Goal: Task Accomplishment & Management: Manage account settings

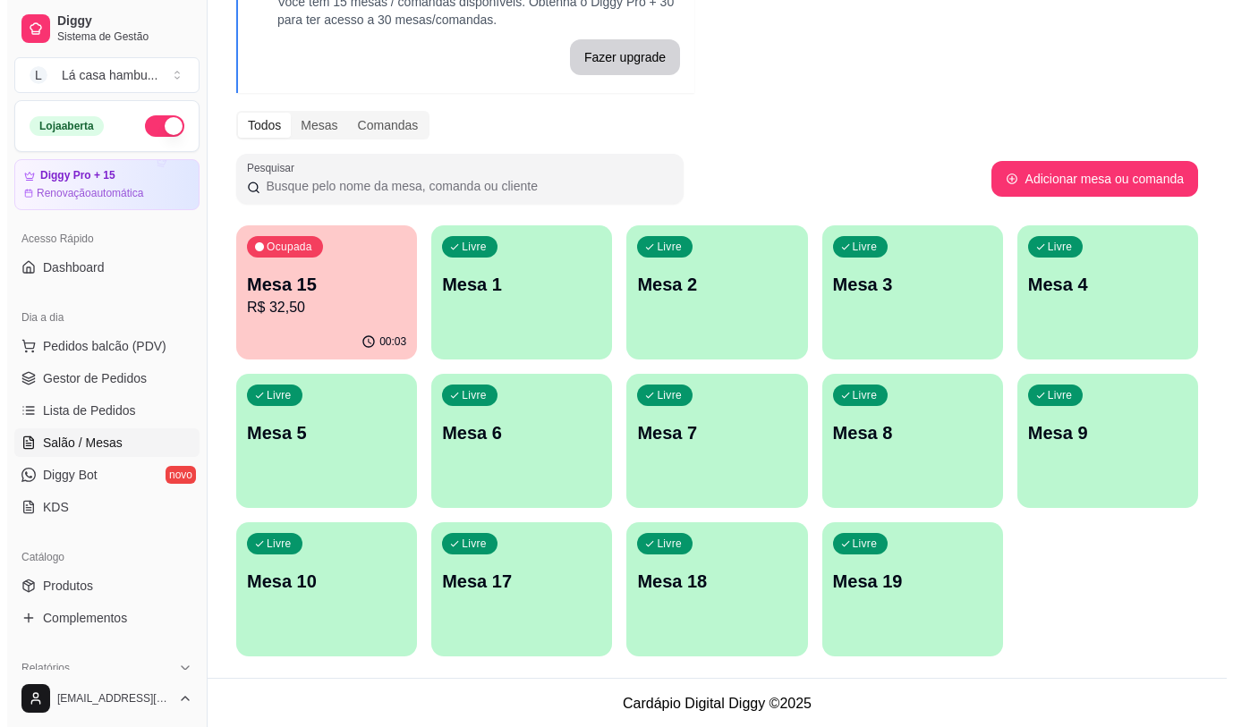
scroll to position [127, 0]
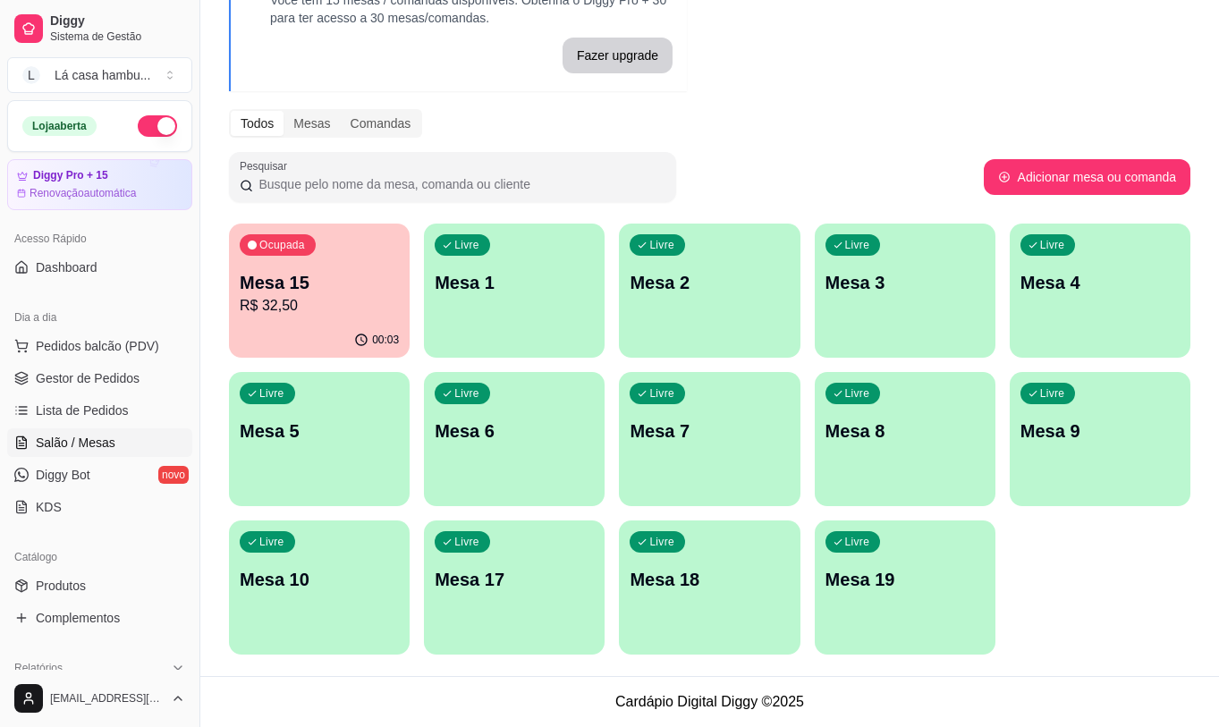
click at [369, 285] on p "Mesa 15" at bounding box center [319, 282] width 159 height 25
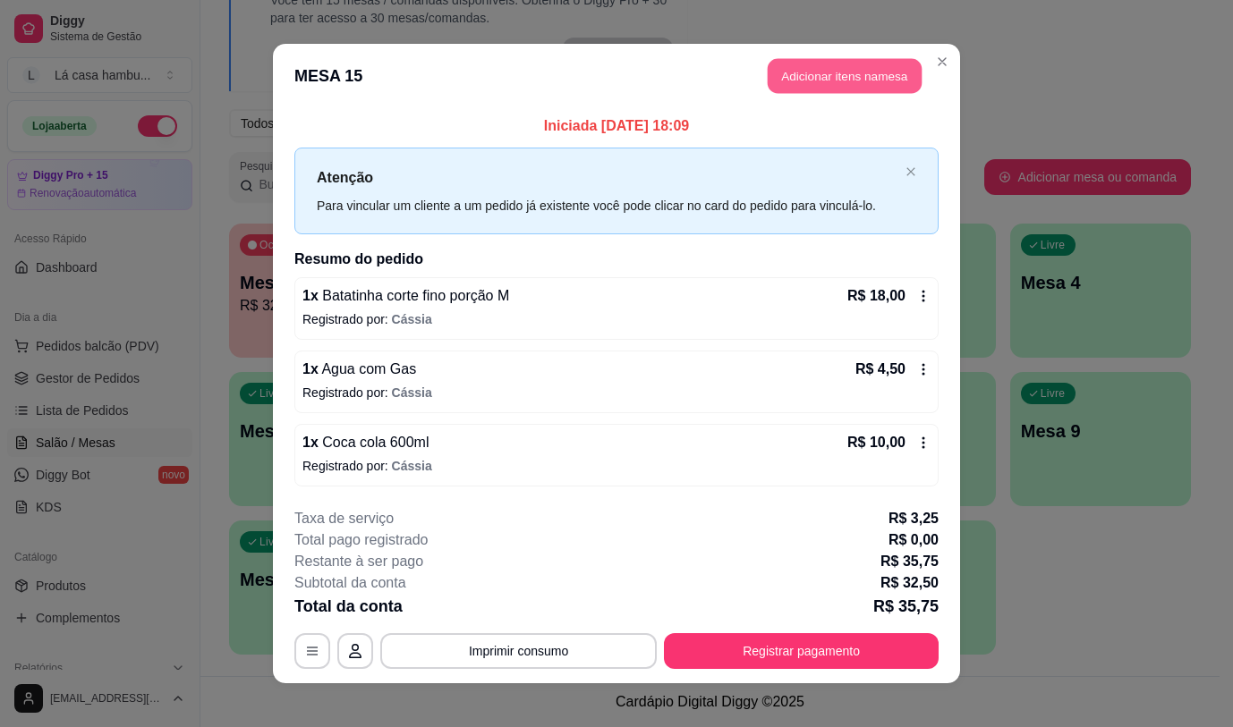
click at [815, 72] on button "Adicionar itens na mesa" at bounding box center [844, 76] width 154 height 35
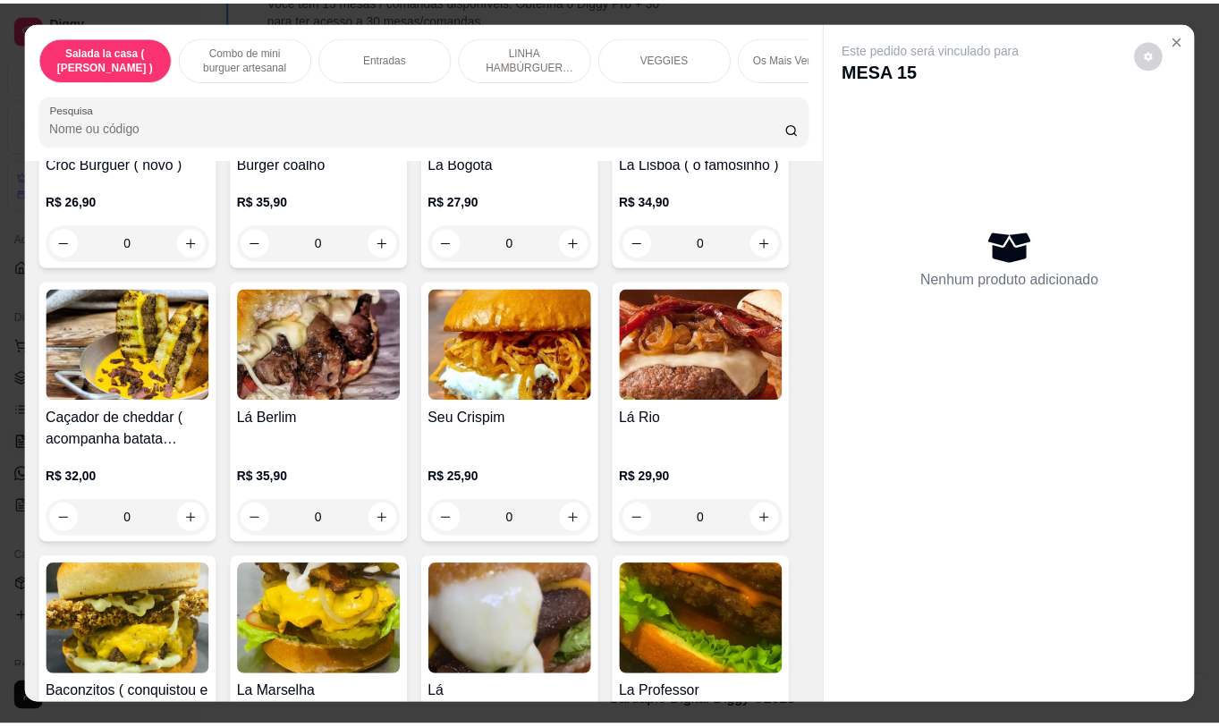
scroll to position [3432, 0]
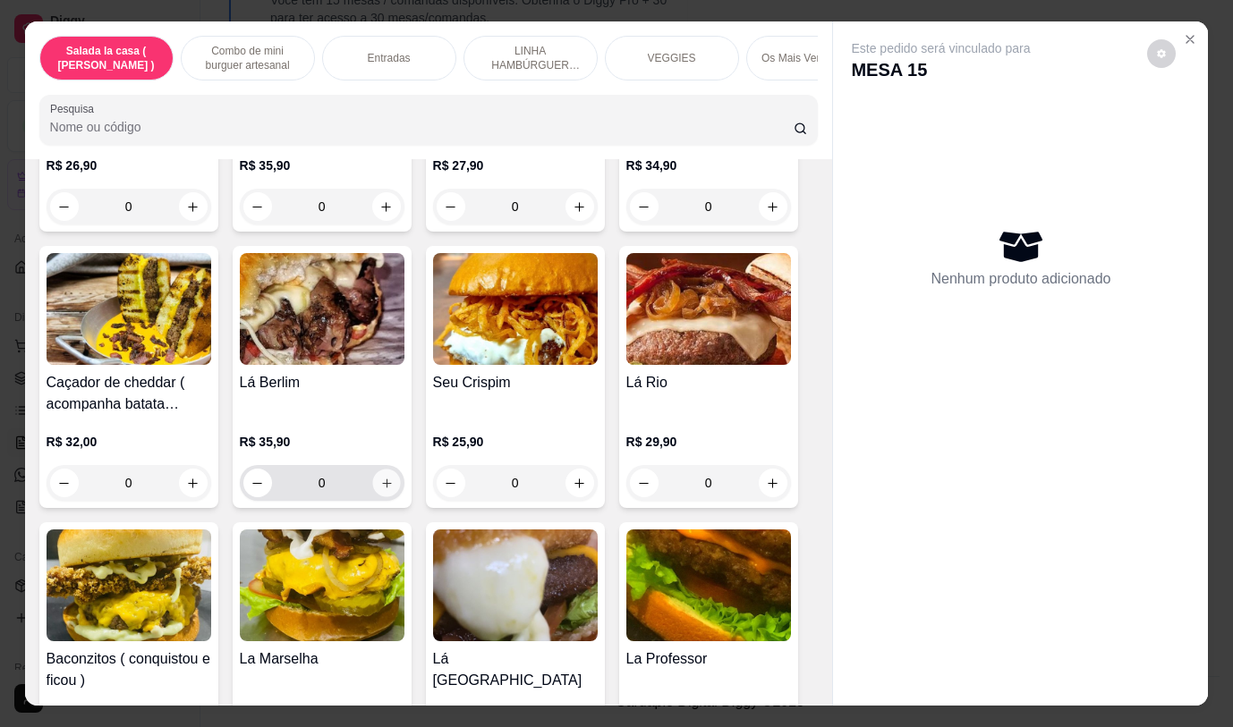
click at [379, 477] on icon "increase-product-quantity" at bounding box center [385, 483] width 13 height 13
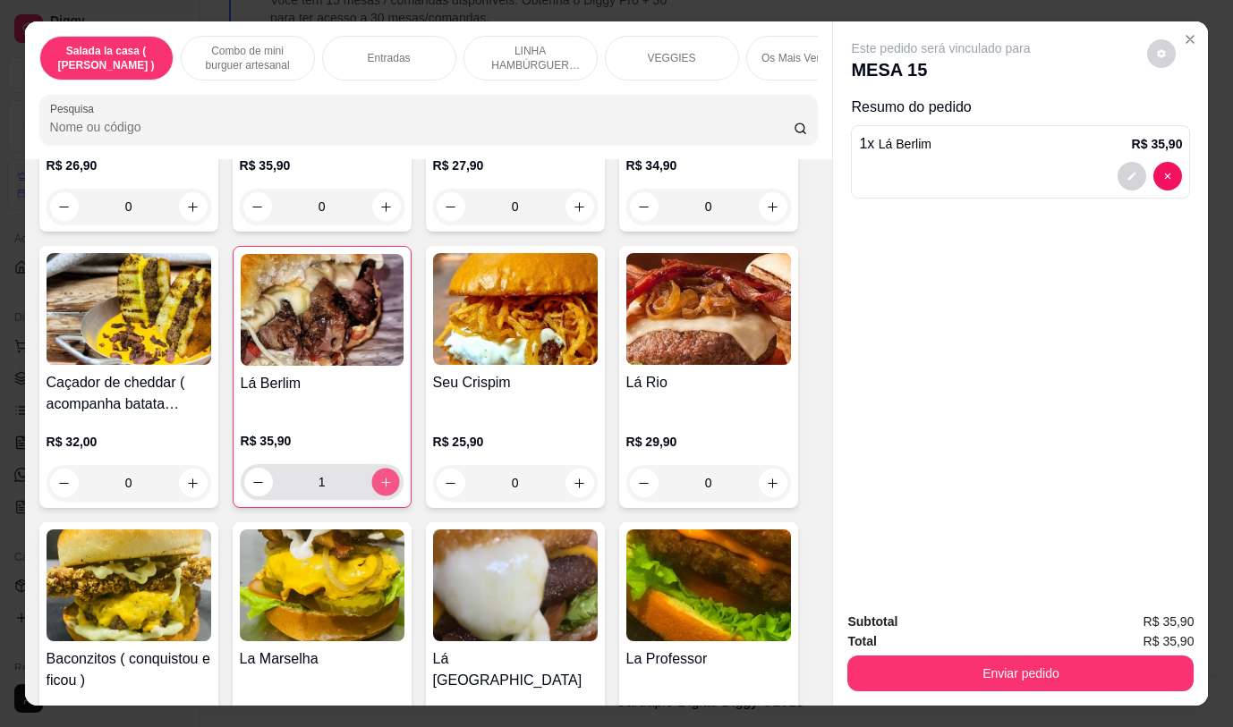
click at [378, 476] on icon "increase-product-quantity" at bounding box center [384, 482] width 13 height 13
type input "2"
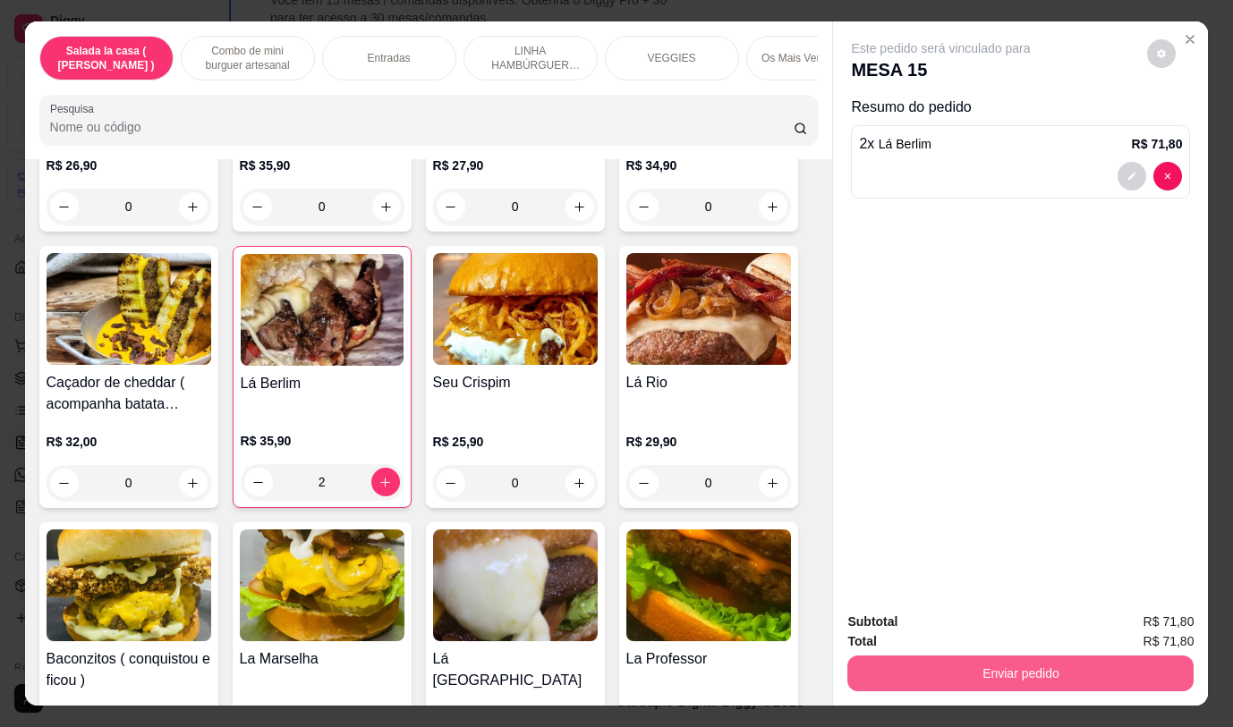
click at [961, 661] on button "Enviar pedido" at bounding box center [1020, 674] width 346 height 36
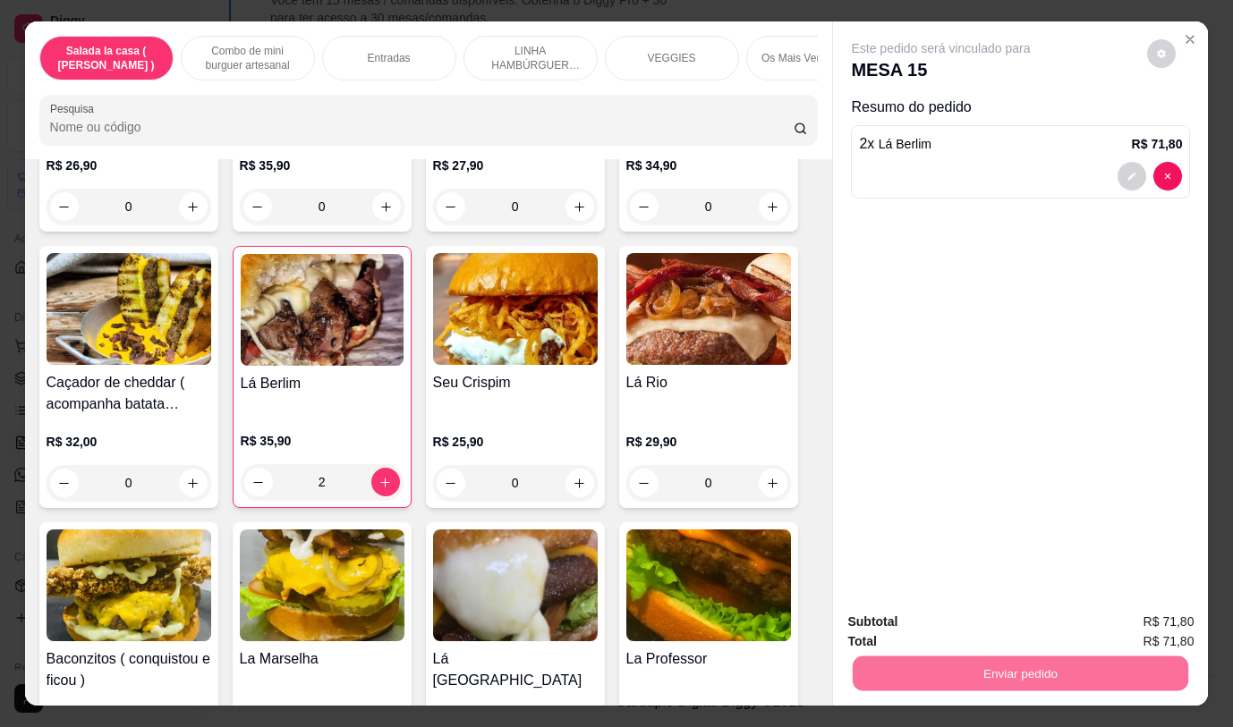
click at [945, 619] on button "Não registrar e enviar pedido" at bounding box center [961, 622] width 181 height 33
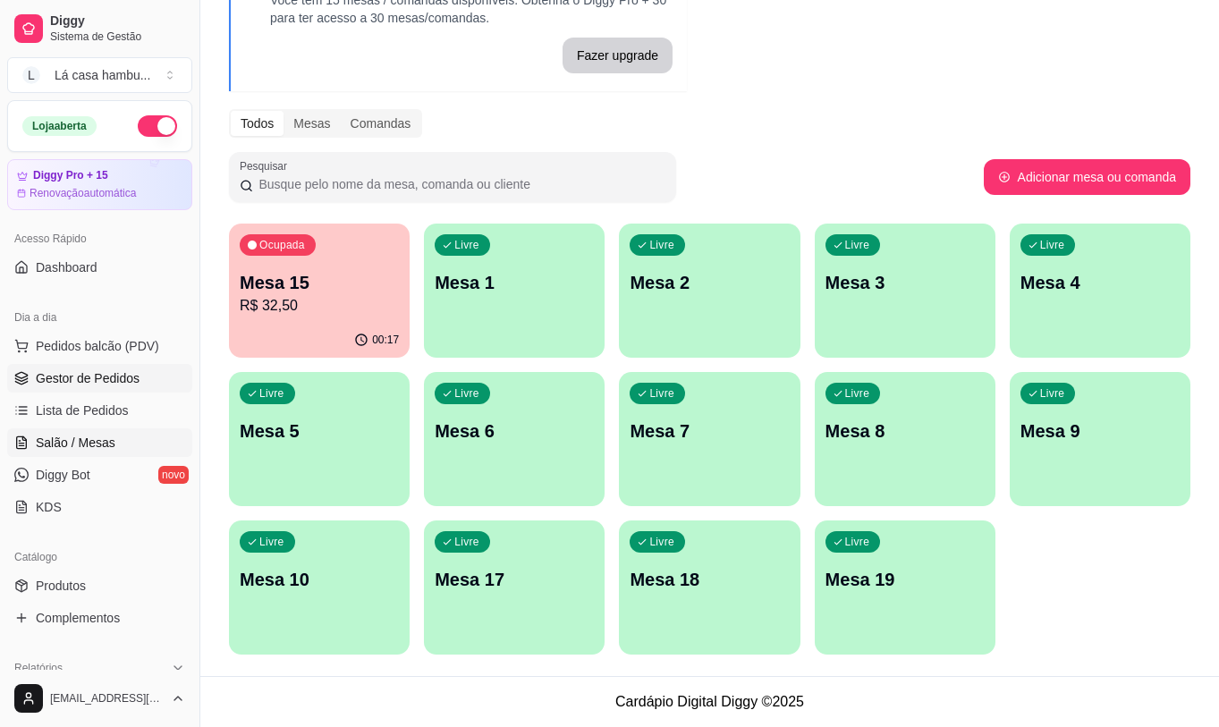
click at [143, 384] on link "Gestor de Pedidos" at bounding box center [99, 378] width 185 height 29
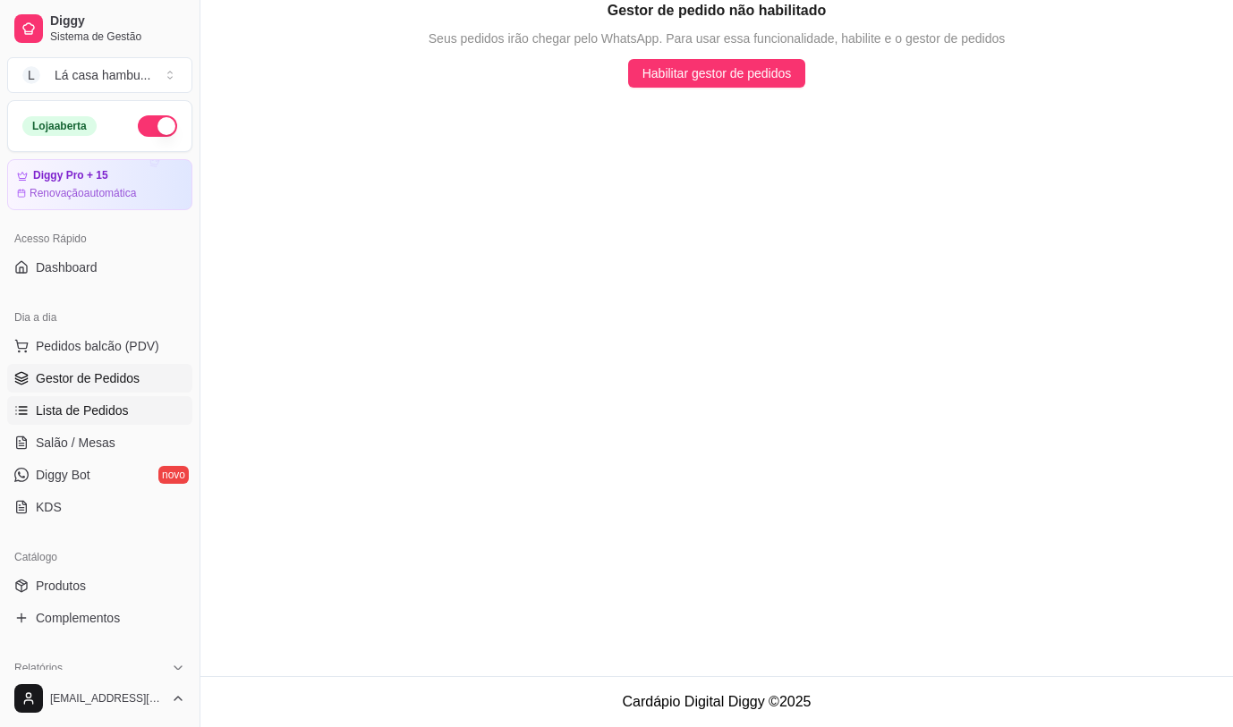
click at [119, 417] on span "Lista de Pedidos" at bounding box center [82, 411] width 93 height 18
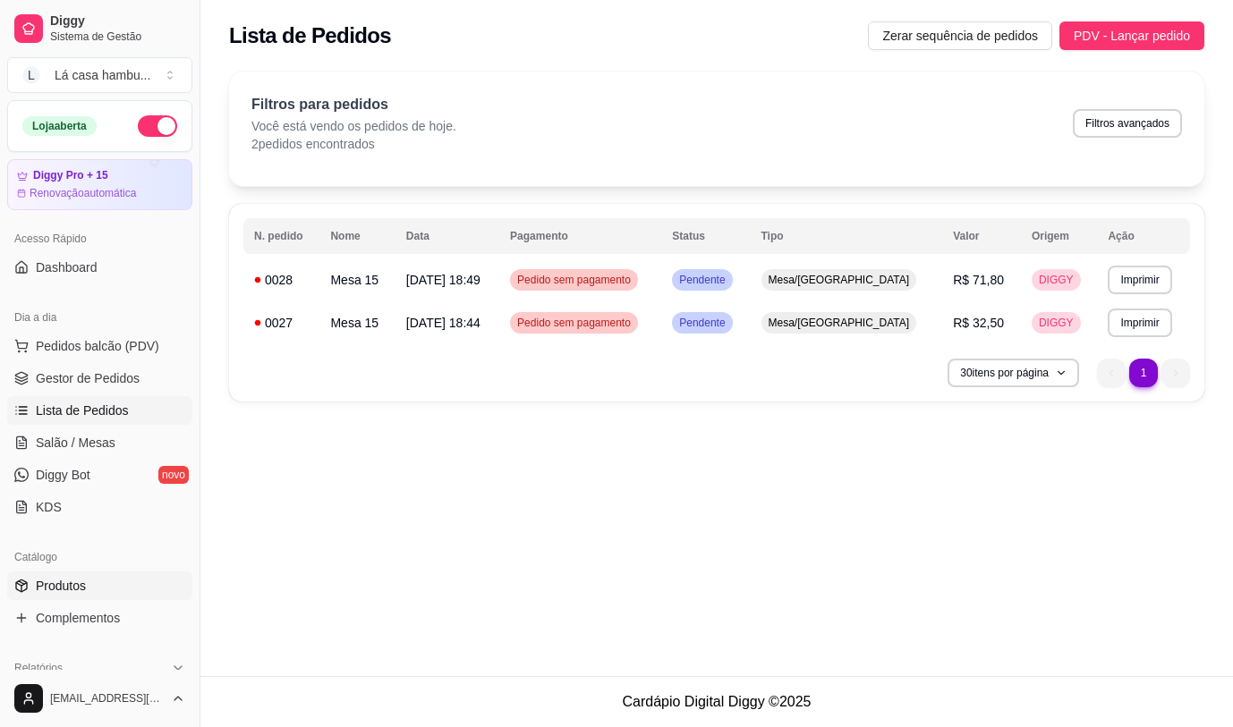
click at [89, 587] on link "Produtos" at bounding box center [99, 586] width 185 height 29
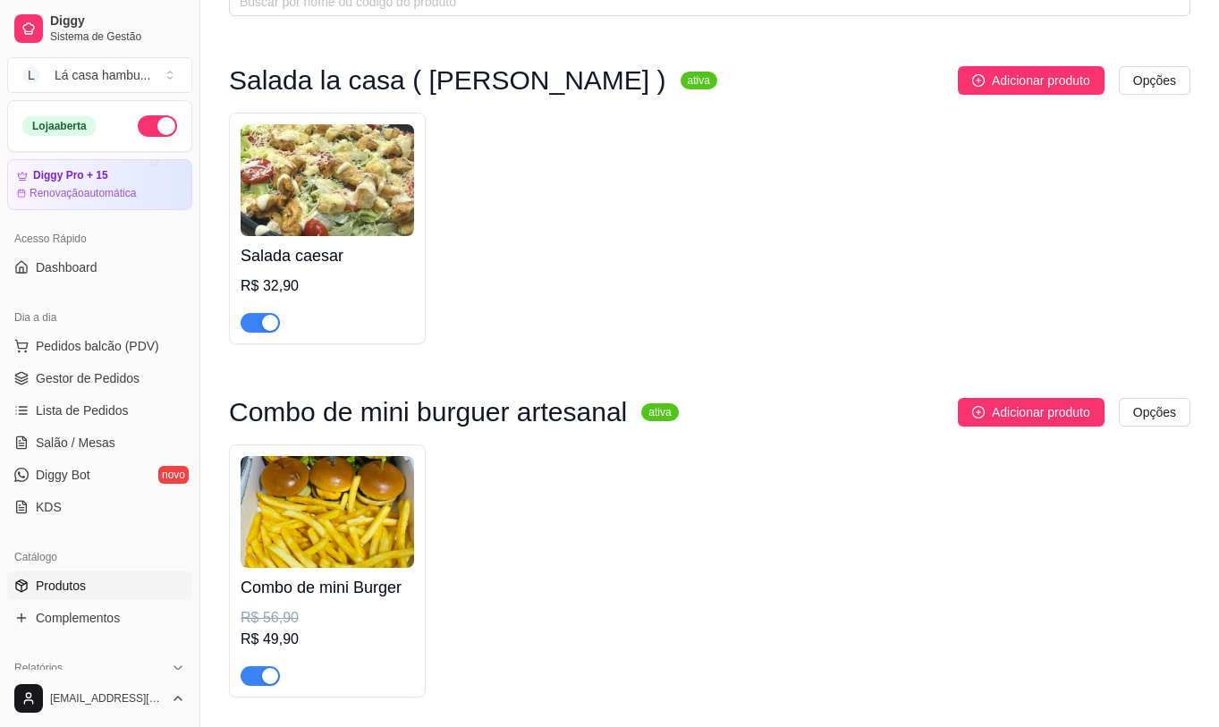
scroll to position [267, 0]
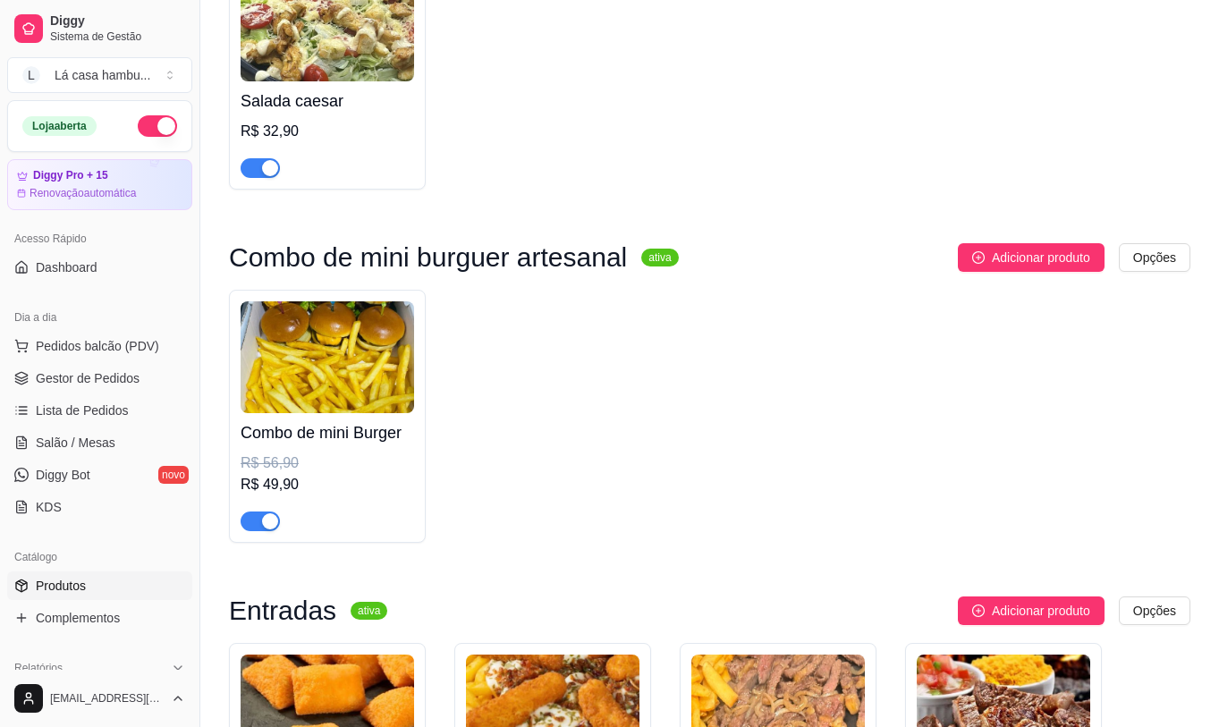
click at [371, 417] on div "Combo de mini Burger R$ 56,90 R$ 49,90" at bounding box center [328, 472] width 174 height 118
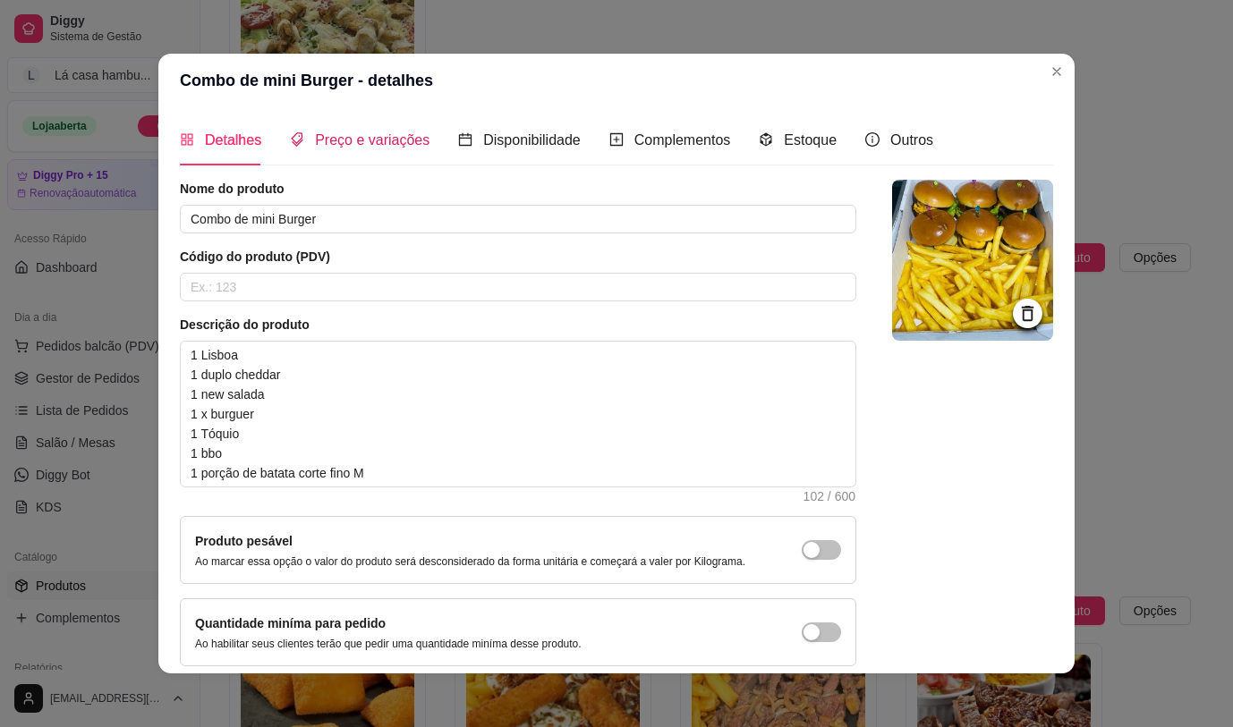
click at [378, 140] on span "Preço e variações" at bounding box center [372, 139] width 114 height 15
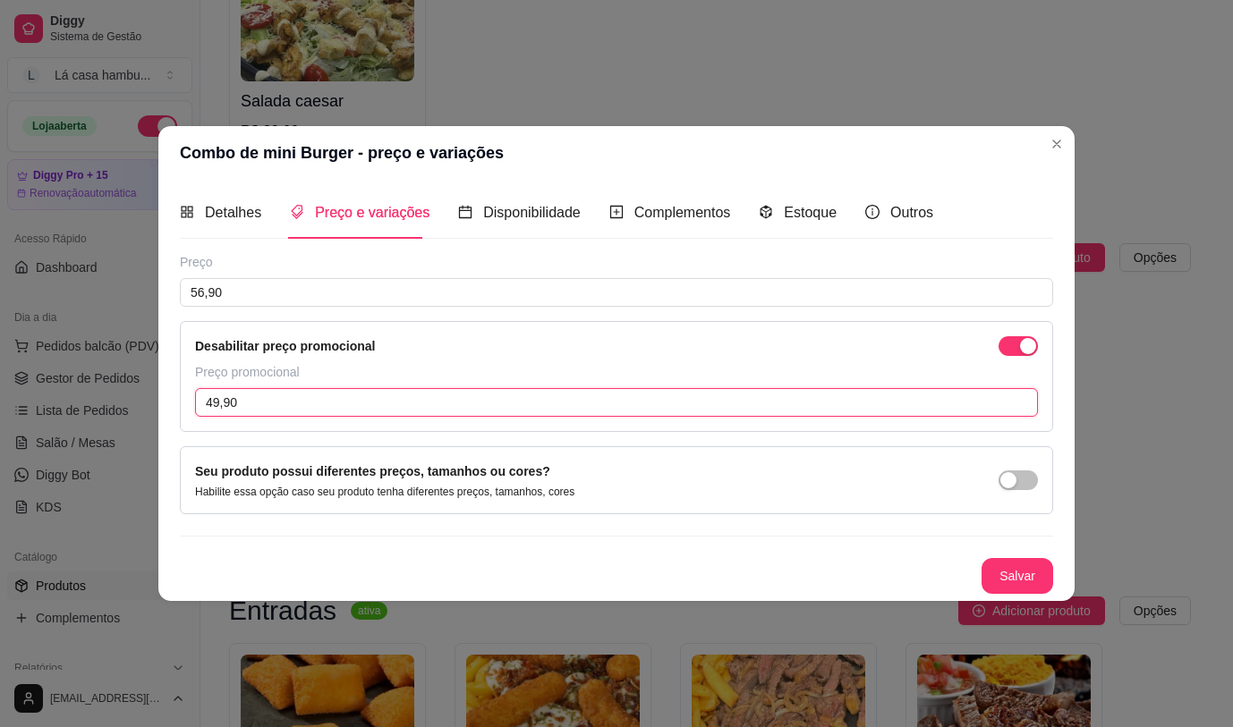
click at [315, 400] on input "49,90" at bounding box center [616, 402] width 843 height 29
type input "0,00"
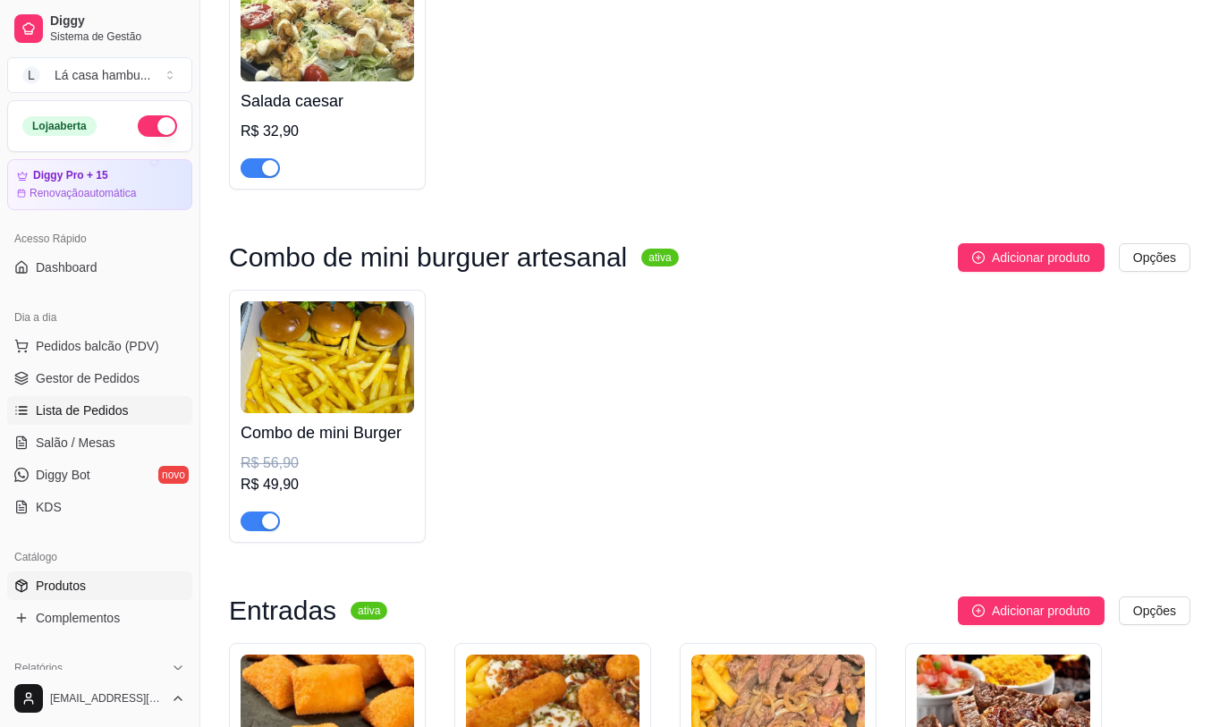
click at [122, 406] on span "Lista de Pedidos" at bounding box center [82, 411] width 93 height 18
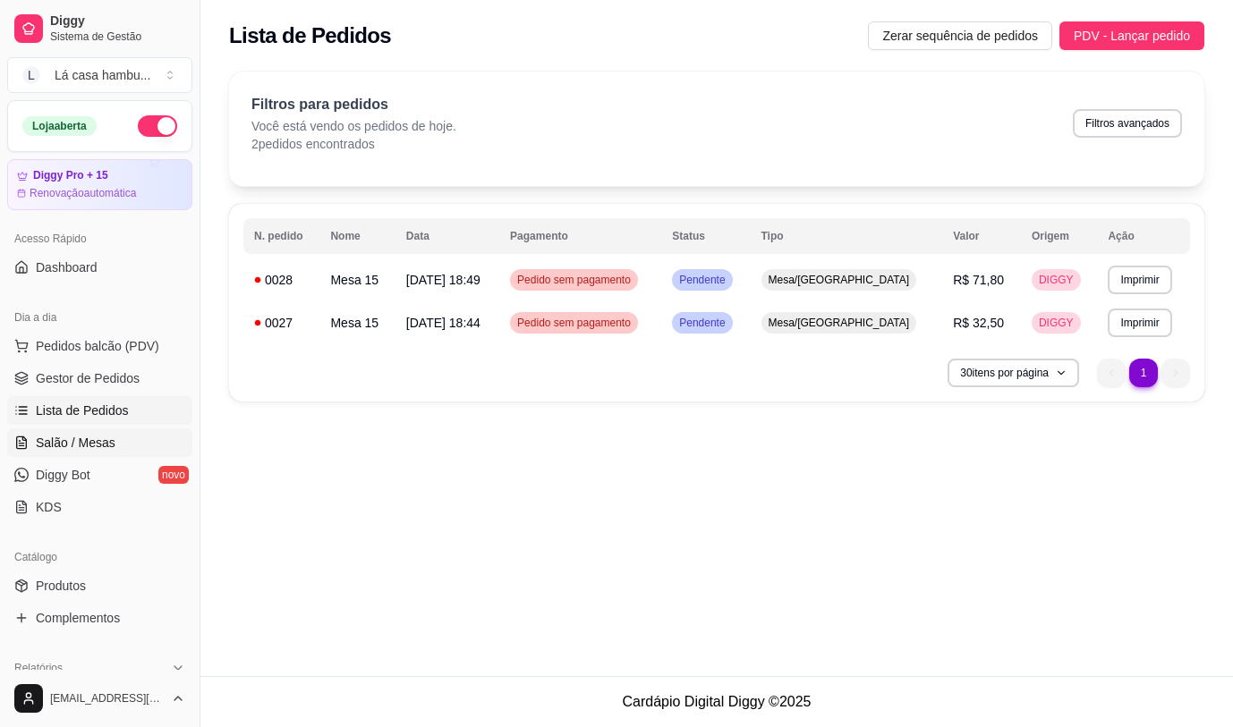
click at [98, 436] on span "Salão / Mesas" at bounding box center [76, 443] width 80 height 18
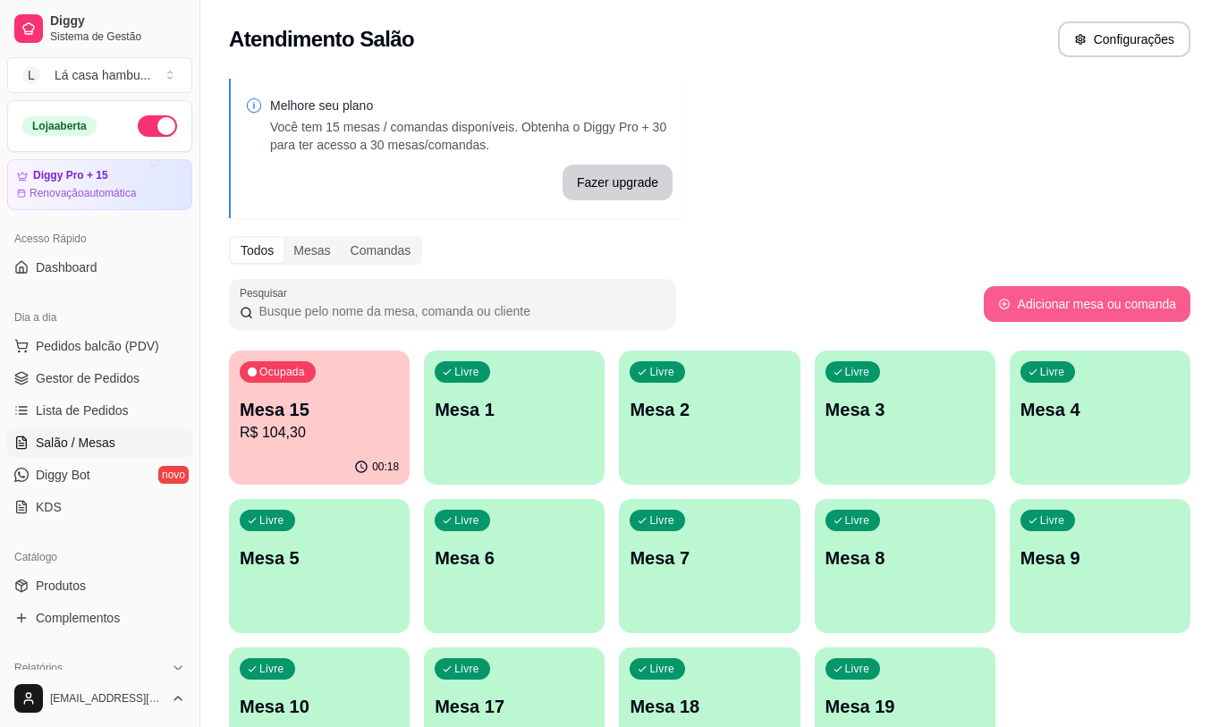
click at [1157, 310] on button "Adicionar mesa ou comanda" at bounding box center [1087, 304] width 207 height 36
select select "TABLE"
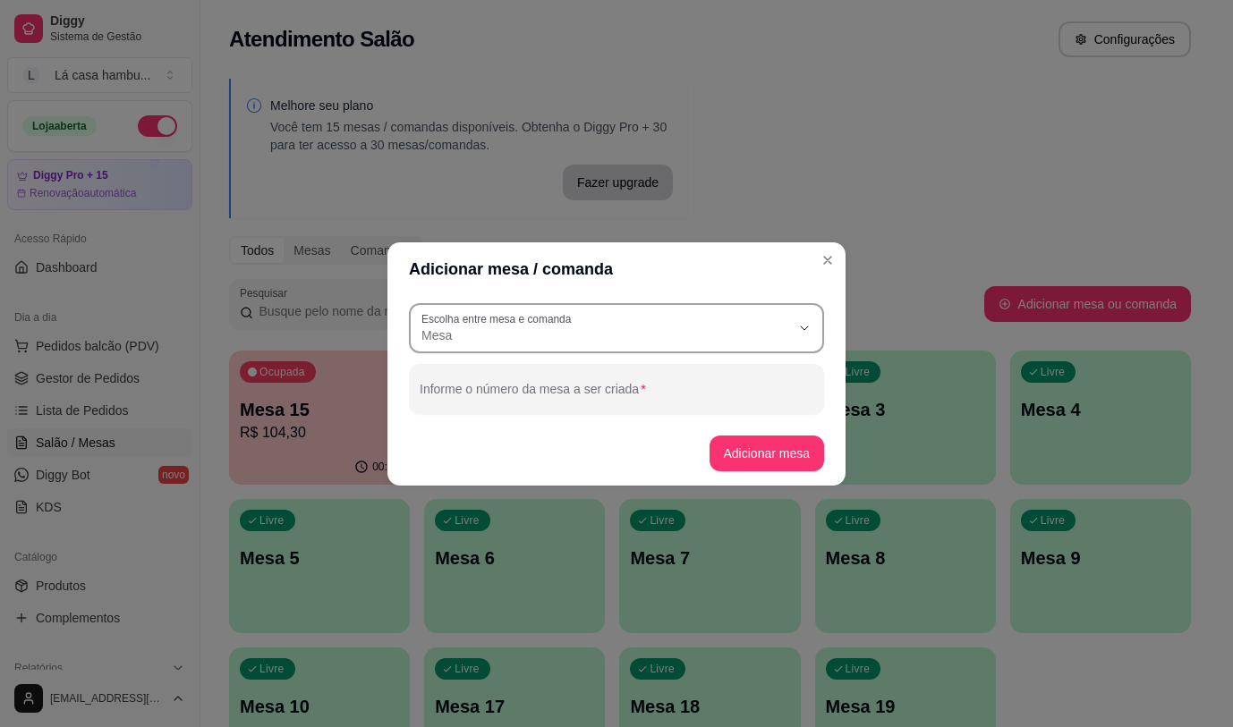
click at [619, 326] on span "Mesa" at bounding box center [605, 335] width 369 height 18
click at [639, 376] on span "Mesa" at bounding box center [608, 377] width 354 height 17
select select
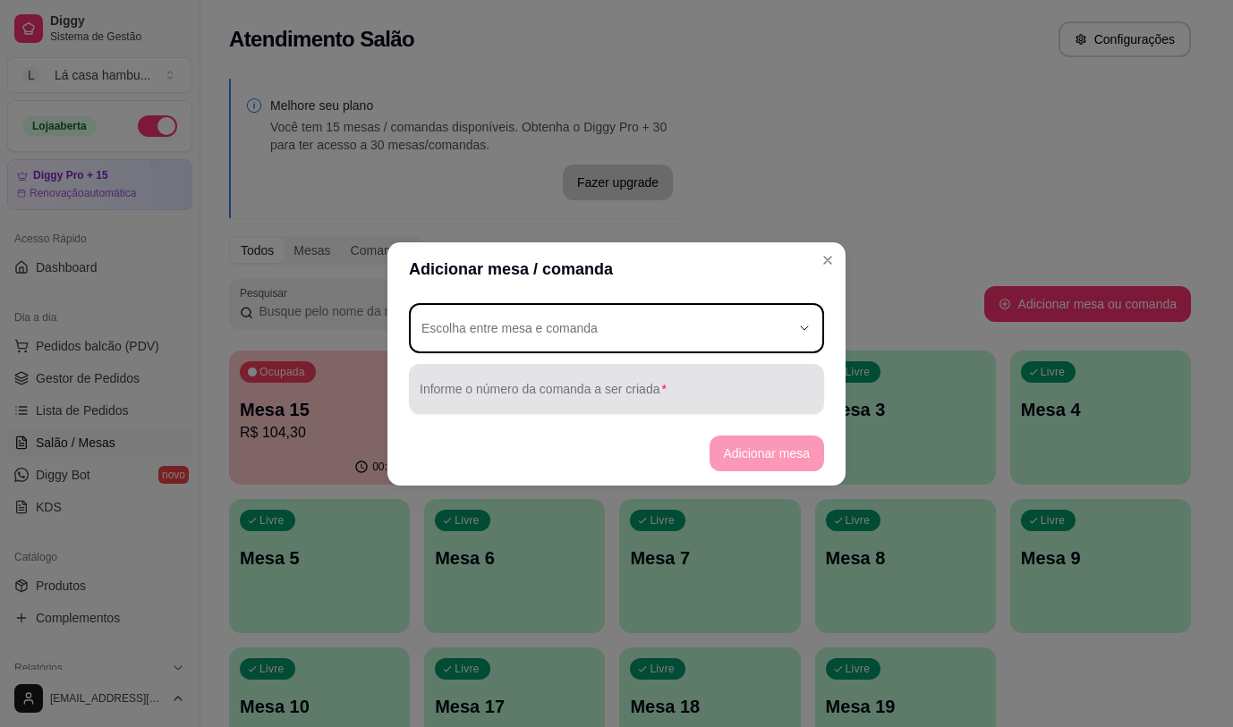
click at [640, 384] on div at bounding box center [617, 389] width 394 height 36
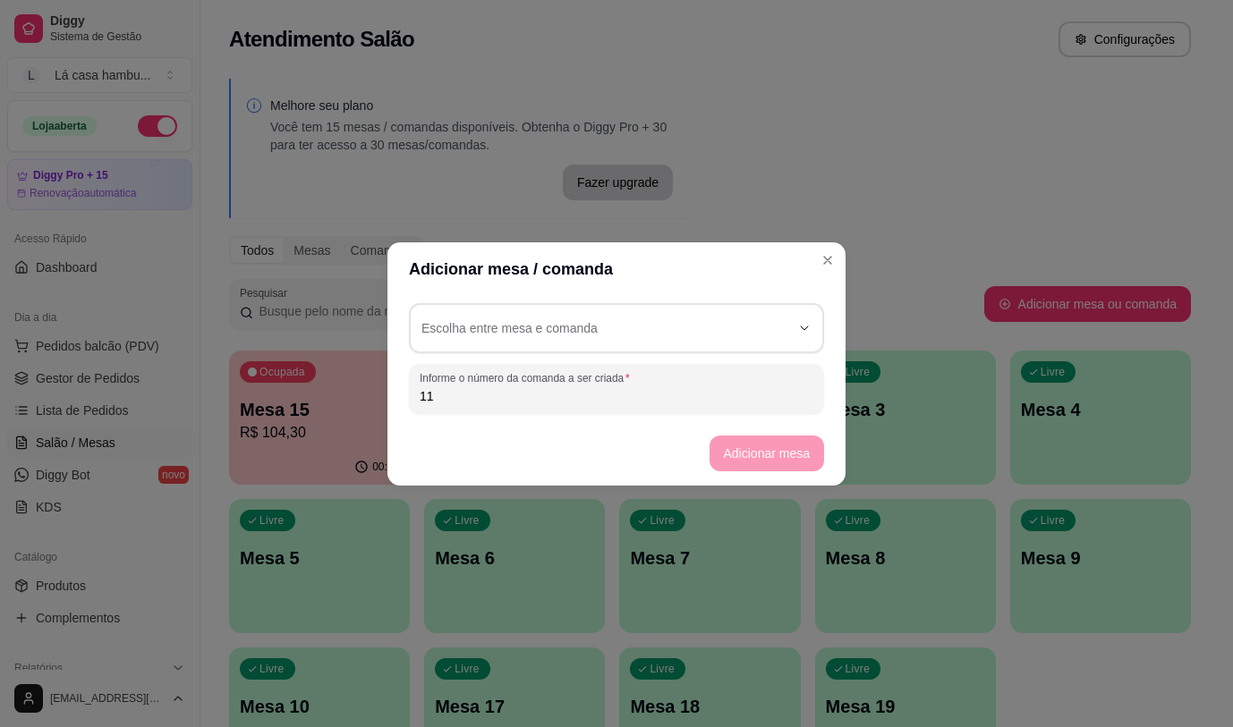
type input "11"
click at [767, 461] on footer "Adicionar mesa" at bounding box center [616, 453] width 458 height 64
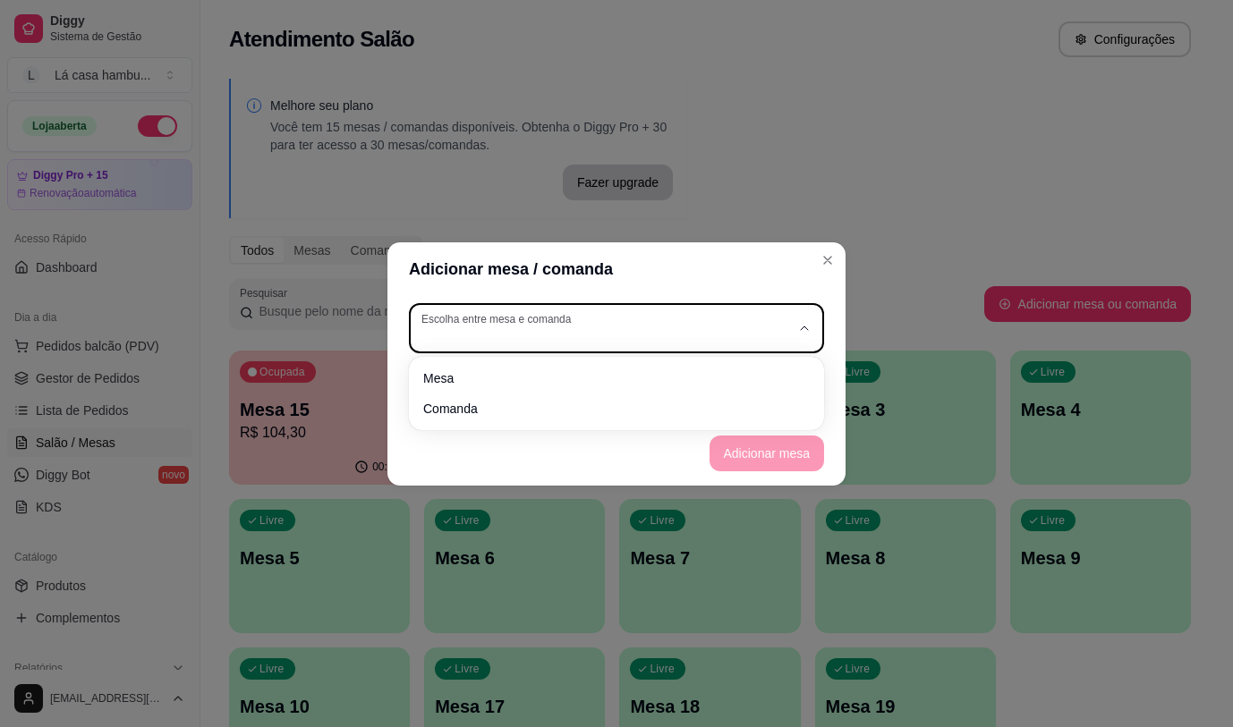
click at [801, 329] on icon "button" at bounding box center [804, 328] width 14 height 14
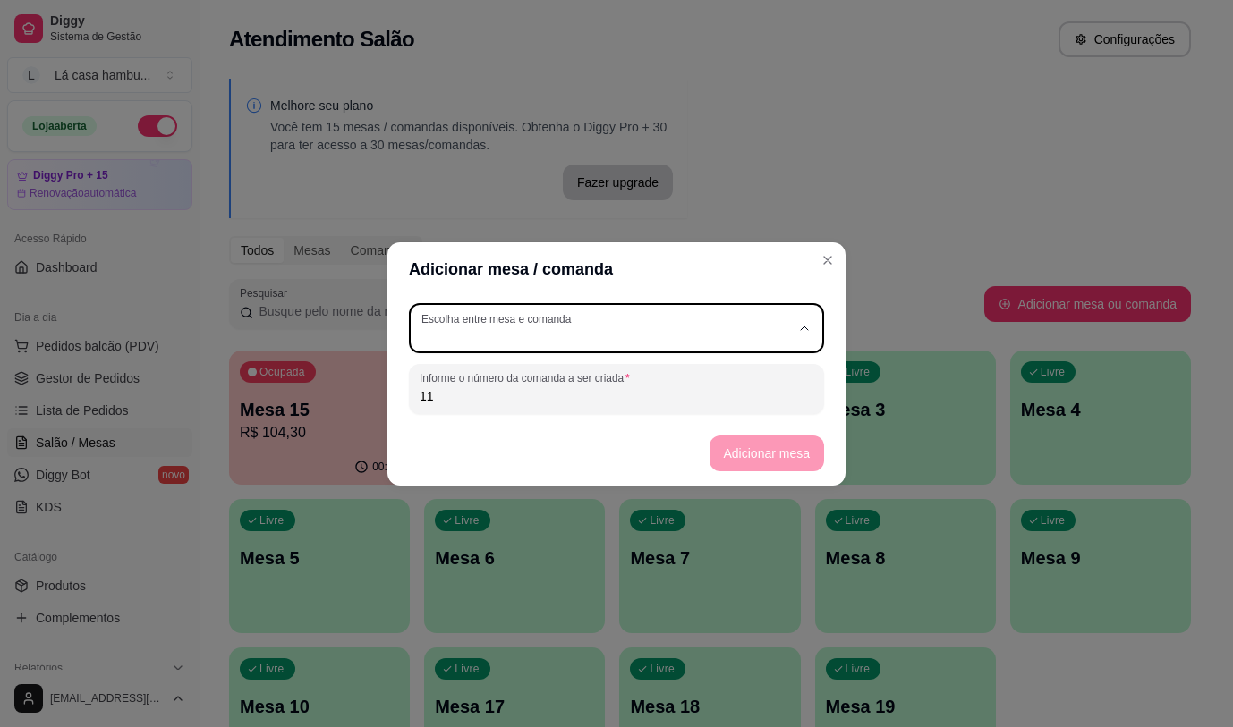
click at [714, 386] on span "Mesa" at bounding box center [608, 377] width 354 height 17
type input "TABLE"
select select "TABLE"
click at [763, 454] on button "Adicionar mesa" at bounding box center [766, 454] width 115 height 36
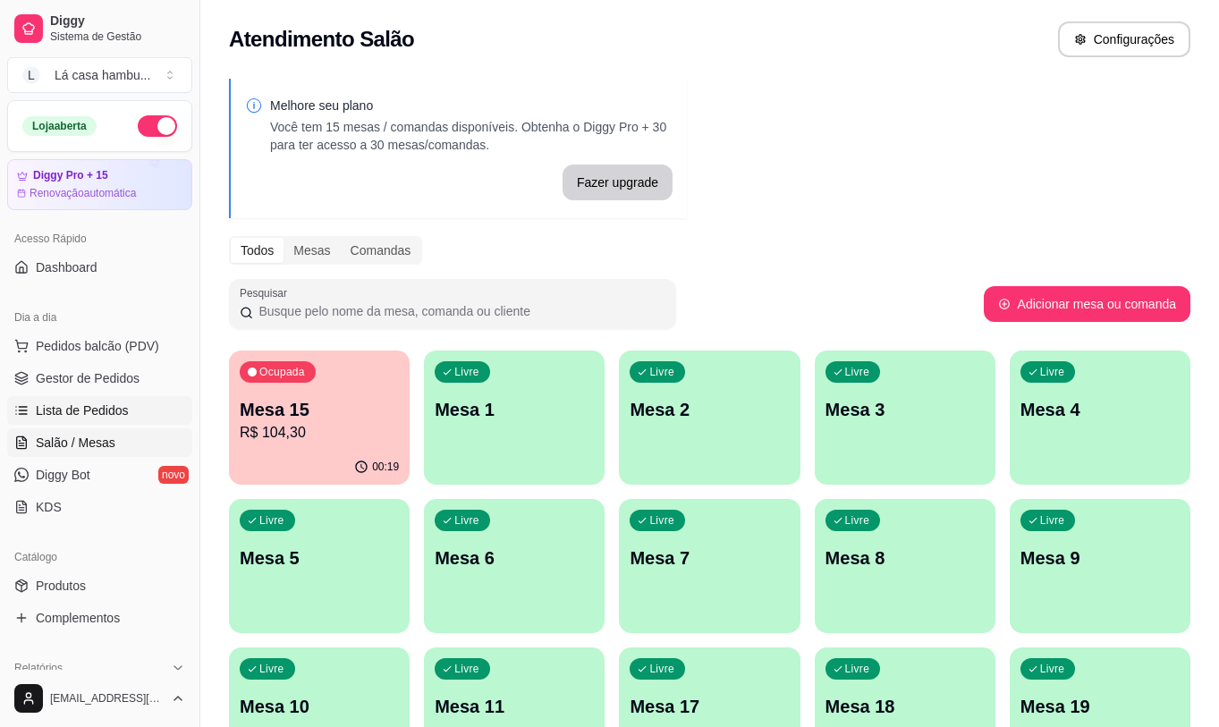
click at [114, 408] on span "Lista de Pedidos" at bounding box center [82, 411] width 93 height 18
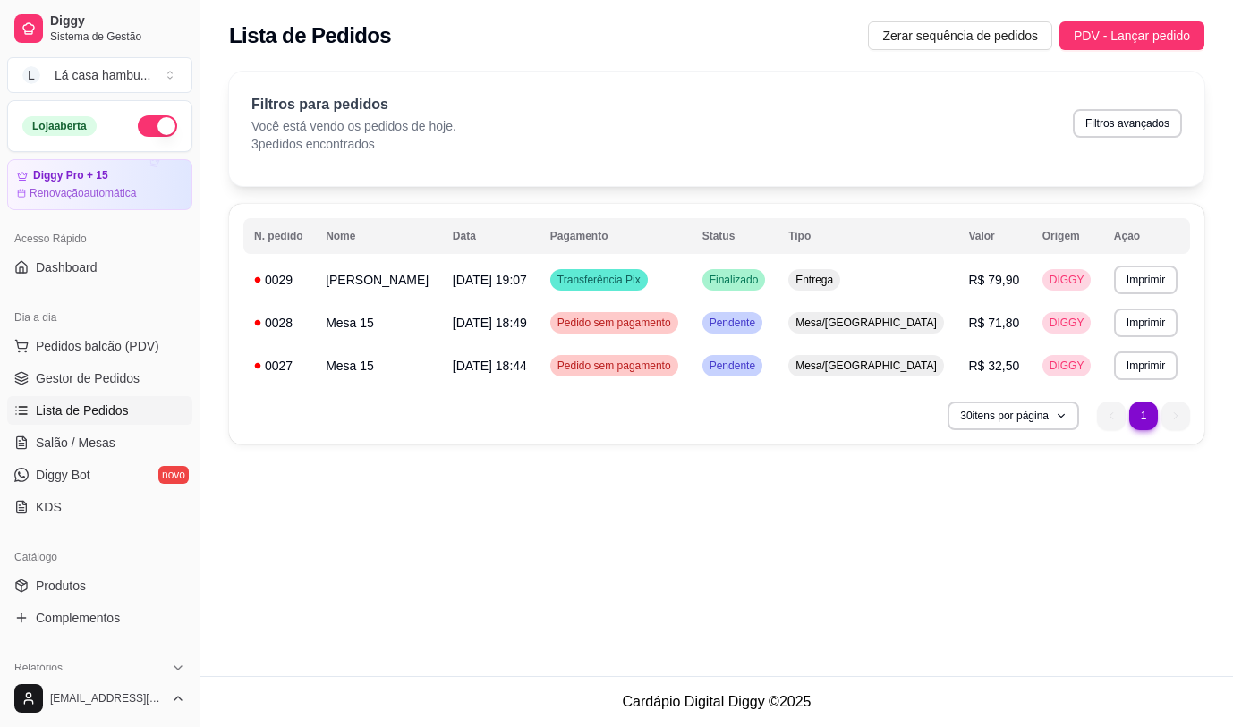
click at [127, 412] on span "Lista de Pedidos" at bounding box center [82, 411] width 93 height 18
click at [139, 417] on link "Lista de Pedidos" at bounding box center [99, 410] width 185 height 29
click at [116, 442] on link "Salão / Mesas" at bounding box center [99, 442] width 185 height 29
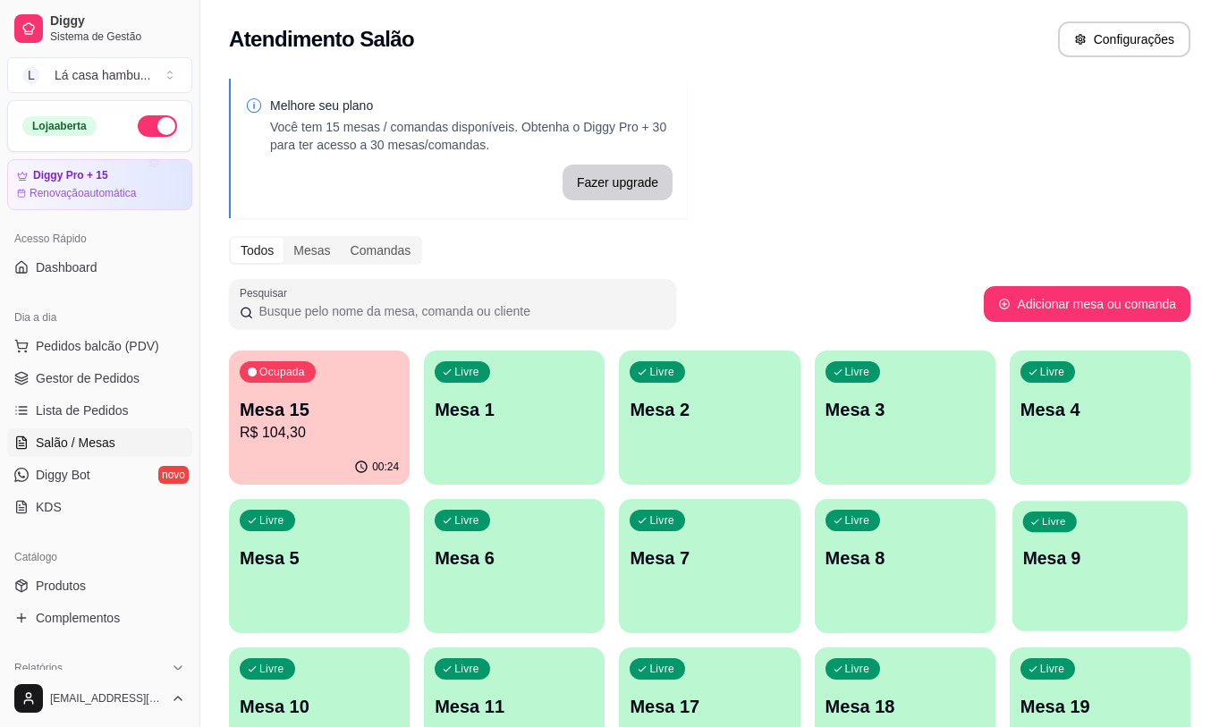
click at [1086, 572] on div "Livre Mesa 9" at bounding box center [1100, 555] width 175 height 109
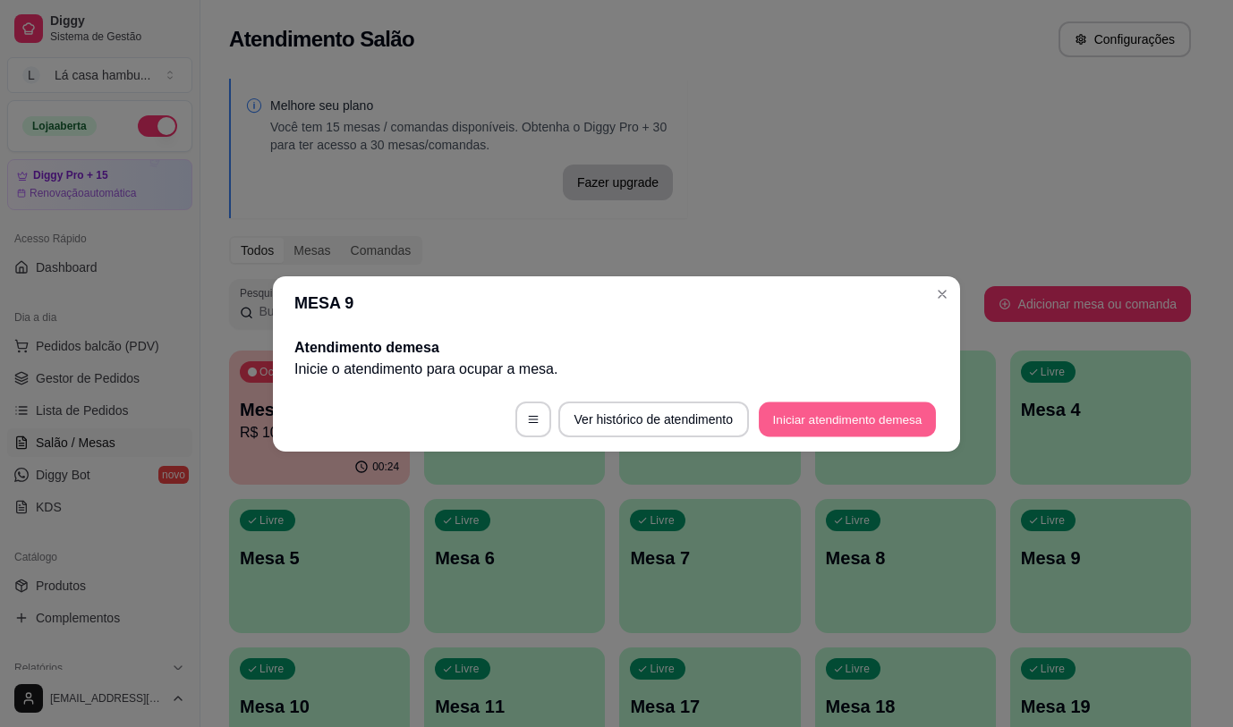
click at [827, 421] on button "Iniciar atendimento de mesa" at bounding box center [847, 419] width 177 height 35
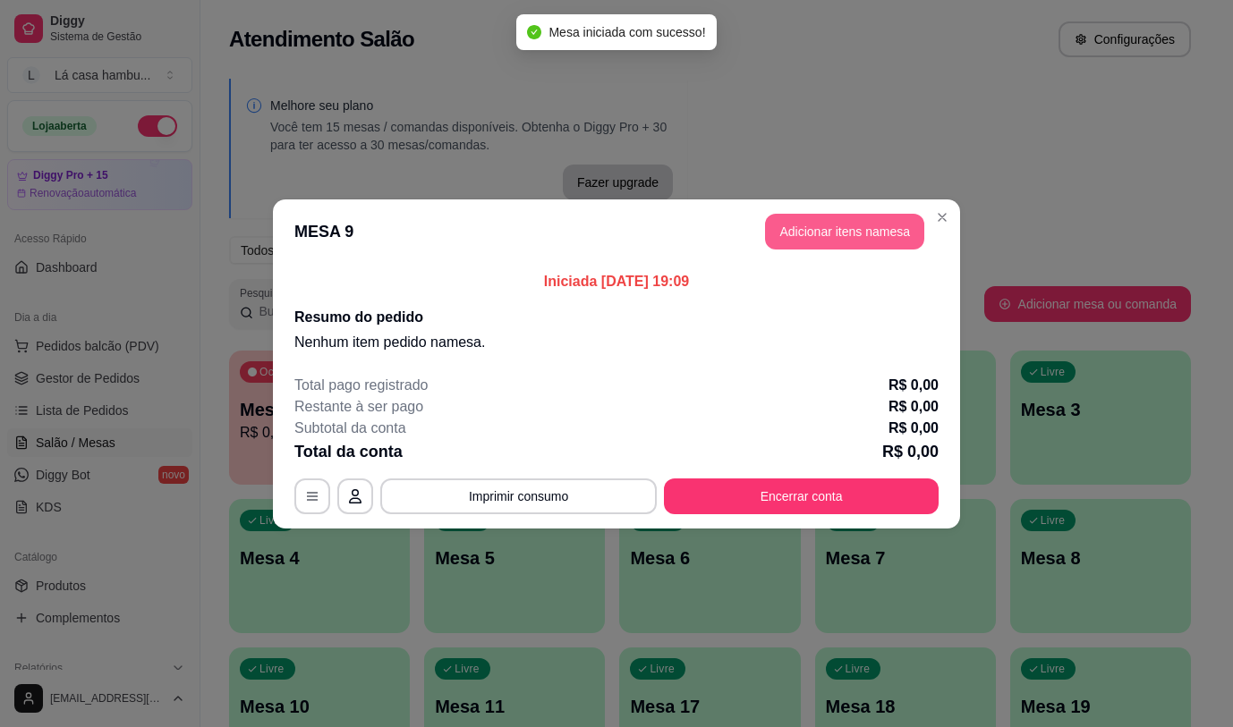
click at [858, 237] on button "Adicionar itens na mesa" at bounding box center [844, 232] width 159 height 36
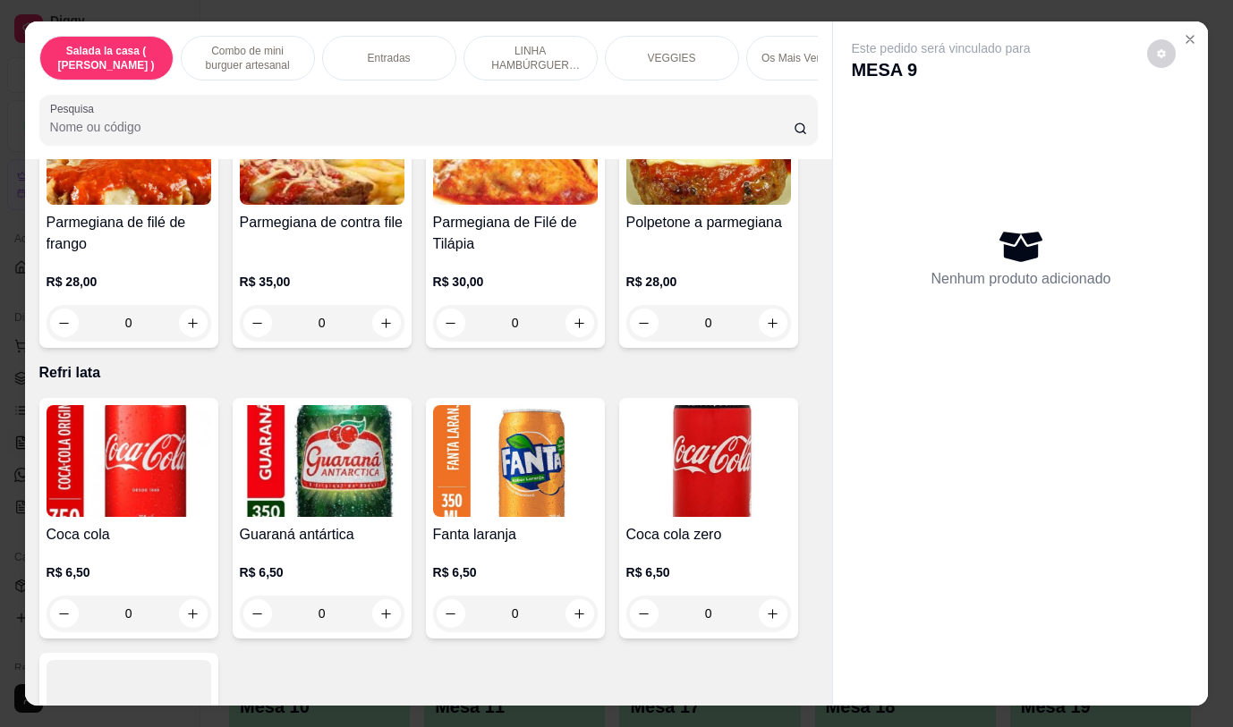
scroll to position [7218, 0]
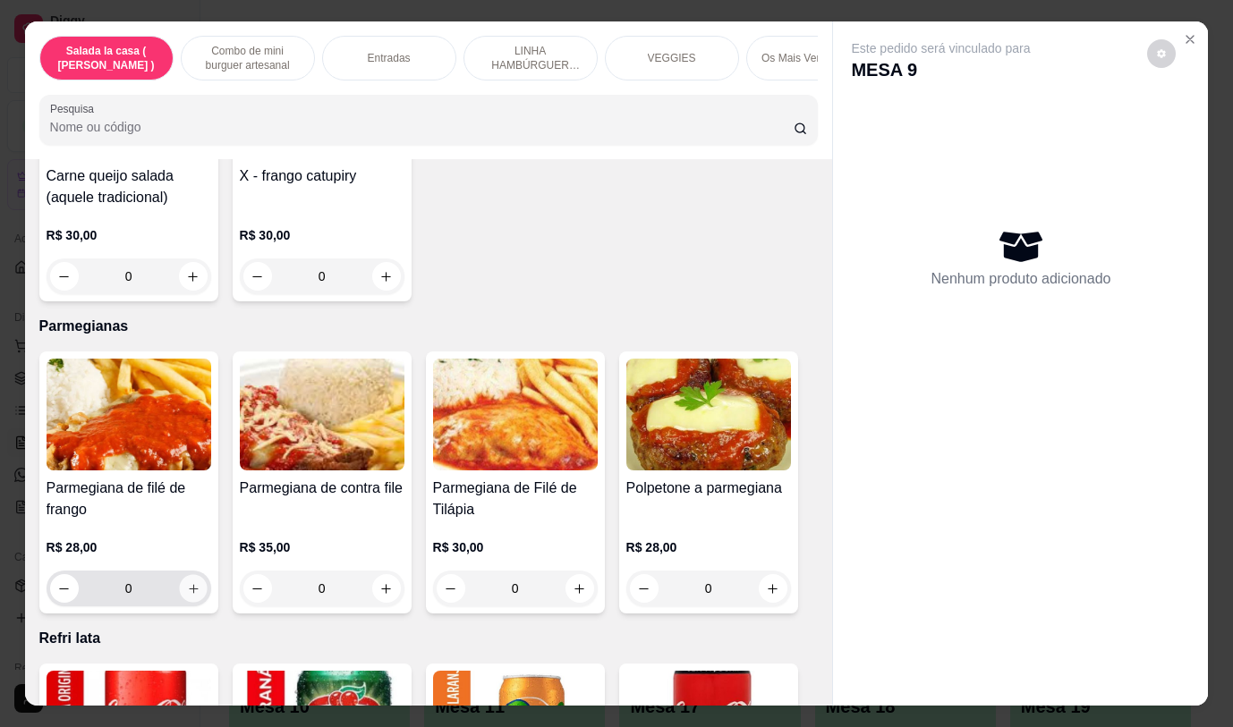
click at [189, 582] on icon "increase-product-quantity" at bounding box center [192, 588] width 13 height 13
type input "1"
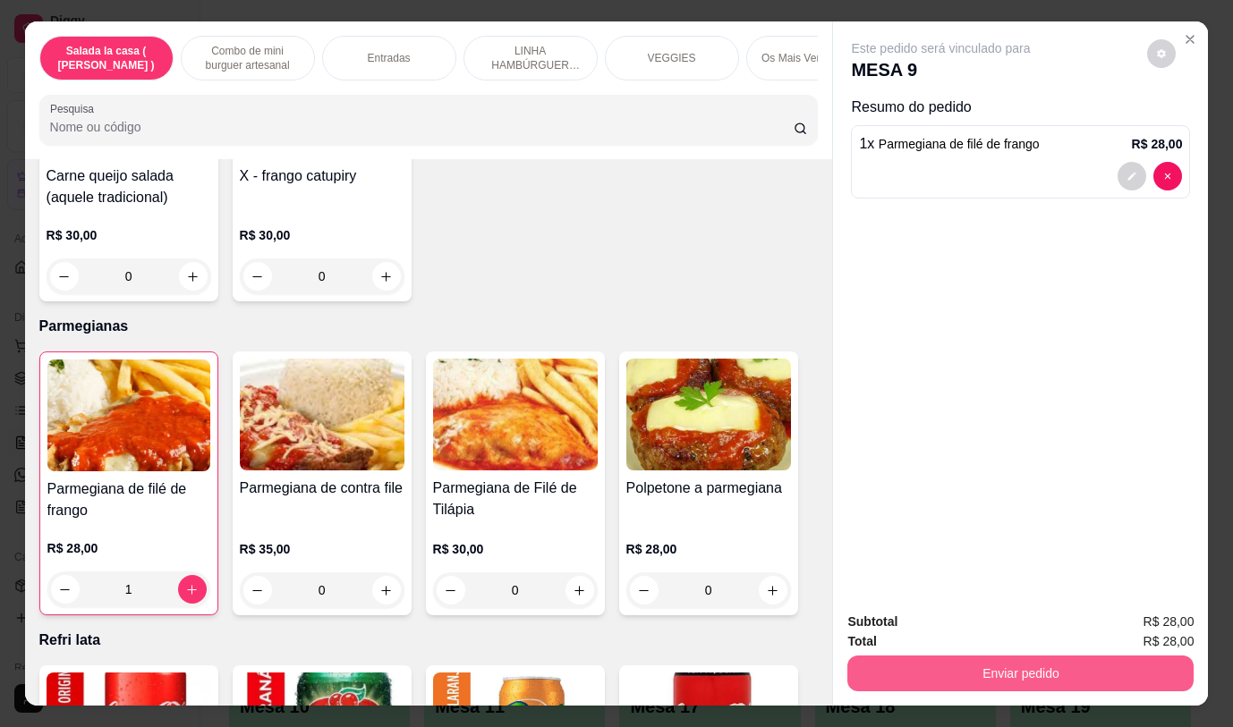
click at [1029, 659] on button "Enviar pedido" at bounding box center [1020, 674] width 346 height 36
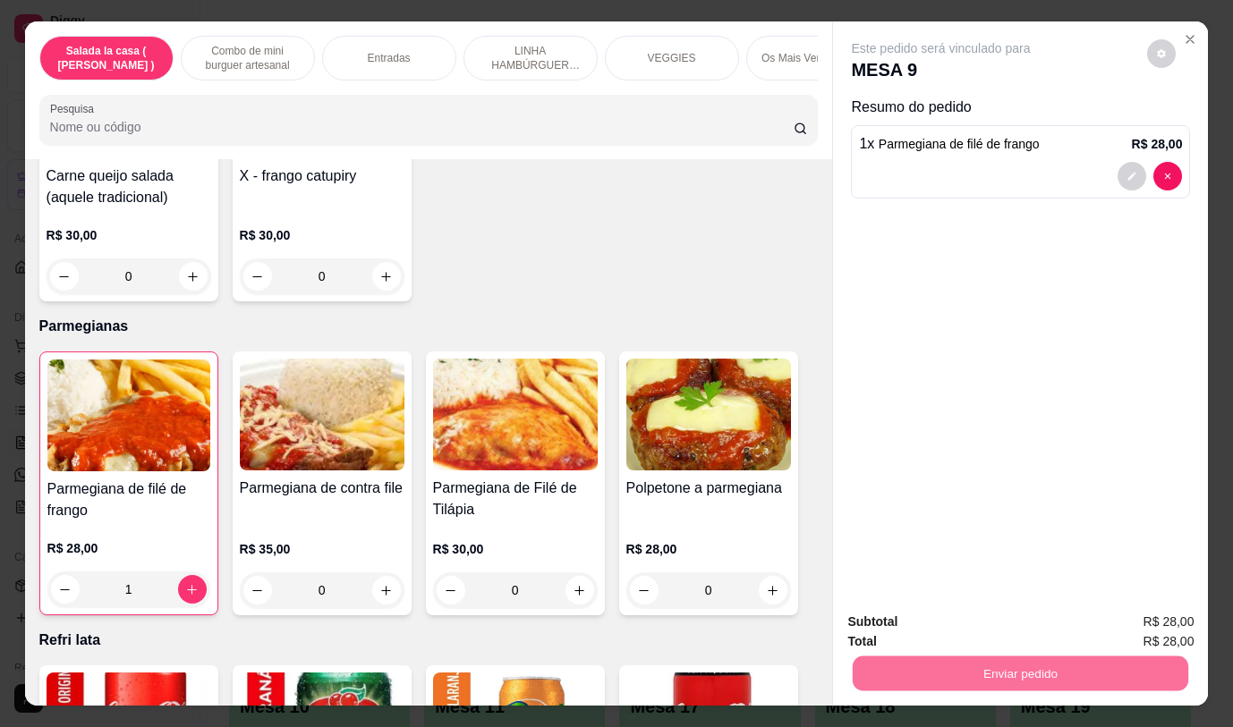
click at [1000, 622] on button "Não registrar e enviar pedido" at bounding box center [961, 622] width 181 height 33
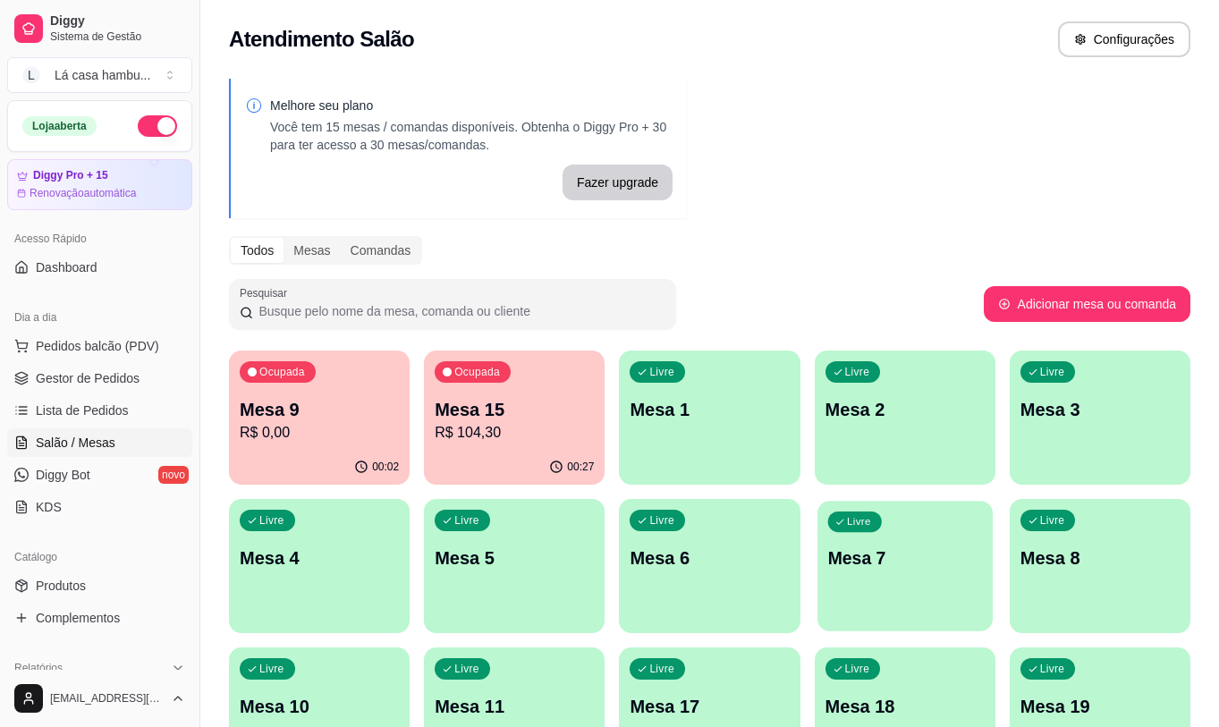
click at [908, 561] on p "Mesa 7" at bounding box center [904, 559] width 155 height 24
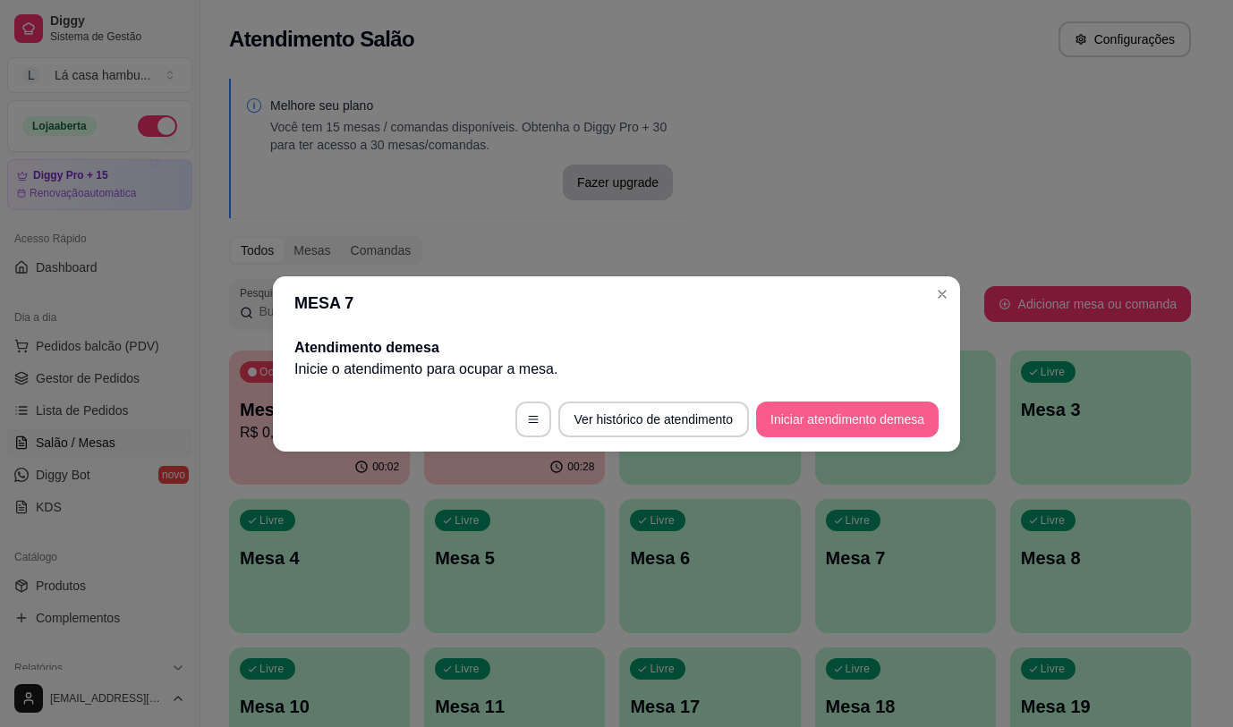
click at [878, 419] on button "Iniciar atendimento de mesa" at bounding box center [847, 420] width 182 height 36
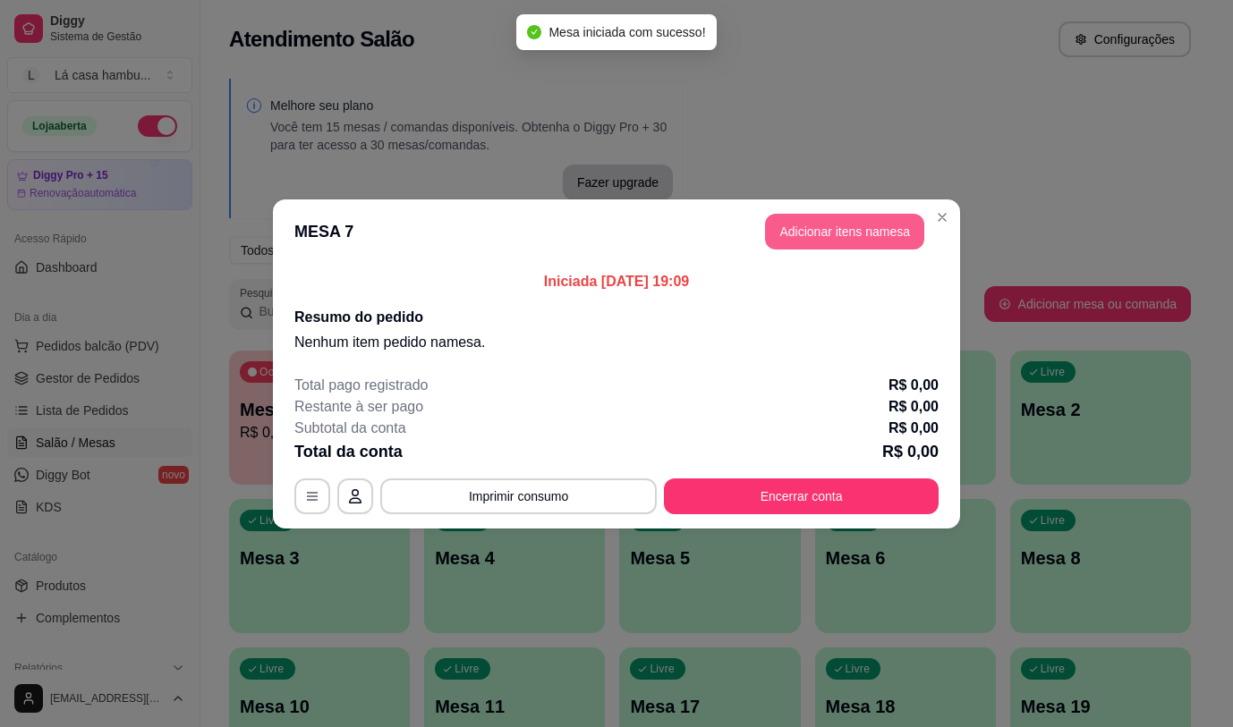
click at [869, 233] on button "Adicionar itens na mesa" at bounding box center [844, 232] width 159 height 36
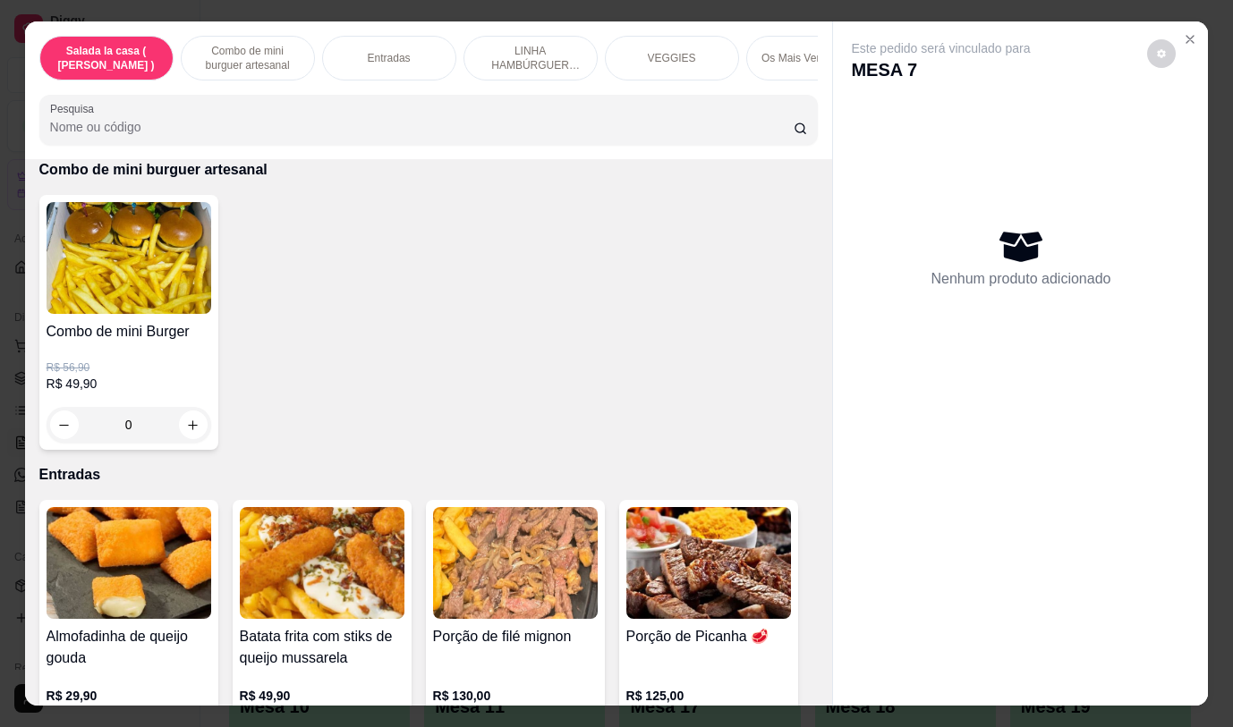
scroll to position [478, 0]
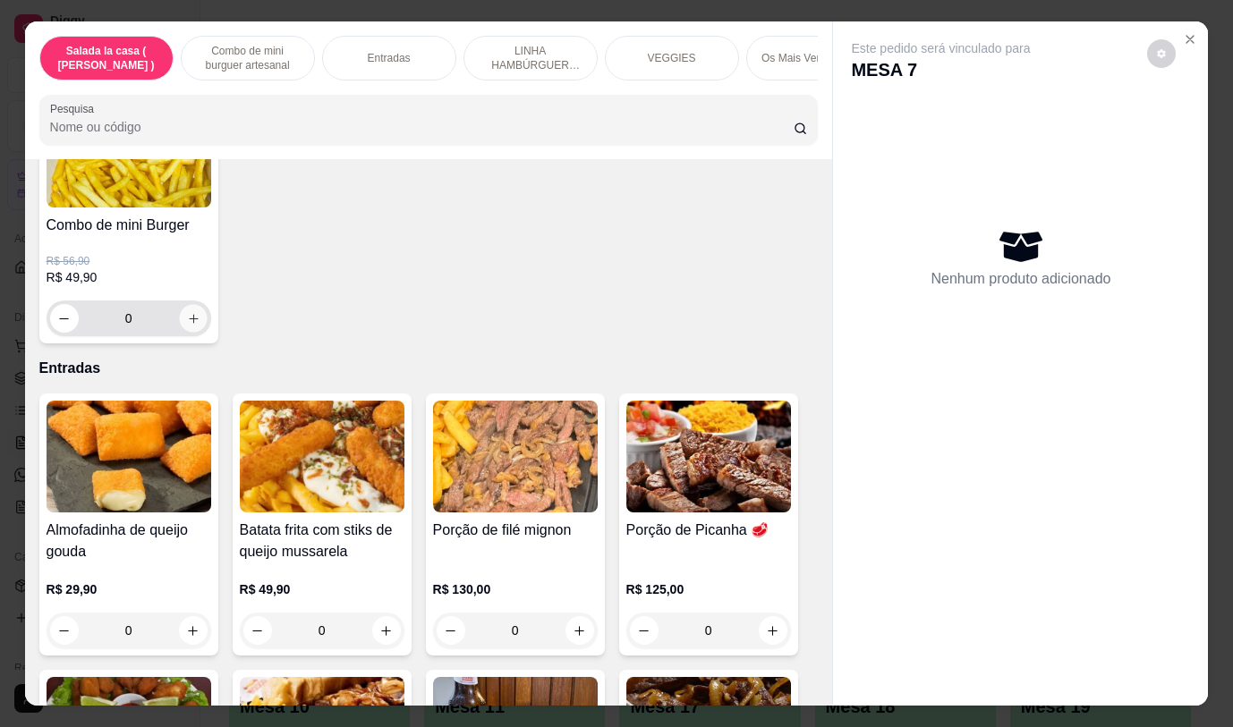
click at [193, 322] on button "increase-product-quantity" at bounding box center [193, 319] width 28 height 28
type input "1"
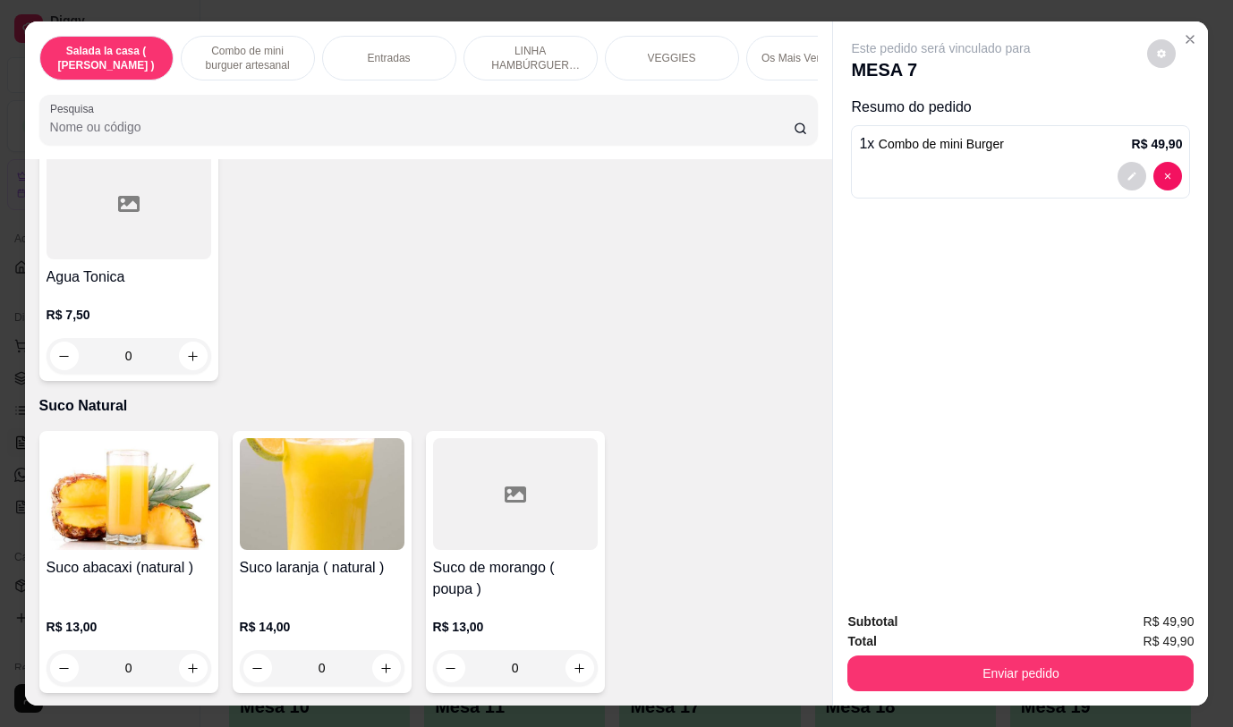
scroll to position [8032, 0]
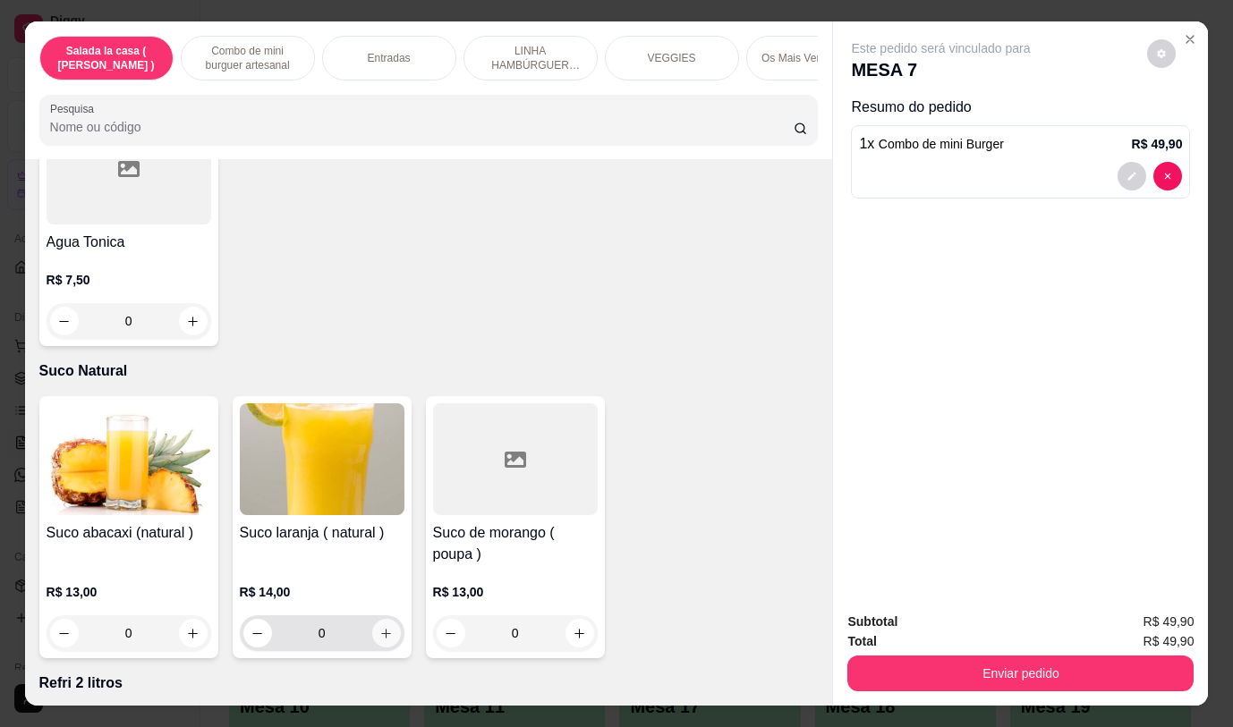
click at [381, 627] on icon "increase-product-quantity" at bounding box center [385, 633] width 13 height 13
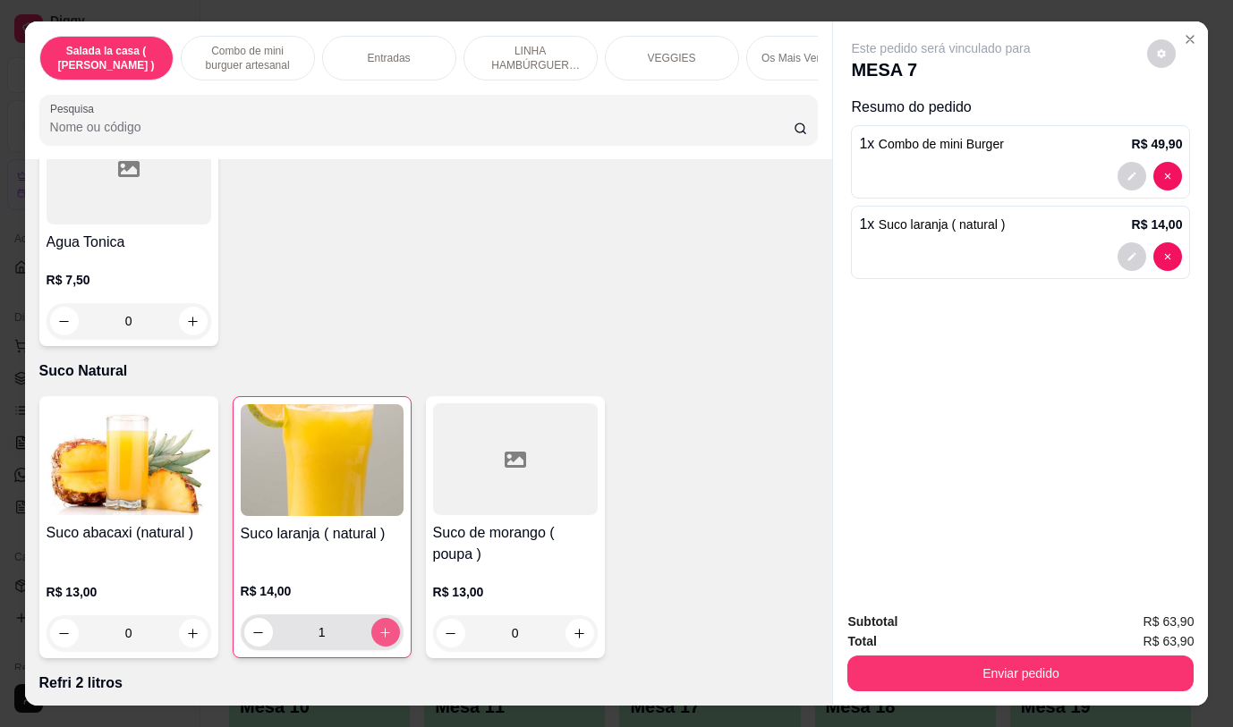
type input "1"
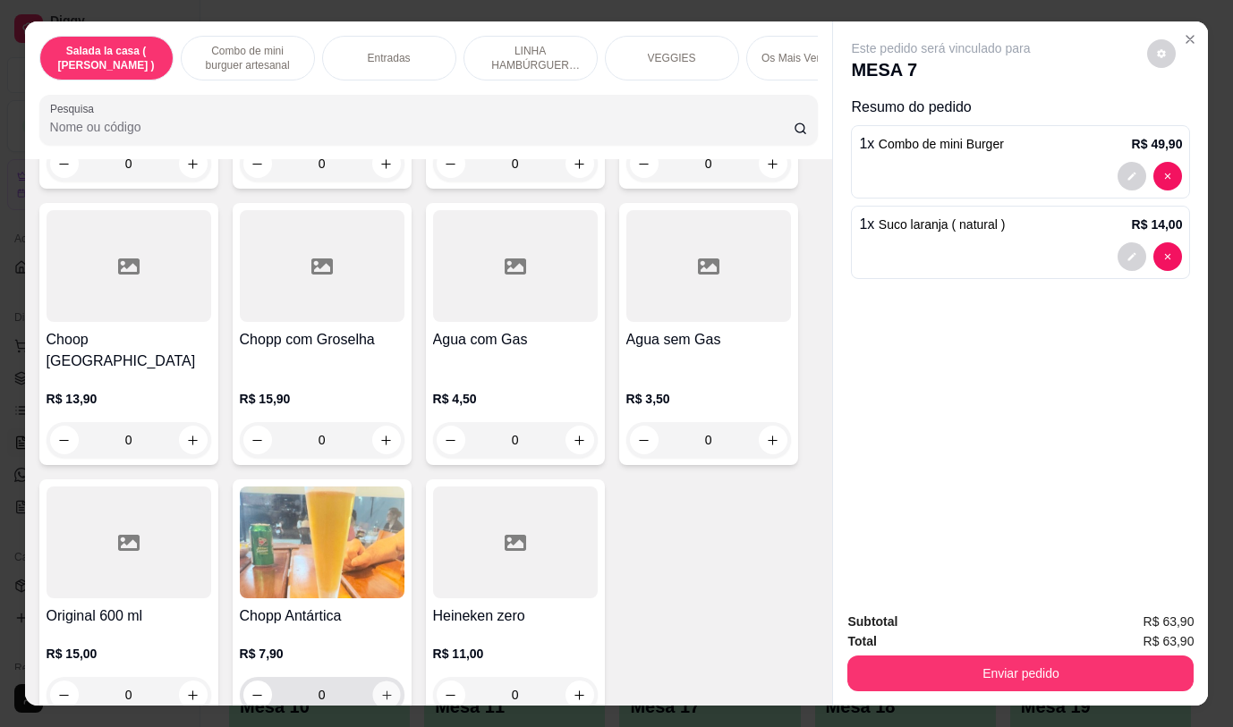
click at [379, 689] on icon "increase-product-quantity" at bounding box center [385, 695] width 13 height 13
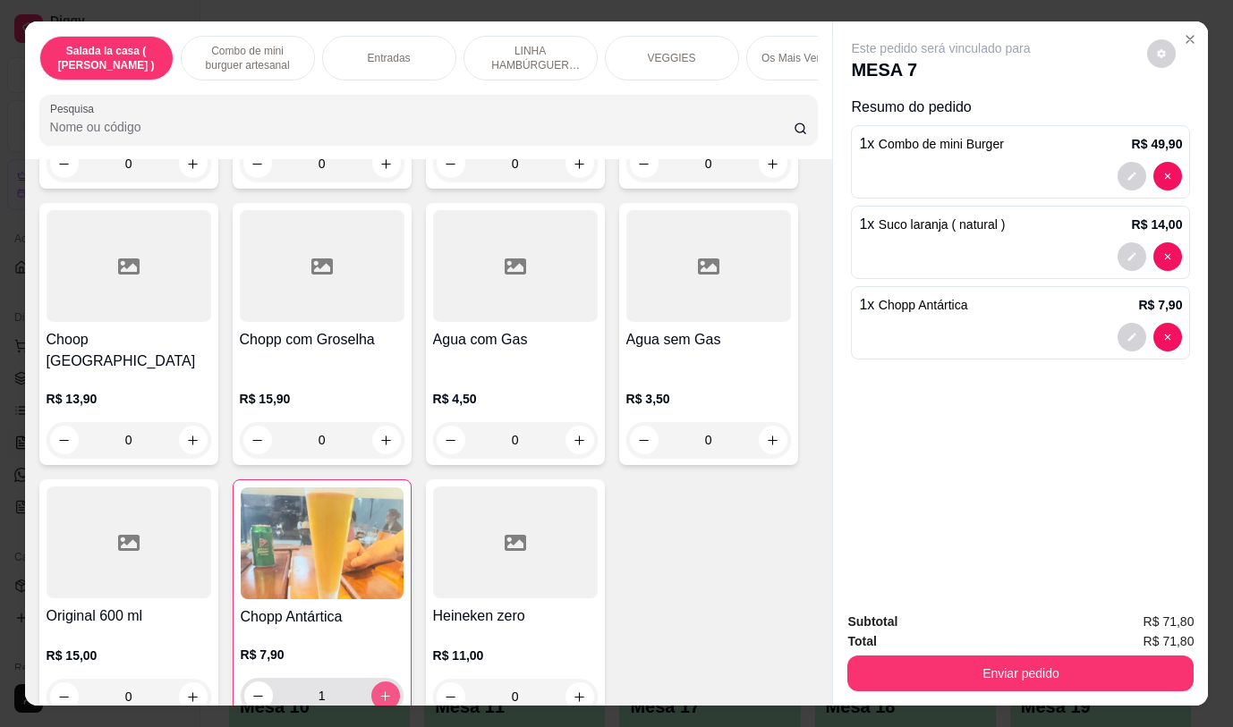
click at [379, 690] on icon "increase-product-quantity" at bounding box center [384, 696] width 13 height 13
type input "2"
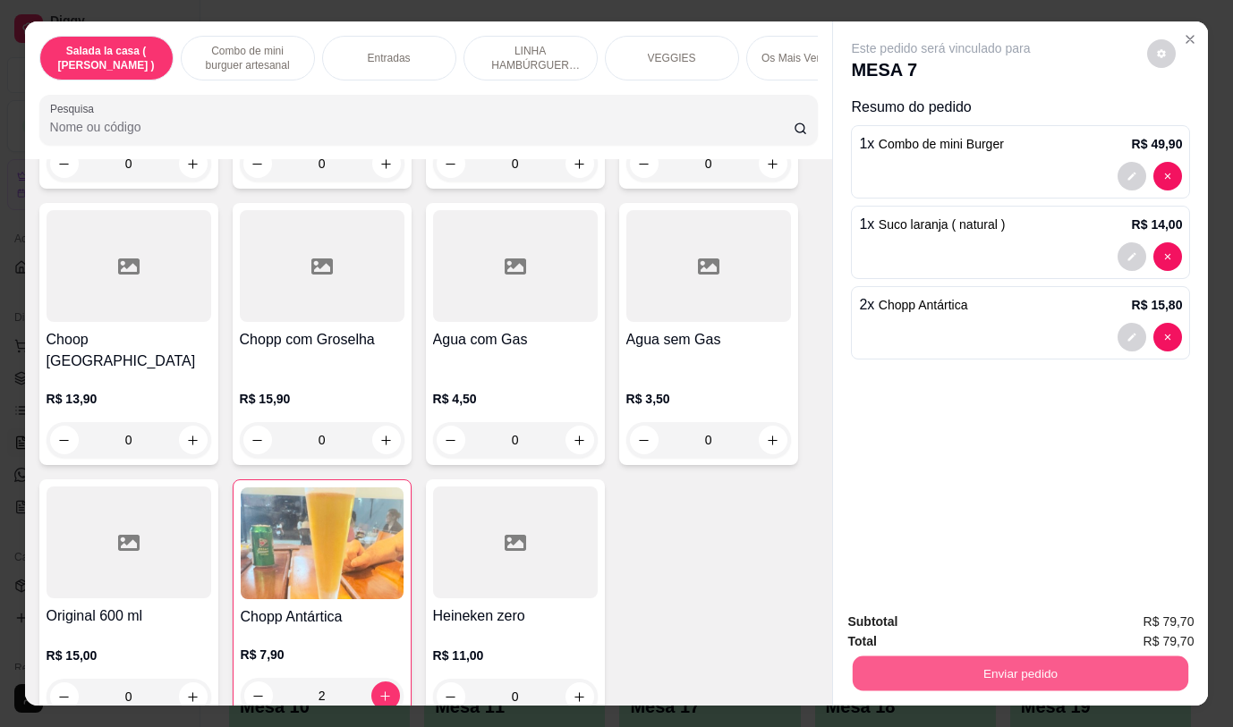
click at [1016, 671] on button "Enviar pedido" at bounding box center [1019, 673] width 335 height 35
click at [979, 624] on button "Não registrar e enviar pedido" at bounding box center [962, 623] width 186 height 34
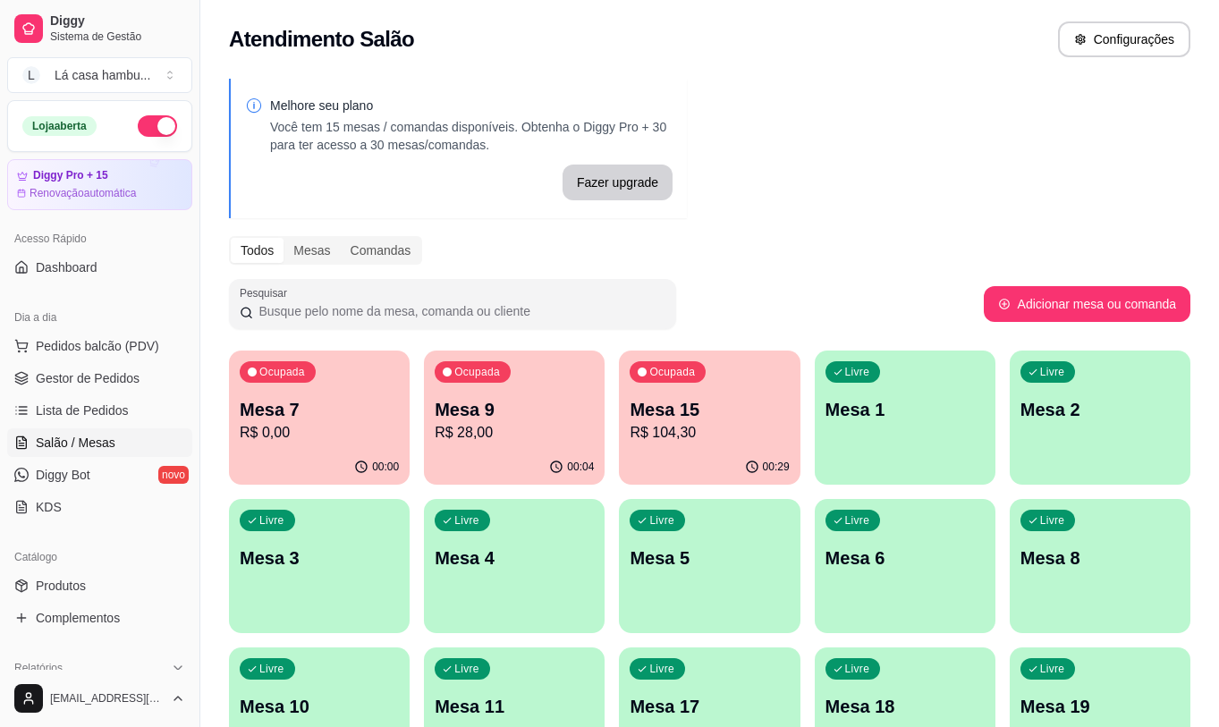
click at [739, 419] on p "Mesa 15" at bounding box center [709, 409] width 159 height 25
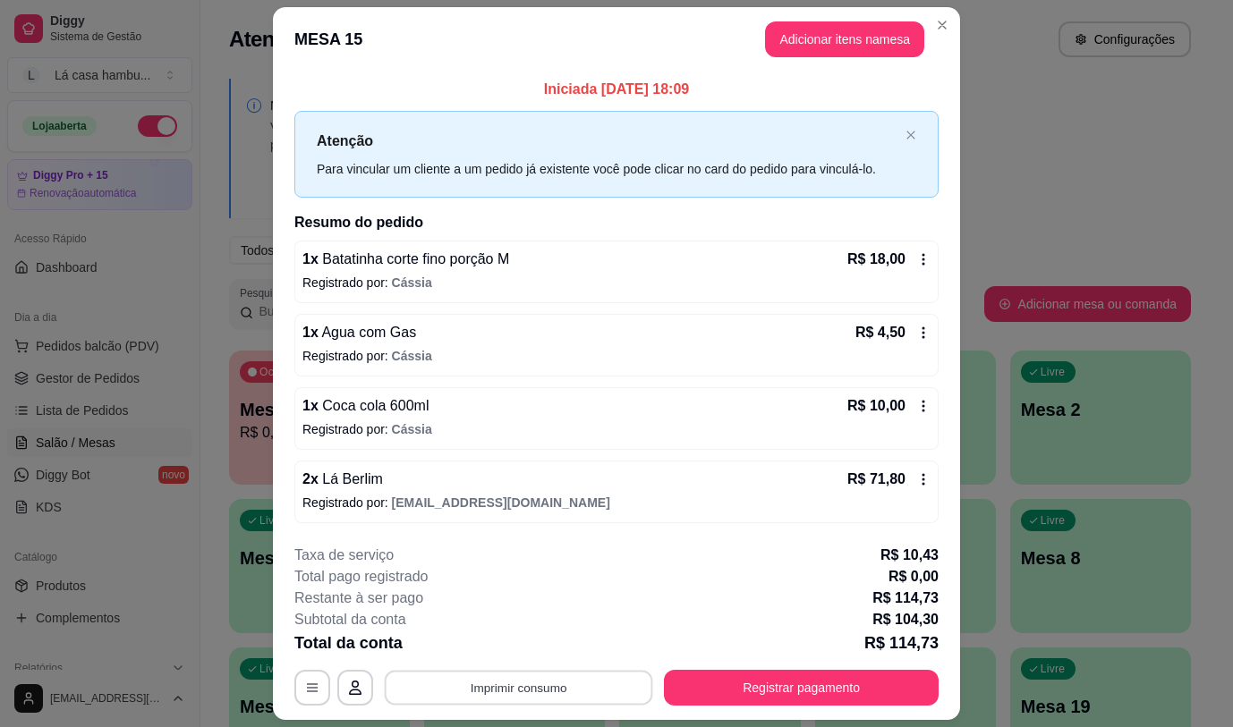
click at [584, 696] on button "Imprimir consumo" at bounding box center [519, 688] width 268 height 35
click at [541, 649] on button "IMPRESSORA" at bounding box center [516, 646] width 125 height 28
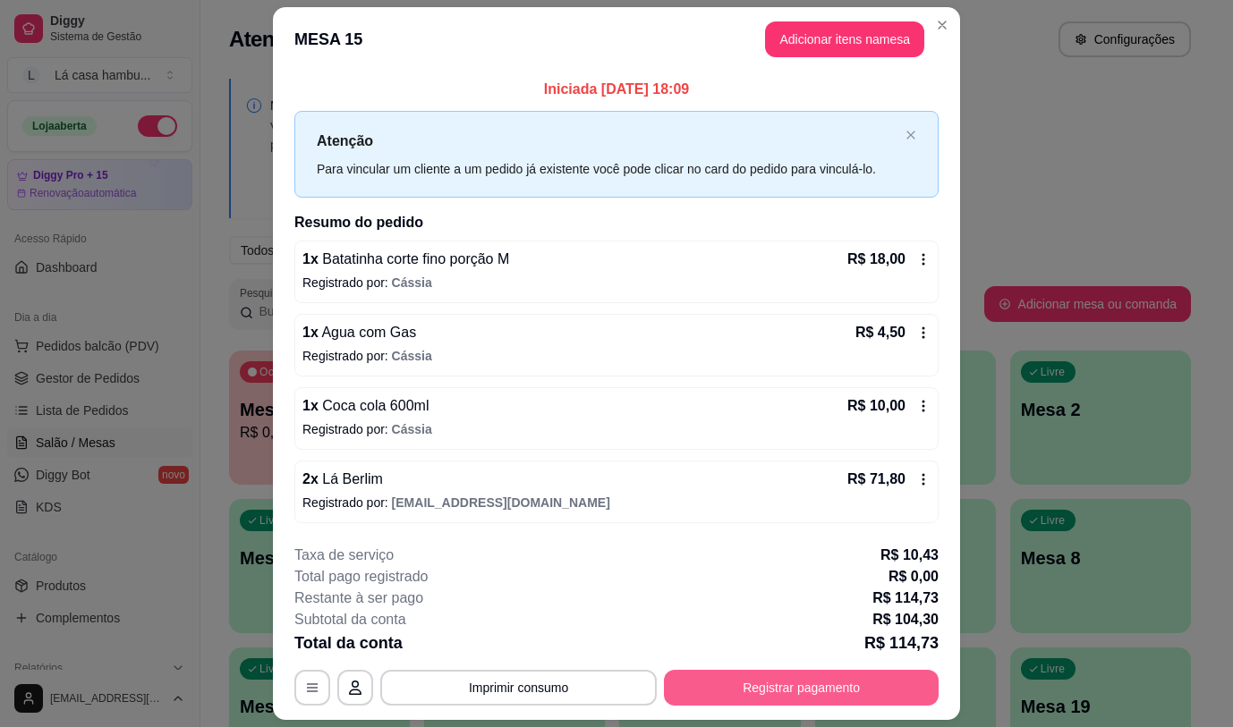
click at [760, 682] on button "Registrar pagamento" at bounding box center [801, 688] width 275 height 36
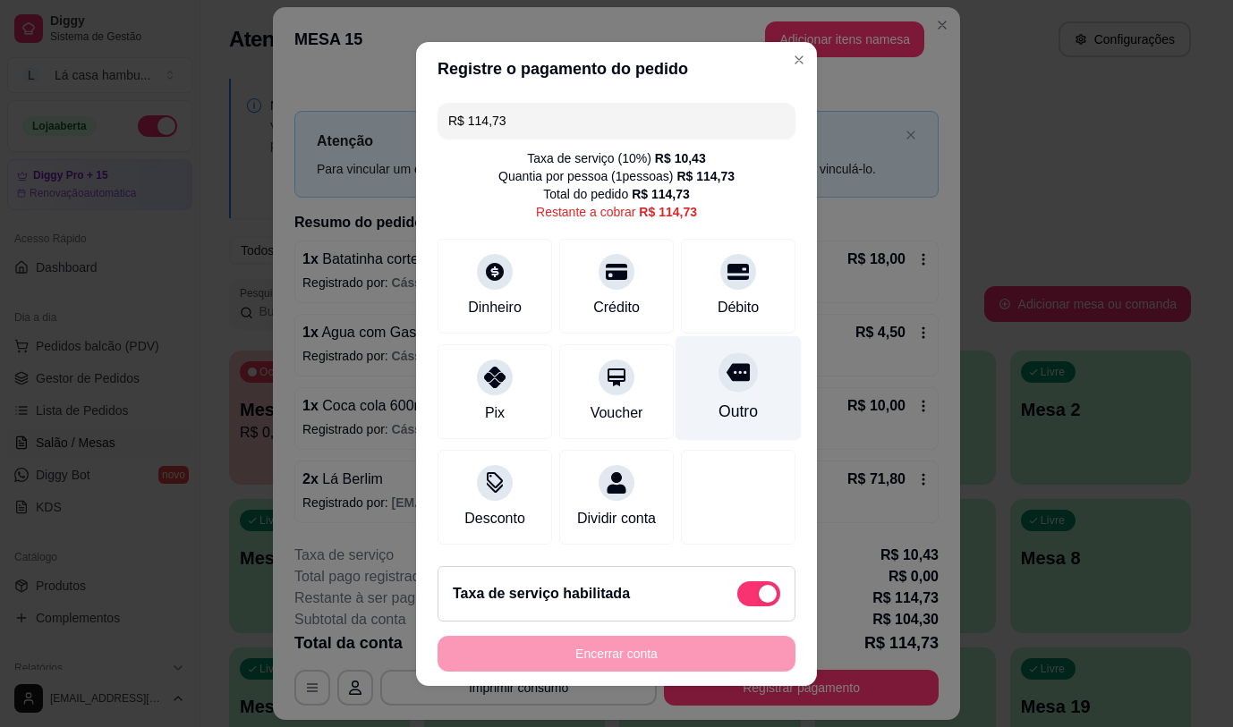
click at [726, 370] on icon at bounding box center [737, 372] width 23 height 18
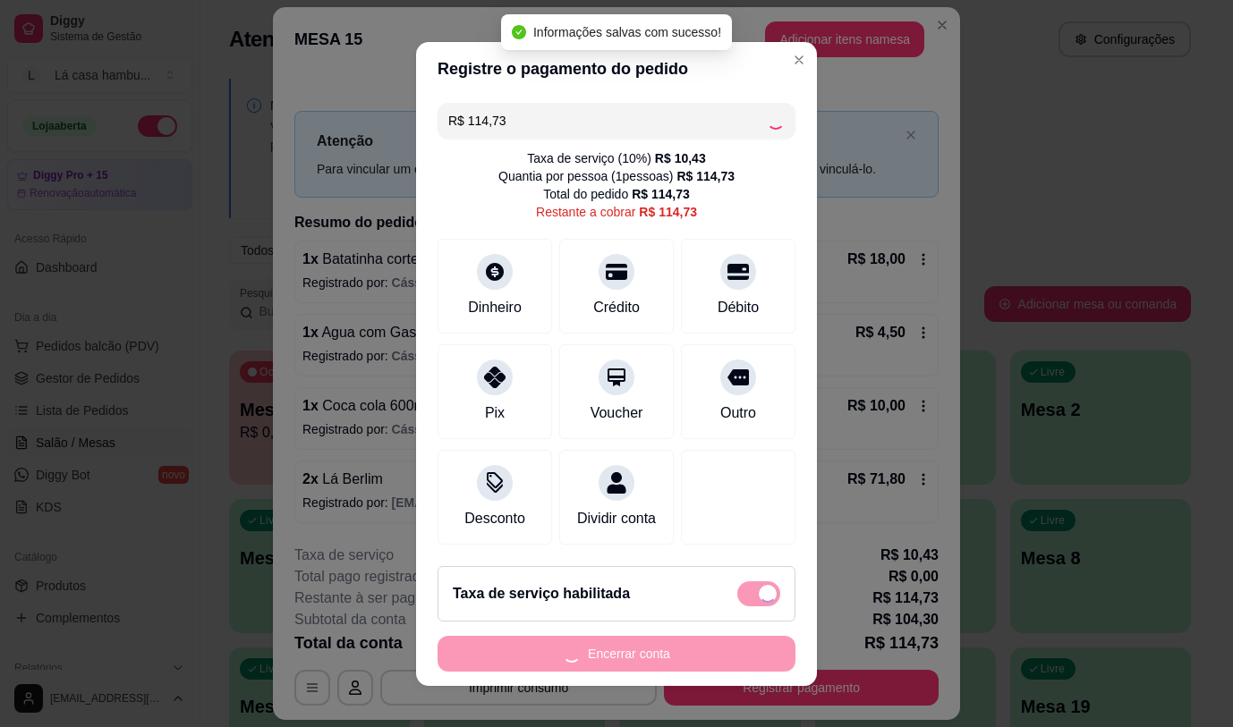
type input "R$ 0,00"
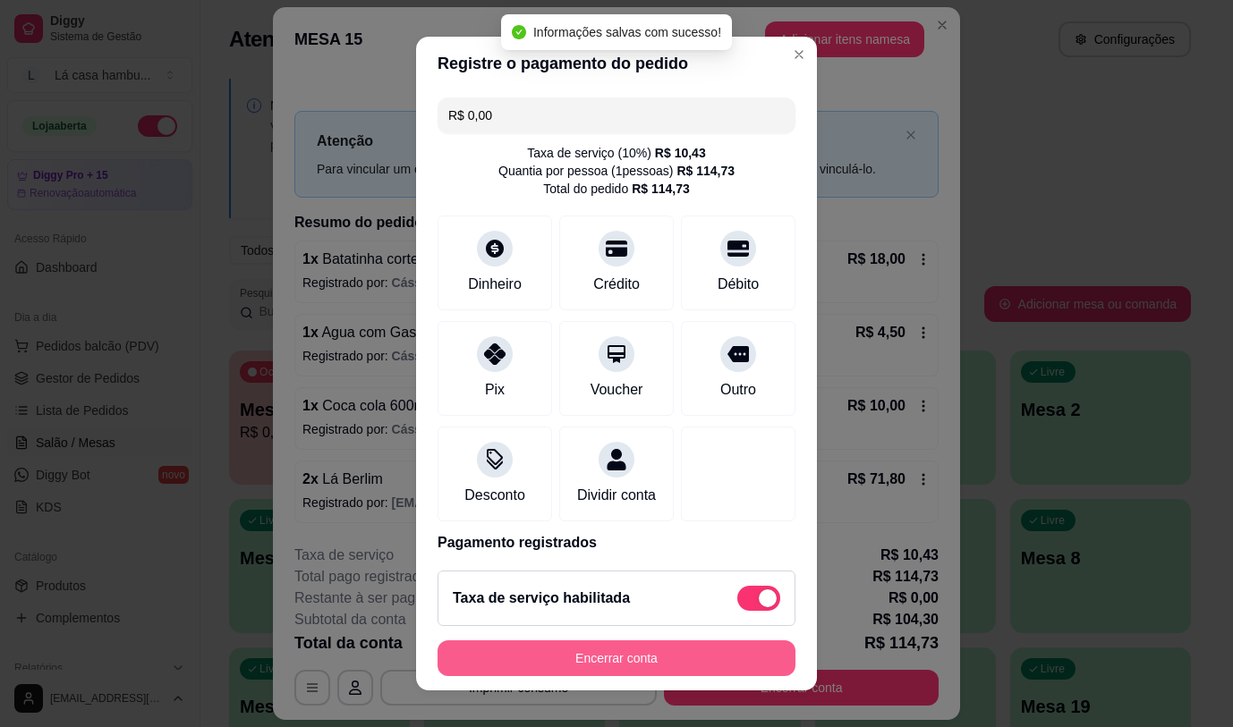
click at [632, 662] on button "Encerrar conta" at bounding box center [616, 658] width 358 height 36
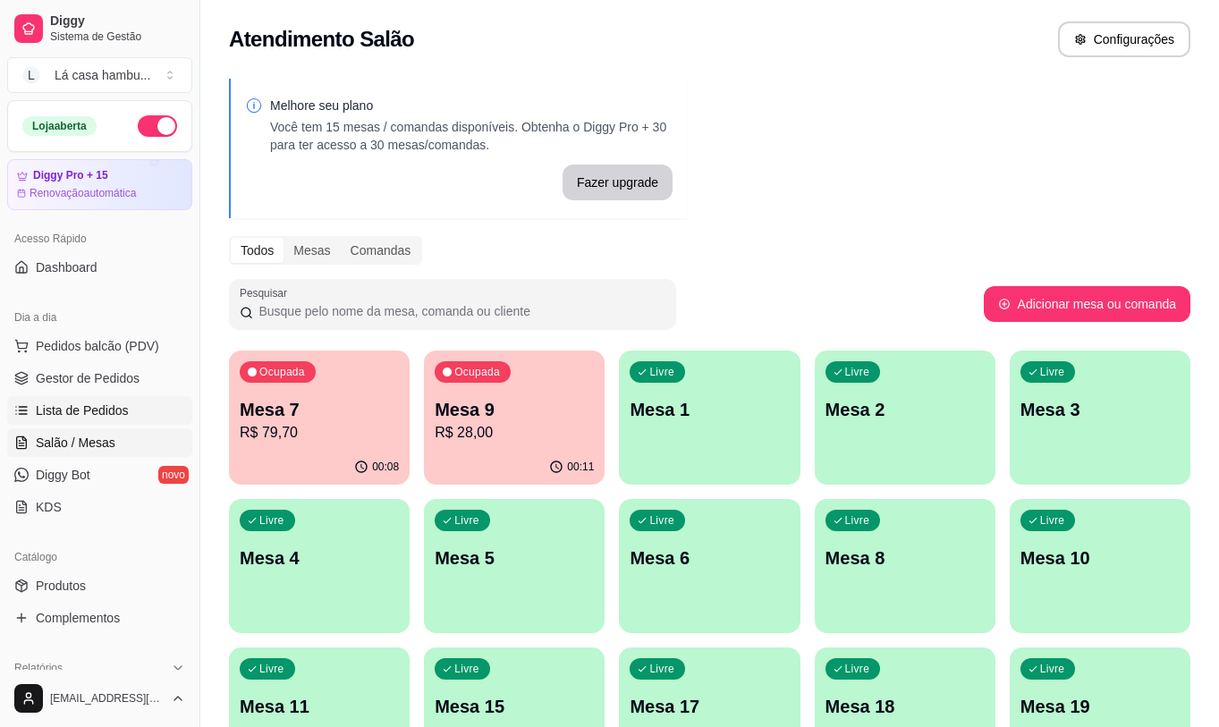
click at [119, 412] on span "Lista de Pedidos" at bounding box center [82, 411] width 93 height 18
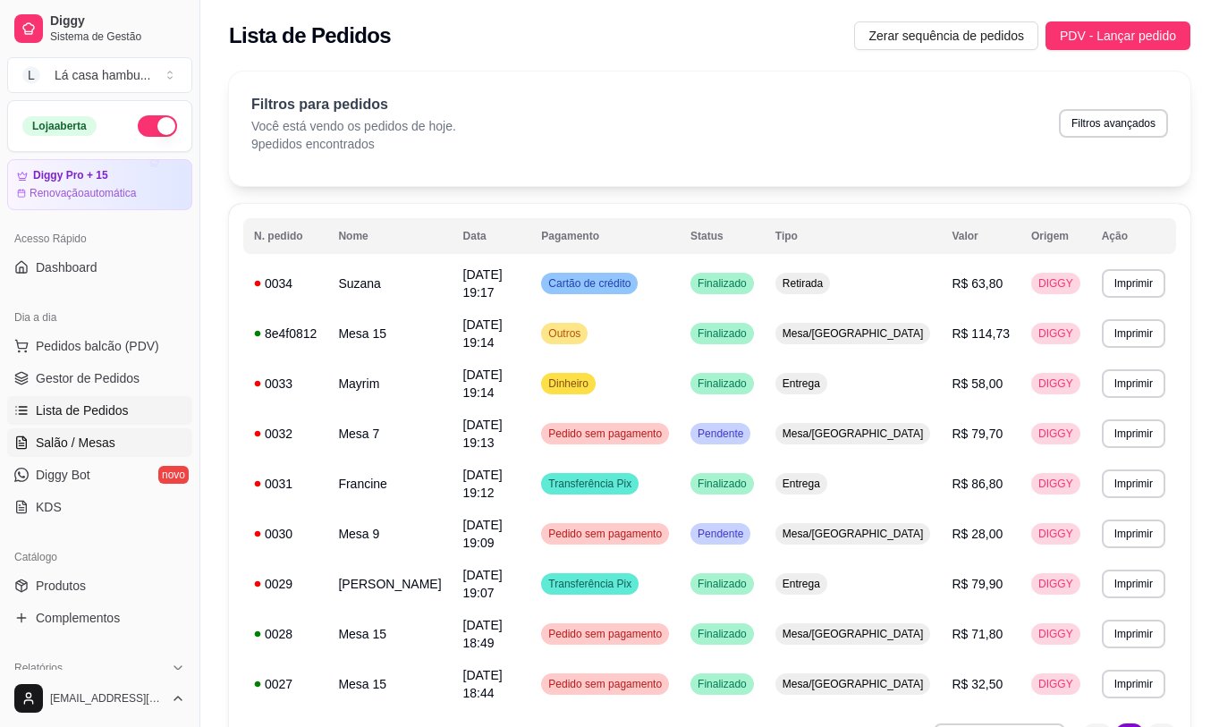
click at [112, 445] on span "Salão / Mesas" at bounding box center [76, 443] width 80 height 18
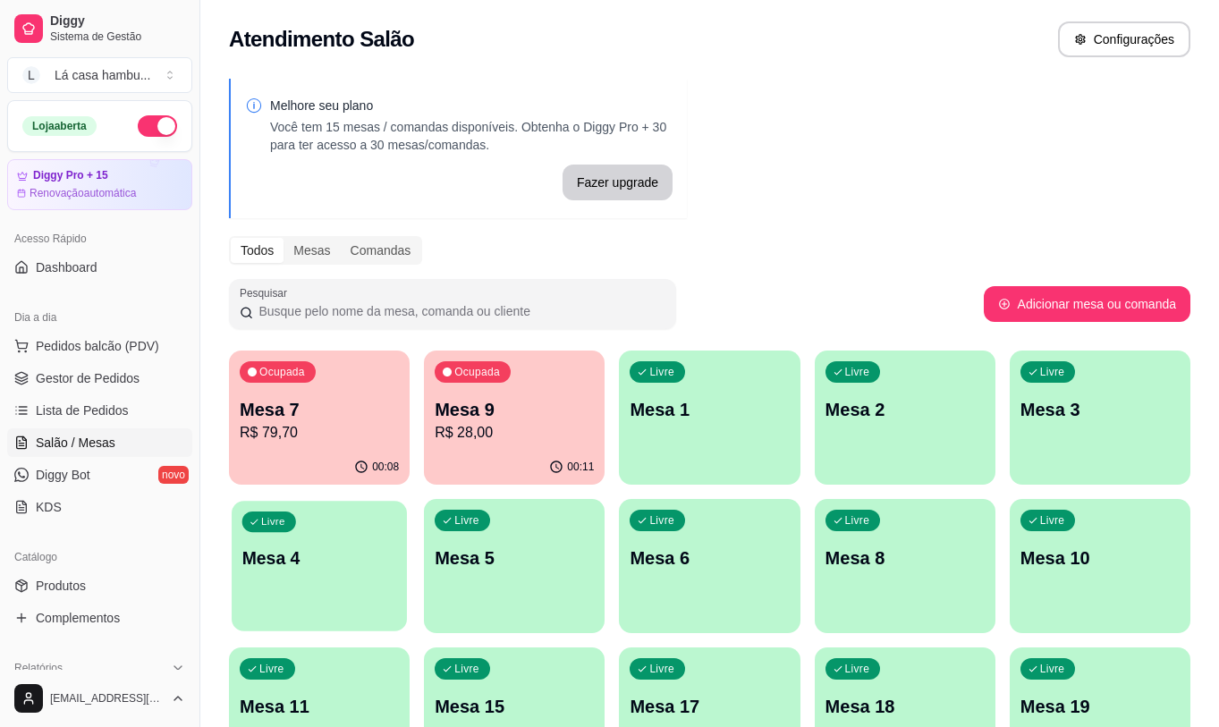
click at [355, 548] on p "Mesa 4" at bounding box center [319, 559] width 155 height 24
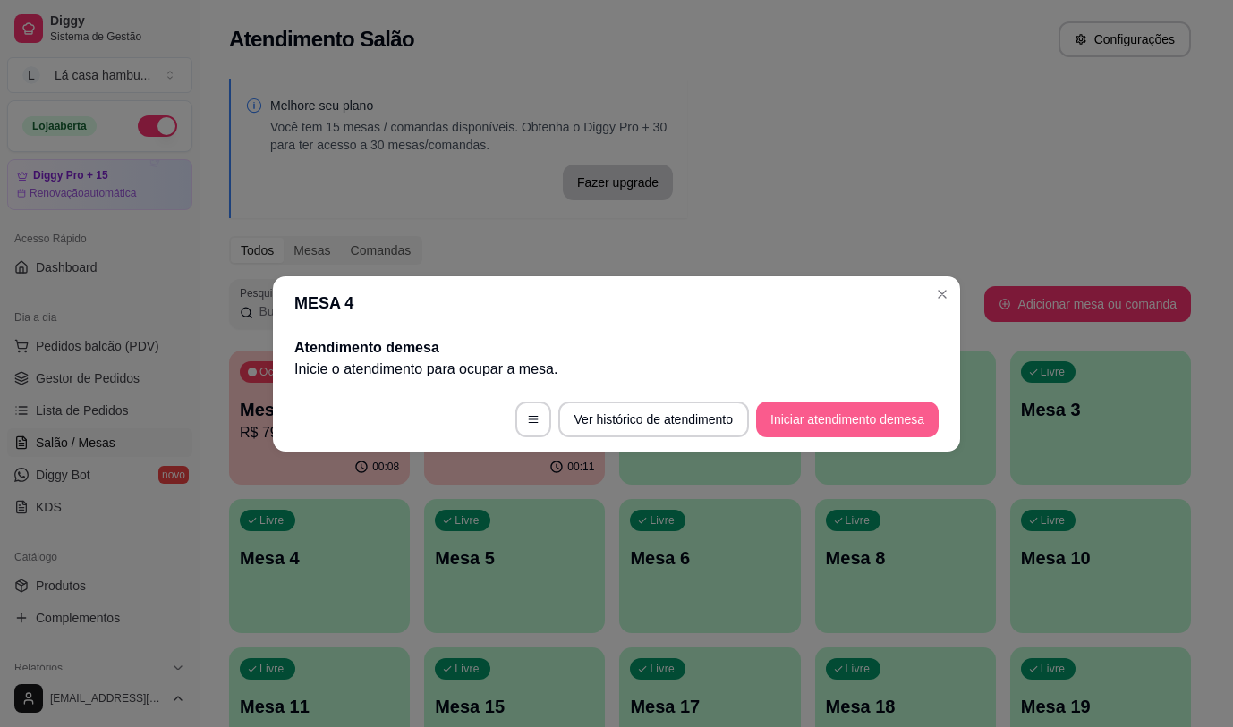
click at [860, 422] on button "Iniciar atendimento de mesa" at bounding box center [847, 420] width 182 height 36
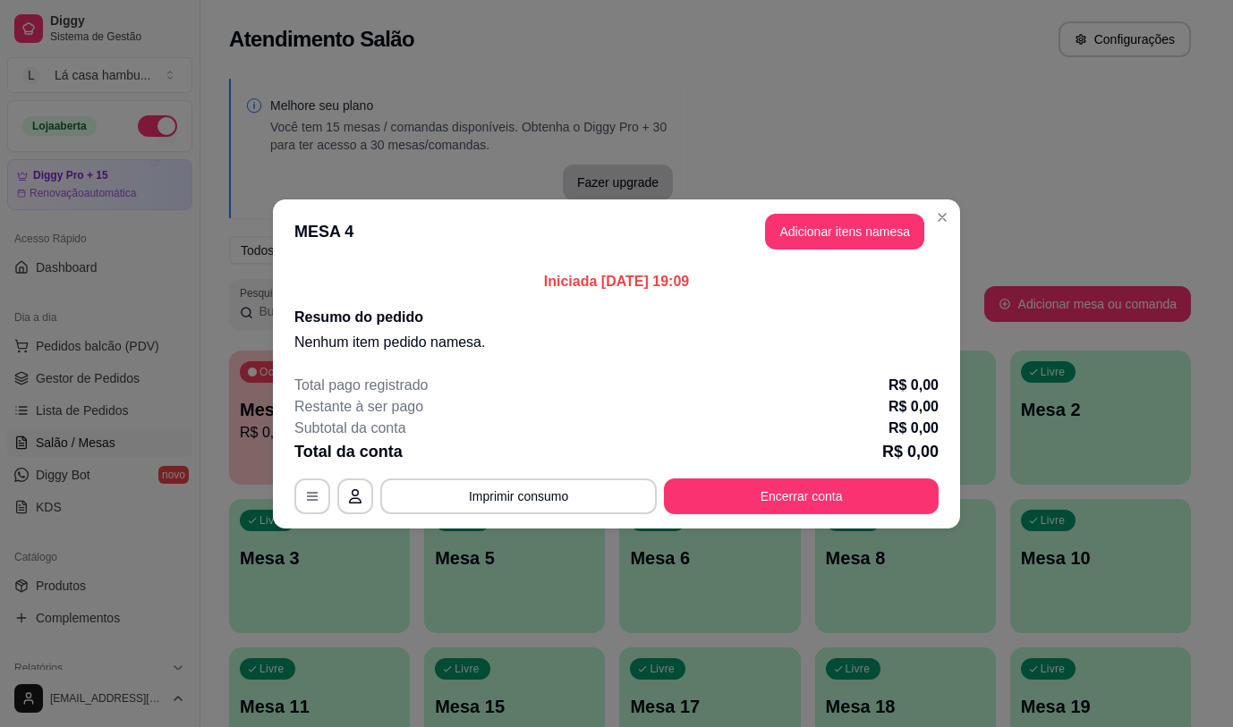
click at [890, 251] on header "MESA 4 Adicionar itens na mesa" at bounding box center [616, 231] width 687 height 64
click at [885, 234] on button "Adicionar itens na mesa" at bounding box center [844, 232] width 159 height 36
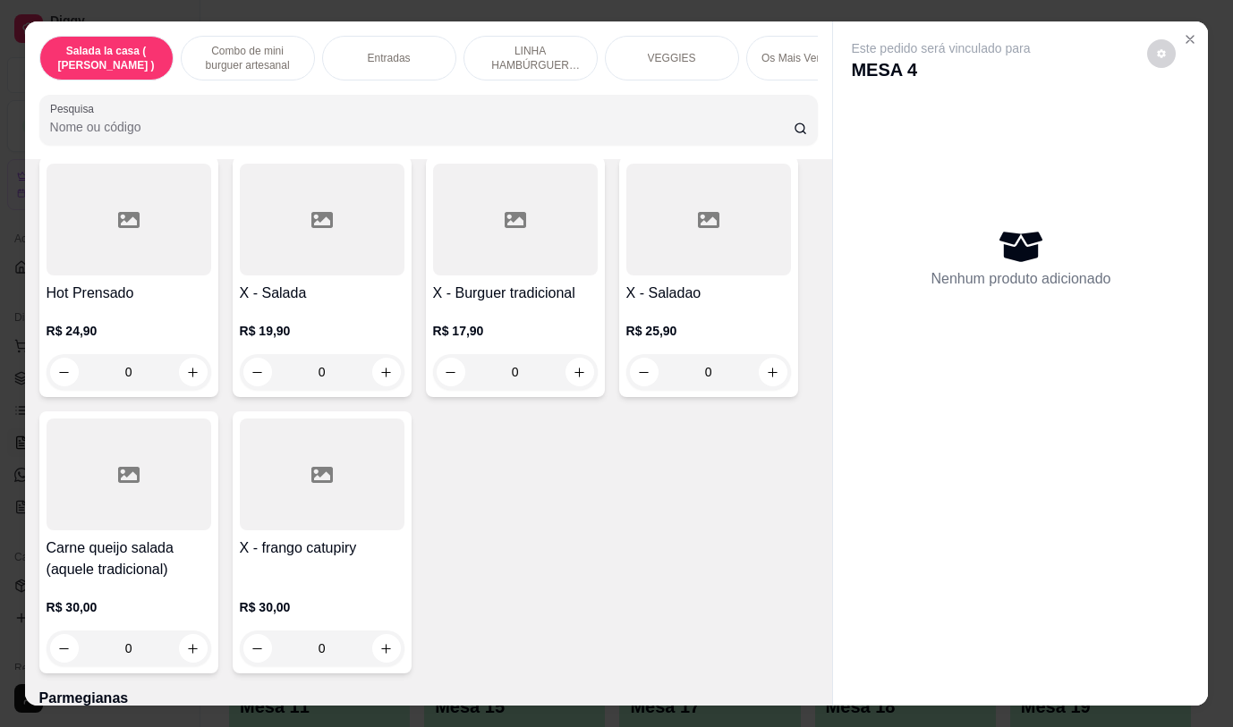
scroll to position [6758, 0]
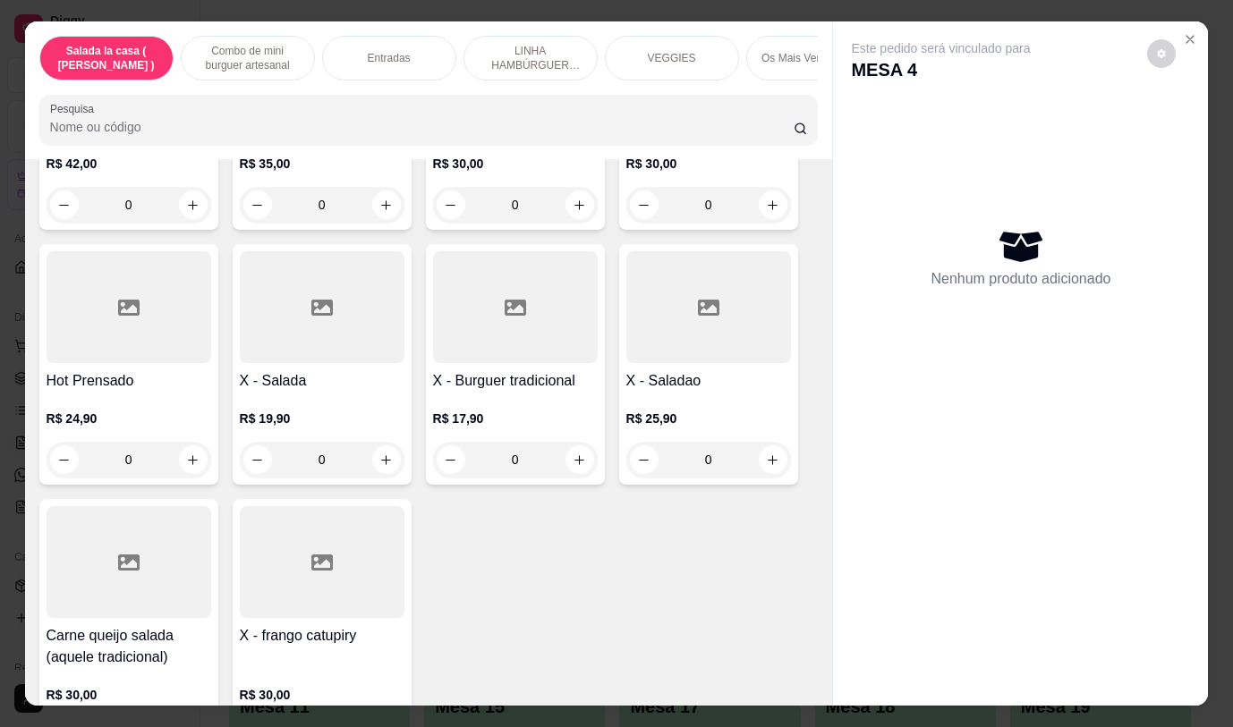
drag, startPoint x: 1206, startPoint y: 382, endPoint x: 1185, endPoint y: 348, distance: 39.7
click at [1185, 348] on div "Salada la casa ( CAESAR ) Combo de mini burguer artesanal Entradas LINHA HAMBÚR…" at bounding box center [616, 363] width 1233 height 727
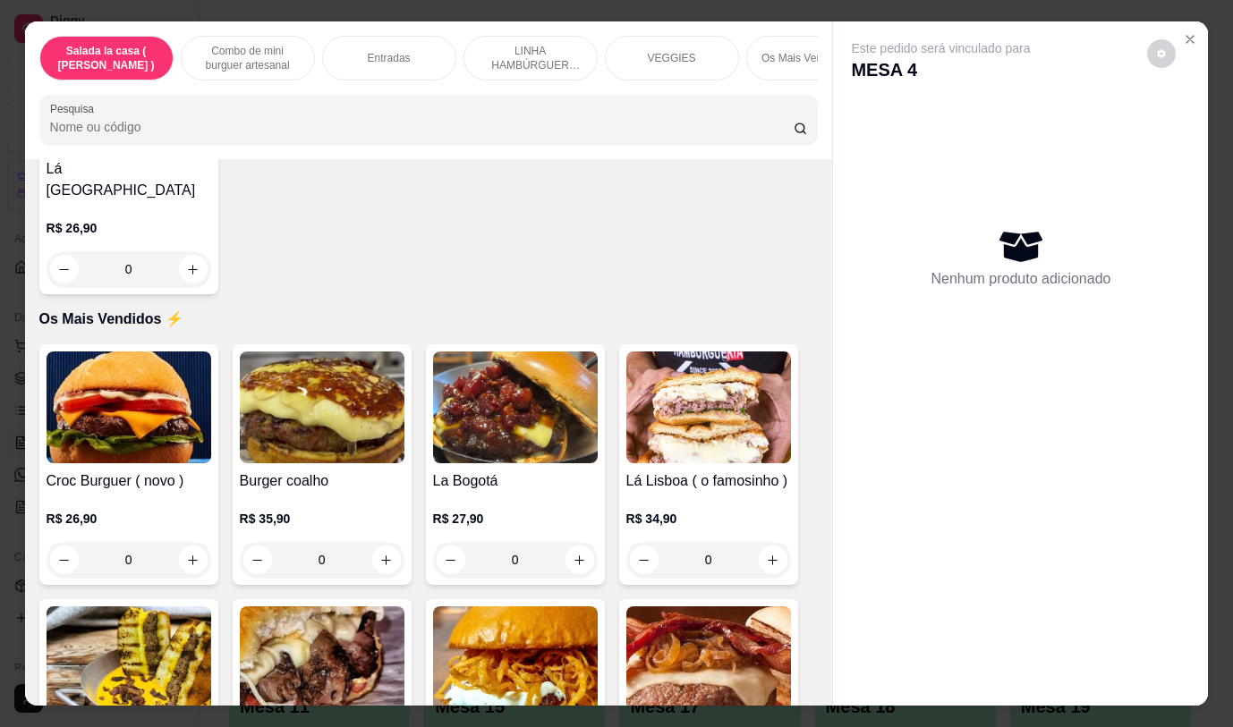
scroll to position [0, 0]
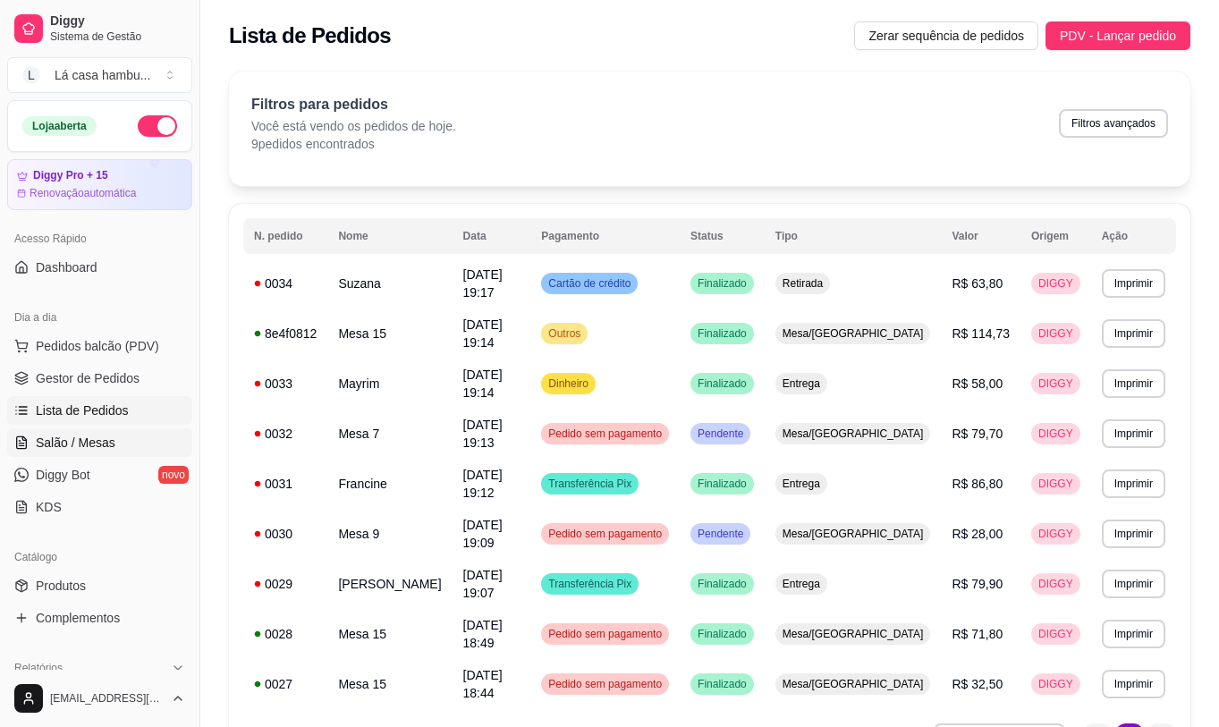
click at [96, 437] on span "Salão / Mesas" at bounding box center [76, 443] width 80 height 18
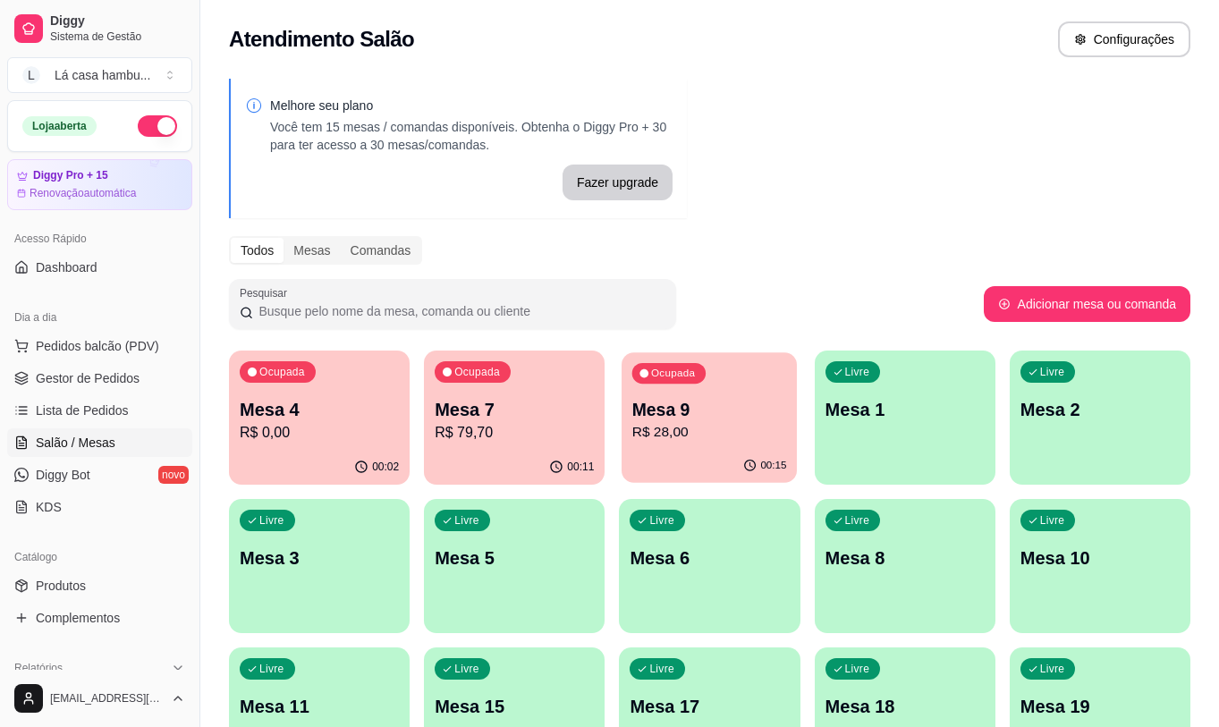
click at [708, 409] on p "Mesa 9" at bounding box center [709, 410] width 155 height 24
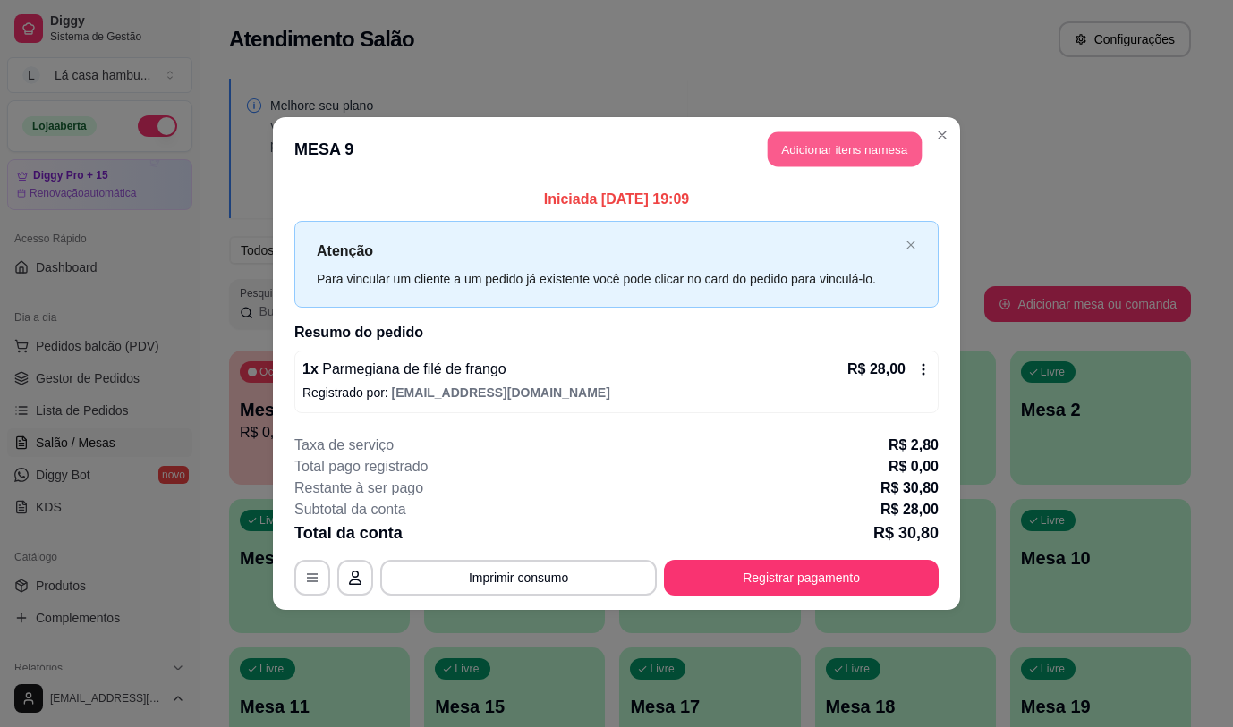
click at [866, 148] on button "Adicionar itens na mesa" at bounding box center [844, 149] width 154 height 35
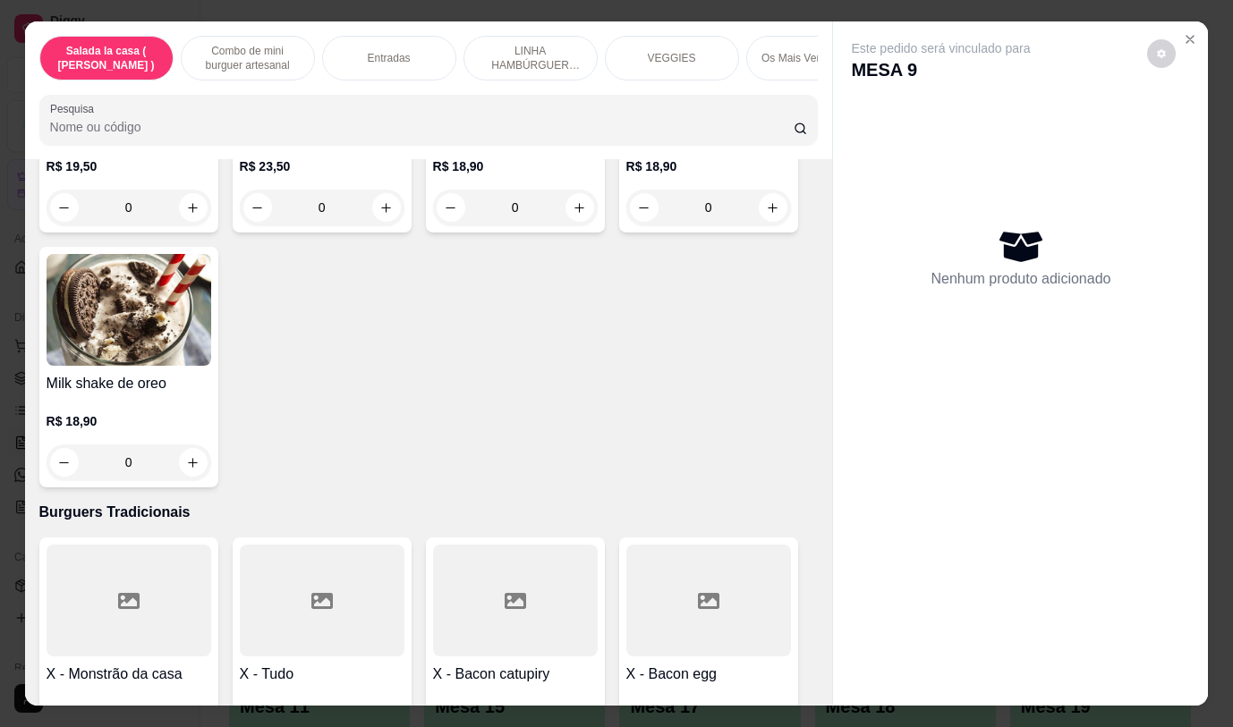
scroll to position [6298, 0]
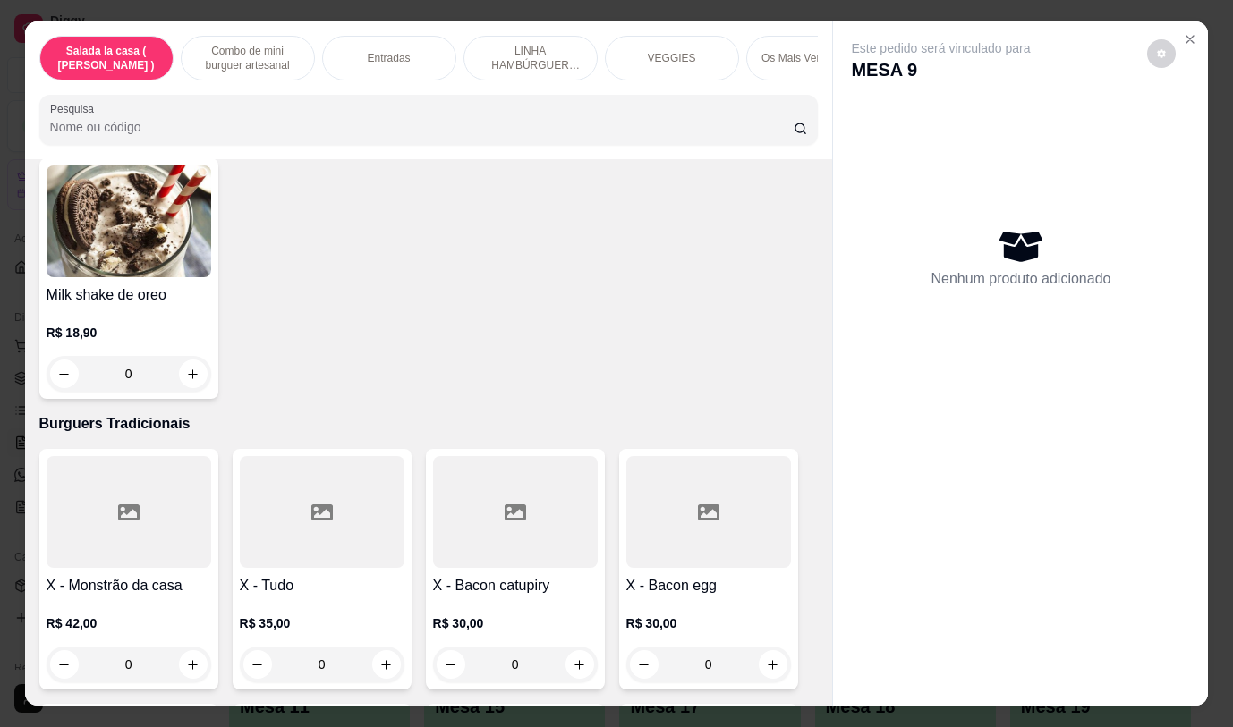
click at [874, 511] on div "Este pedido será vinculado para MESA 9 Nenhum produto adicionado" at bounding box center [1020, 348] width 375 height 655
click at [874, 517] on div "Este pedido será vinculado para MESA 9 Nenhum produto adicionado" at bounding box center [1020, 348] width 375 height 655
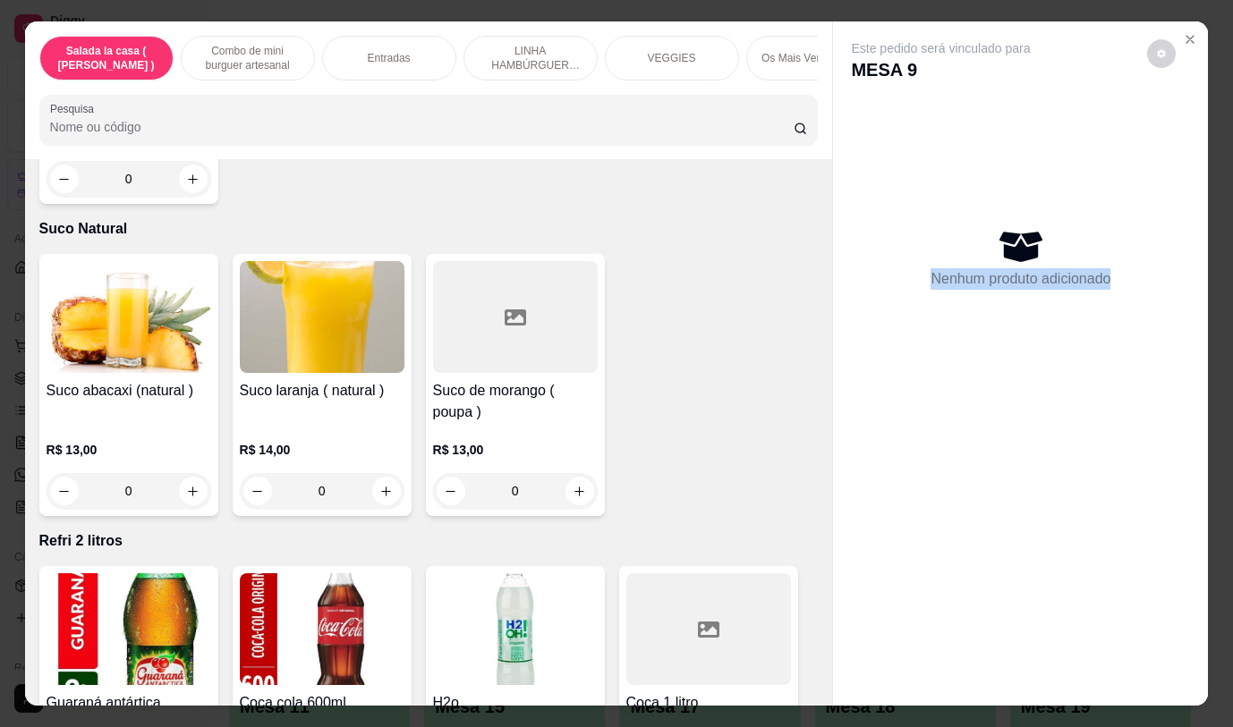
scroll to position [42, 0]
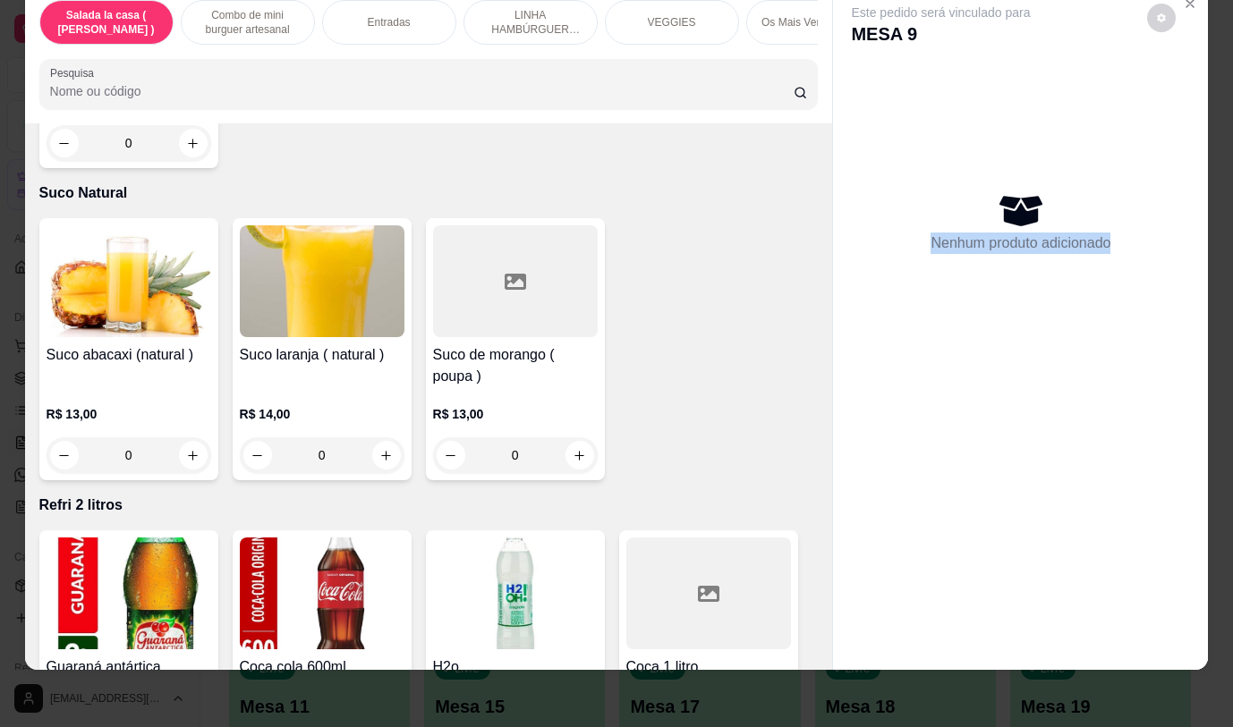
drag, startPoint x: 830, startPoint y: 649, endPoint x: 850, endPoint y: 703, distance: 57.2
click at [850, 703] on div "Salada la casa ( CAESAR ) Combo de mini burguer artesanal Entradas LINHA HAMBÚR…" at bounding box center [616, 363] width 1233 height 727
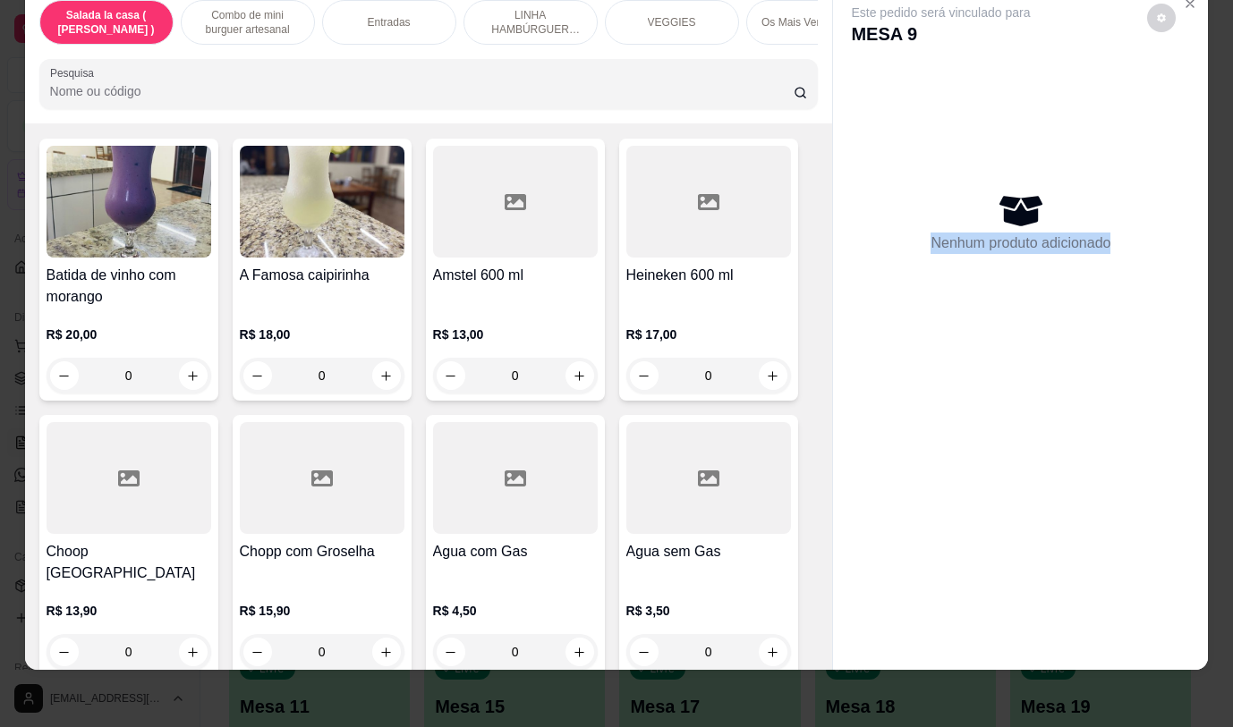
scroll to position [9040, 0]
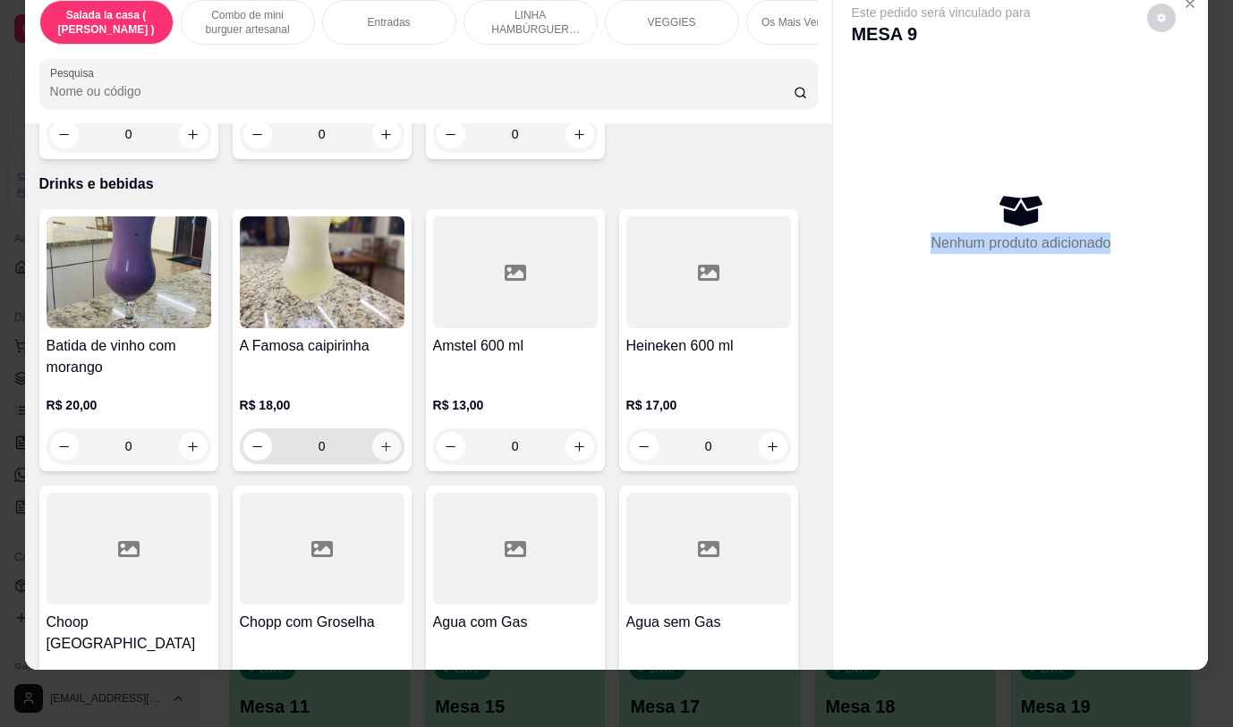
click at [379, 440] on icon "increase-product-quantity" at bounding box center [385, 446] width 13 height 13
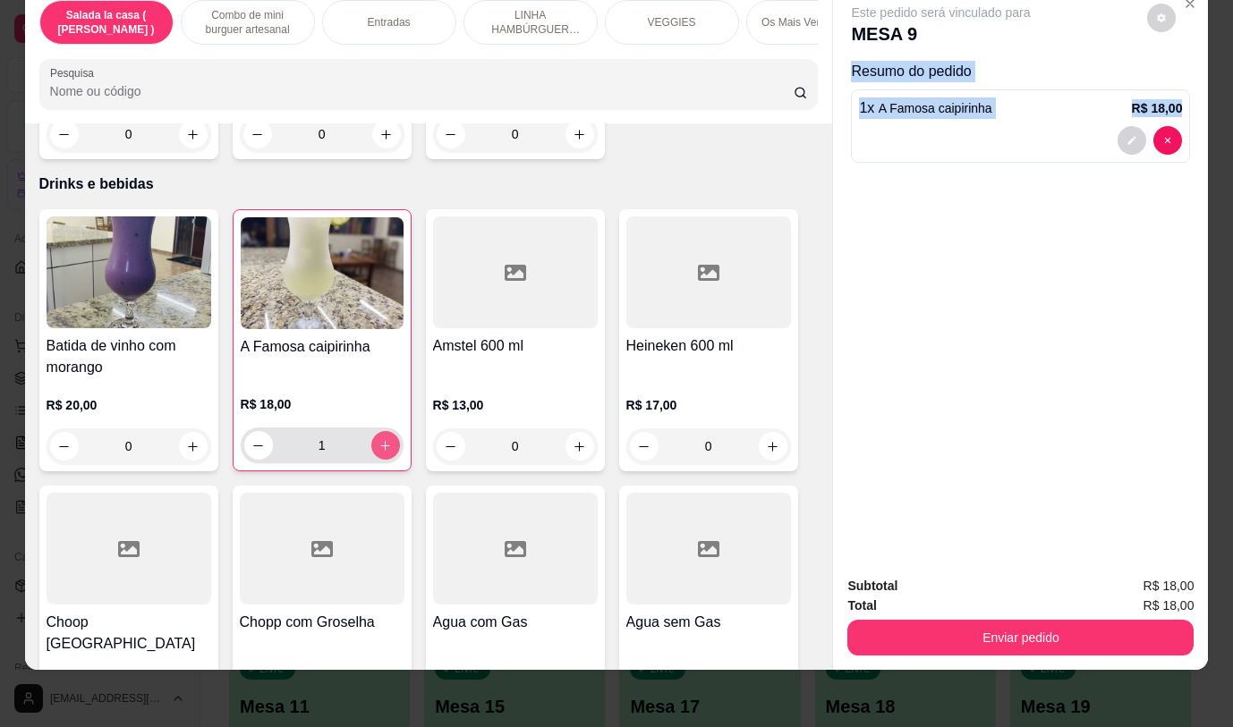
type input "1"
click at [584, 432] on button "increase-product-quantity" at bounding box center [579, 446] width 29 height 29
type input "1"
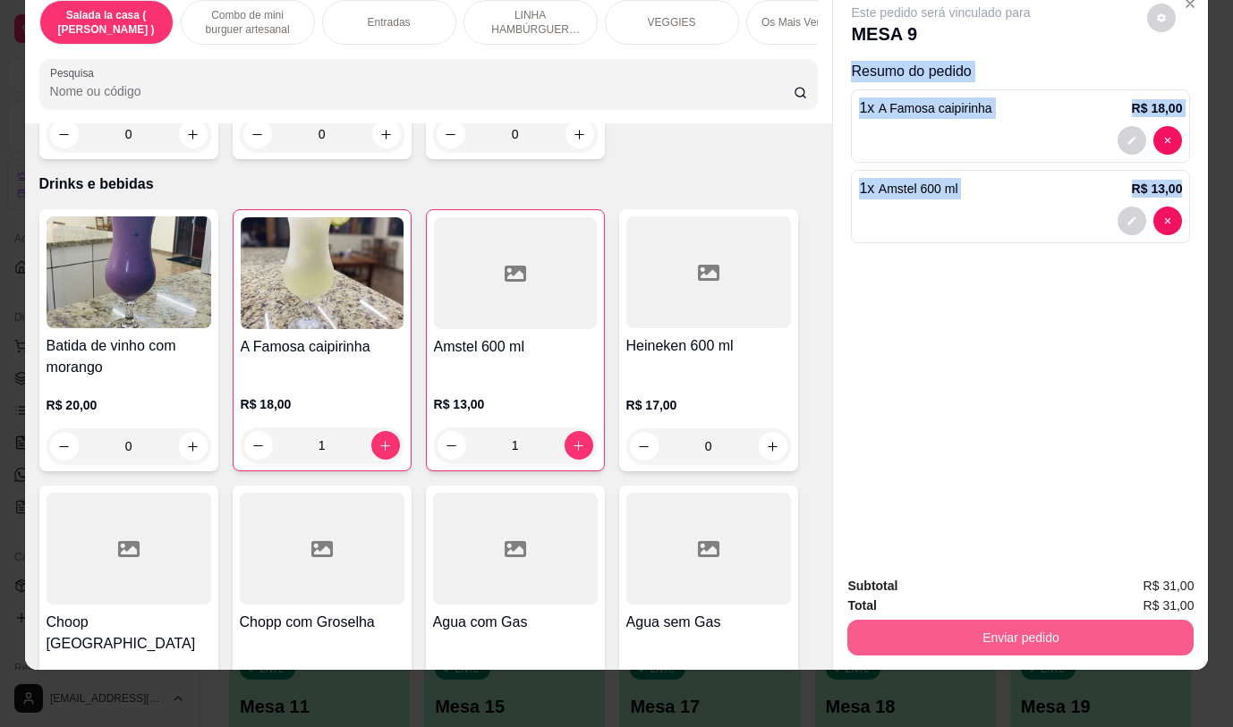
click at [1043, 625] on button "Enviar pedido" at bounding box center [1020, 638] width 346 height 36
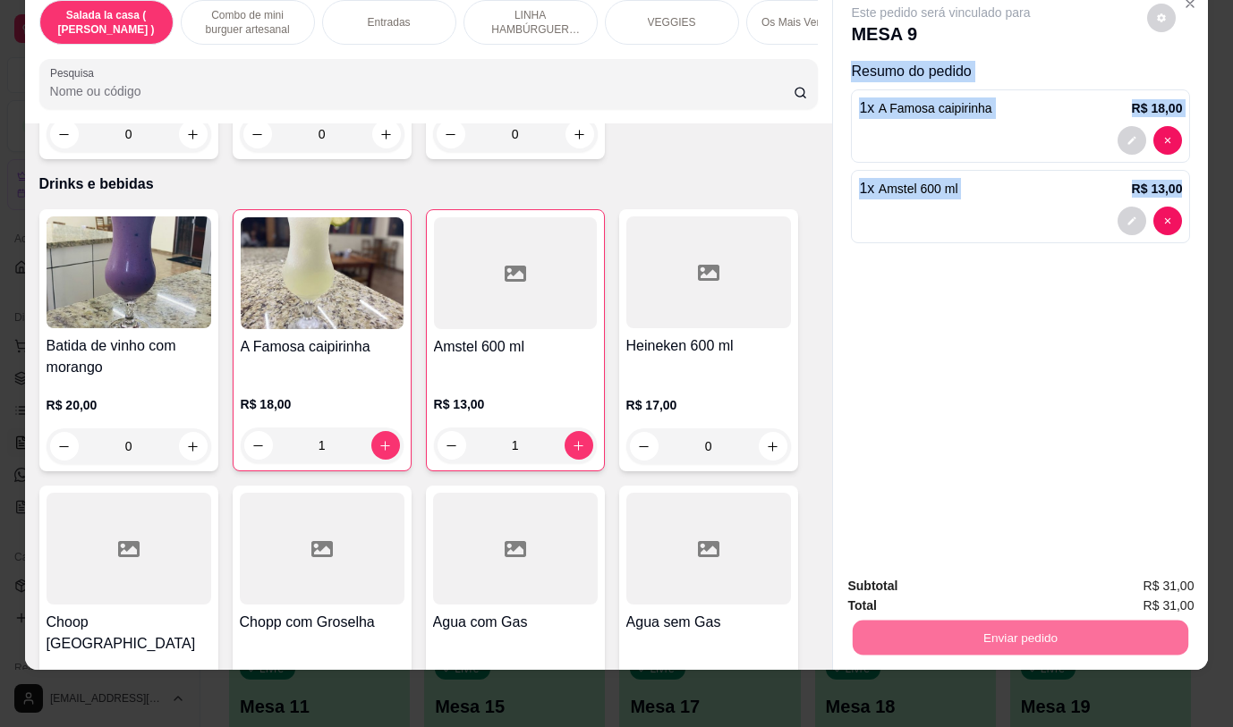
click at [961, 579] on button "Não registrar e enviar pedido" at bounding box center [962, 581] width 186 height 34
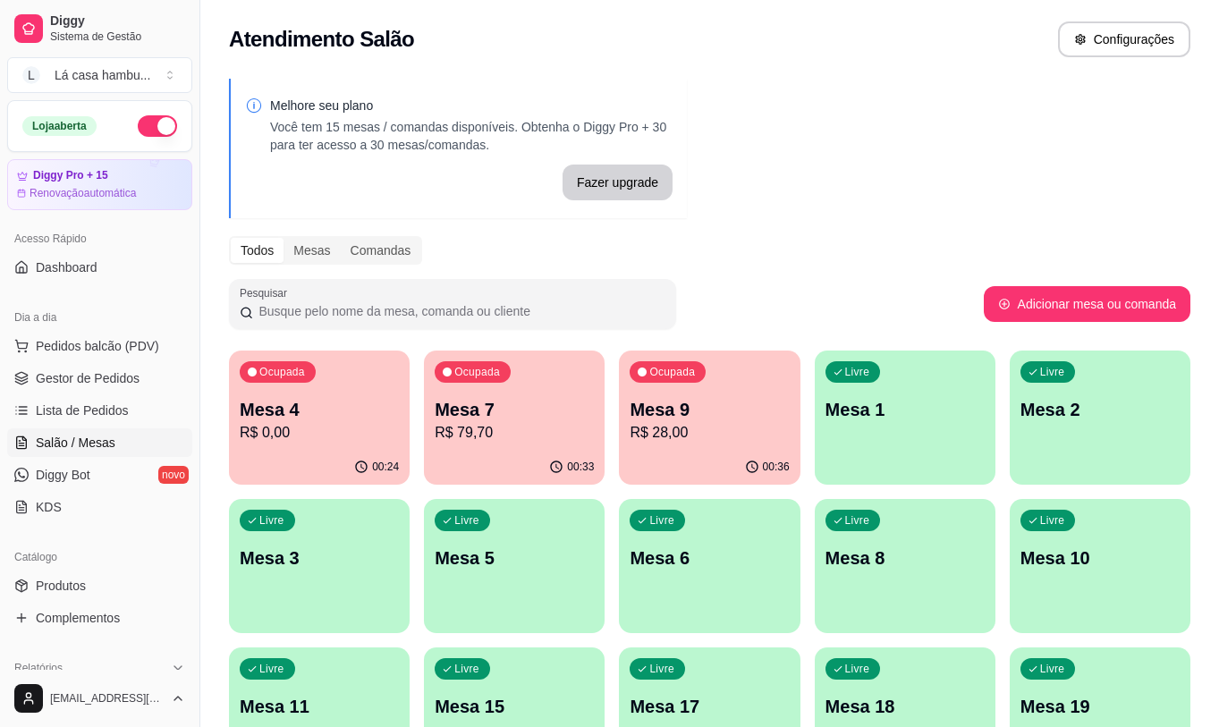
click at [292, 440] on p "R$ 0,00" at bounding box center [319, 432] width 159 height 21
click at [290, 439] on body "Diggy Sistema de Gestão L Lá casa hambu ... Loja aberta Diggy Pro + 15 Renovaçã…" at bounding box center [609, 363] width 1219 height 727
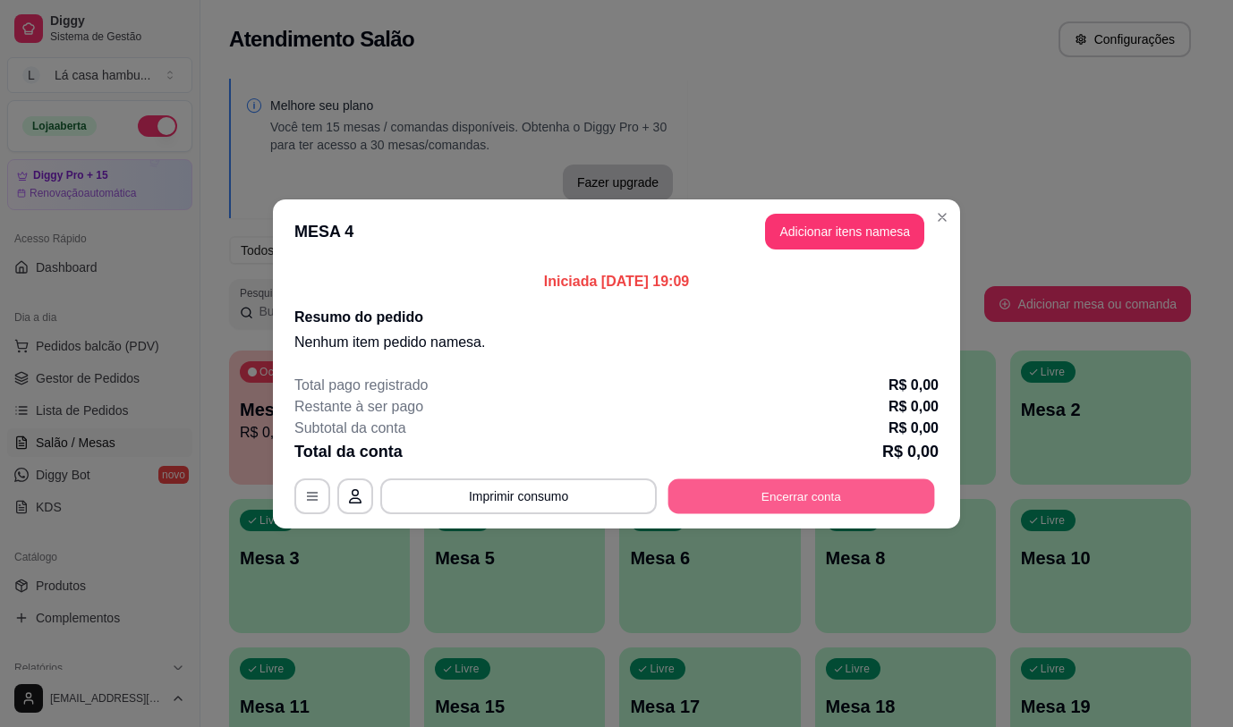
click at [863, 483] on button "Encerrar conta" at bounding box center [801, 496] width 267 height 35
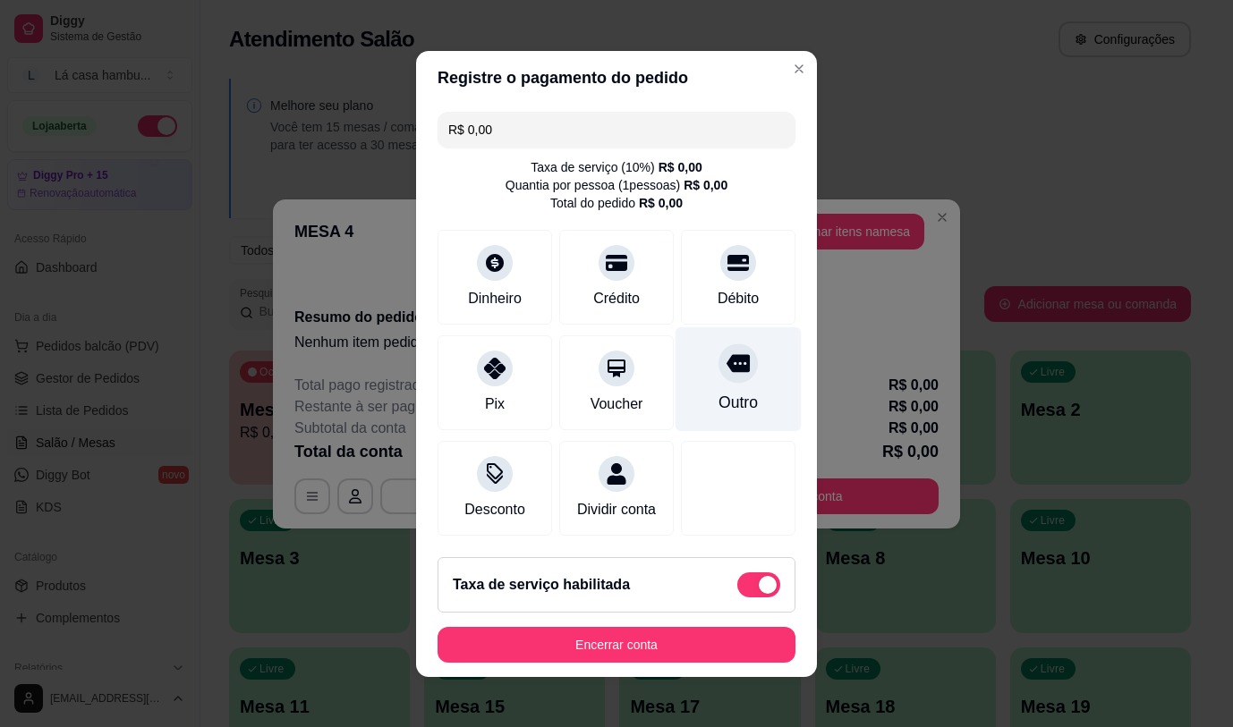
click at [742, 379] on div "Outro" at bounding box center [738, 378] width 126 height 105
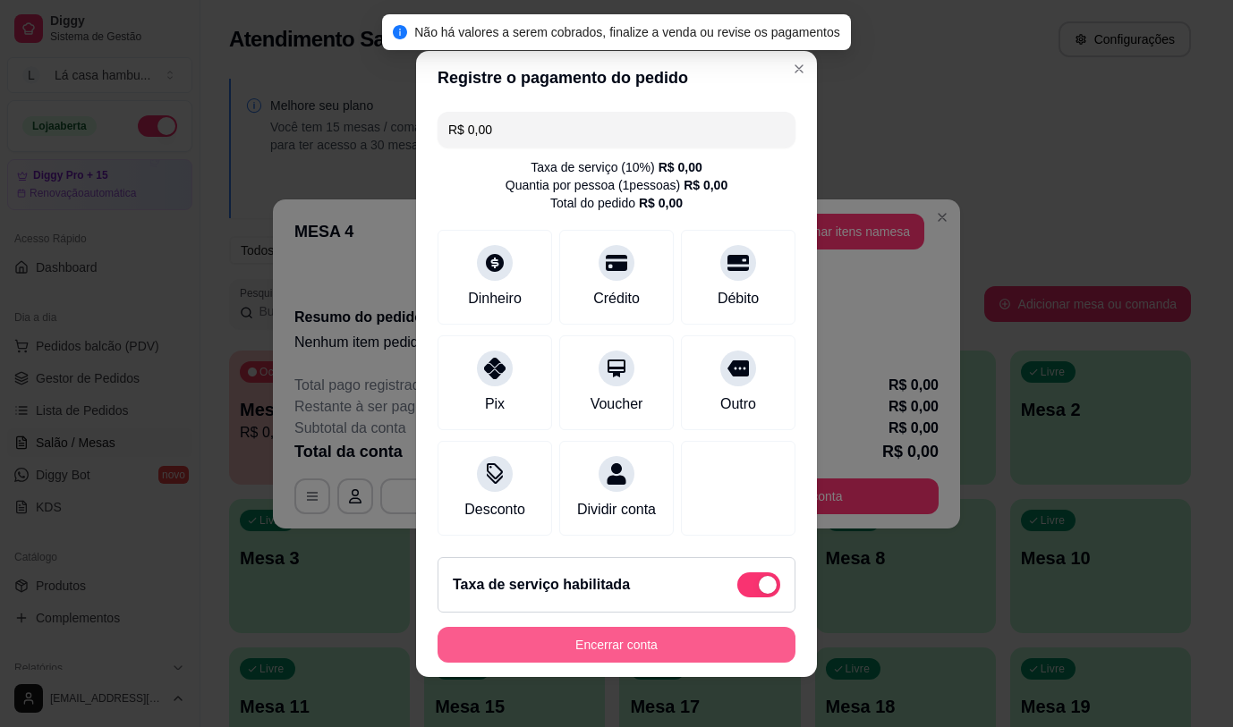
click at [669, 656] on button "Encerrar conta" at bounding box center [616, 645] width 358 height 36
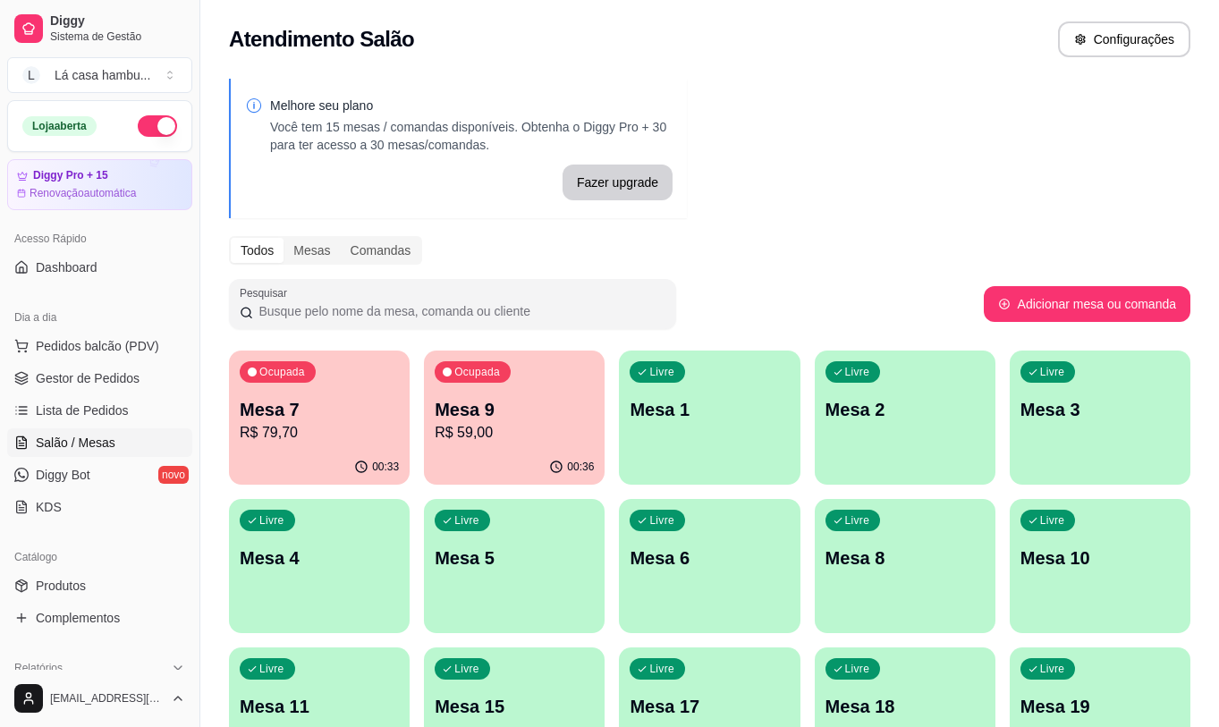
click at [279, 458] on div "00:33" at bounding box center [319, 467] width 181 height 35
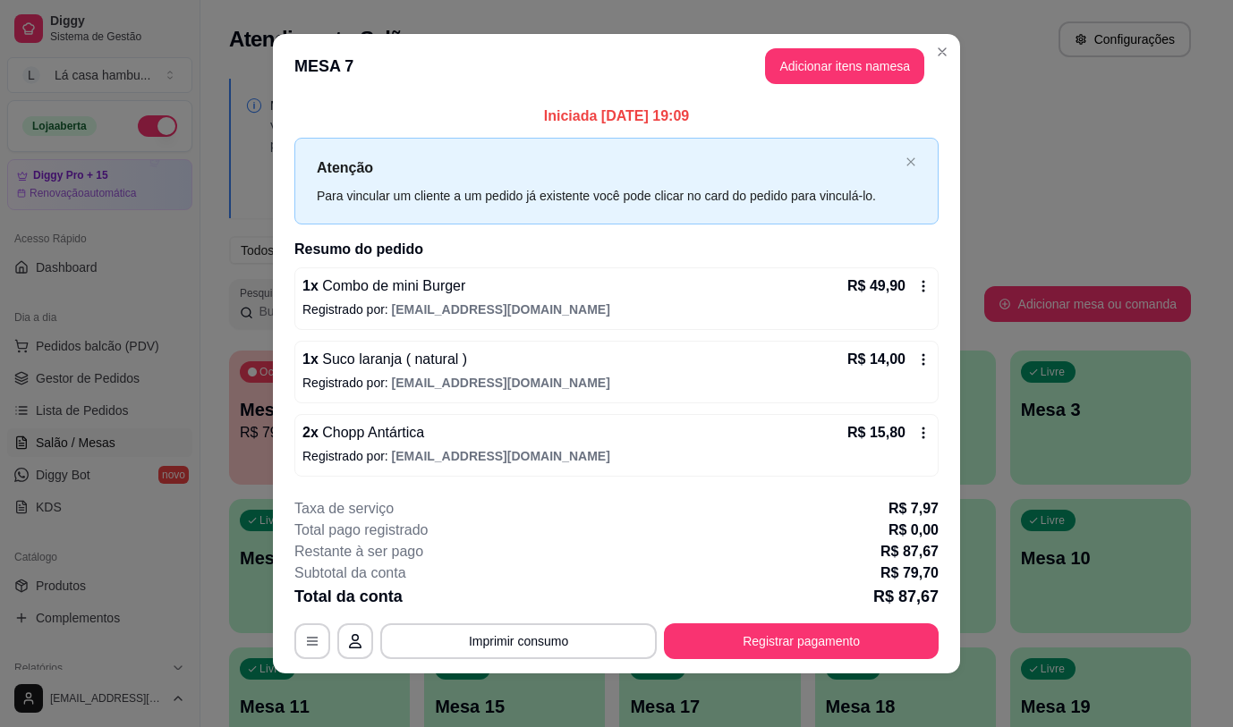
scroll to position [13, 0]
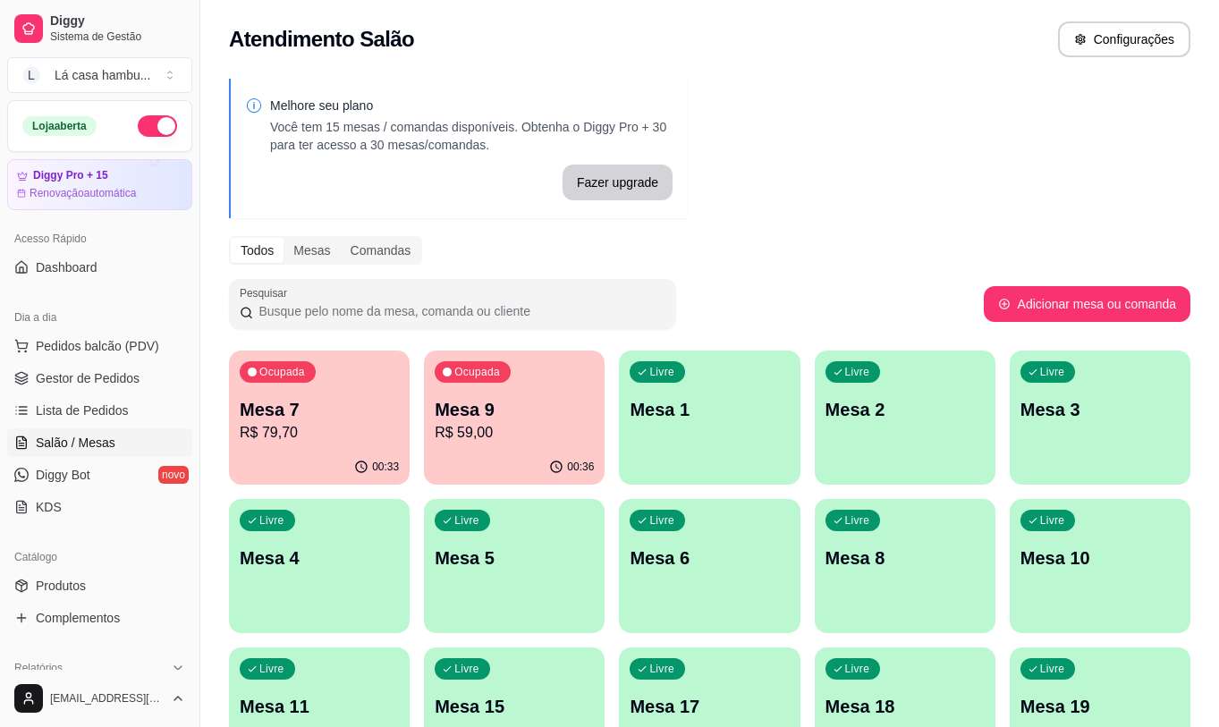
click at [509, 445] on div "Ocupada Mesa 9 R$ 59,00" at bounding box center [514, 400] width 181 height 99
click at [309, 453] on div "00:33" at bounding box center [319, 467] width 181 height 35
click at [309, 453] on body "Diggy Sistema de Gestão L Lá casa hambu ... Loja aberta Diggy Pro + 15 Renovaçã…" at bounding box center [609, 363] width 1219 height 727
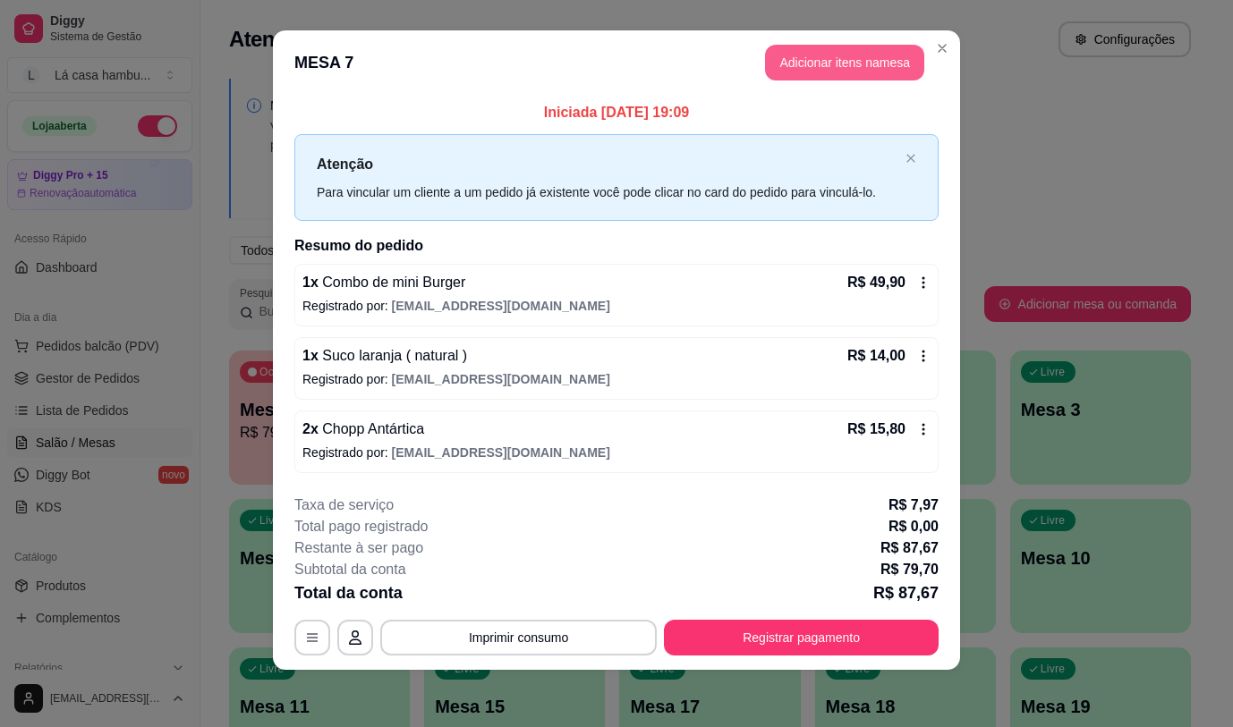
click at [852, 71] on button "Adicionar itens na mesa" at bounding box center [844, 63] width 159 height 36
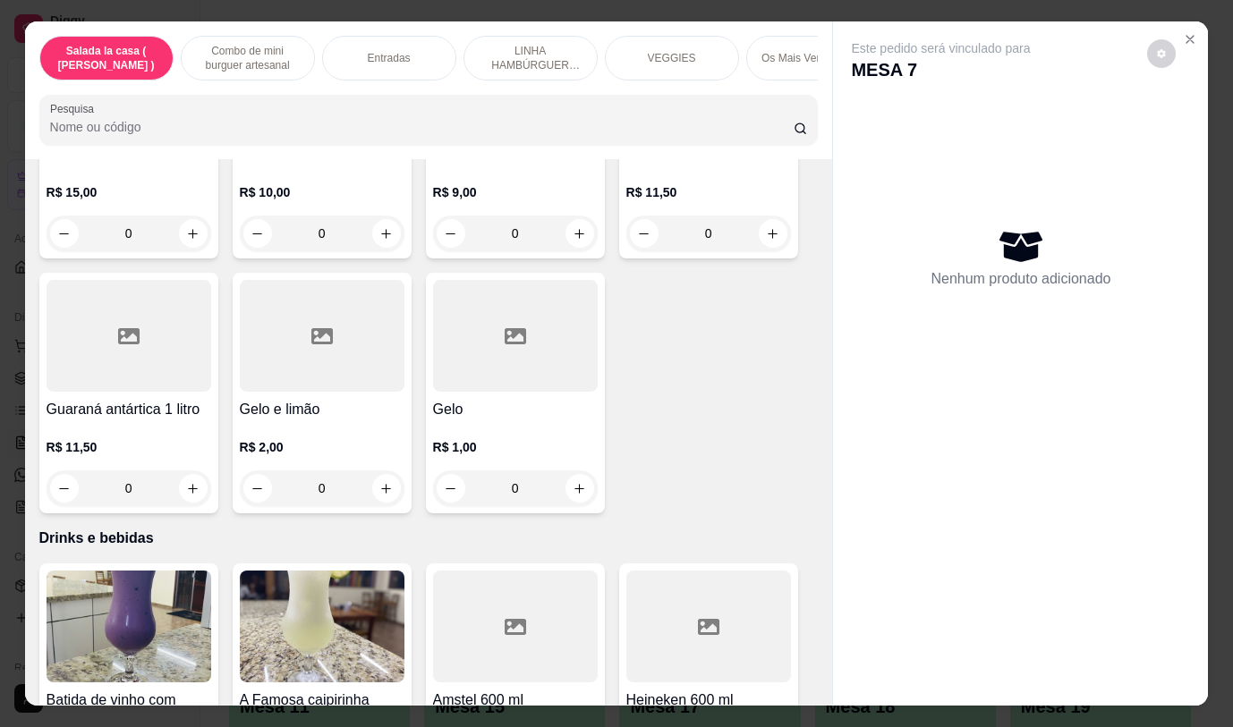
scroll to position [9358, 0]
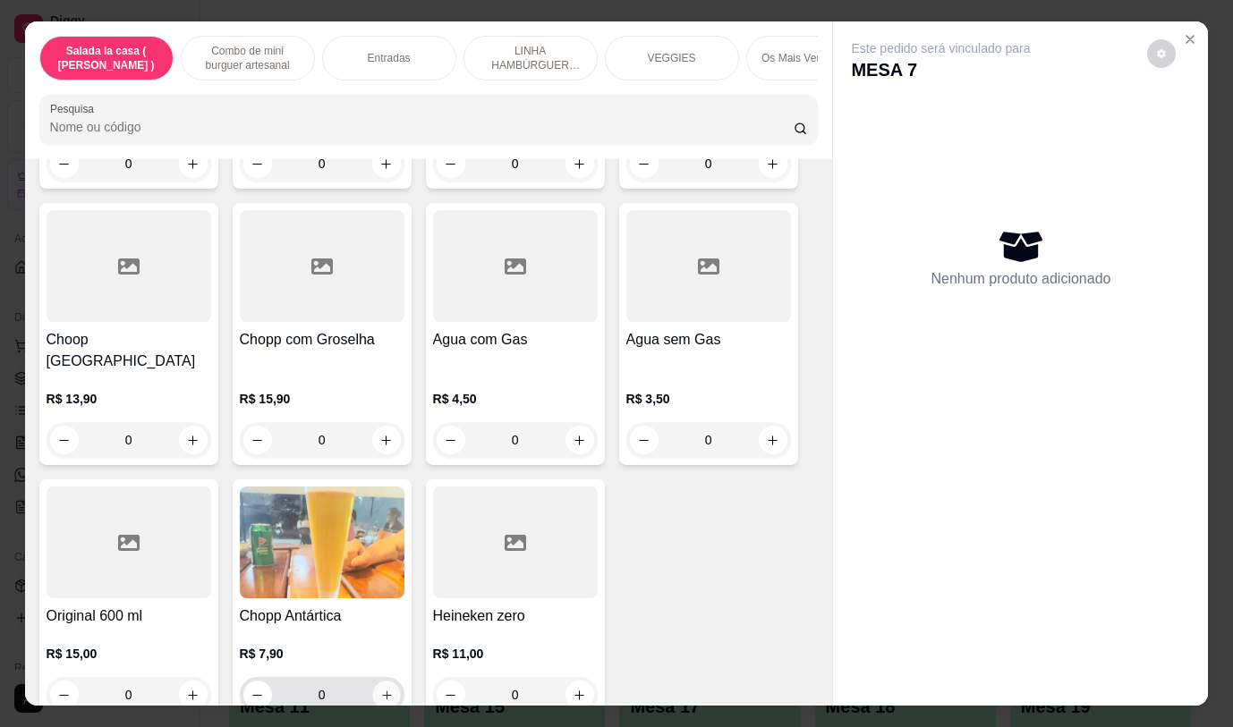
click at [379, 689] on icon "increase-product-quantity" at bounding box center [385, 695] width 13 height 13
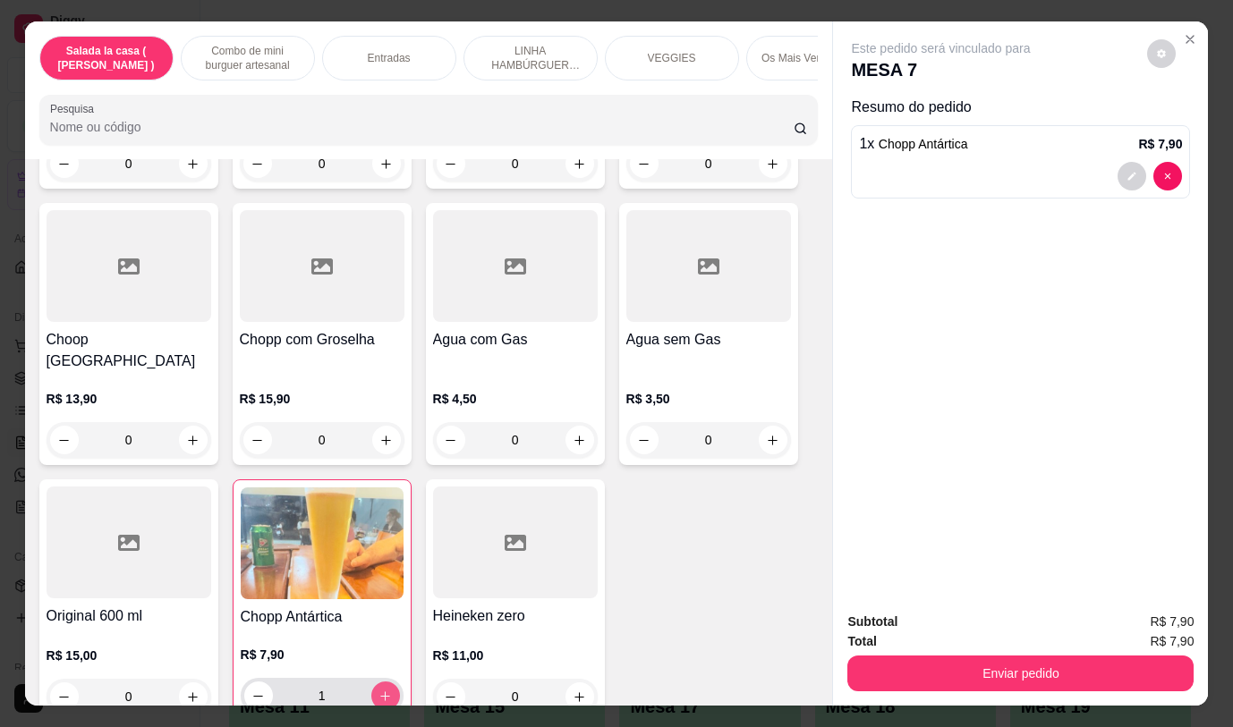
click at [378, 690] on icon "increase-product-quantity" at bounding box center [384, 696] width 13 height 13
type input "2"
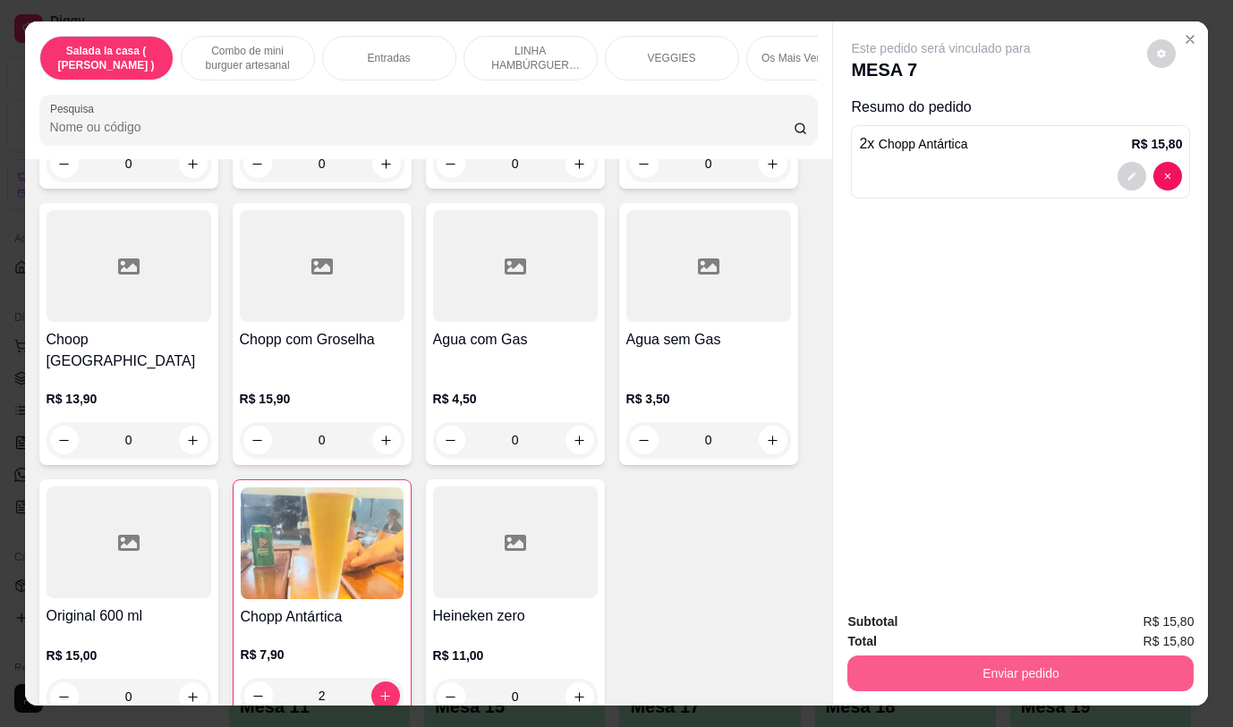
click at [964, 667] on button "Enviar pedido" at bounding box center [1020, 674] width 346 height 36
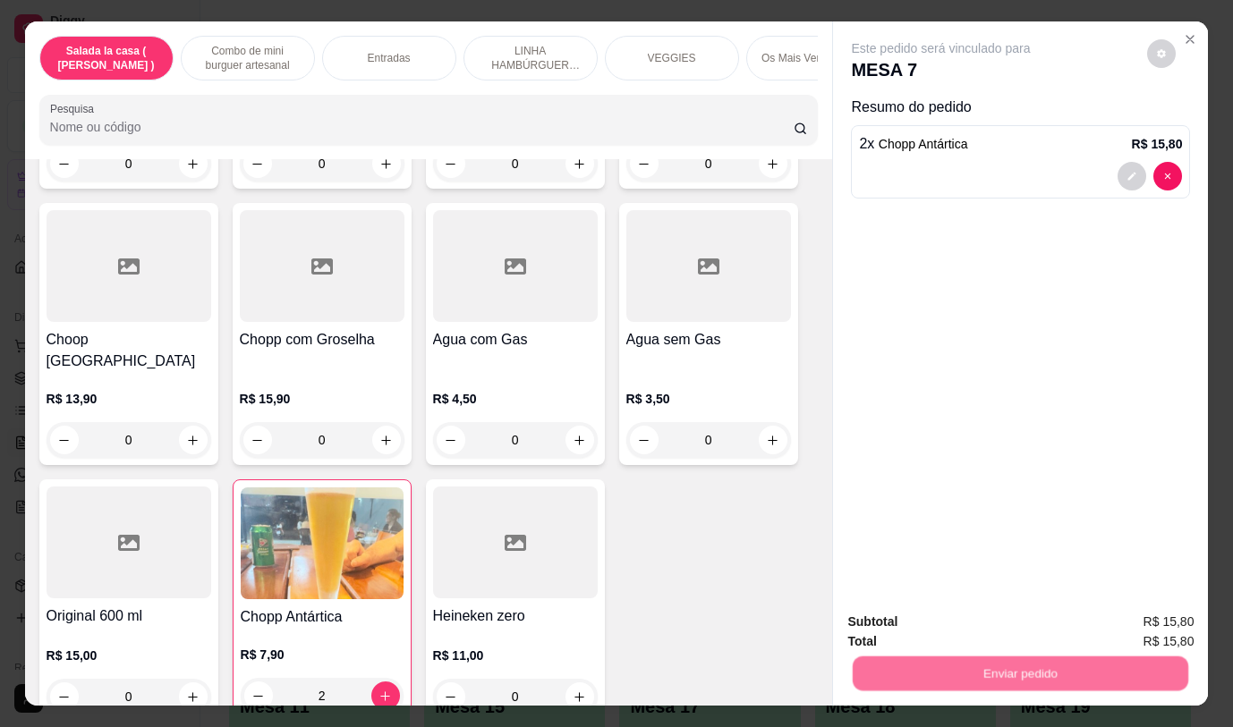
click at [953, 615] on button "Não registrar e enviar pedido" at bounding box center [962, 623] width 186 height 34
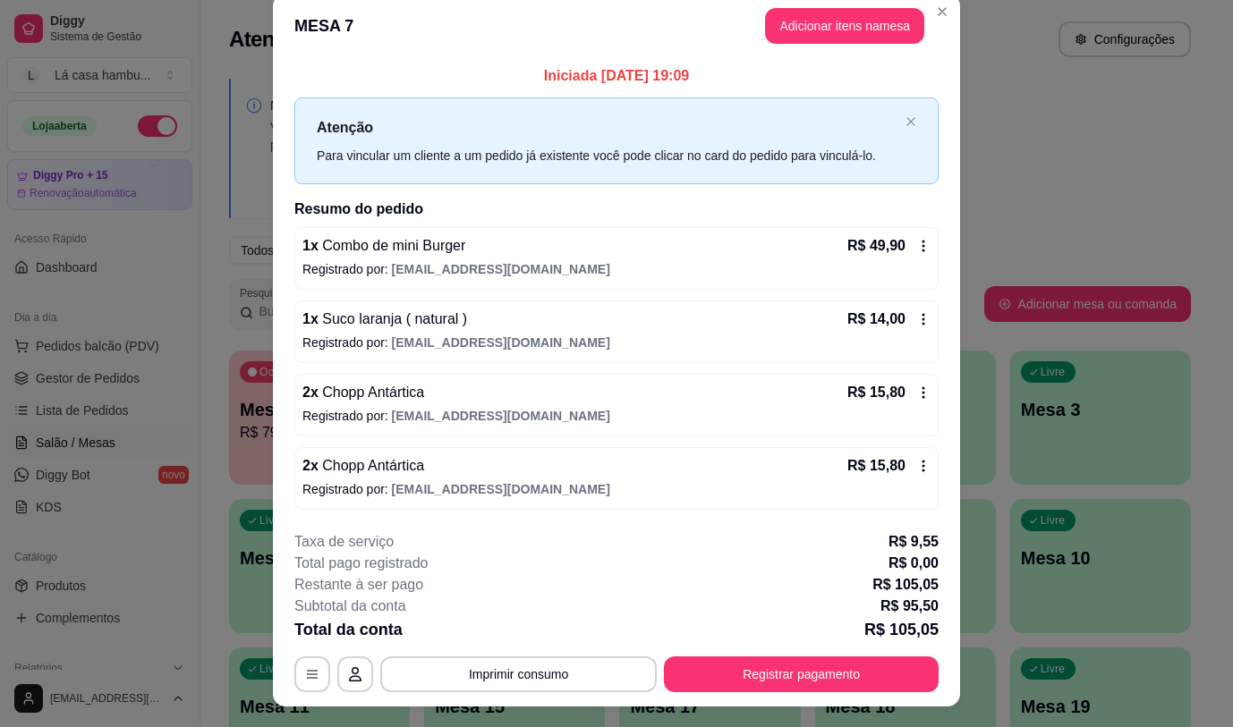
scroll to position [0, 0]
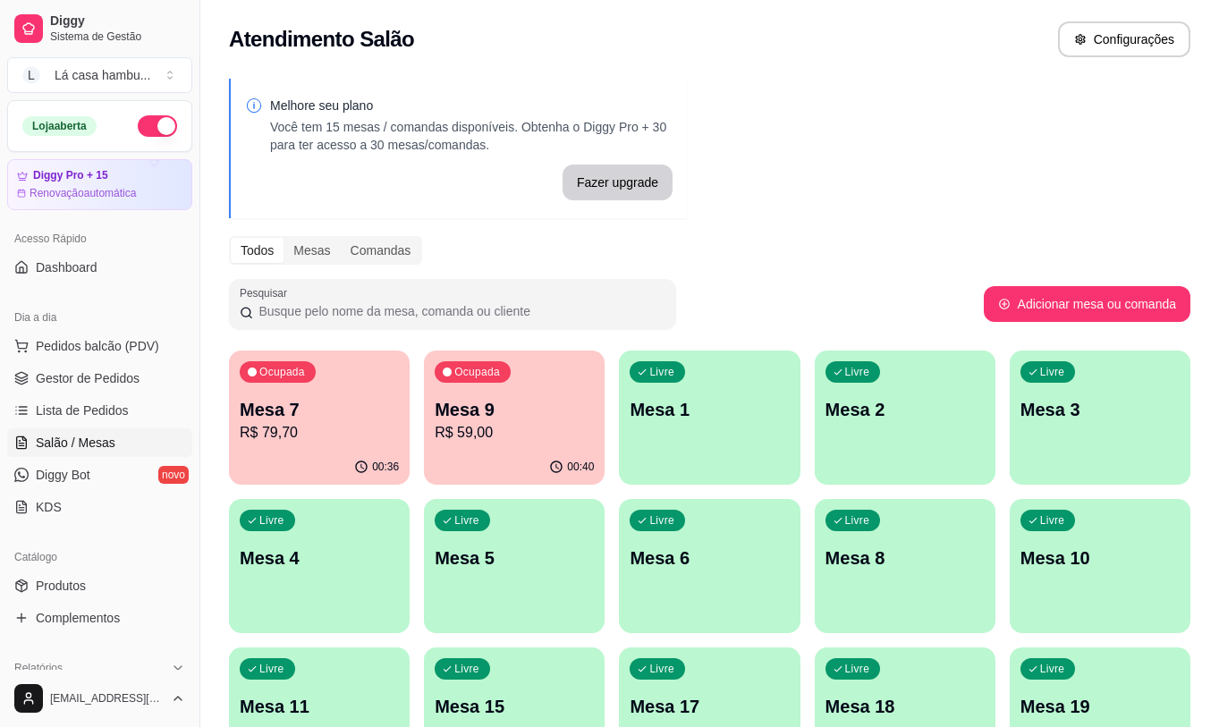
click at [565, 412] on p "Mesa 9" at bounding box center [514, 409] width 159 height 25
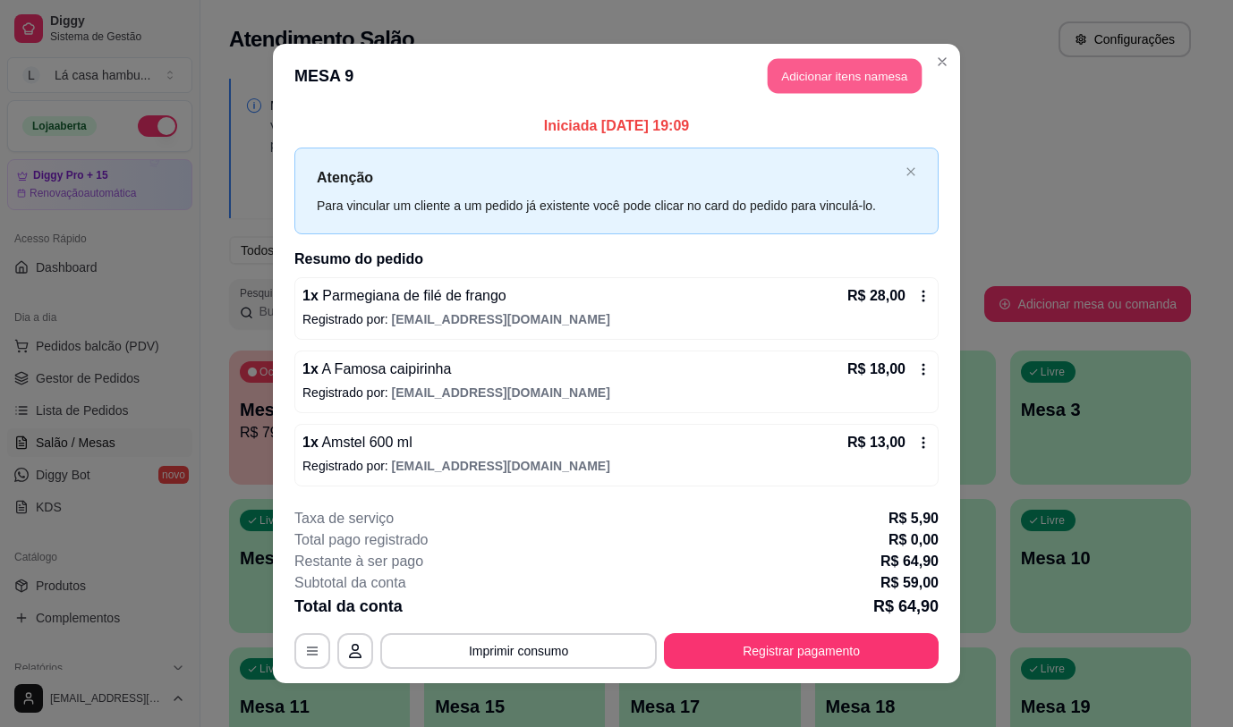
click at [894, 64] on button "Adicionar itens na mesa" at bounding box center [844, 76] width 154 height 35
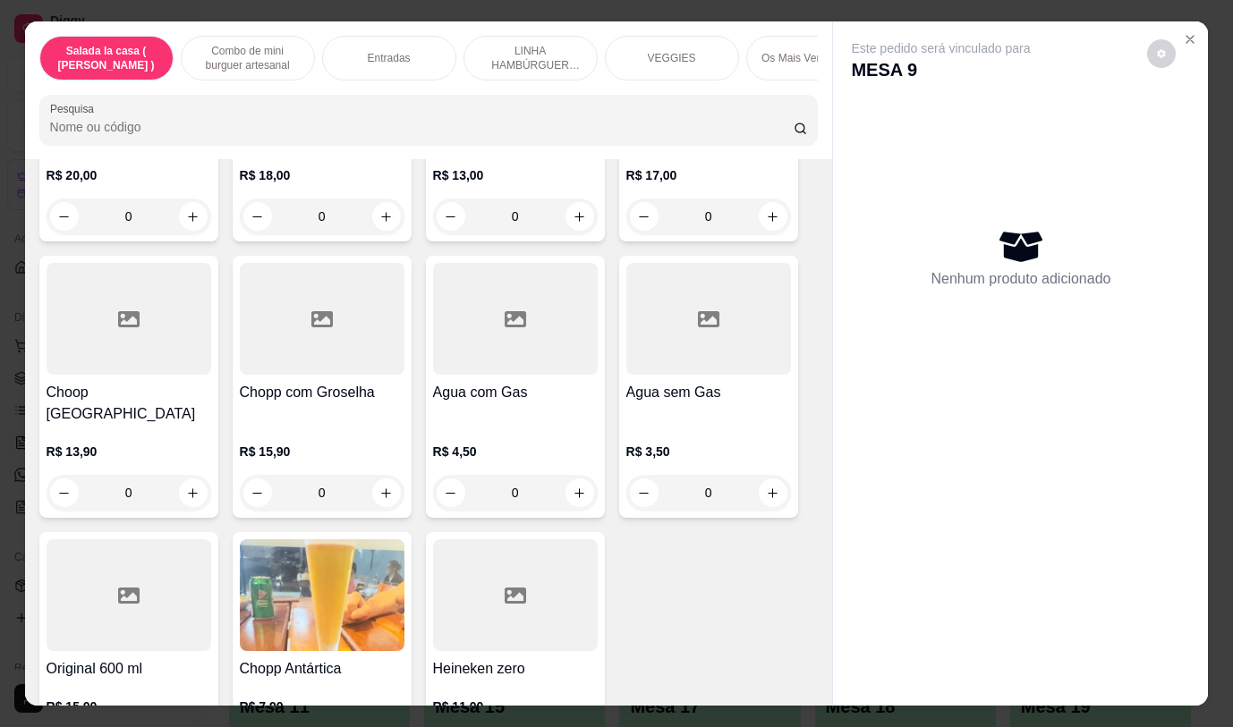
scroll to position [9199, 0]
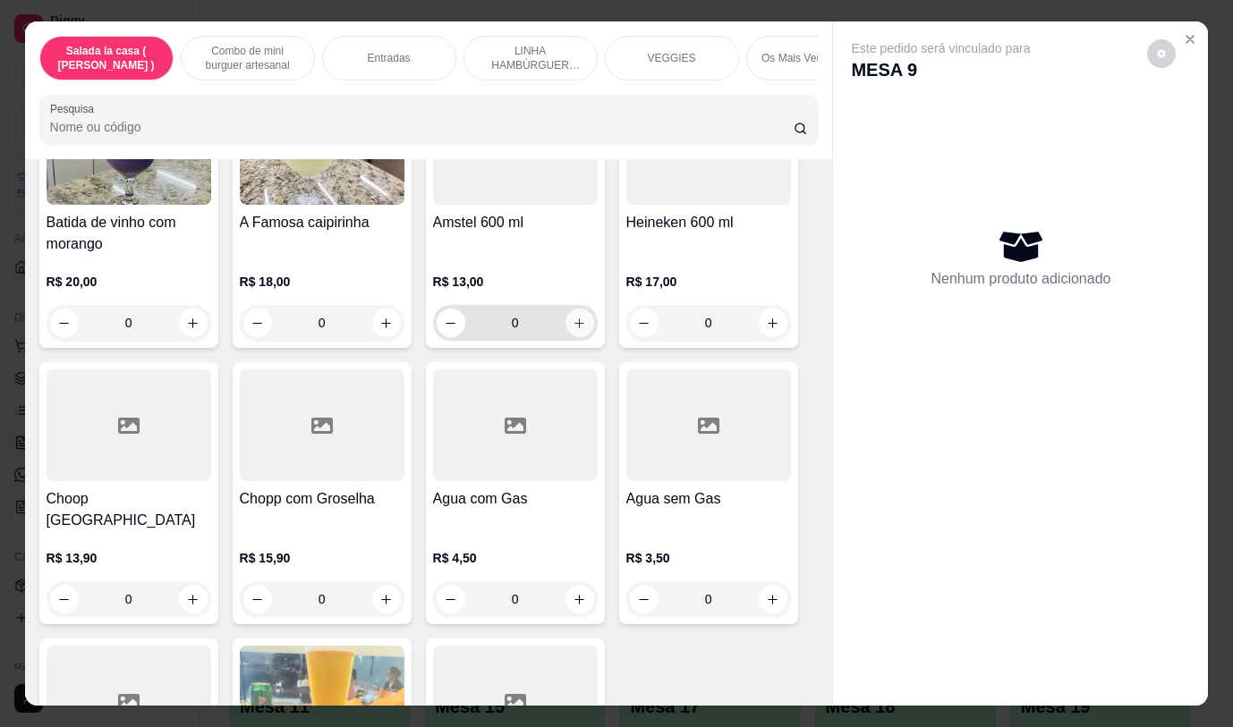
click at [576, 317] on icon "increase-product-quantity" at bounding box center [578, 323] width 13 height 13
type input "1"
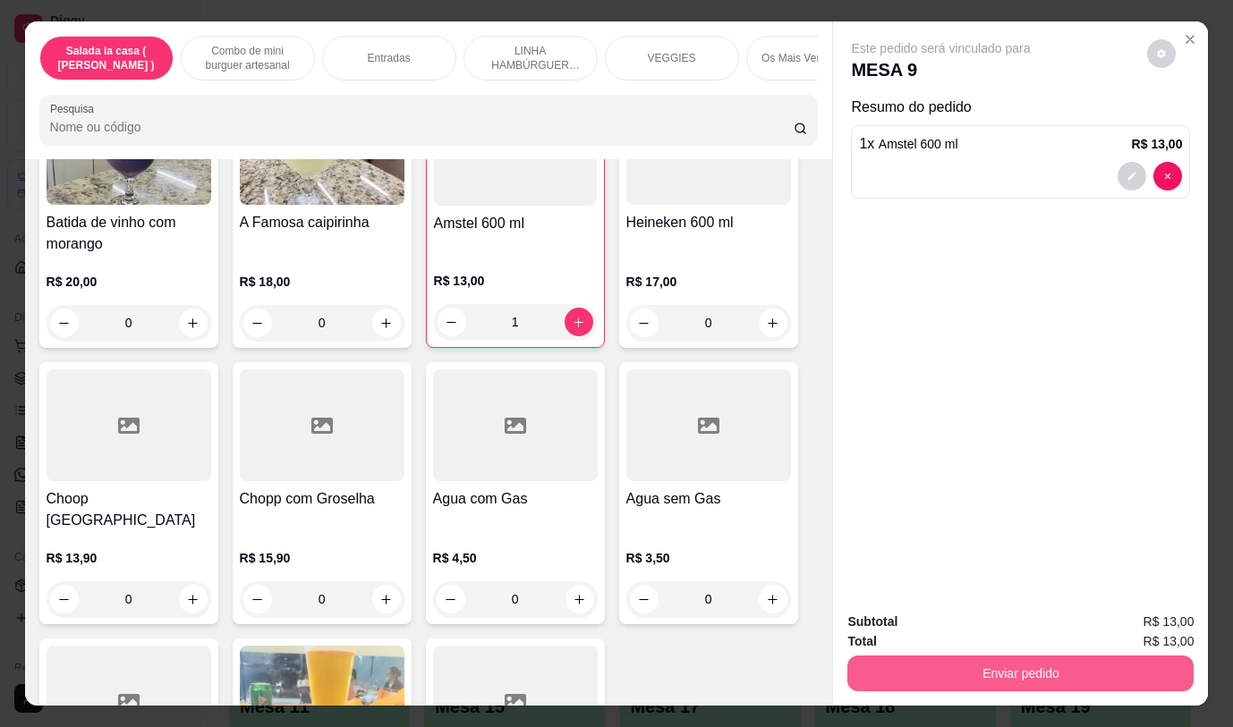
click at [974, 665] on button "Enviar pedido" at bounding box center [1020, 674] width 346 height 36
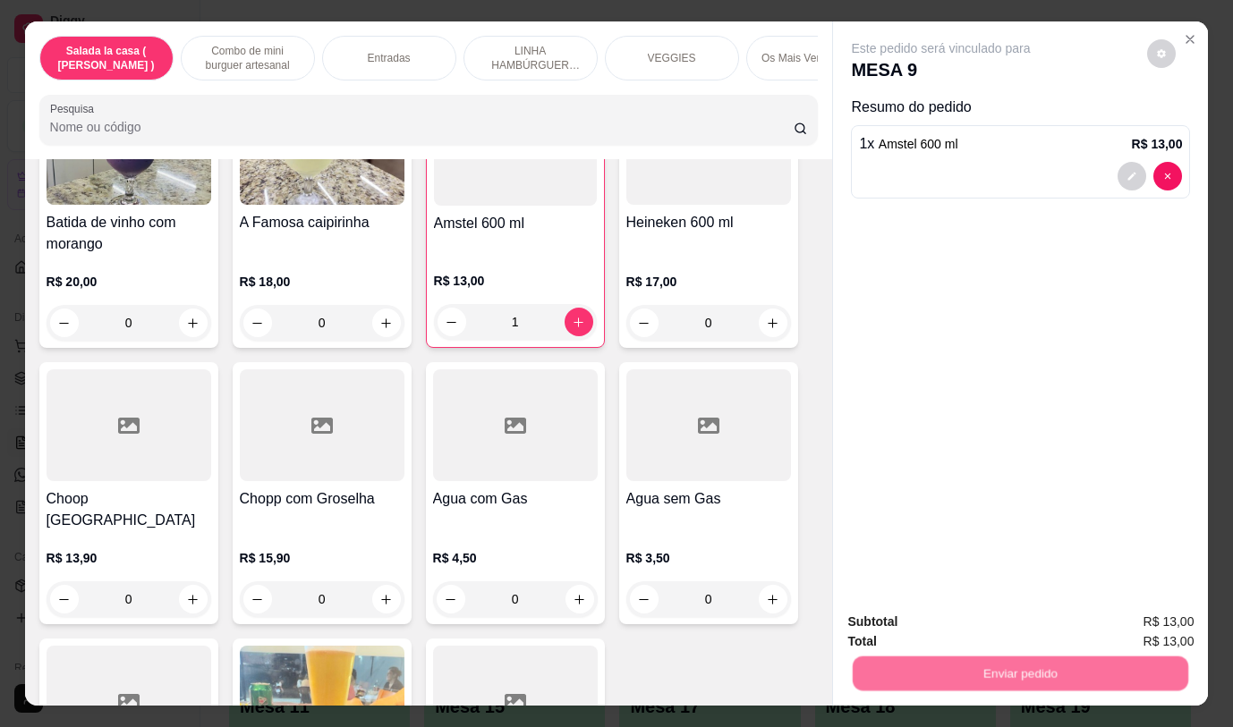
click at [983, 620] on button "Não registrar e enviar pedido" at bounding box center [961, 622] width 181 height 33
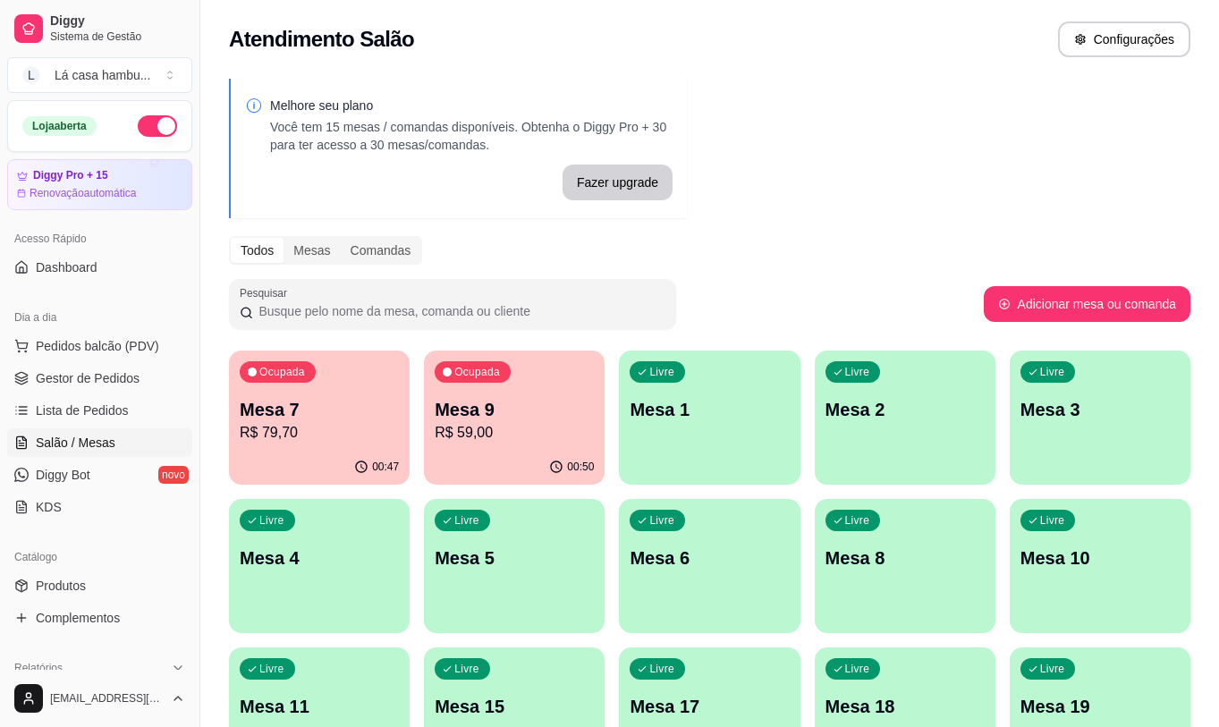
click at [360, 693] on div "Livre Mesa 11" at bounding box center [319, 704] width 181 height 113
click at [871, 597] on div "Livre Mesa 8" at bounding box center [905, 555] width 175 height 109
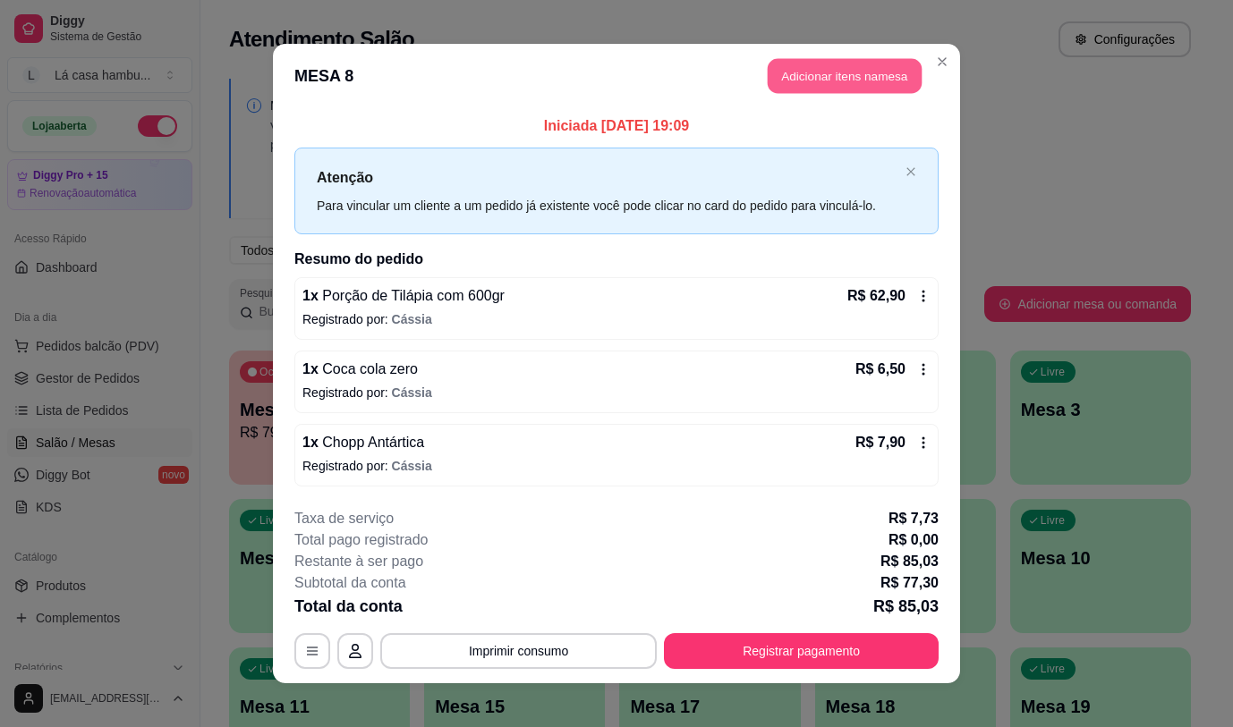
click at [864, 77] on button "Adicionar itens na mesa" at bounding box center [844, 76] width 154 height 35
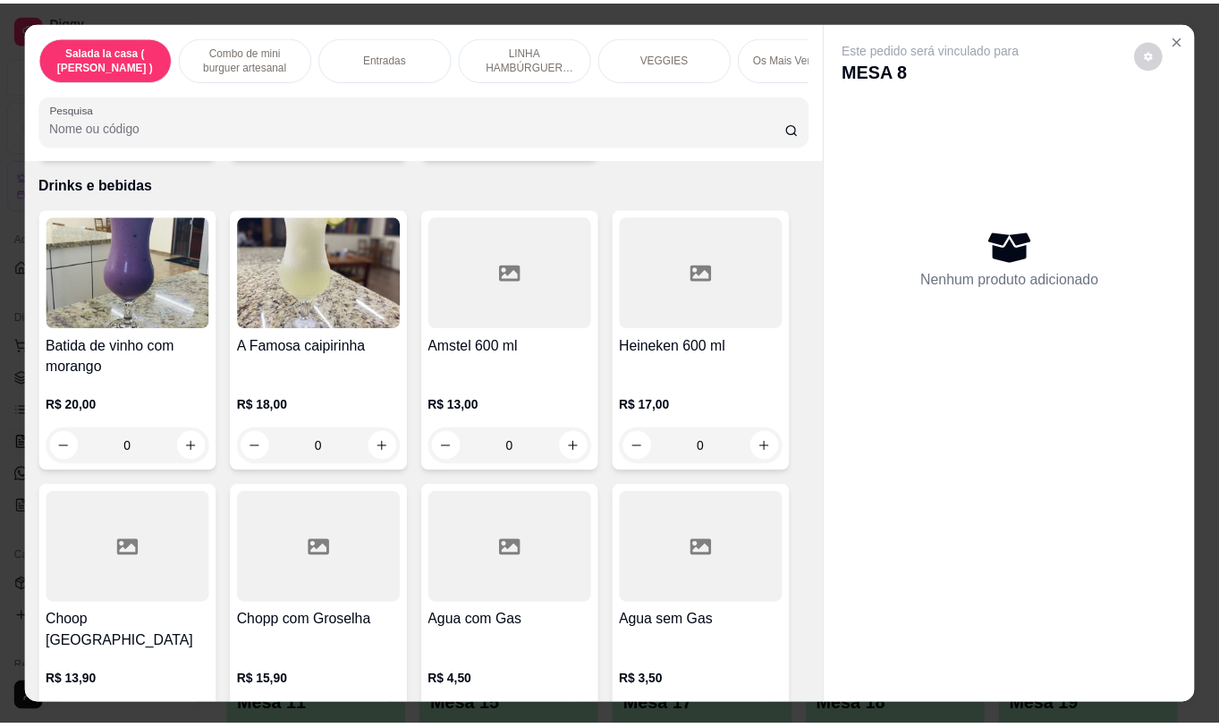
scroll to position [9358, 0]
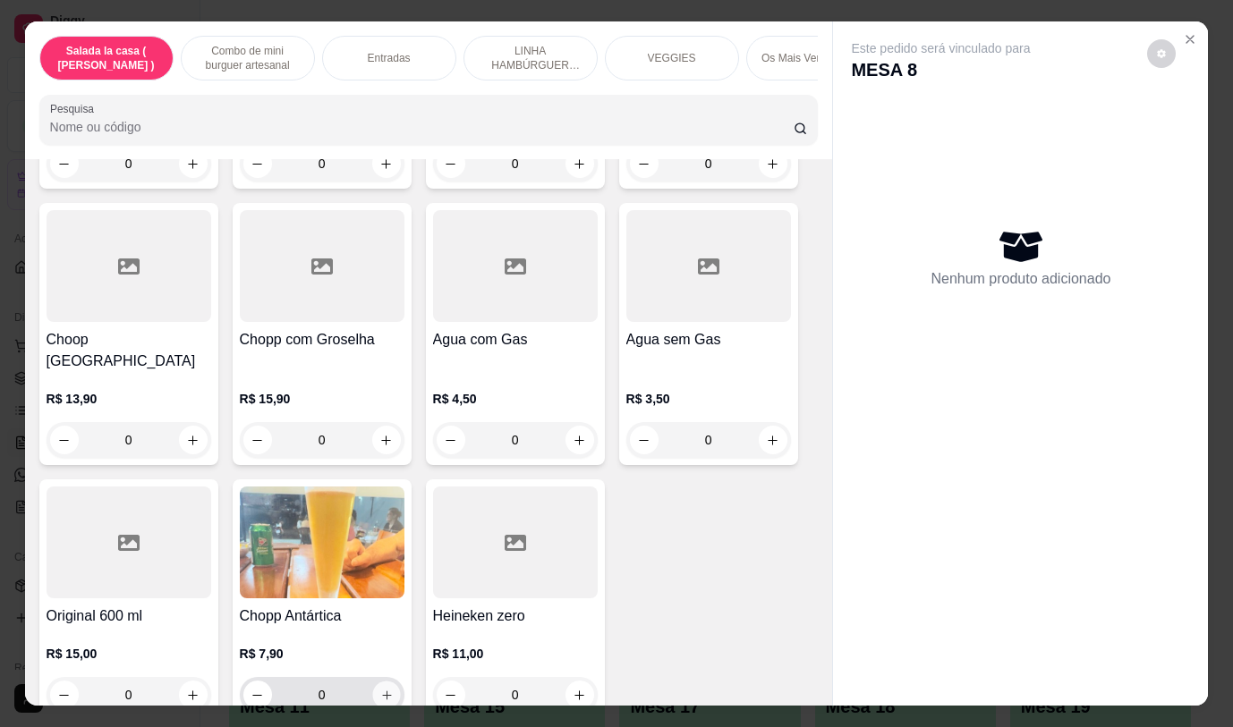
click at [379, 689] on icon "increase-product-quantity" at bounding box center [385, 695] width 13 height 13
type input "1"
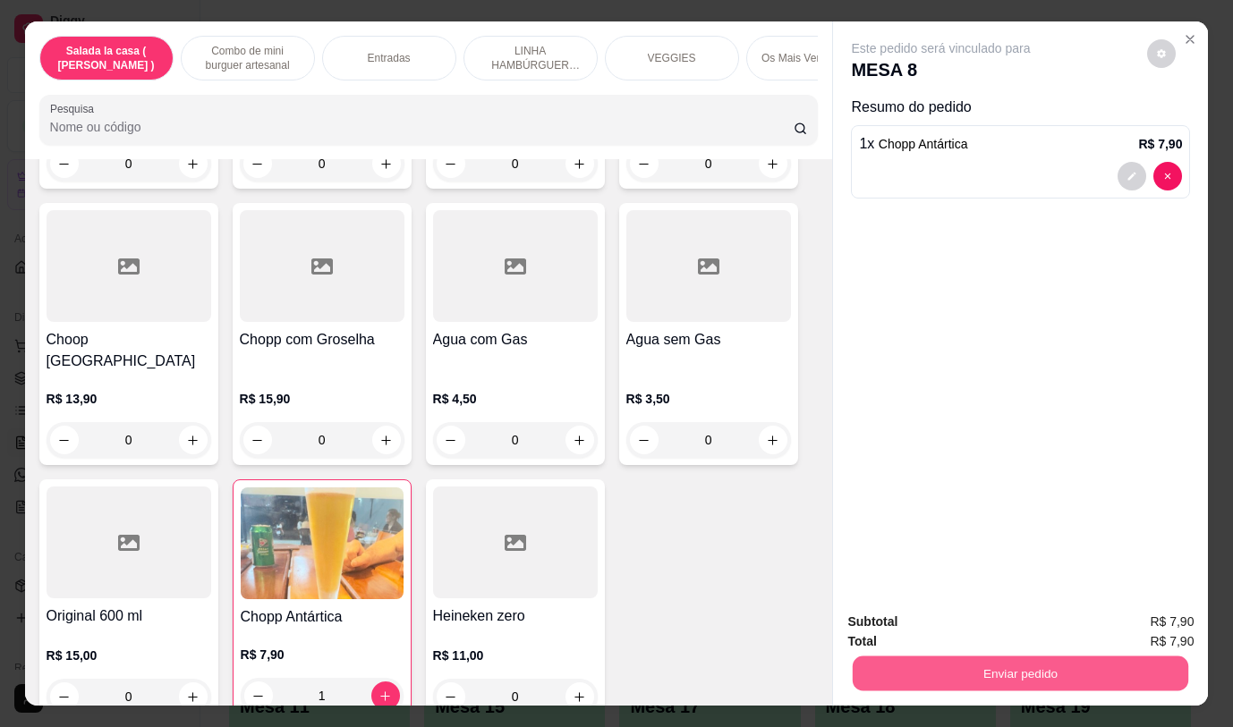
click at [945, 656] on button "Enviar pedido" at bounding box center [1019, 673] width 335 height 35
click at [962, 623] on button "Não registrar e enviar pedido" at bounding box center [962, 623] width 186 height 34
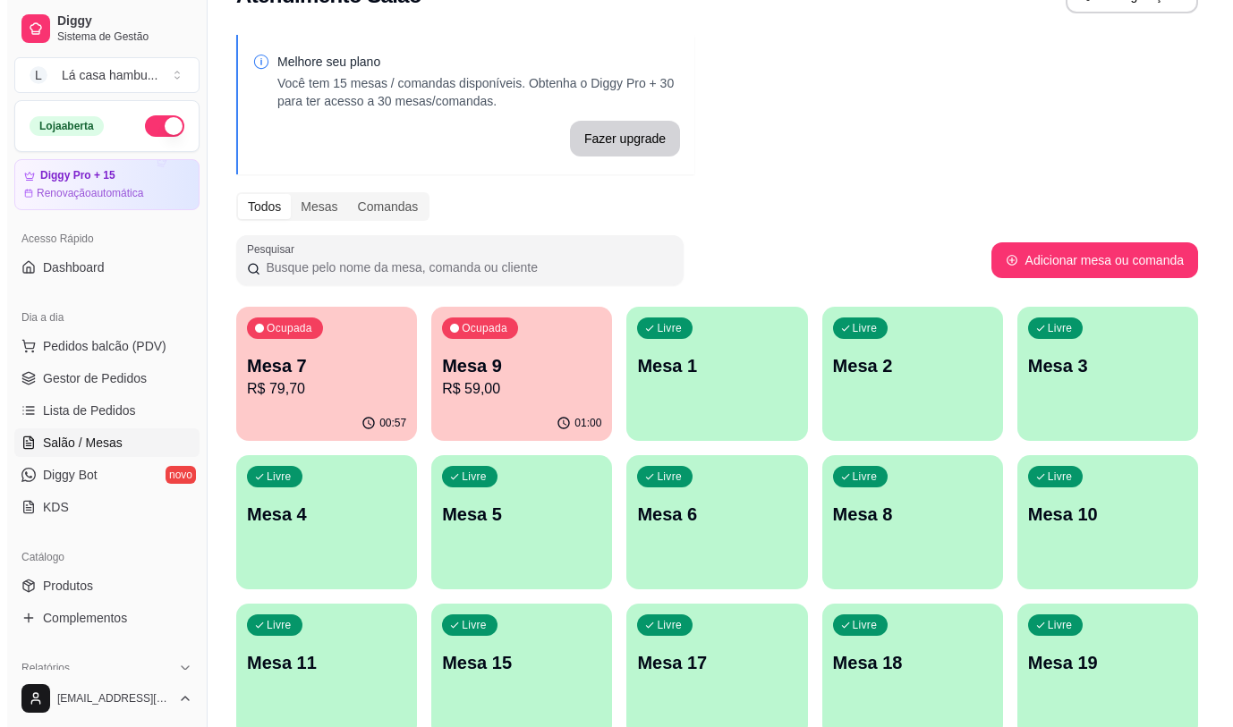
scroll to position [45, 0]
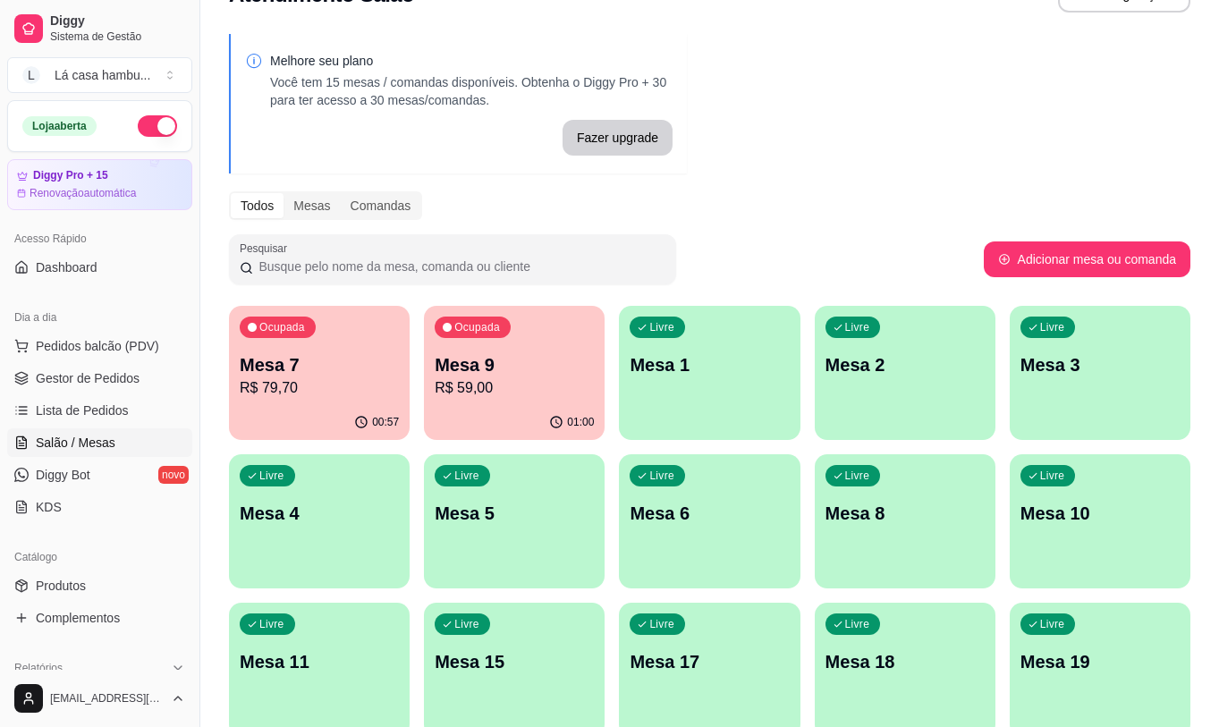
click at [498, 357] on p "Mesa 9" at bounding box center [514, 364] width 159 height 25
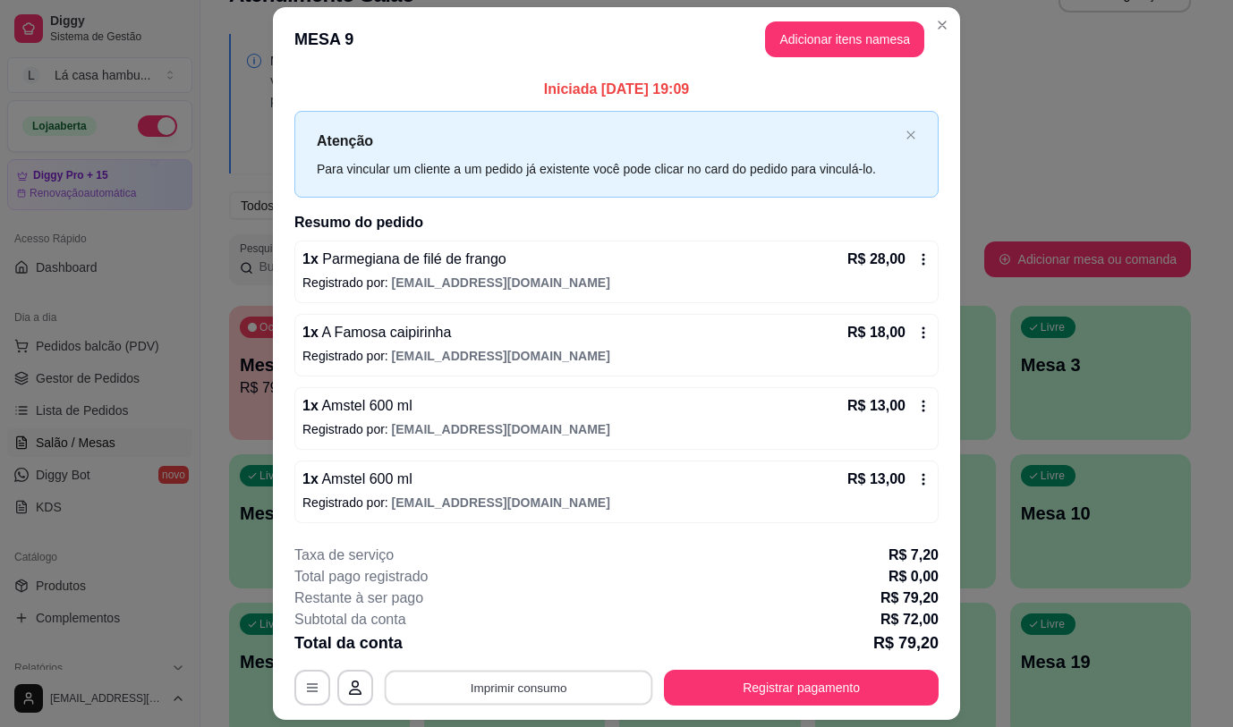
click at [511, 693] on button "Imprimir consumo" at bounding box center [519, 688] width 268 height 35
click at [528, 649] on button "IMPRESSORA" at bounding box center [516, 646] width 125 height 28
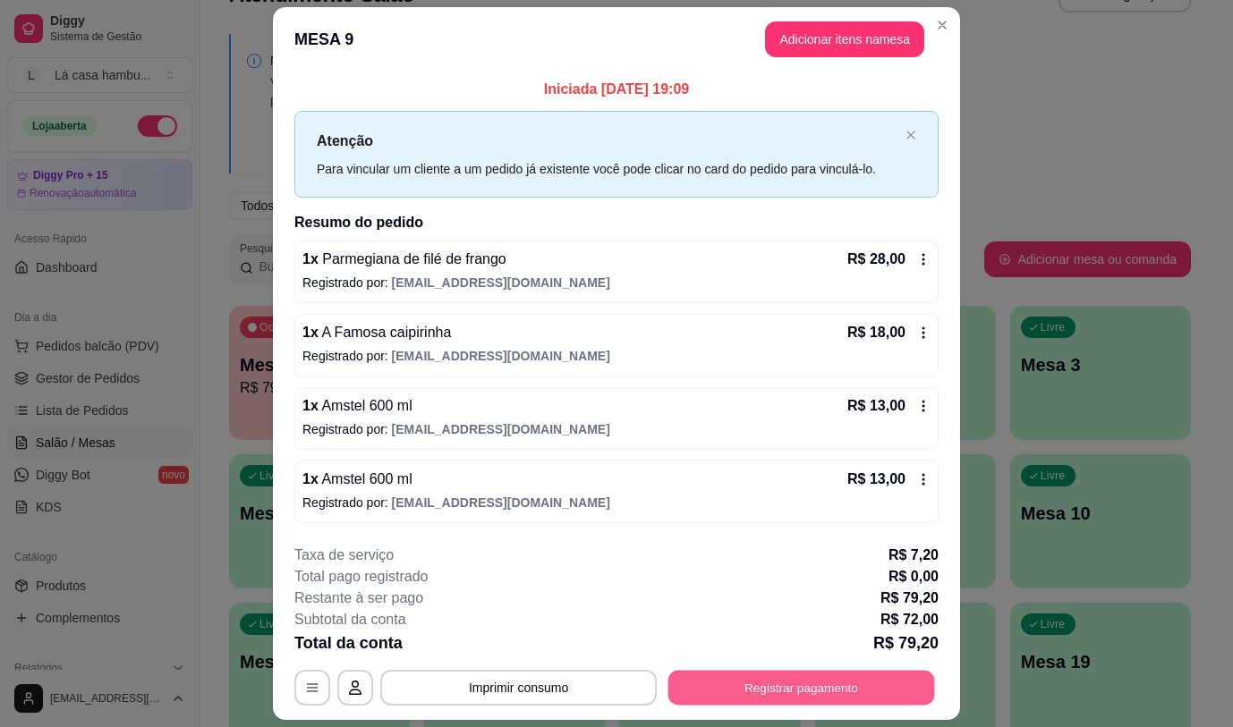
click at [807, 684] on button "Registrar pagamento" at bounding box center [801, 688] width 267 height 35
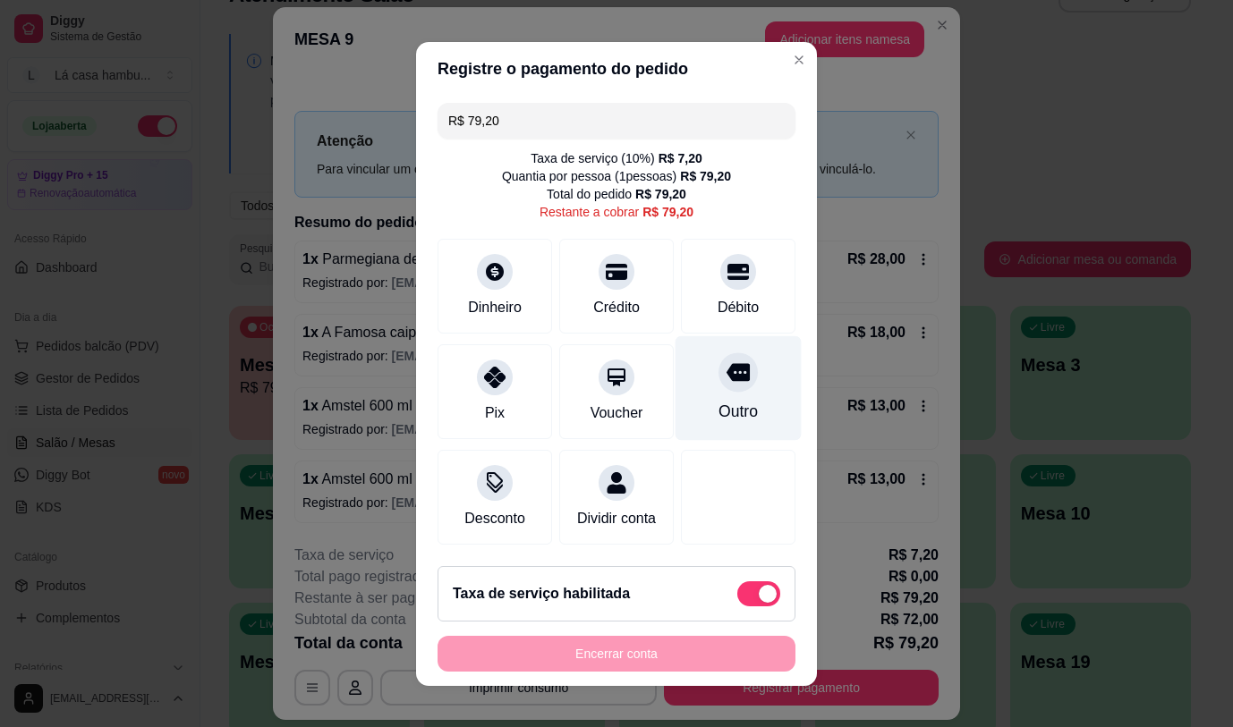
drag, startPoint x: 711, startPoint y: 369, endPoint x: 717, endPoint y: 383, distance: 15.6
click at [726, 369] on icon at bounding box center [737, 372] width 23 height 18
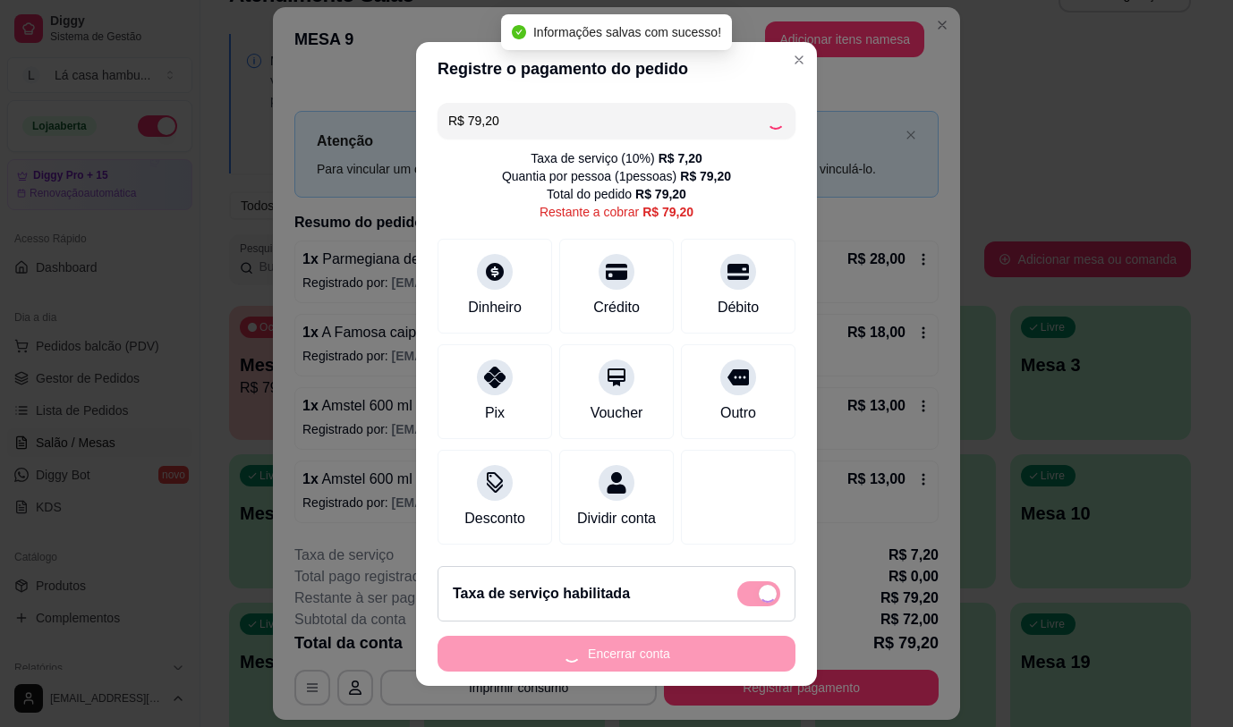
type input "R$ 0,00"
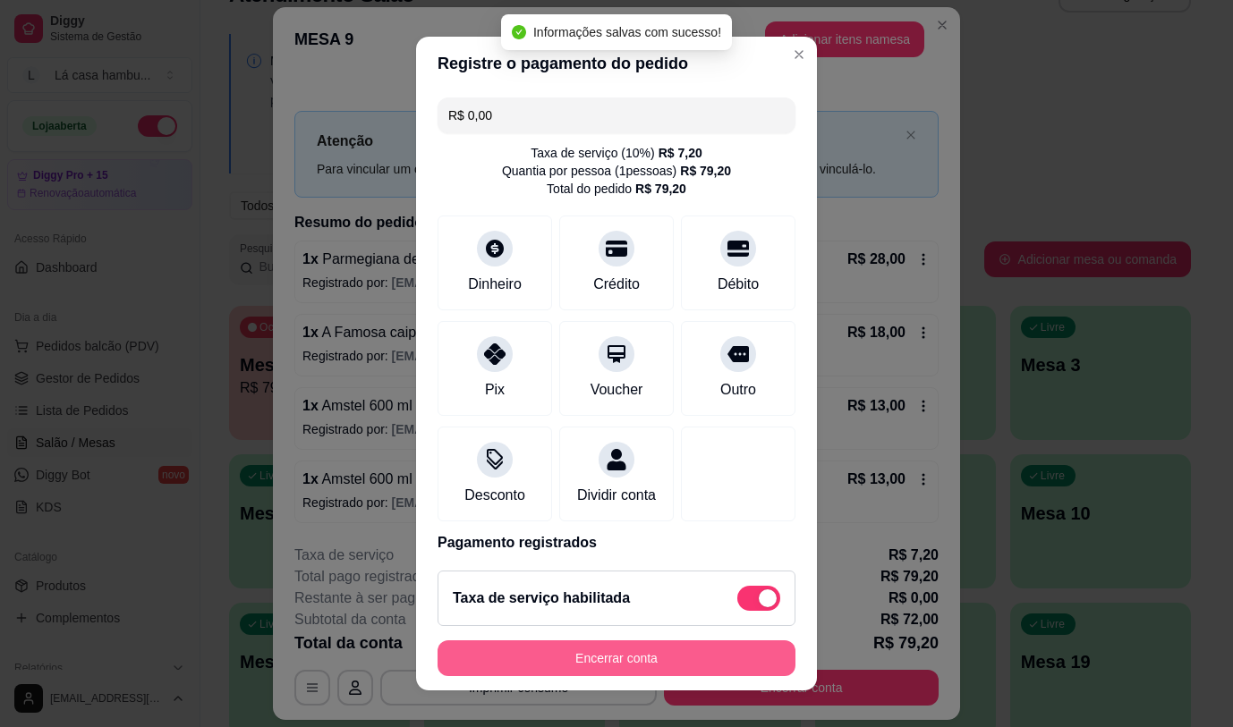
click at [672, 658] on button "Encerrar conta" at bounding box center [616, 658] width 358 height 36
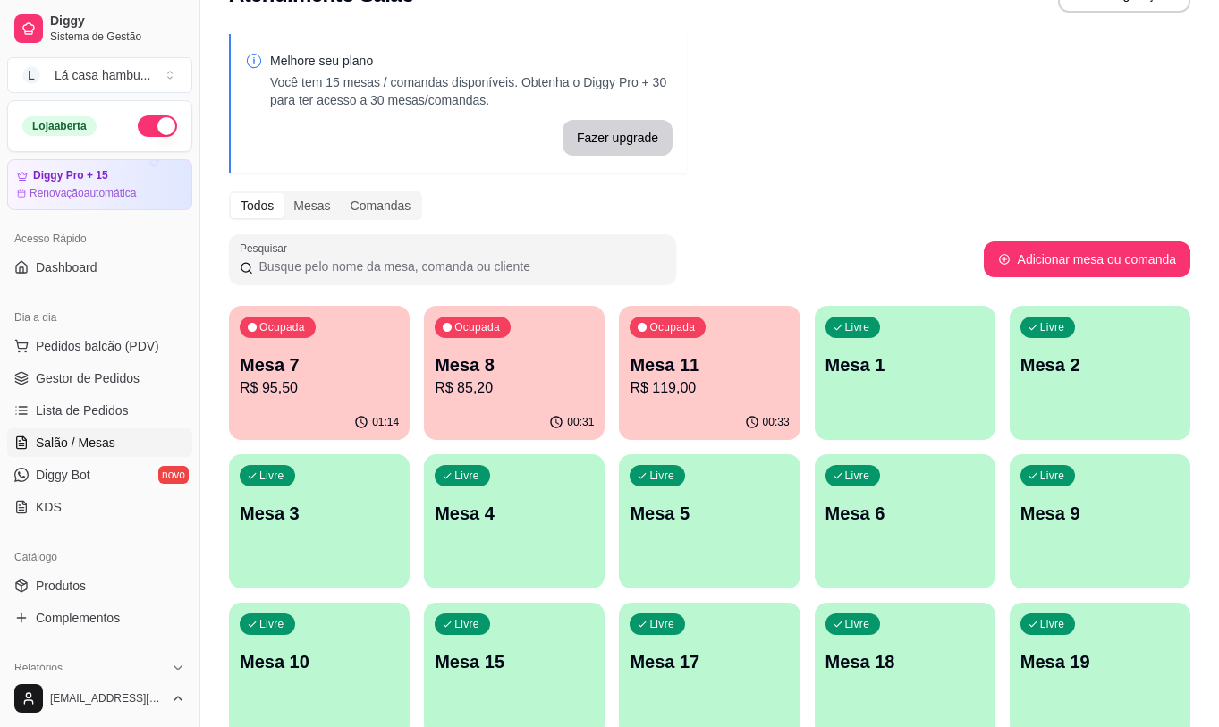
click at [522, 389] on p "R$ 85,20" at bounding box center [514, 387] width 159 height 21
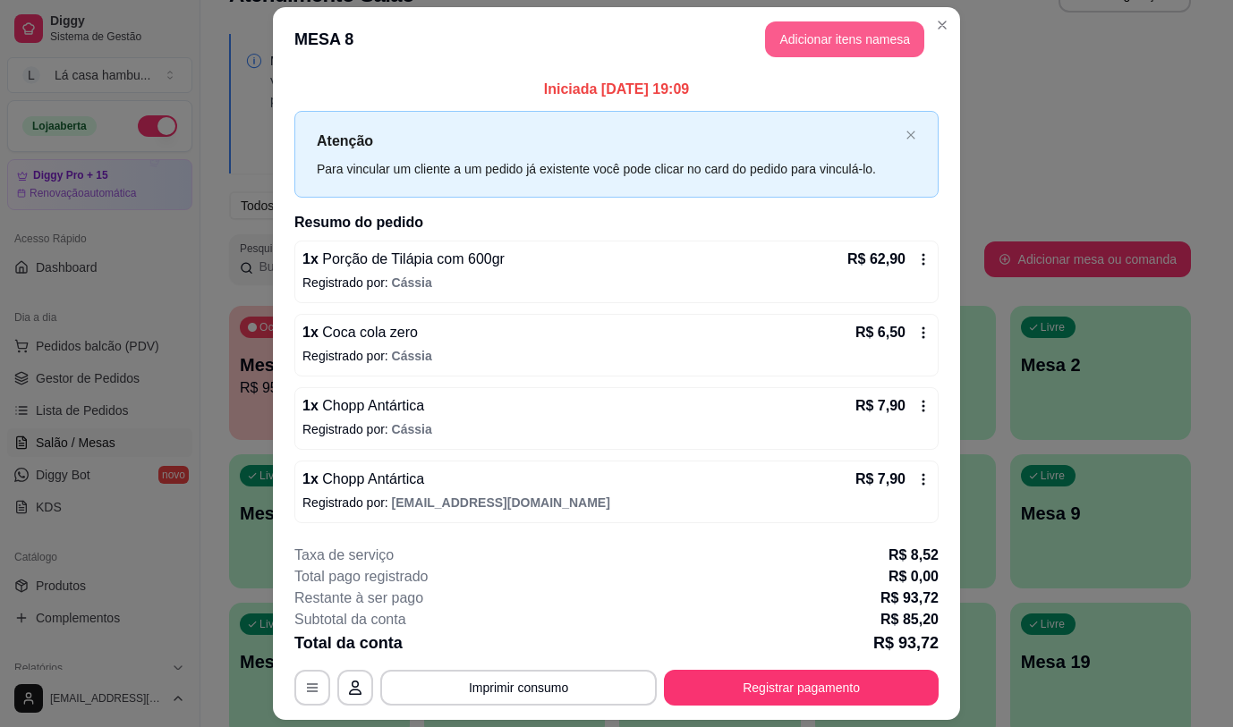
click at [793, 43] on button "Adicionar itens na mesa" at bounding box center [844, 39] width 159 height 36
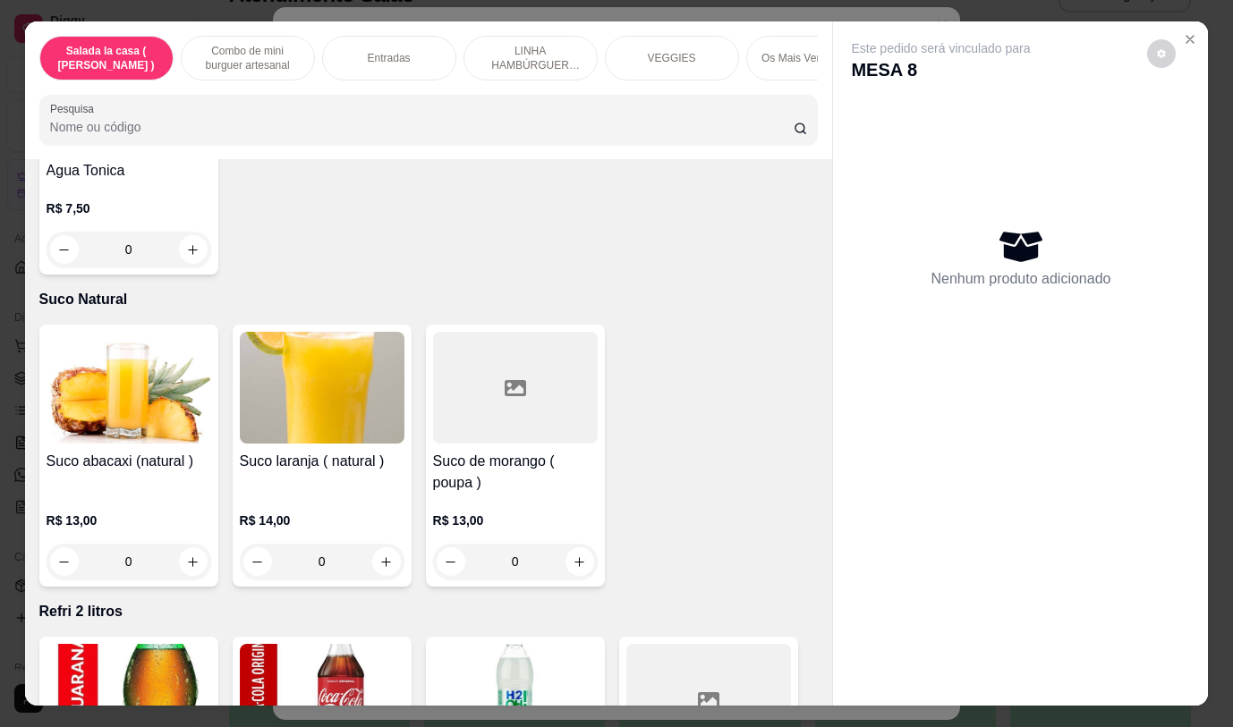
scroll to position [9358, 0]
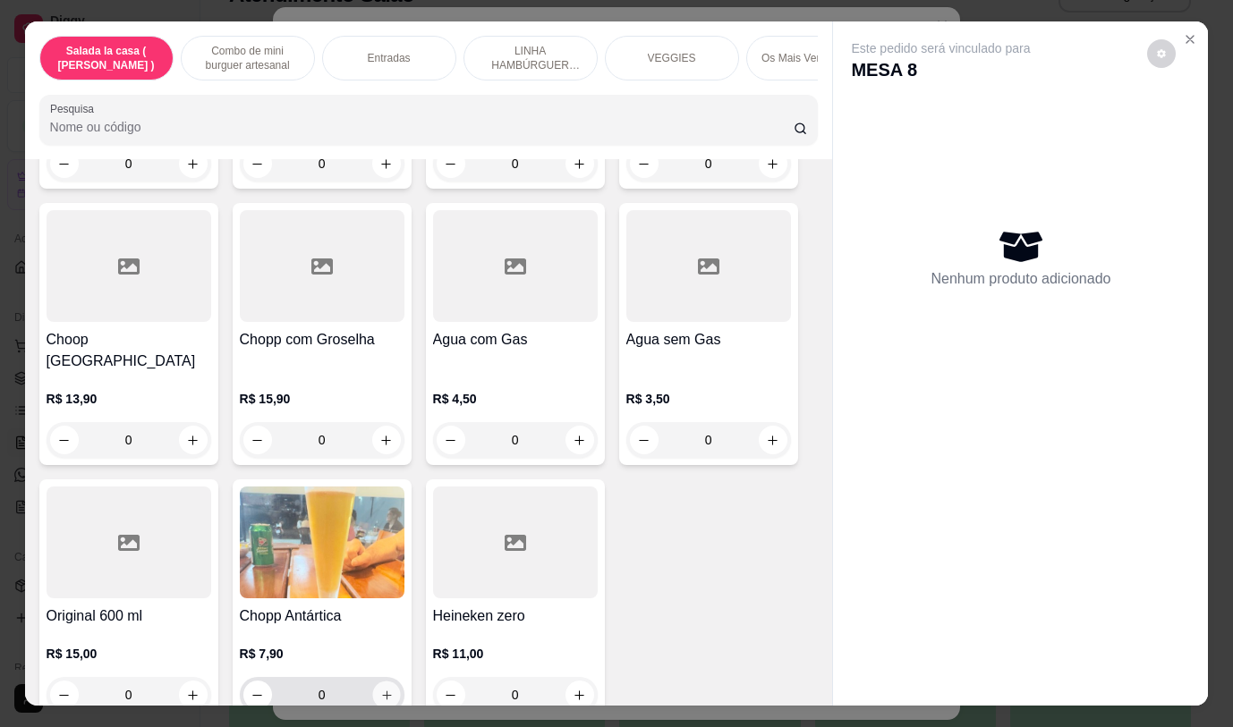
click at [379, 689] on icon "increase-product-quantity" at bounding box center [385, 695] width 13 height 13
type input "1"
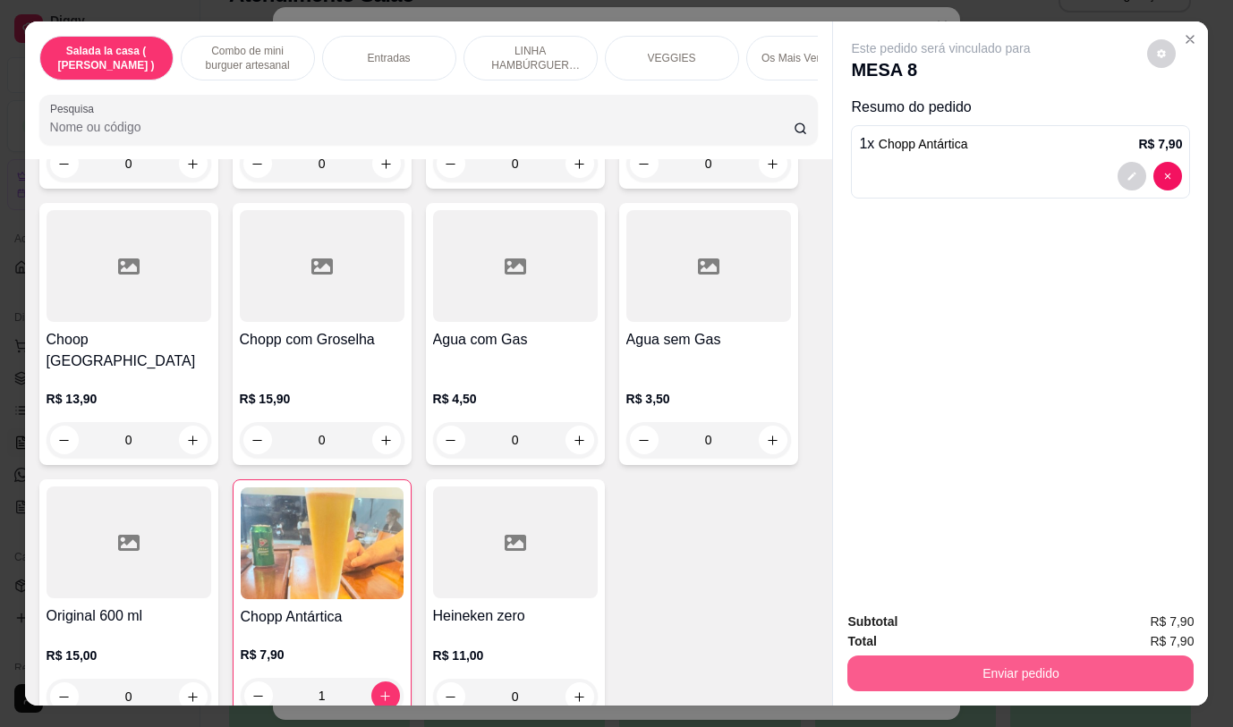
click at [1068, 656] on button "Enviar pedido" at bounding box center [1020, 674] width 346 height 36
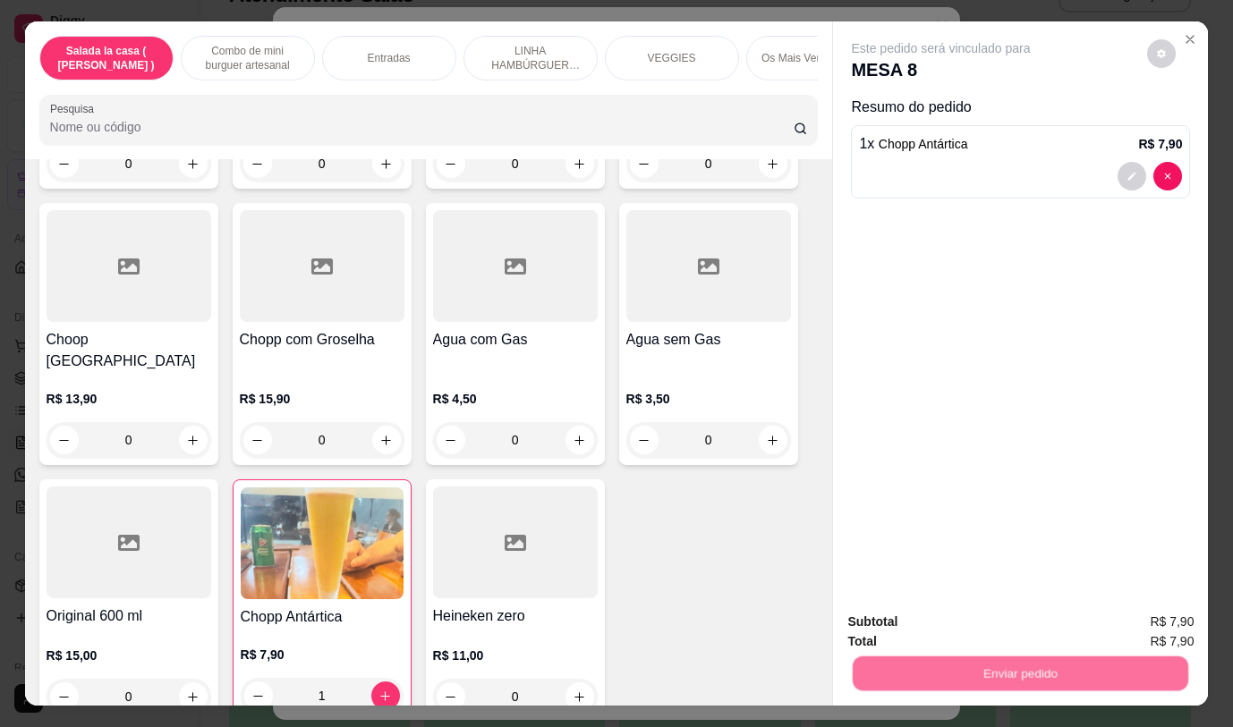
click at [935, 623] on button "Não registrar e enviar pedido" at bounding box center [962, 623] width 186 height 34
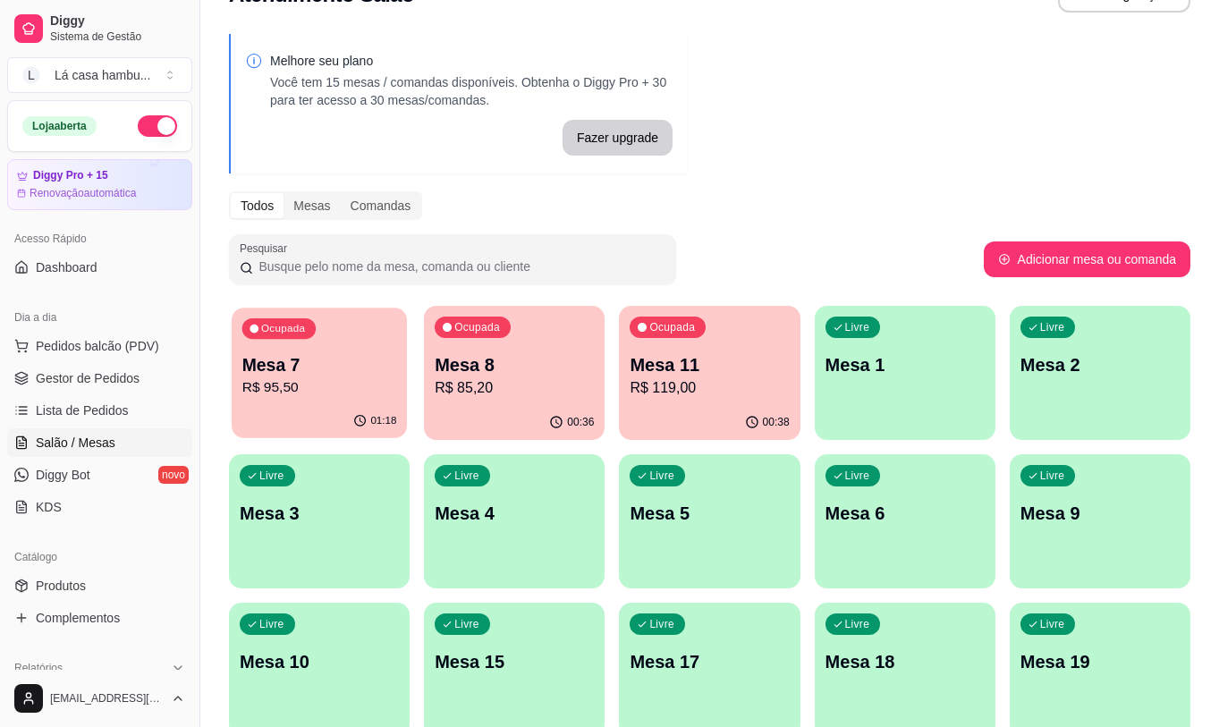
click at [267, 366] on p "Mesa 7" at bounding box center [319, 365] width 155 height 24
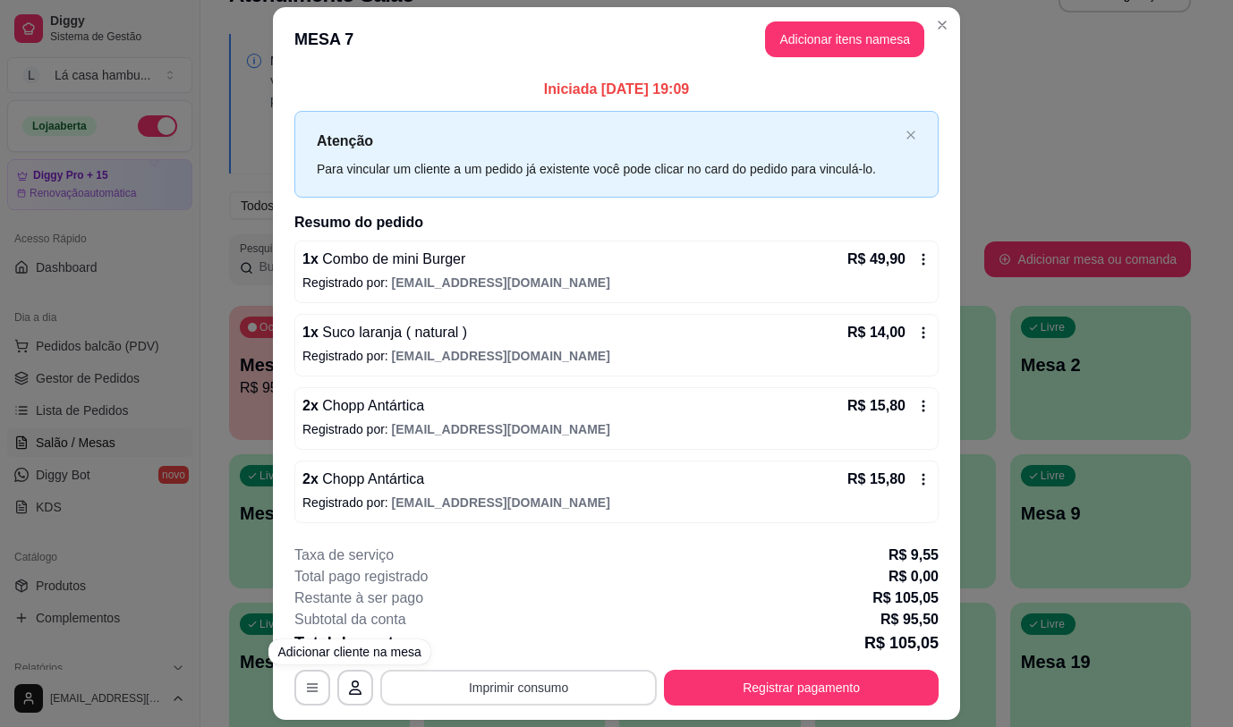
click at [459, 682] on button "Imprimir consumo" at bounding box center [518, 688] width 276 height 36
click at [496, 634] on button "IMPRESSORA" at bounding box center [518, 646] width 130 height 29
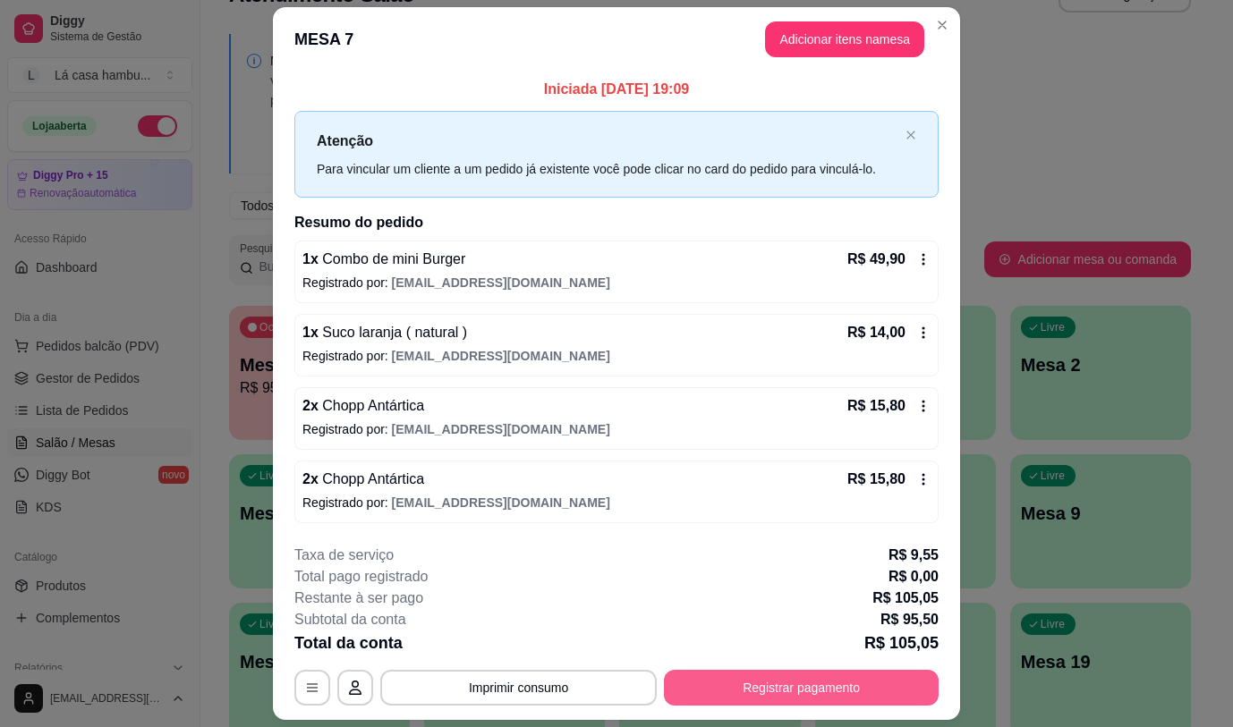
click at [857, 687] on button "Registrar pagamento" at bounding box center [801, 688] width 275 height 36
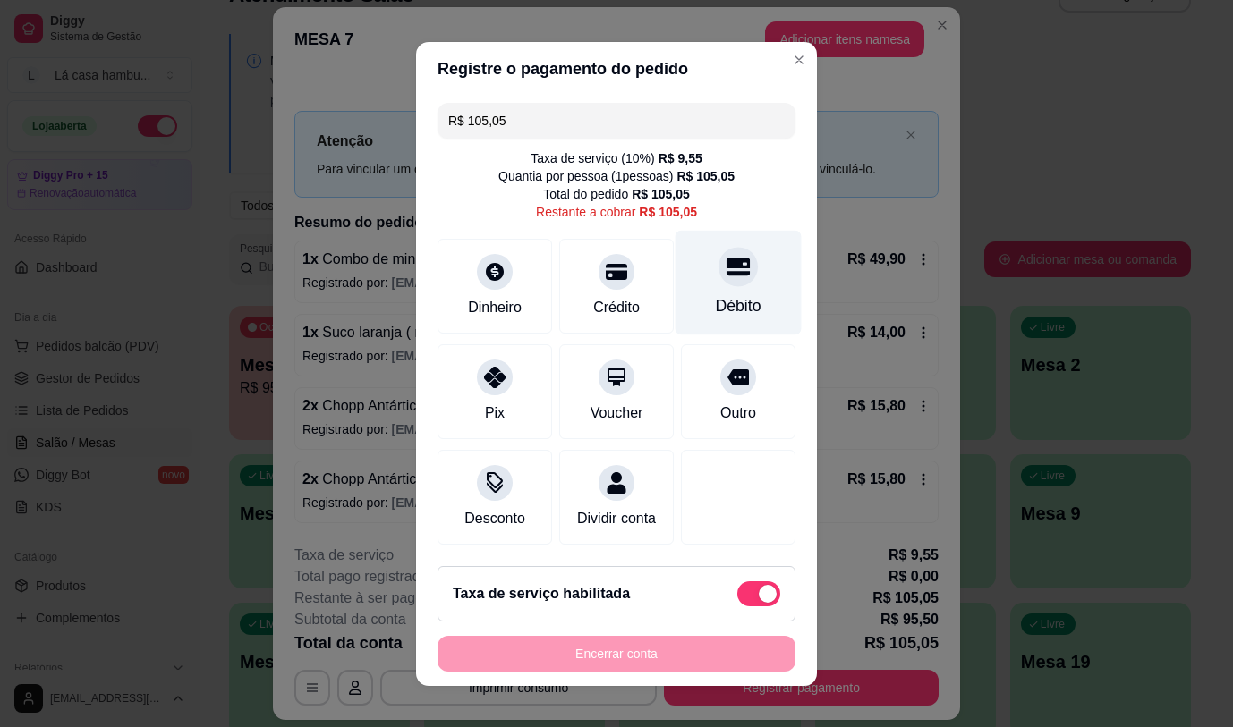
click at [726, 266] on icon at bounding box center [737, 266] width 23 height 23
type input "R$ 0,00"
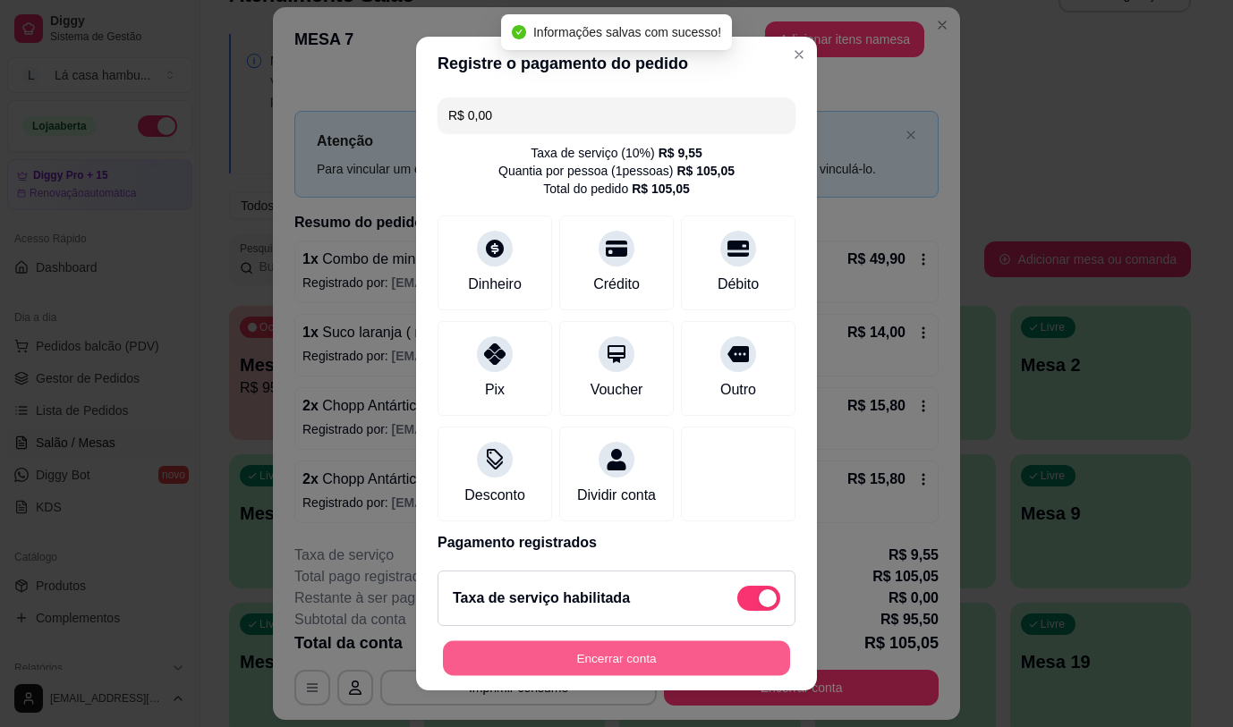
click at [645, 665] on button "Encerrar conta" at bounding box center [616, 658] width 347 height 35
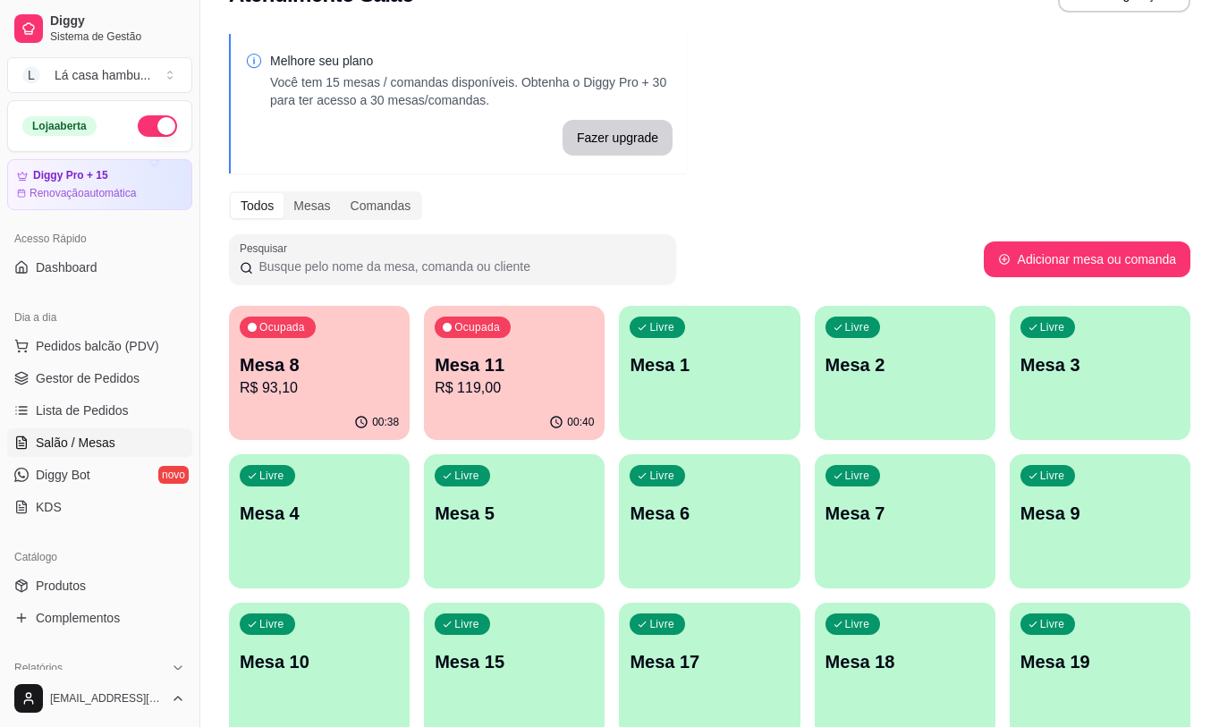
click at [939, 218] on div "Todos Mesas Comandas" at bounding box center [710, 205] width 962 height 29
click at [295, 409] on div "00:38" at bounding box center [319, 422] width 181 height 35
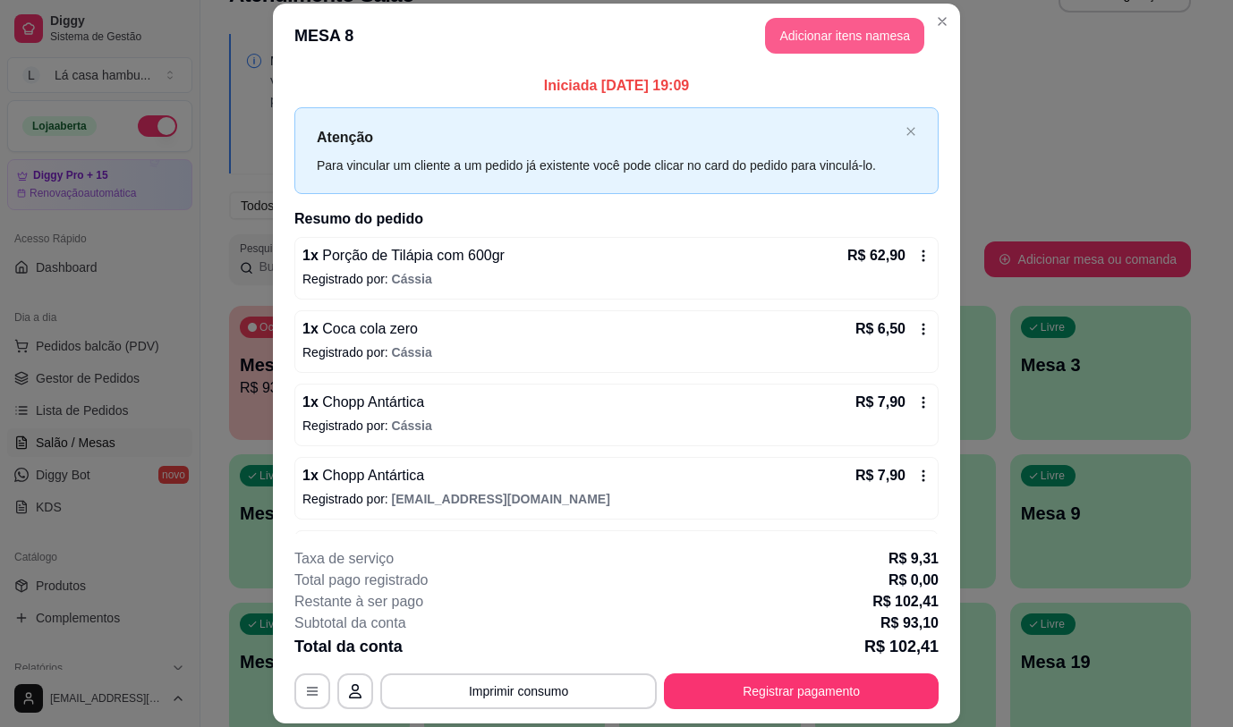
click at [793, 22] on button "Adicionar itens na mesa" at bounding box center [844, 36] width 159 height 36
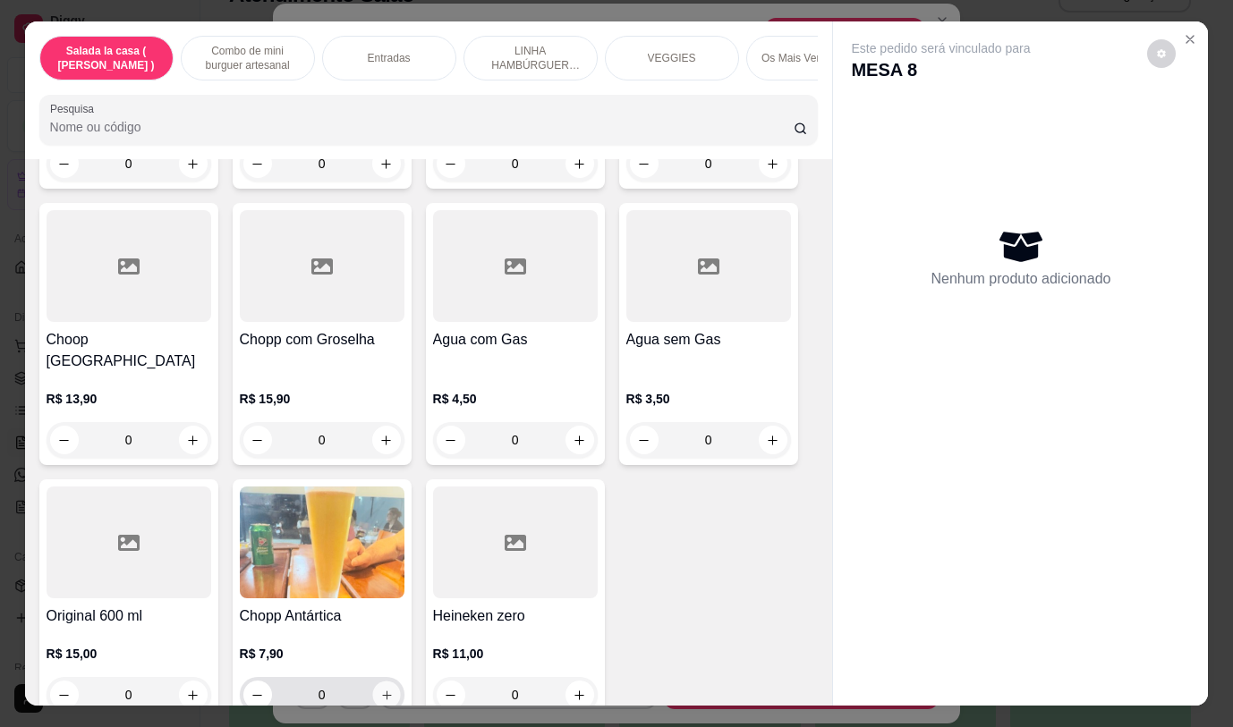
click at [387, 682] on button "increase-product-quantity" at bounding box center [386, 696] width 28 height 28
type input "1"
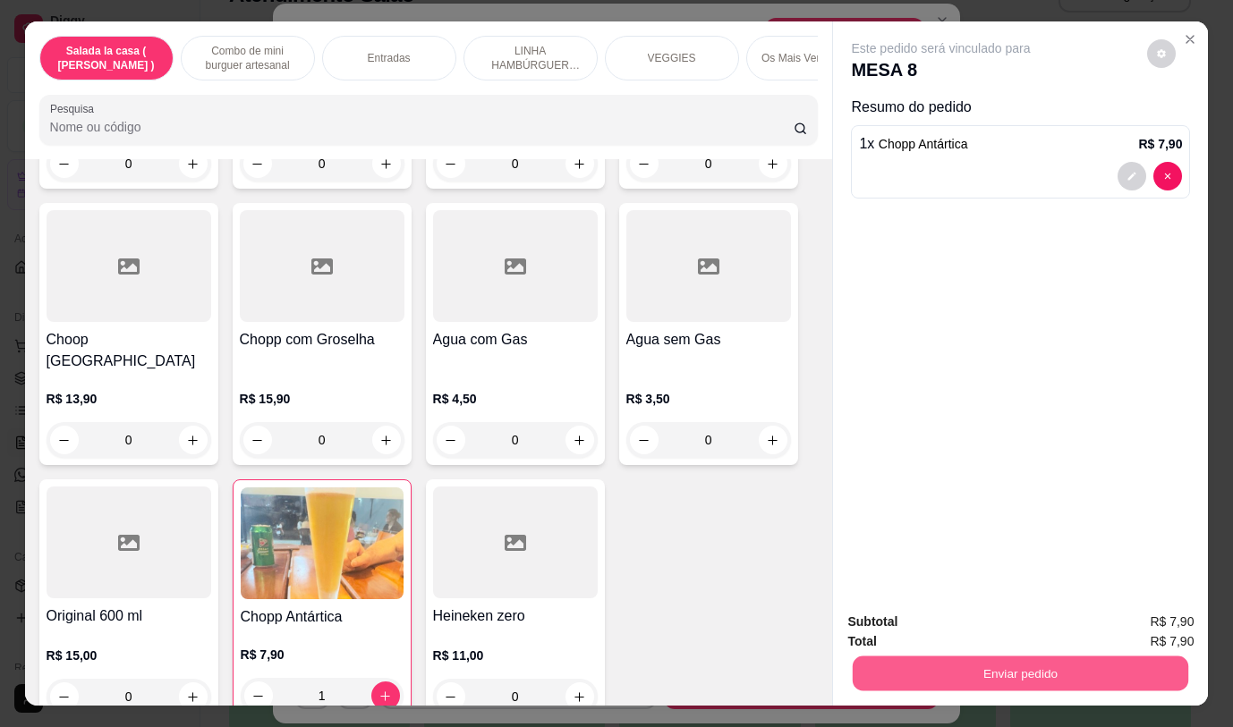
click at [901, 664] on button "Enviar pedido" at bounding box center [1019, 673] width 335 height 35
click at [912, 623] on button "Não registrar e enviar pedido" at bounding box center [962, 623] width 186 height 34
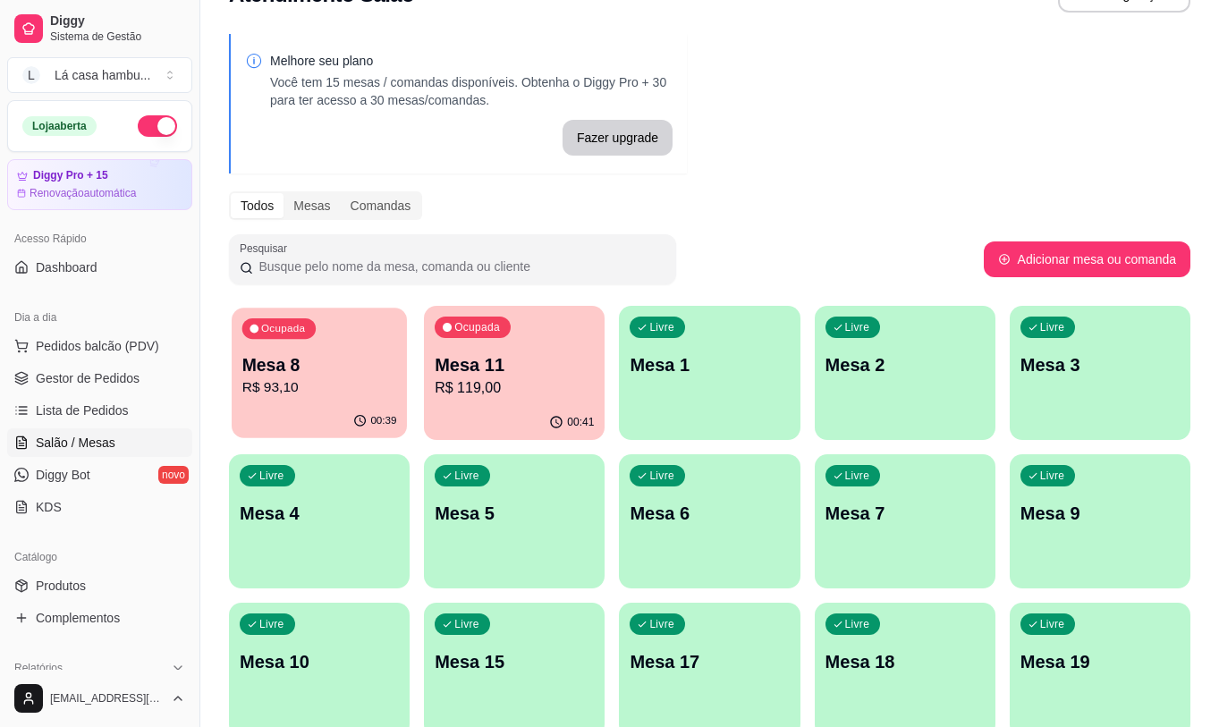
click at [356, 341] on div "Ocupada Mesa 8 R$ 93,10" at bounding box center [319, 356] width 175 height 97
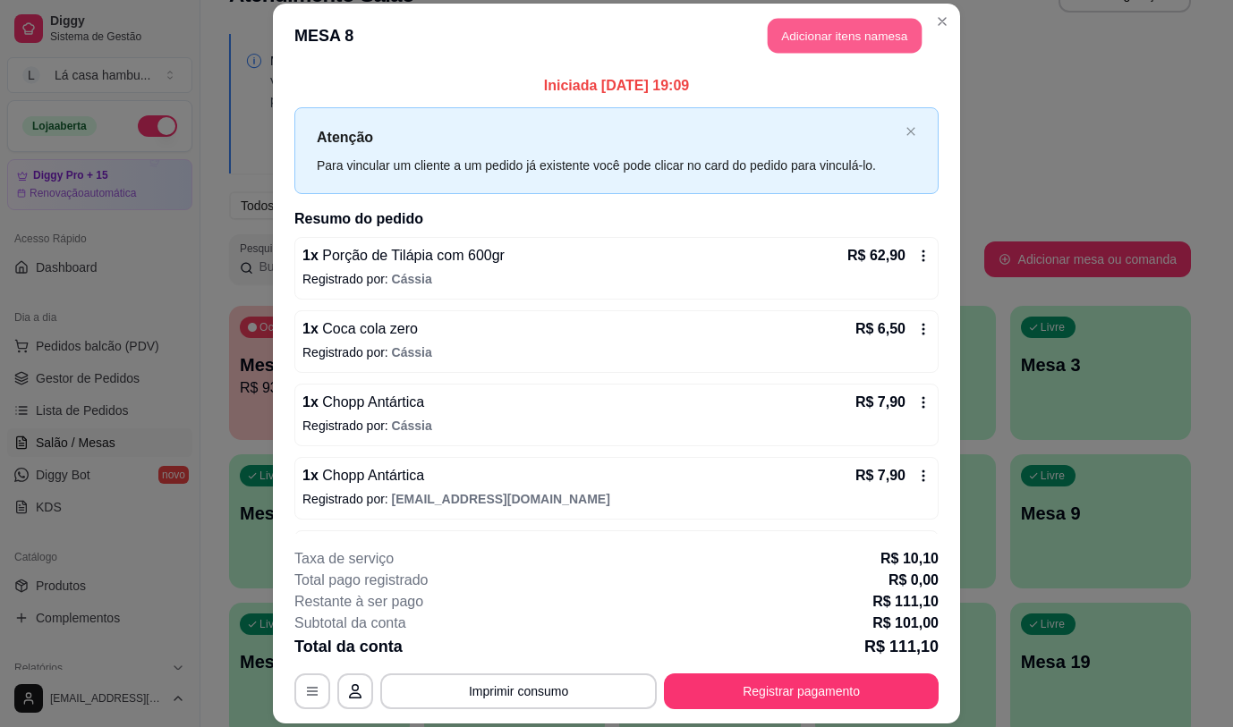
click at [806, 38] on button "Adicionar itens na mesa" at bounding box center [844, 36] width 154 height 35
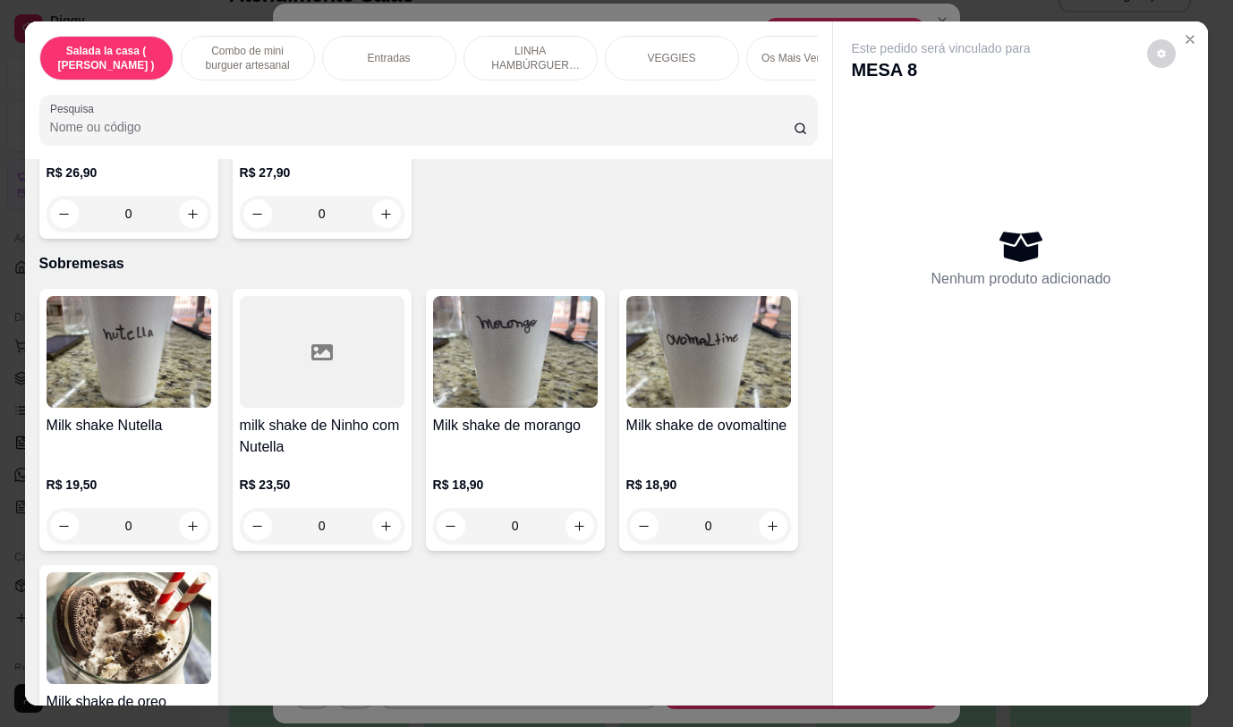
scroll to position [5837, 0]
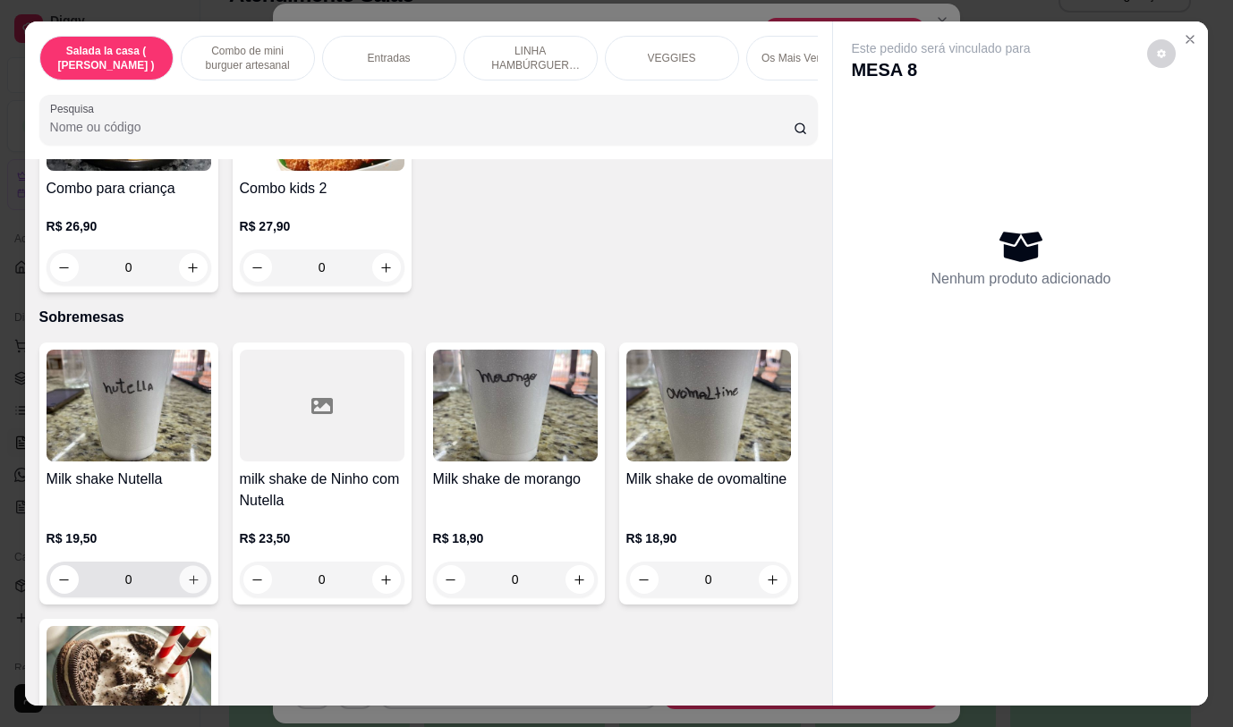
click at [186, 573] on icon "increase-product-quantity" at bounding box center [192, 579] width 13 height 13
type input "1"
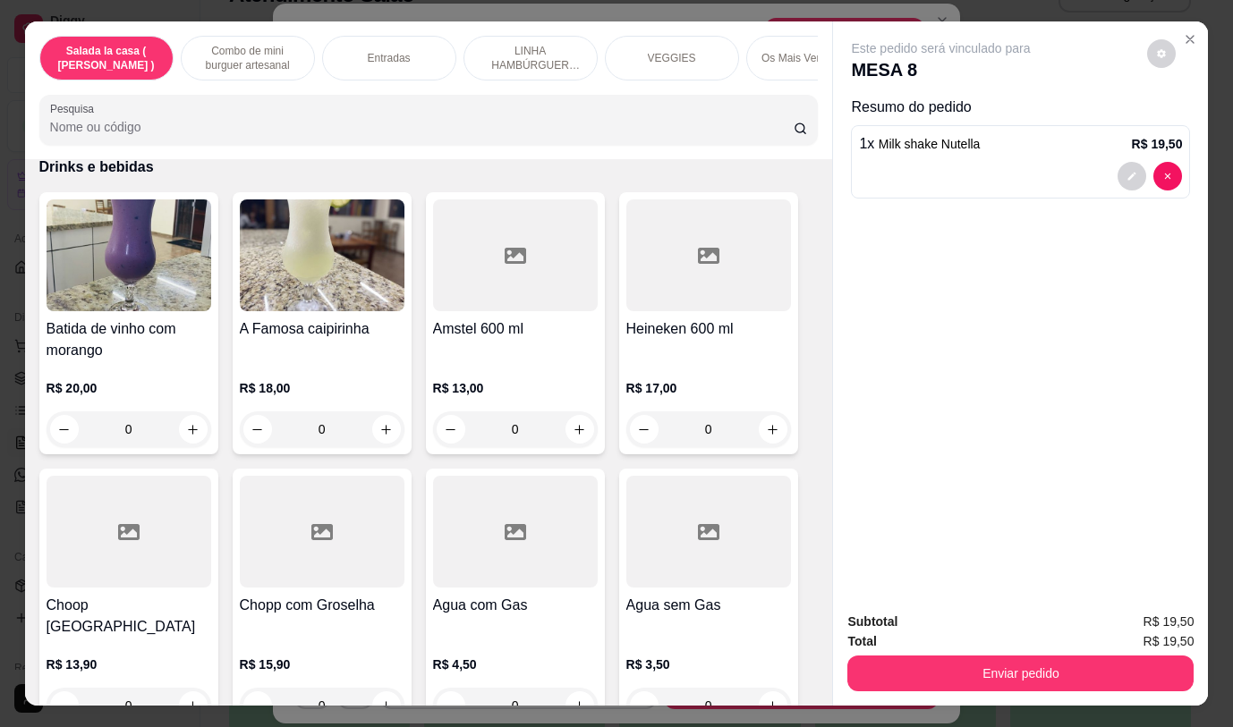
scroll to position [9358, 0]
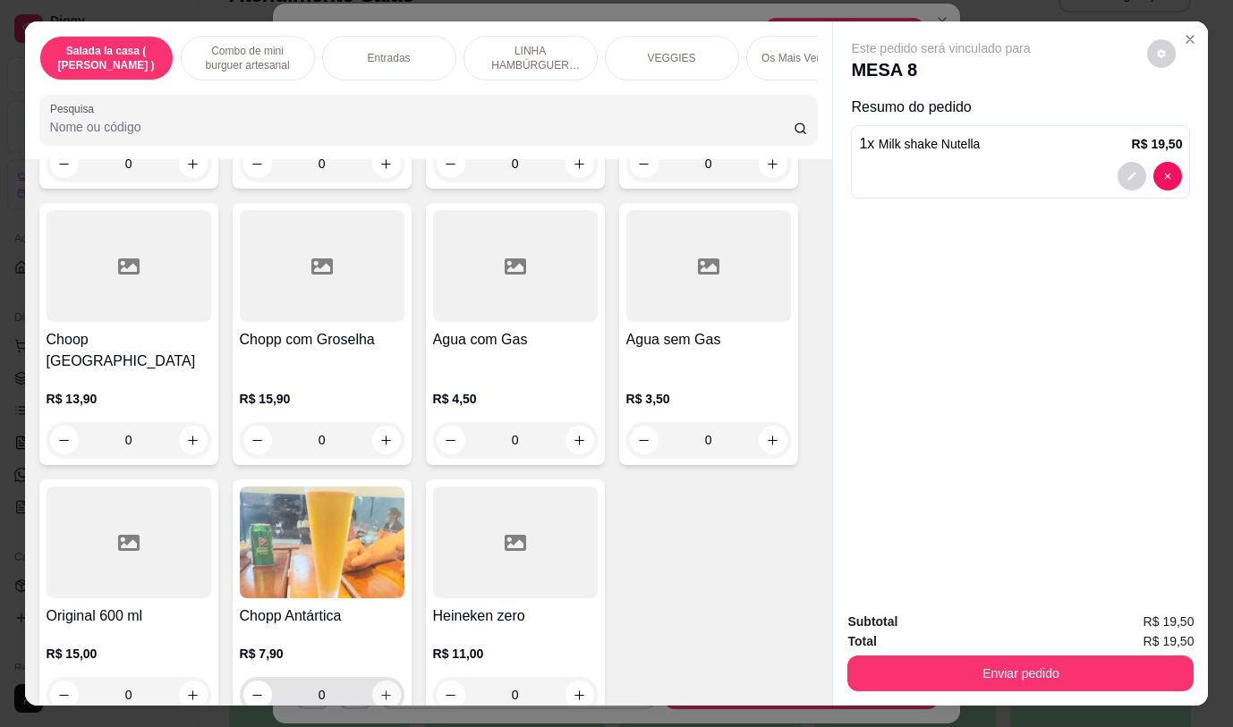
click at [379, 689] on icon "increase-product-quantity" at bounding box center [385, 695] width 13 height 13
type input "1"
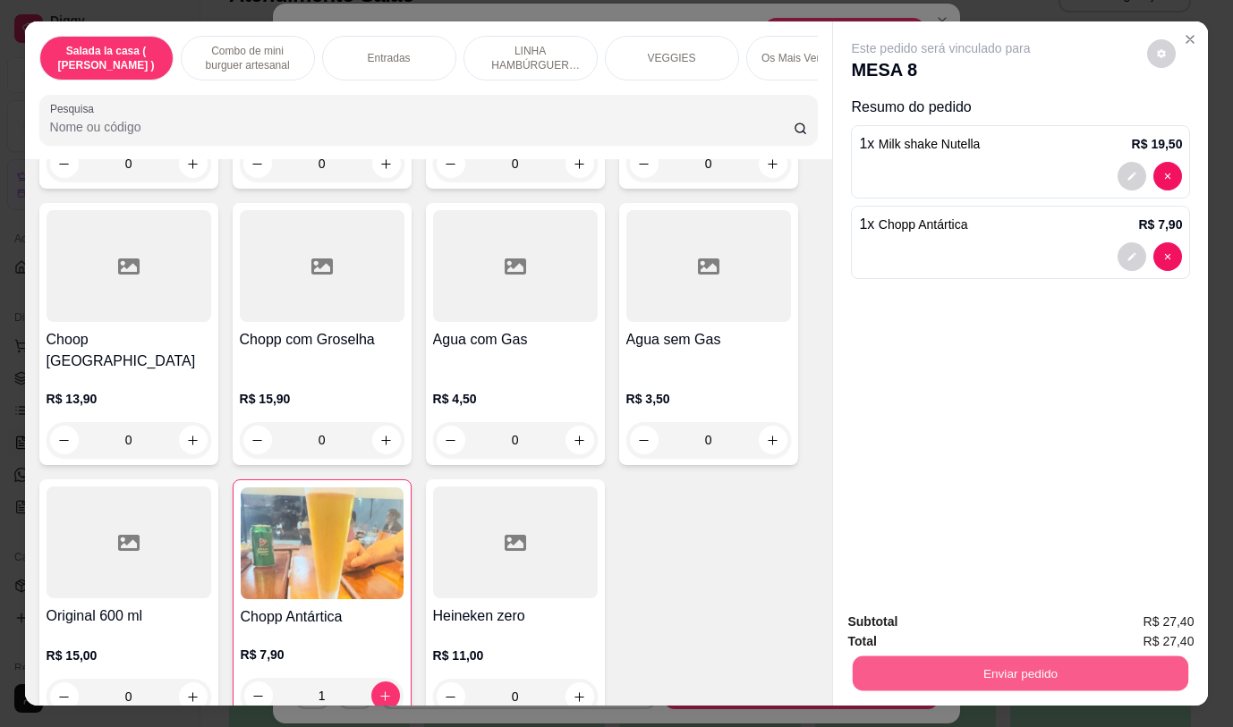
click at [989, 656] on button "Enviar pedido" at bounding box center [1019, 673] width 335 height 35
click at [1008, 631] on button "Não registrar e enviar pedido" at bounding box center [961, 622] width 181 height 33
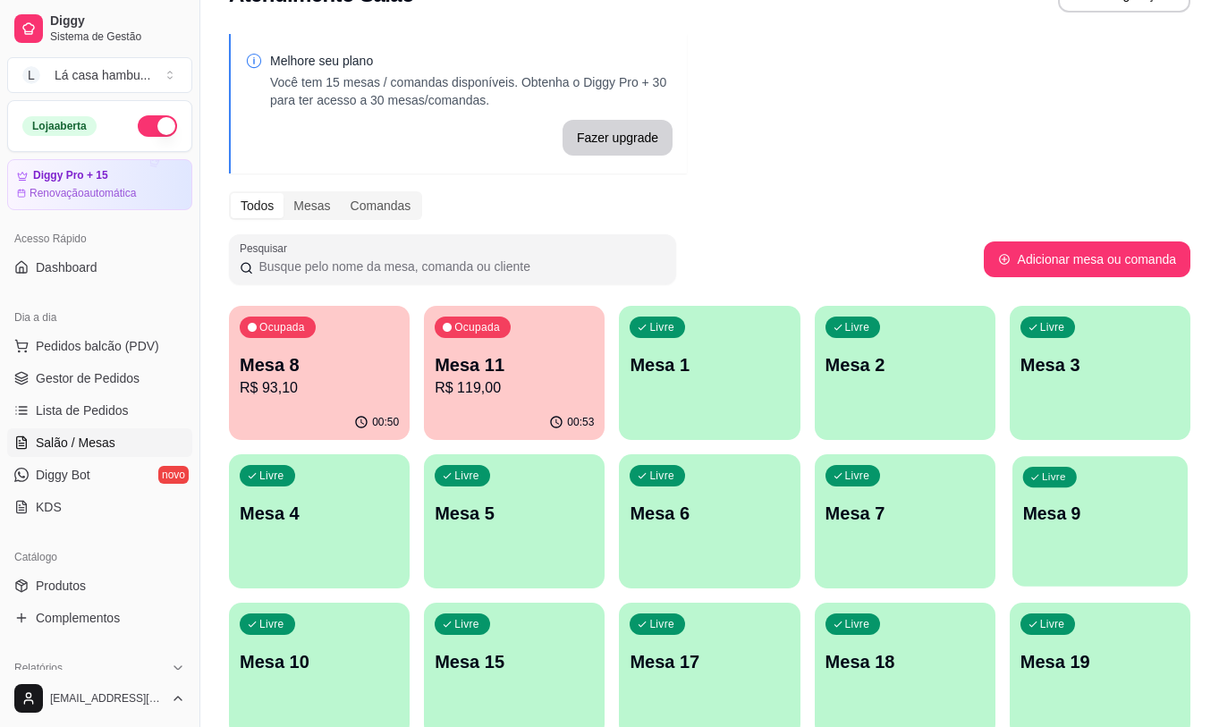
click at [1095, 524] on p "Mesa 9" at bounding box center [1099, 514] width 155 height 24
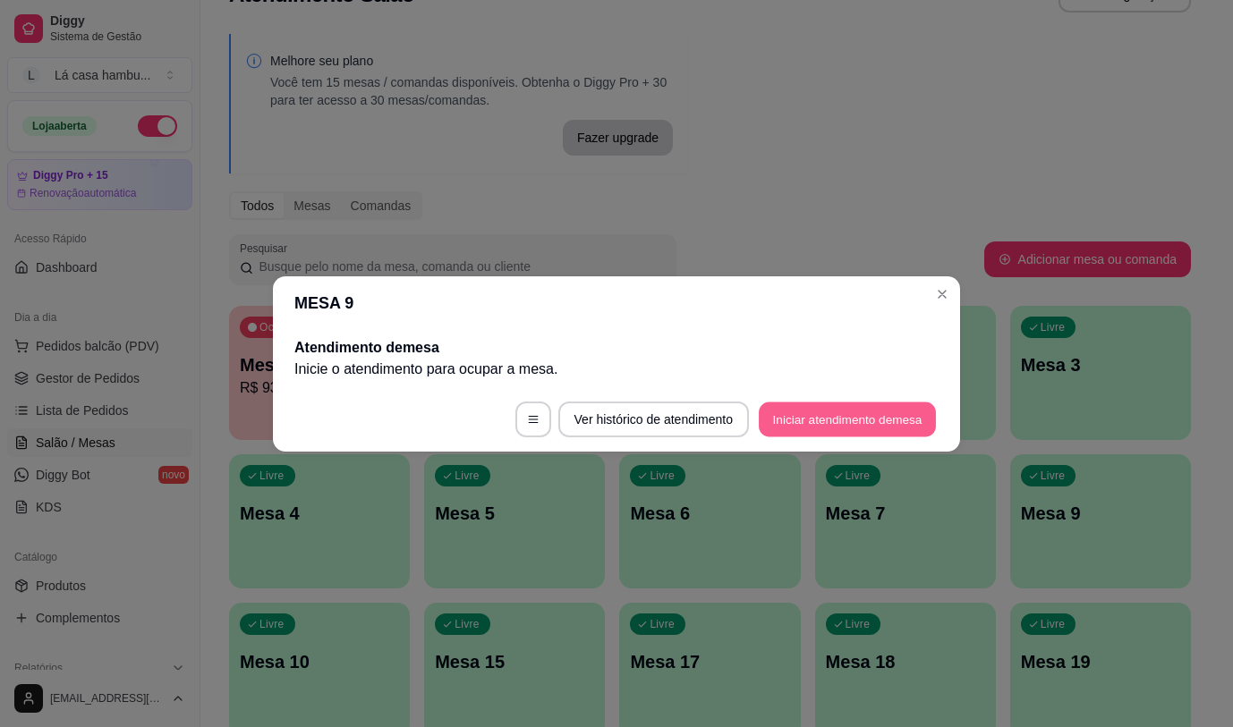
click at [904, 417] on button "Iniciar atendimento de mesa" at bounding box center [847, 419] width 177 height 35
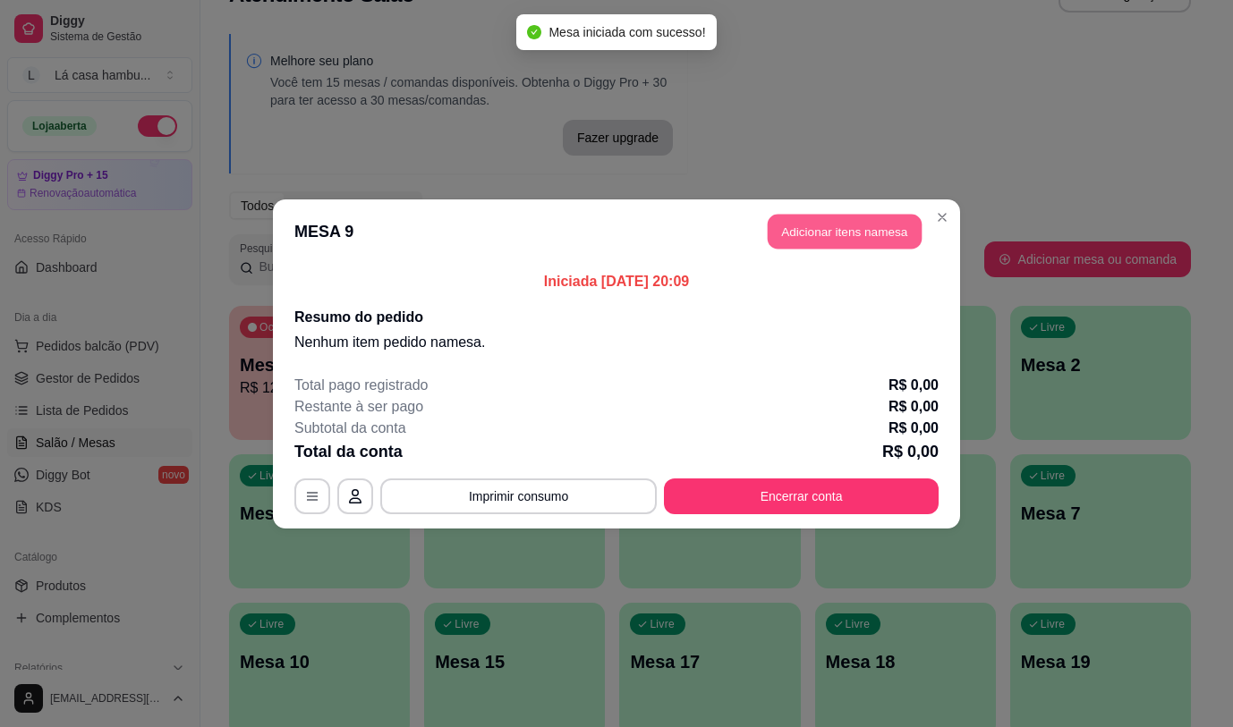
click at [886, 229] on button "Adicionar itens na mesa" at bounding box center [844, 231] width 154 height 35
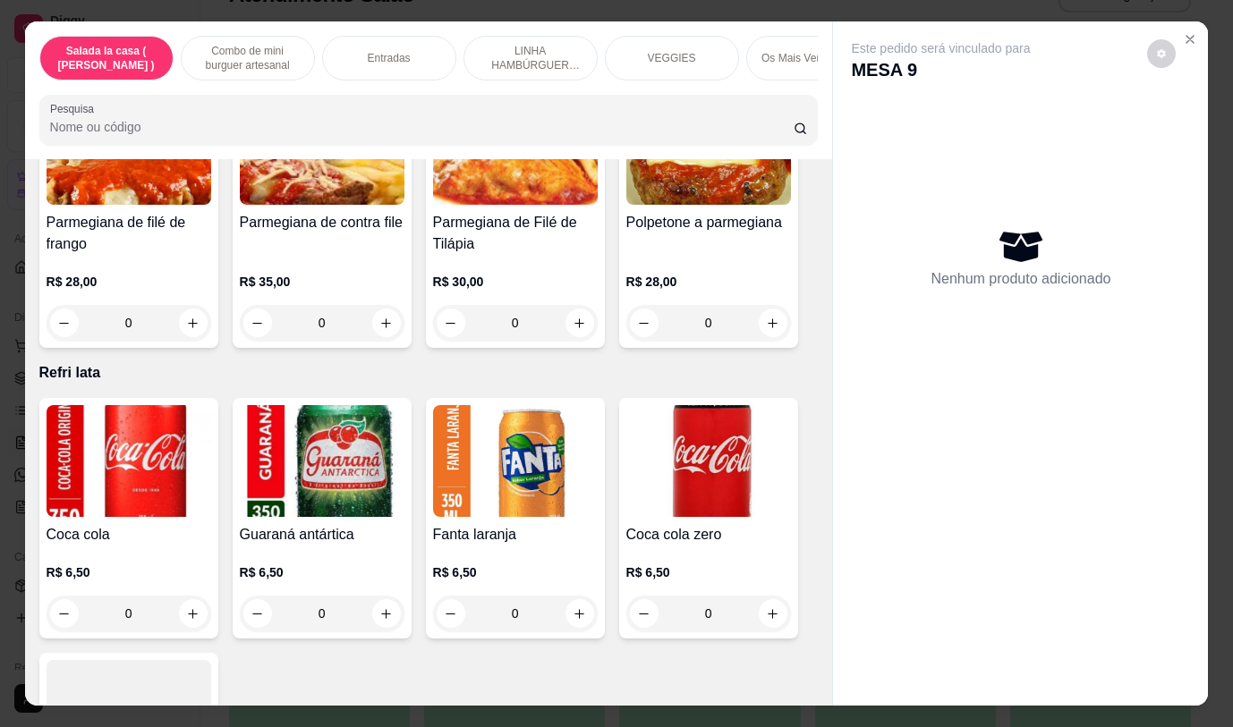
scroll to position [7572, 0]
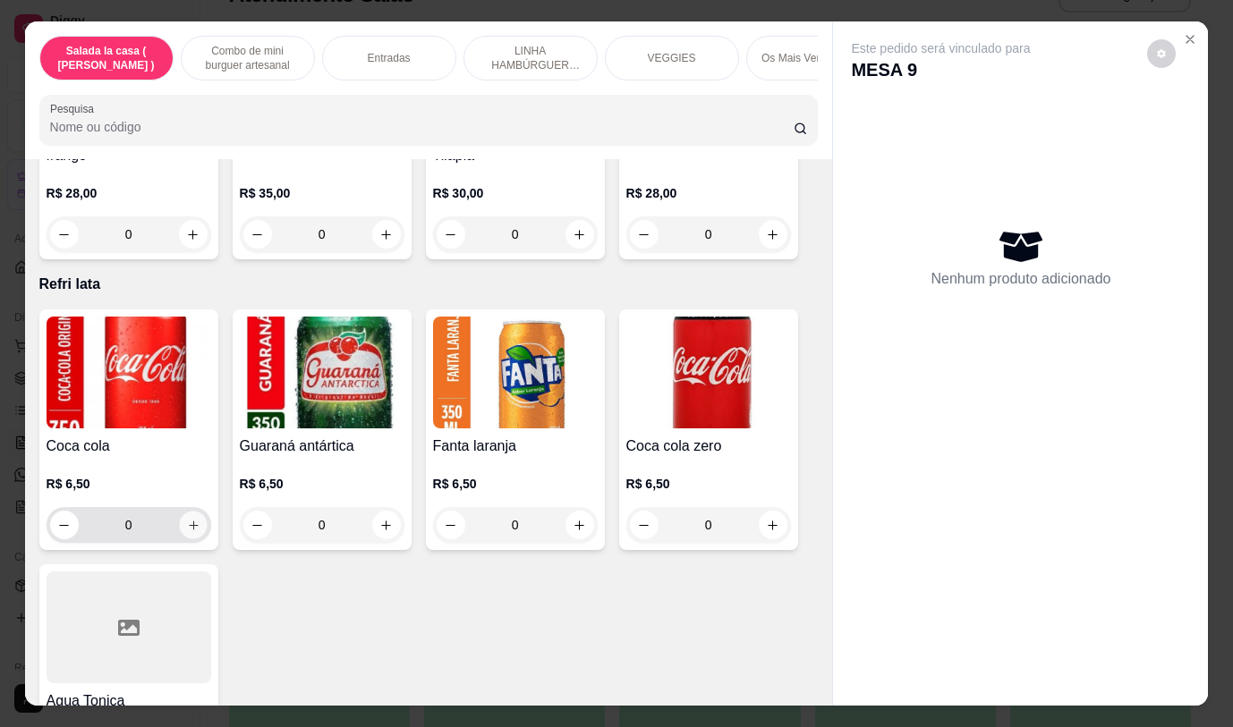
click at [187, 519] on icon "increase-product-quantity" at bounding box center [192, 525] width 13 height 13
type input "1"
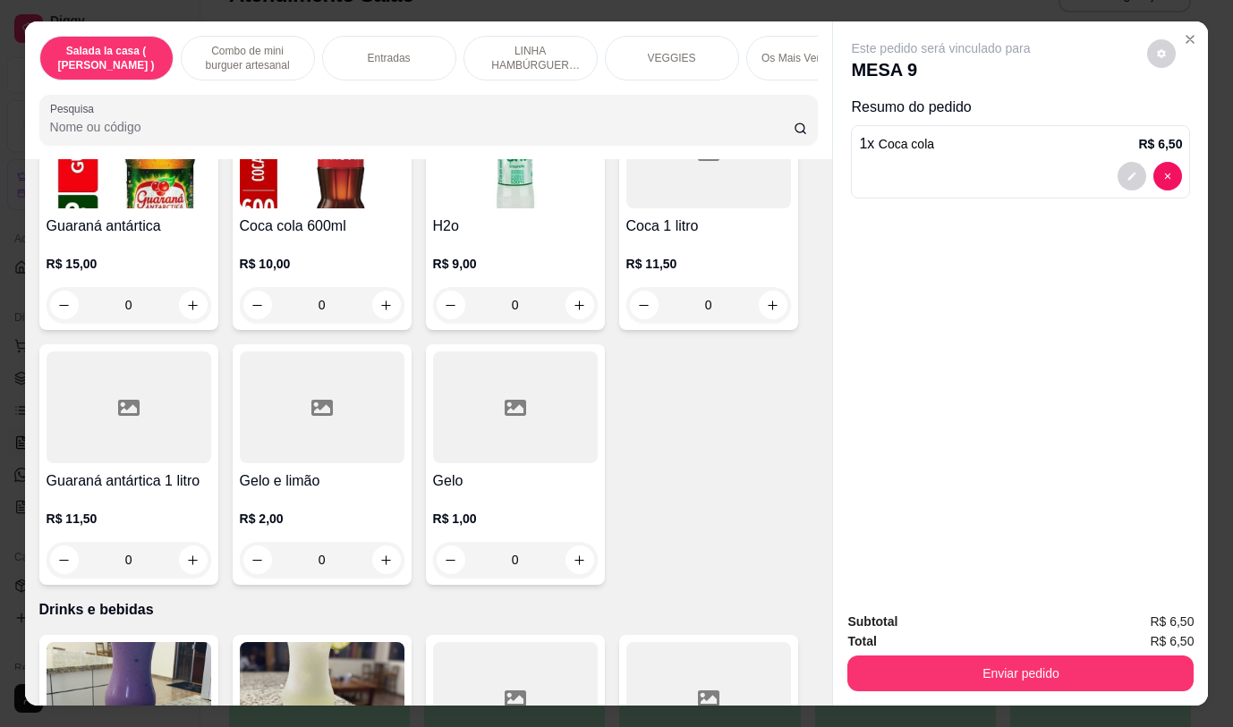
scroll to position [8652, 0]
click at [379, 553] on icon "increase-product-quantity" at bounding box center [385, 559] width 13 height 13
type input "1"
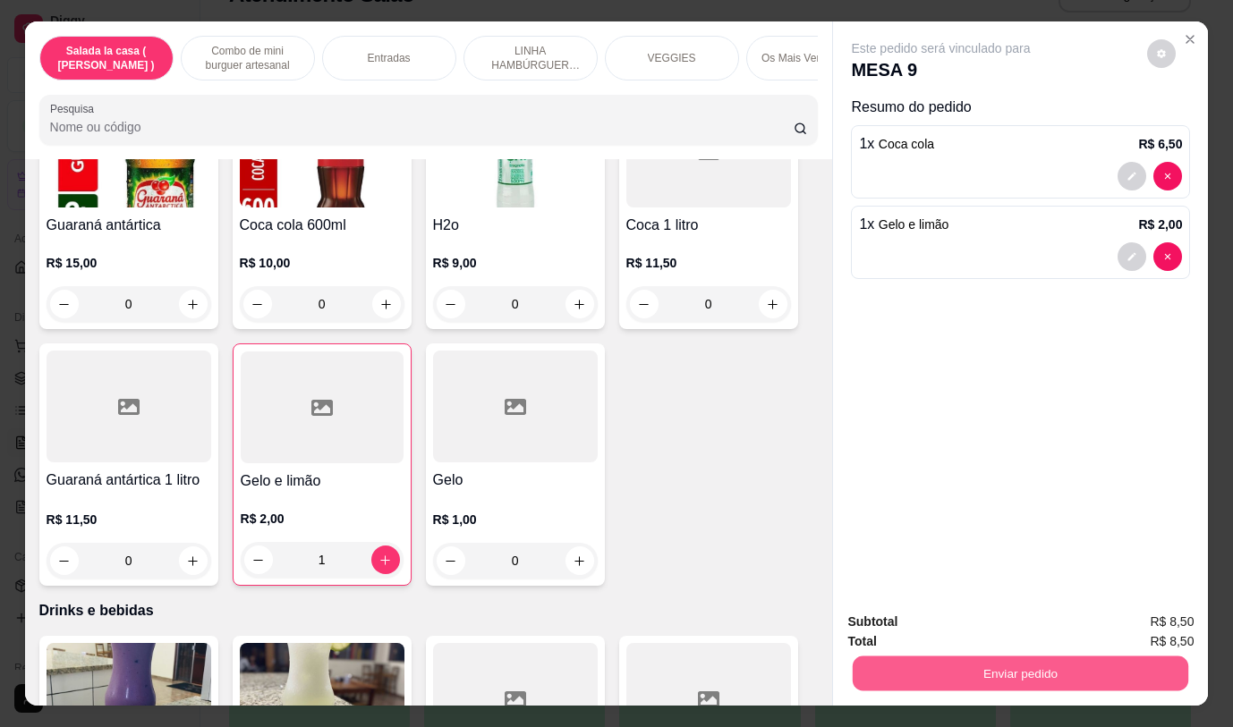
click at [954, 657] on button "Enviar pedido" at bounding box center [1019, 673] width 335 height 35
click at [957, 623] on button "Não registrar e enviar pedido" at bounding box center [962, 623] width 186 height 34
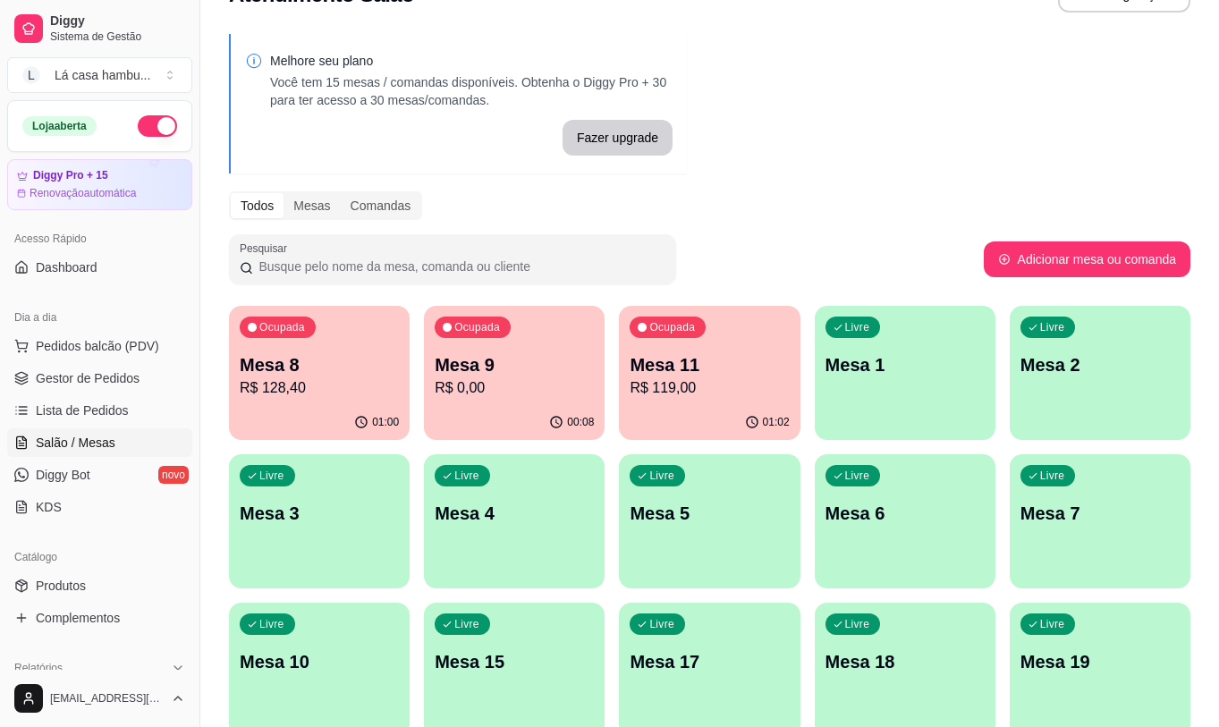
click at [704, 426] on div "01:02" at bounding box center [709, 422] width 181 height 35
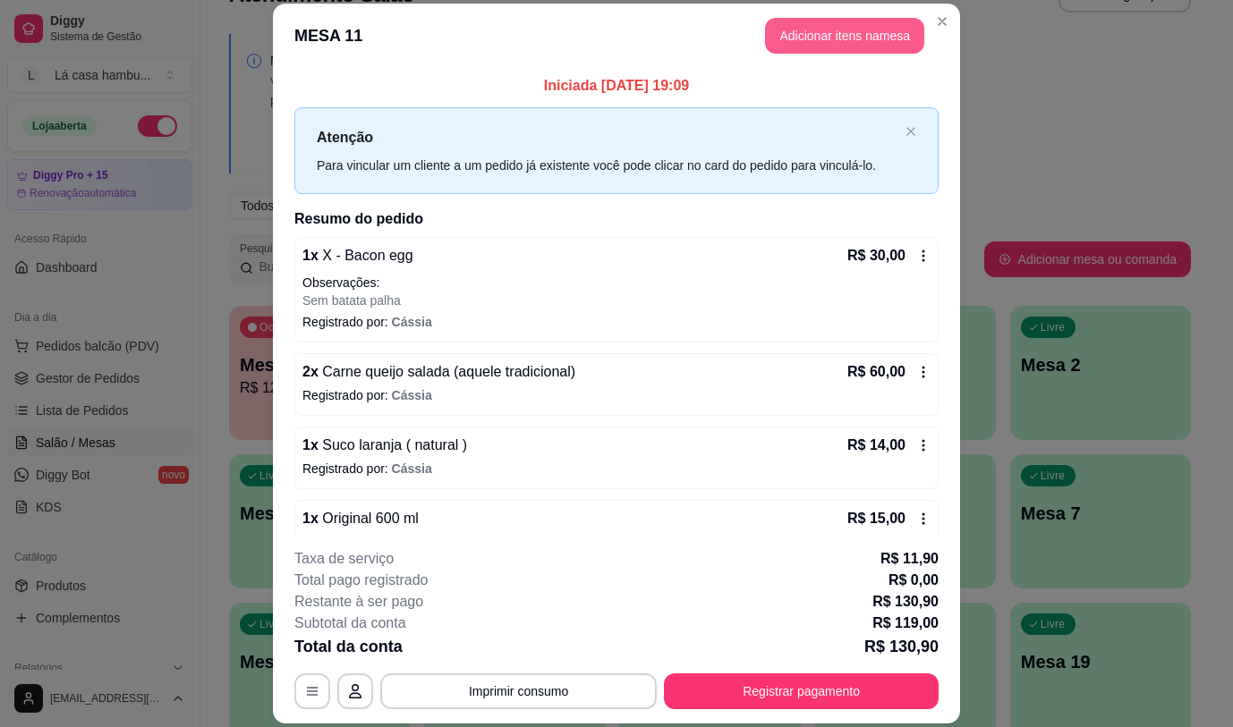
click at [848, 28] on button "Adicionar itens na mesa" at bounding box center [844, 36] width 159 height 36
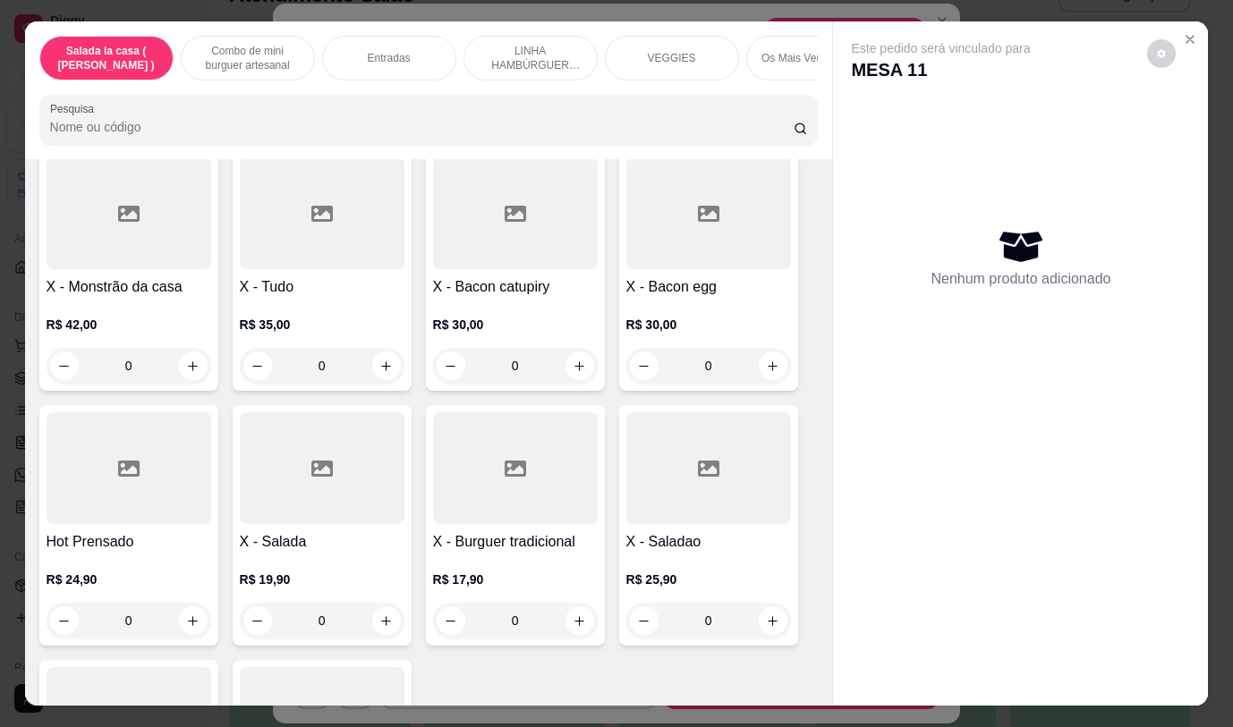
scroll to position [6585, 0]
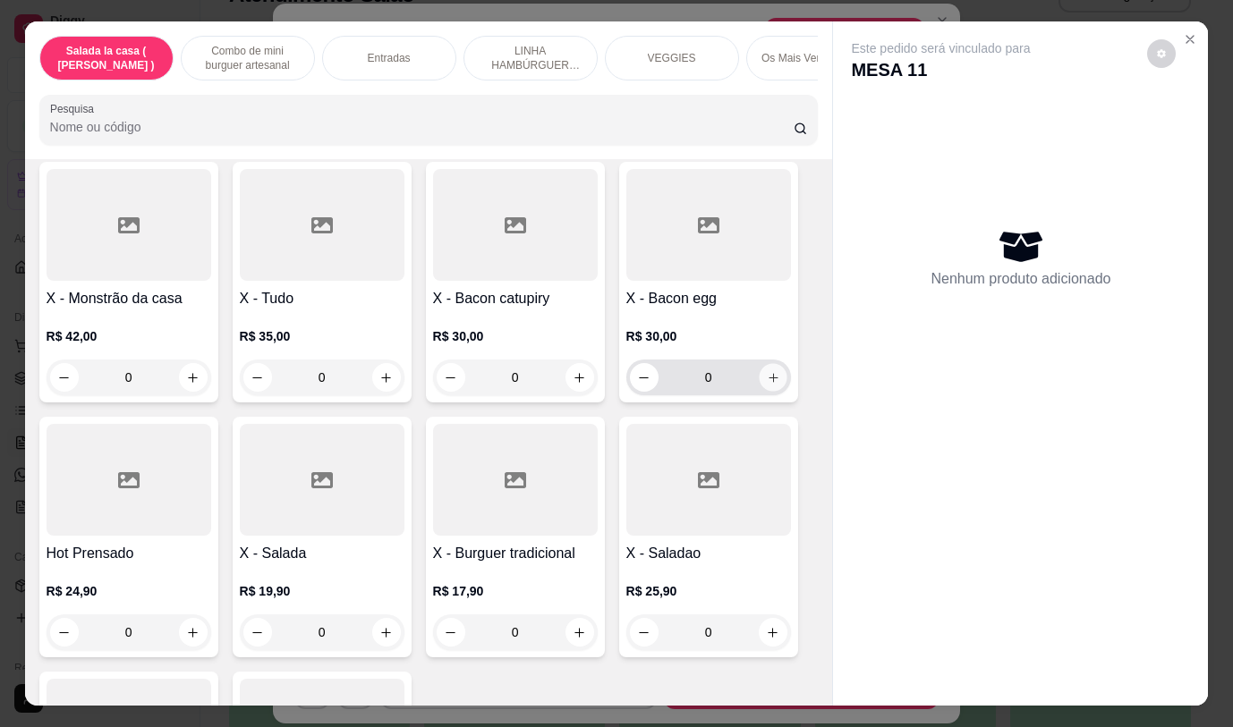
click at [777, 368] on button "increase-product-quantity" at bounding box center [773, 378] width 28 height 28
type input "1"
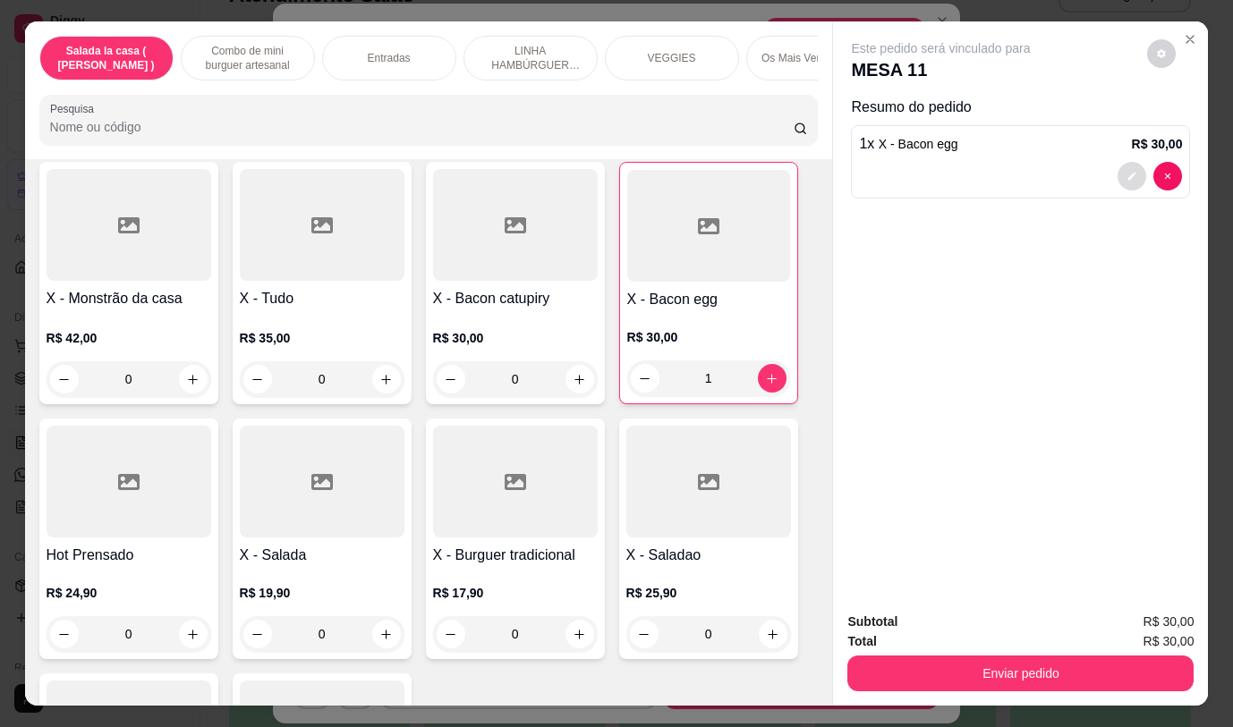
click at [1132, 173] on button "decrease-product-quantity" at bounding box center [1131, 176] width 29 height 29
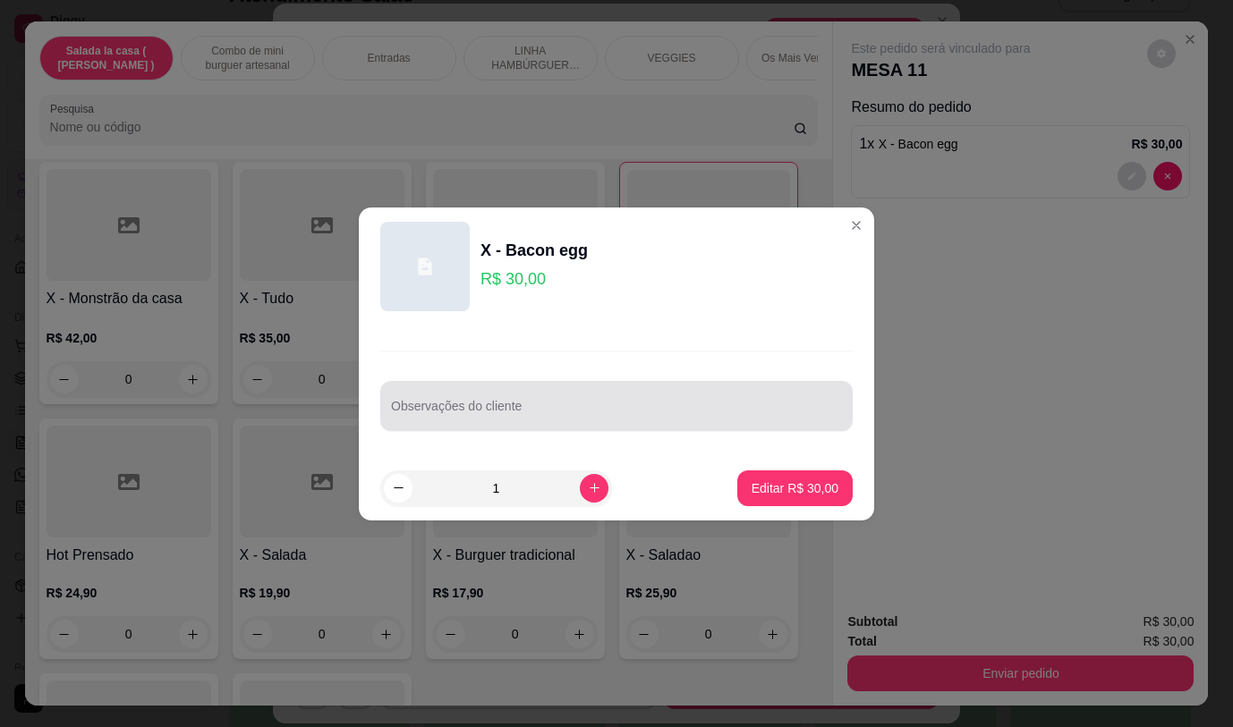
click at [793, 419] on input "Observações do cliente" at bounding box center [616, 413] width 451 height 18
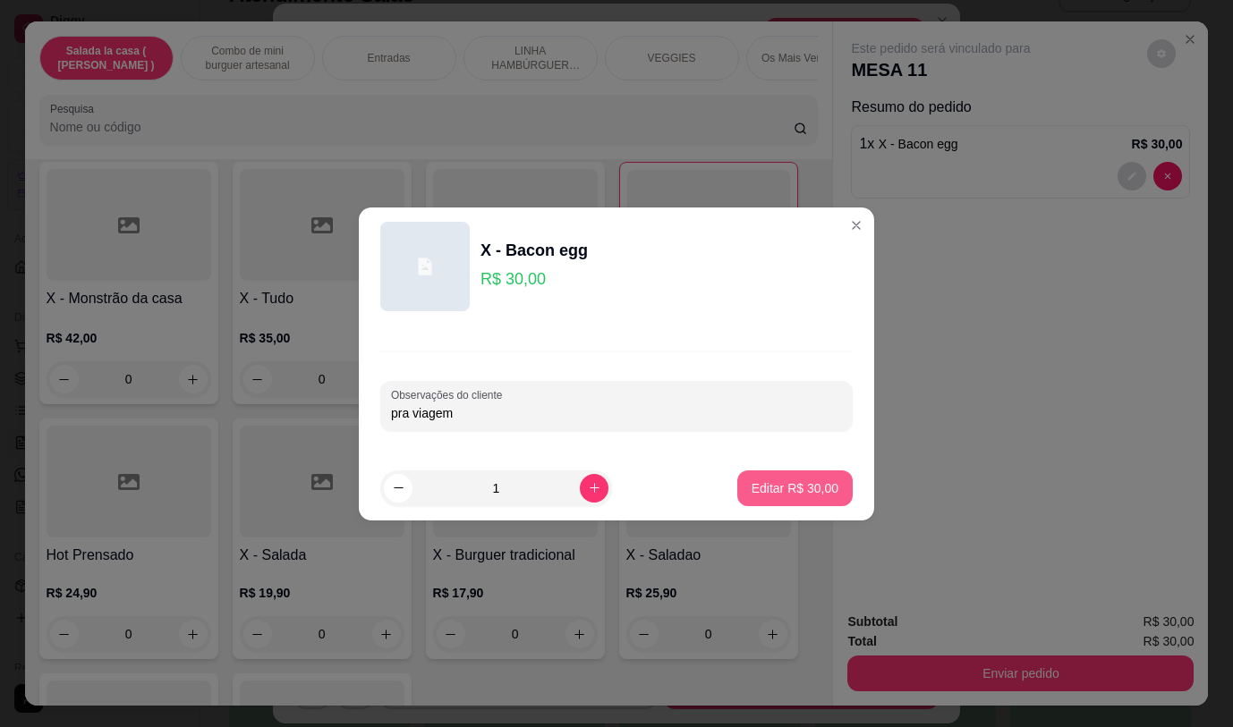
type input "pra viagem"
click at [742, 487] on button "Editar R$ 30,00" at bounding box center [794, 488] width 115 height 36
type input "0"
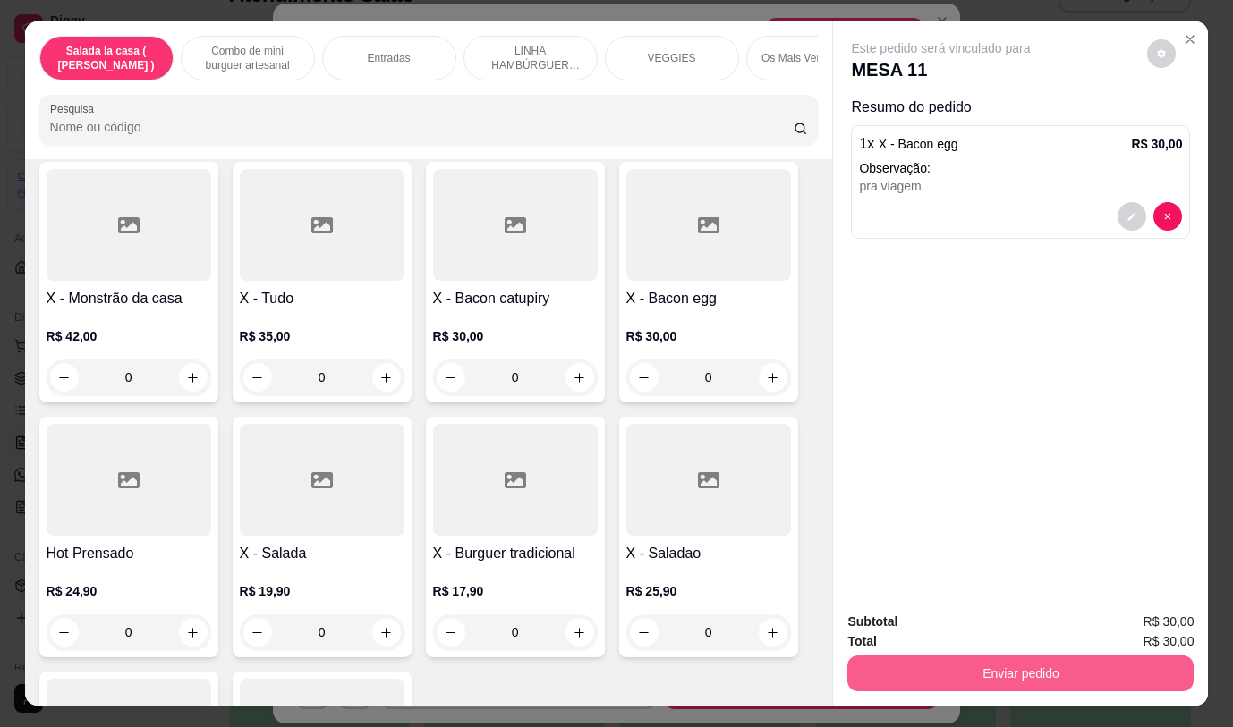
click at [944, 662] on button "Enviar pedido" at bounding box center [1020, 674] width 346 height 36
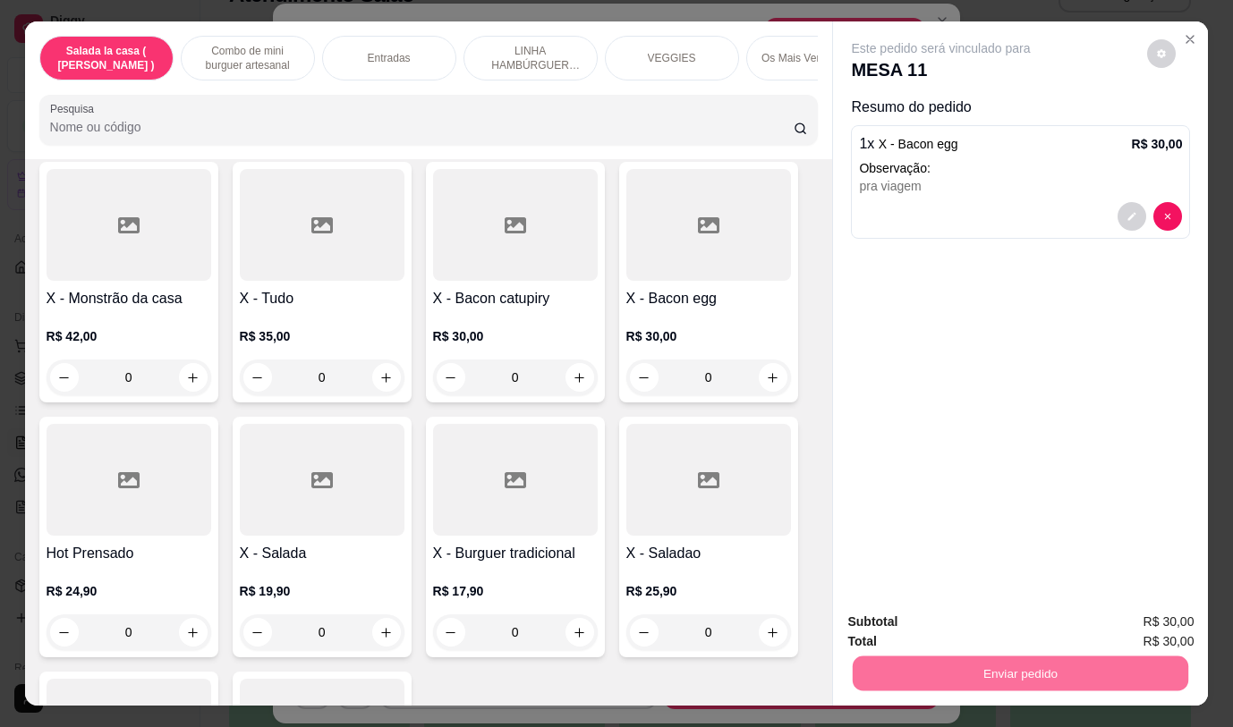
click at [941, 620] on button "Não registrar e enviar pedido" at bounding box center [962, 623] width 186 height 34
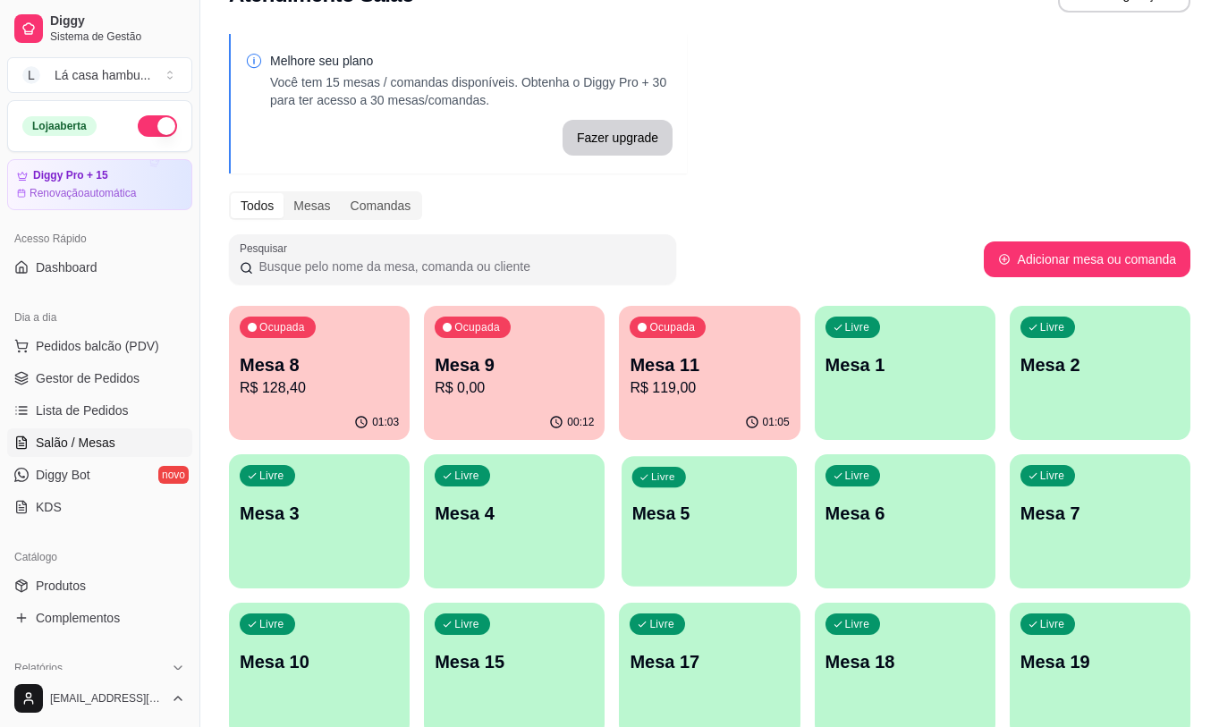
click at [649, 516] on p "Mesa 5" at bounding box center [709, 514] width 155 height 24
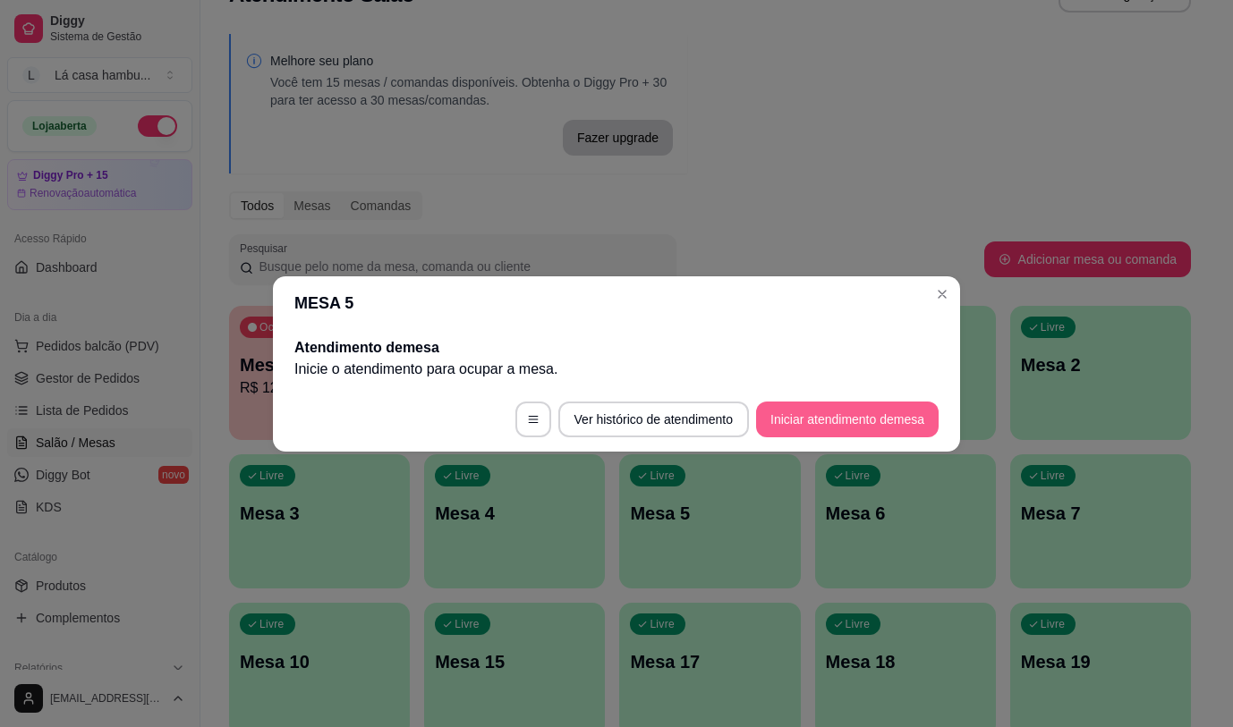
click at [792, 428] on button "Iniciar atendimento de mesa" at bounding box center [847, 420] width 182 height 36
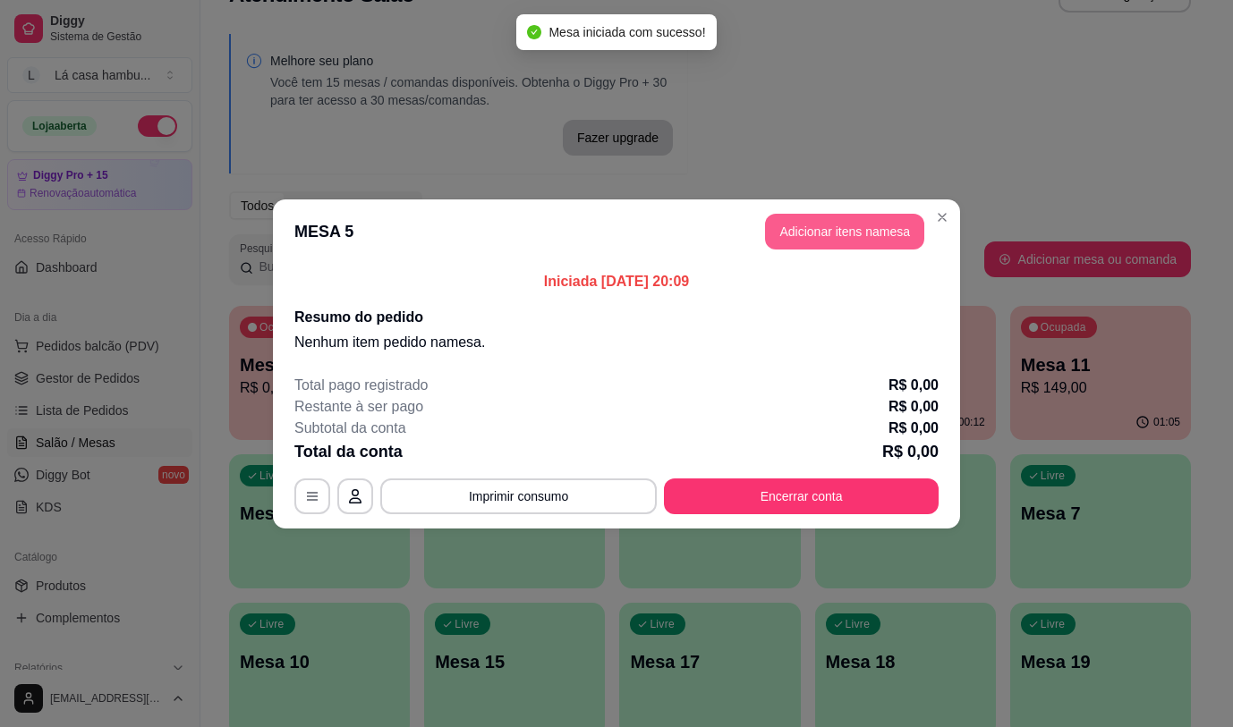
click at [838, 208] on header "MESA 5 Adicionar itens na mesa" at bounding box center [616, 231] width 687 height 64
click at [842, 225] on button "Adicionar itens na mesa" at bounding box center [844, 232] width 159 height 36
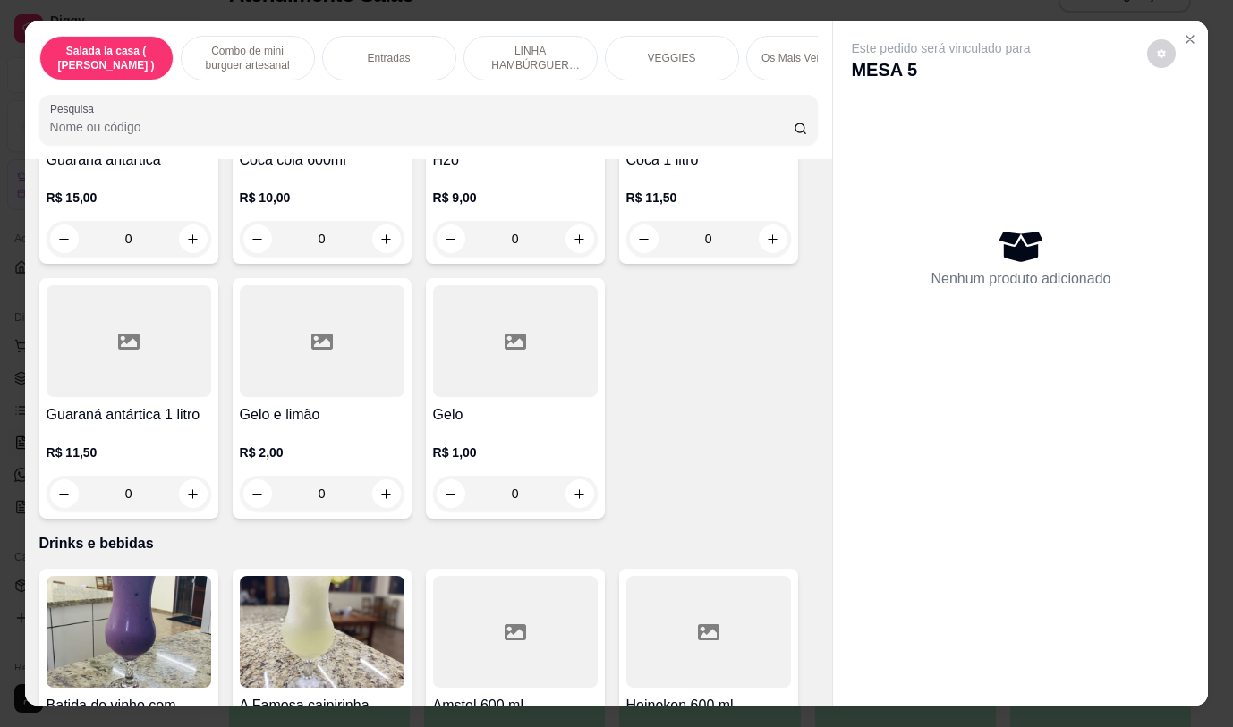
scroll to position [8717, 0]
click at [381, 487] on icon "increase-product-quantity" at bounding box center [385, 493] width 13 height 13
type input "1"
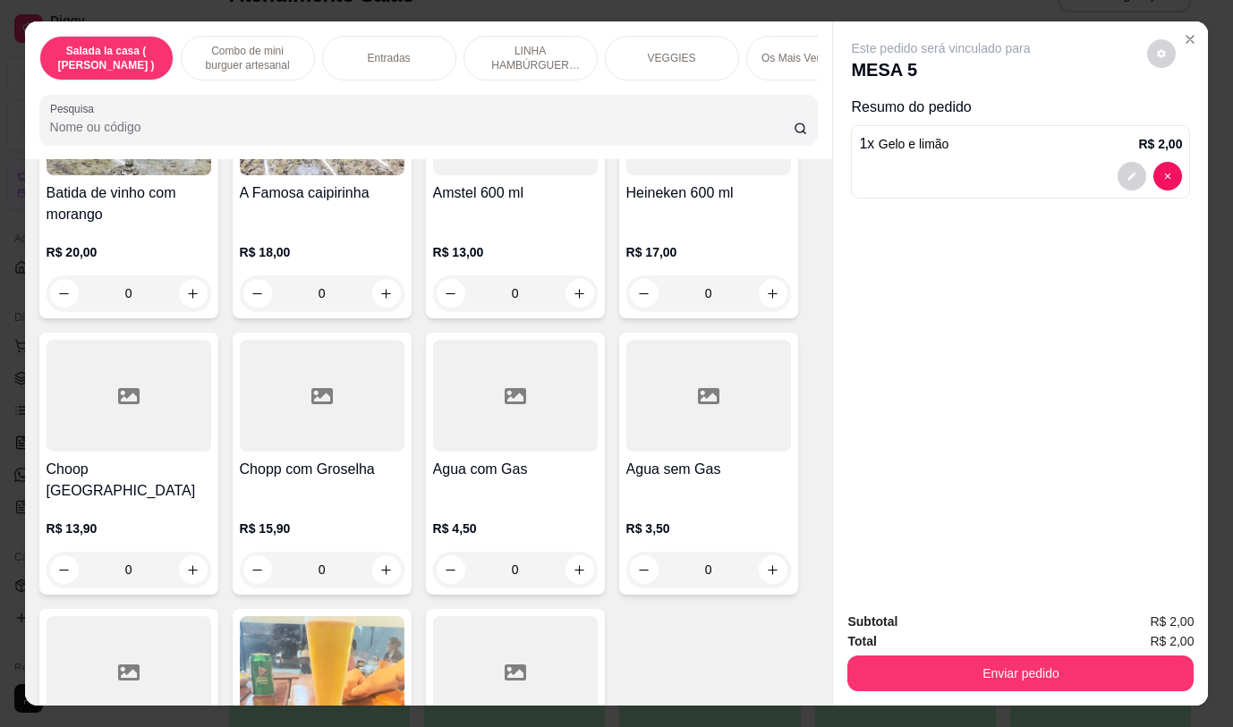
scroll to position [9360, 0]
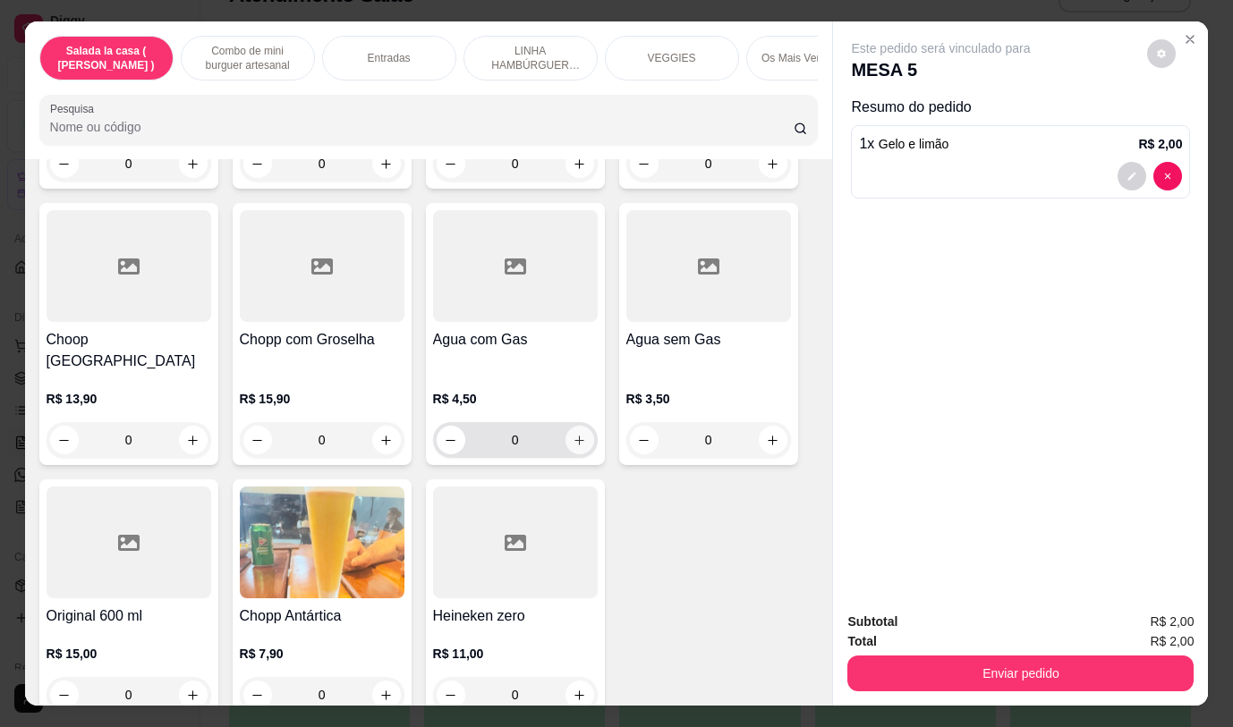
click at [581, 426] on button "increase-product-quantity" at bounding box center [579, 440] width 29 height 29
type input "1"
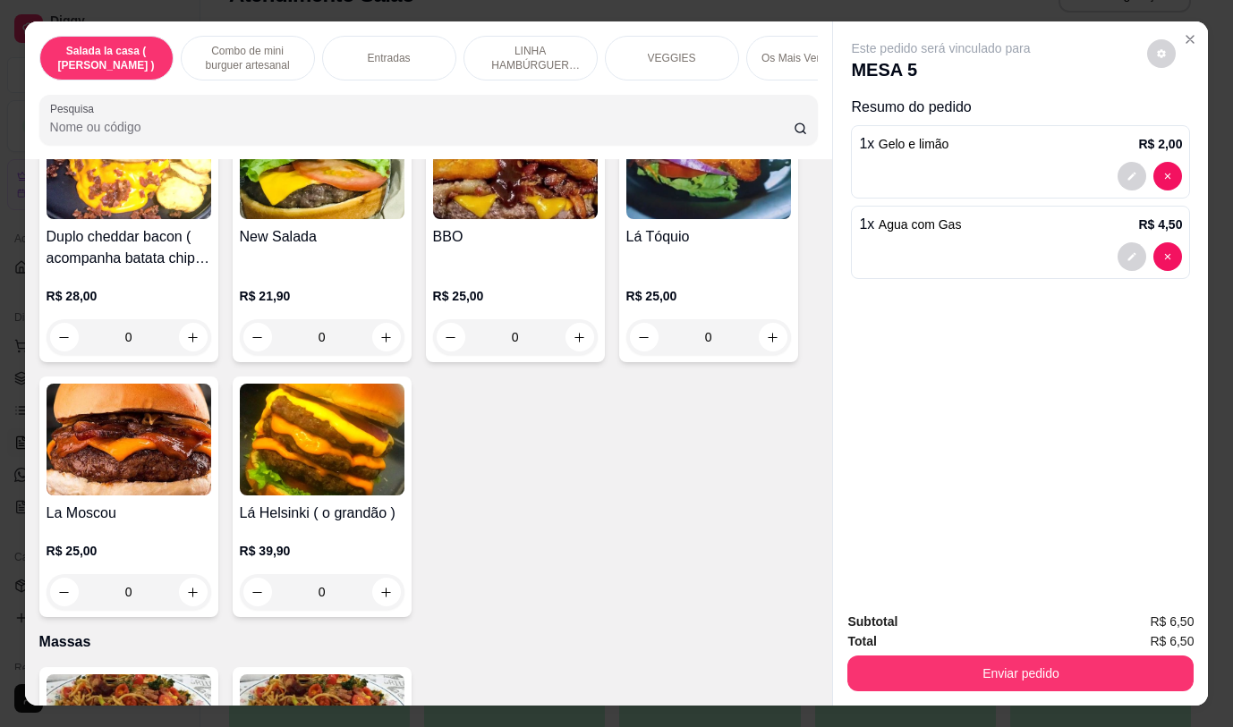
scroll to position [4440, 0]
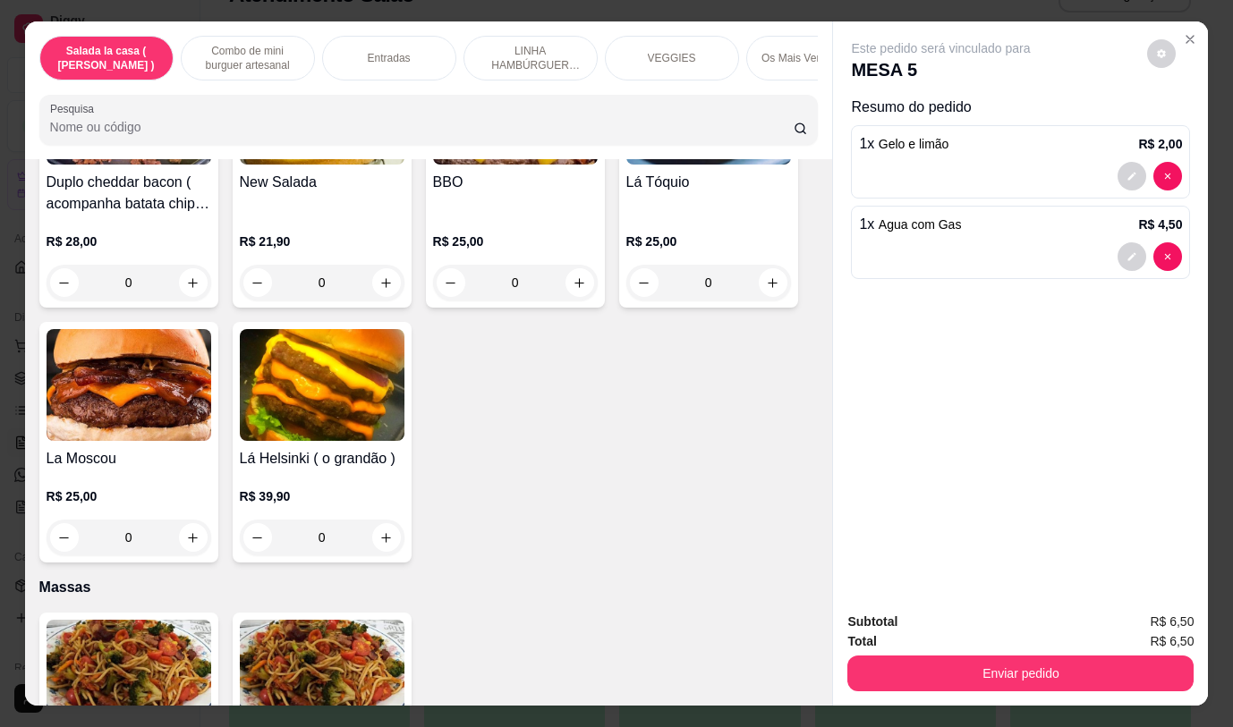
click at [370, 520] on div "0" at bounding box center [322, 538] width 165 height 36
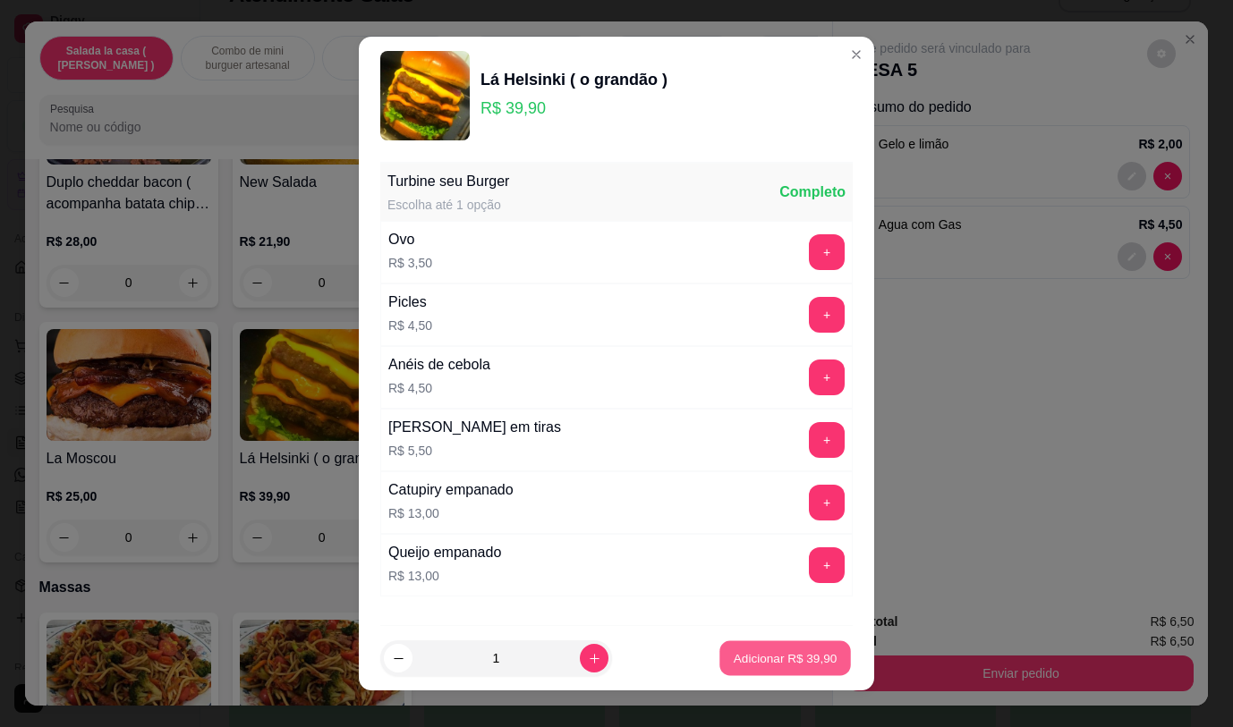
click at [733, 657] on p "Adicionar R$ 39,90" at bounding box center [785, 658] width 104 height 17
type input "1"
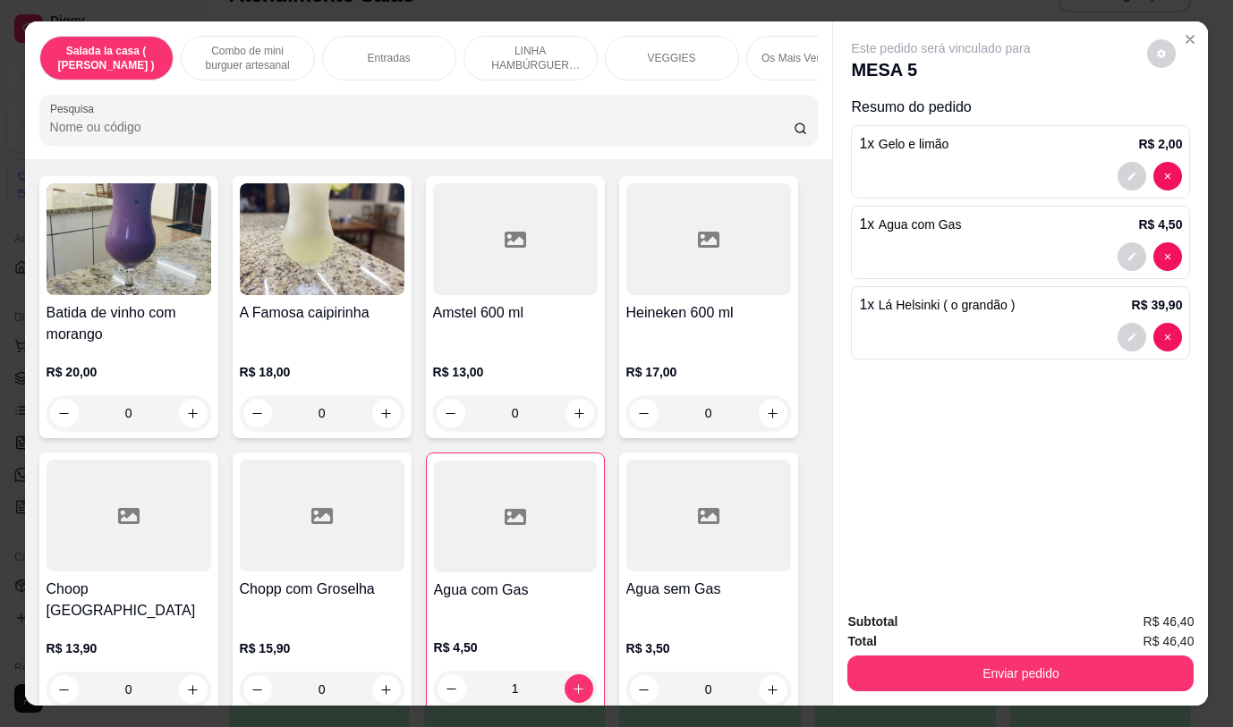
scroll to position [9002, 0]
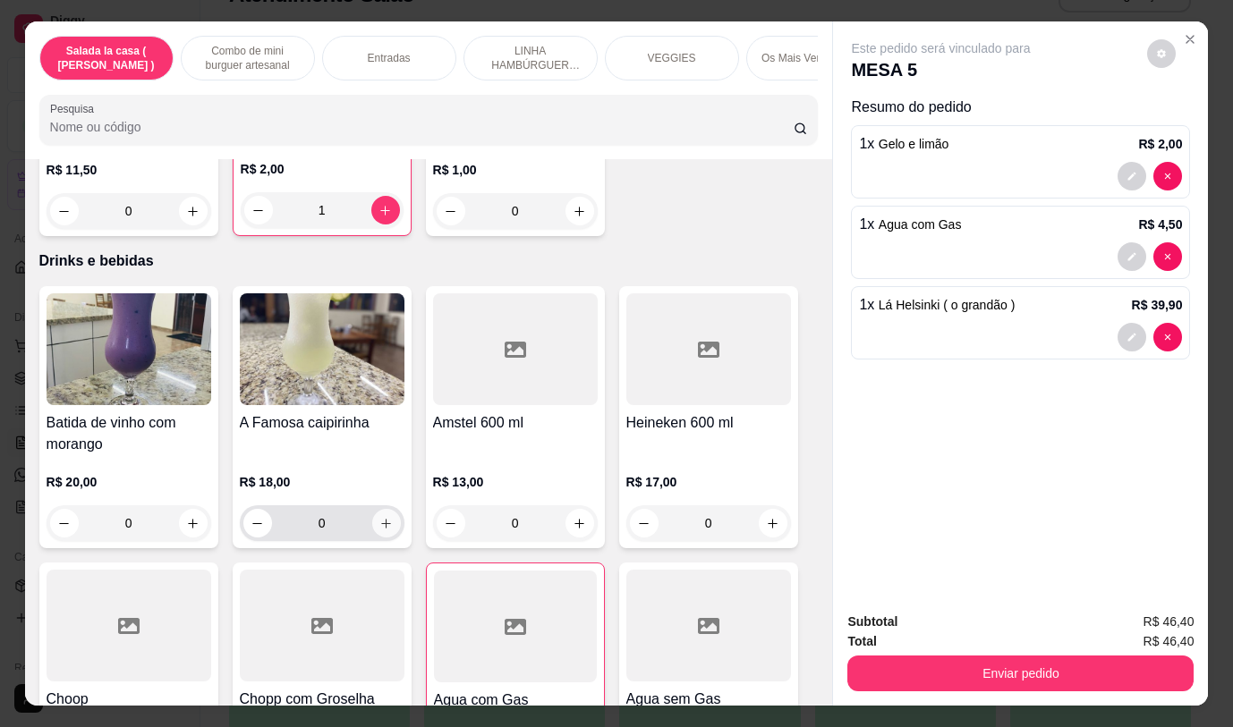
click at [380, 517] on icon "increase-product-quantity" at bounding box center [385, 523] width 13 height 13
type input "1"
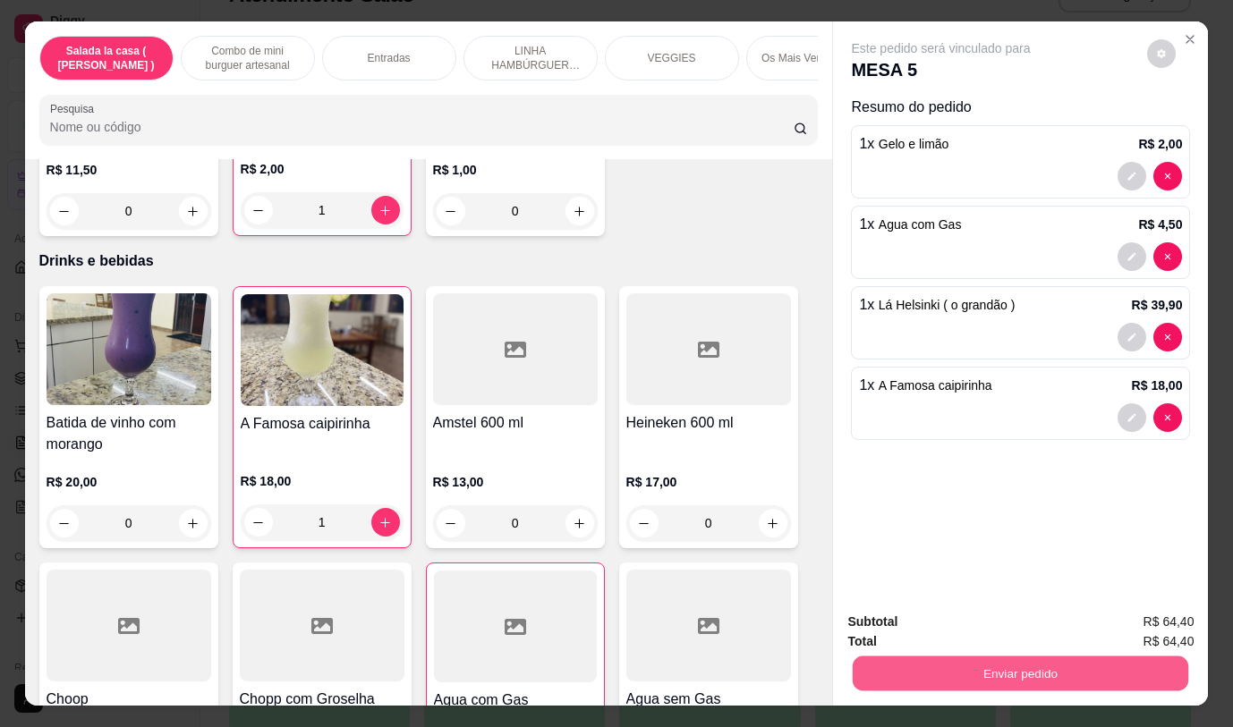
click at [874, 660] on button "Enviar pedido" at bounding box center [1019, 673] width 335 height 35
click at [883, 616] on button "Não registrar e enviar pedido" at bounding box center [962, 623] width 186 height 34
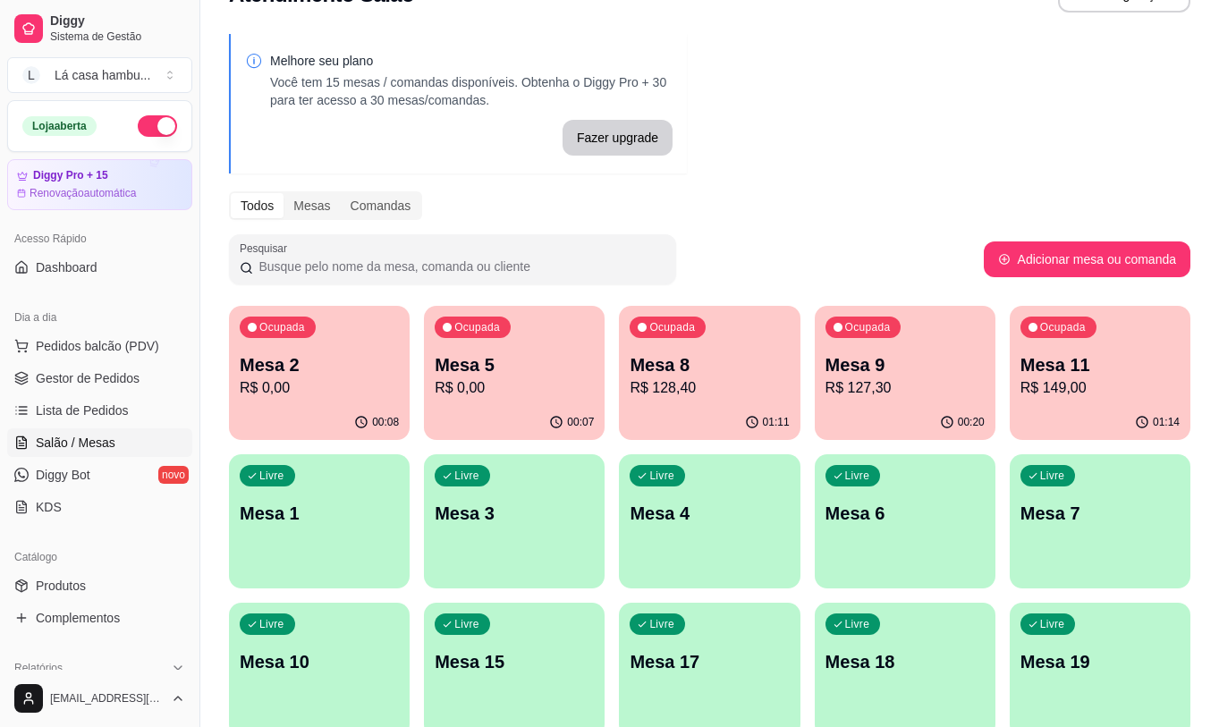
click at [367, 367] on p "Mesa 2" at bounding box center [319, 364] width 159 height 25
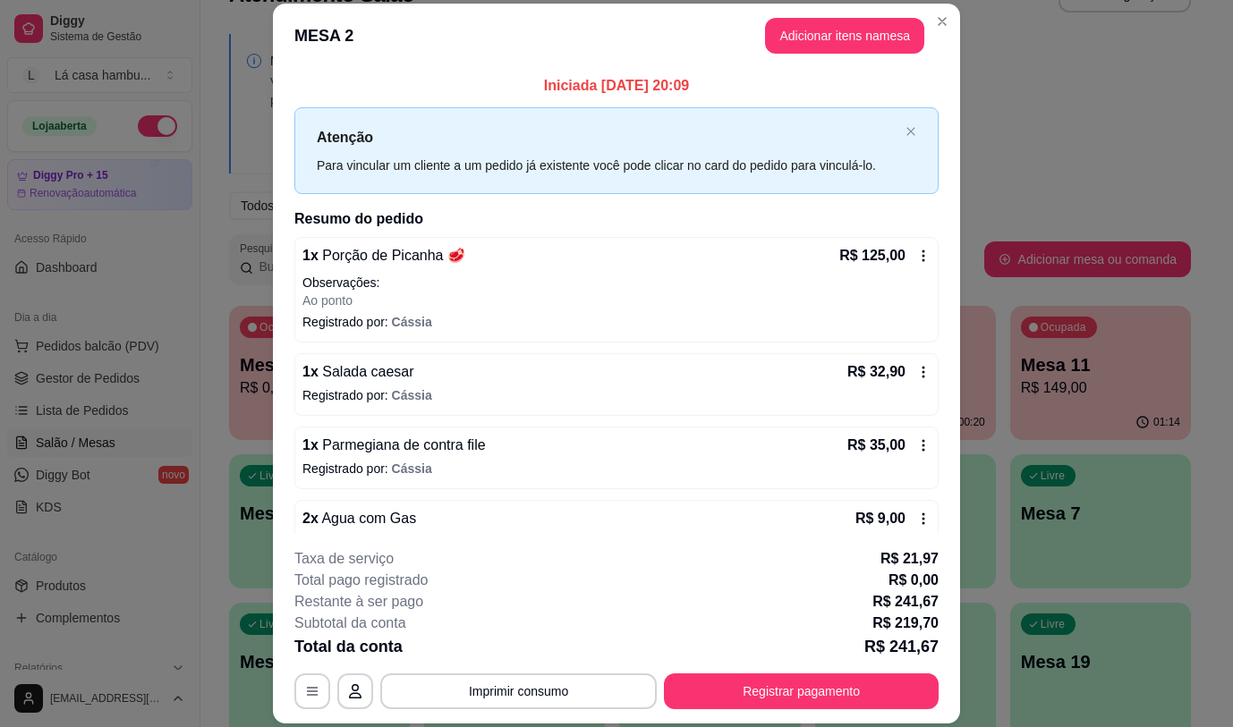
click at [345, 514] on span "Agua com Gas" at bounding box center [366, 518] width 97 height 15
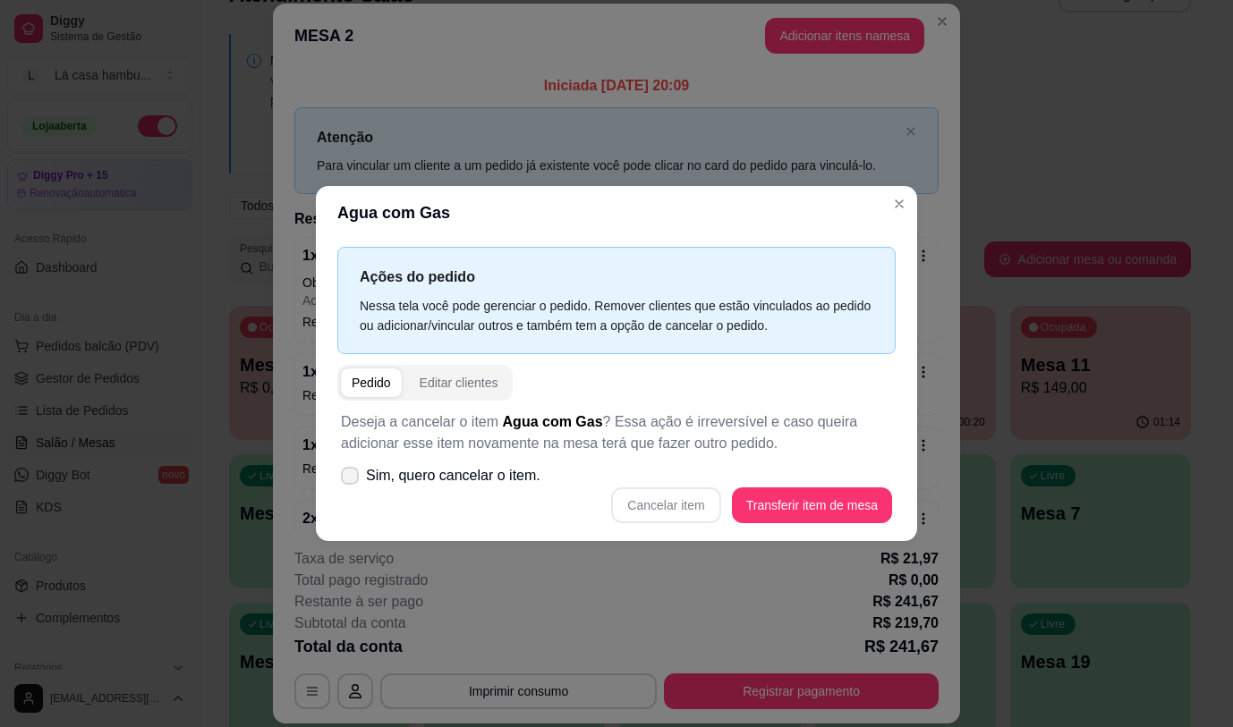
click at [352, 477] on icon at bounding box center [350, 475] width 14 height 11
click at [352, 479] on input "Sim, quero cancelar o item." at bounding box center [346, 485] width 12 height 12
checkbox input "true"
click at [682, 500] on button "Cancelar item" at bounding box center [665, 505] width 109 height 36
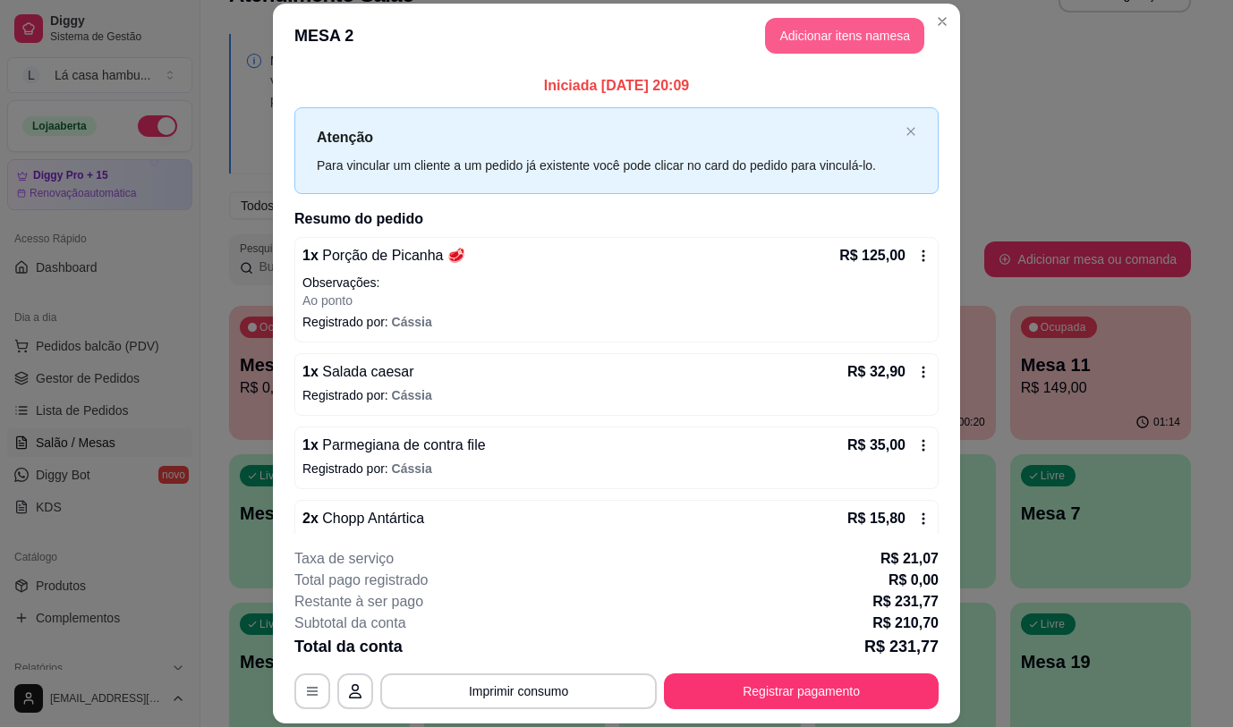
click at [801, 36] on button "Adicionar itens na mesa" at bounding box center [844, 36] width 159 height 36
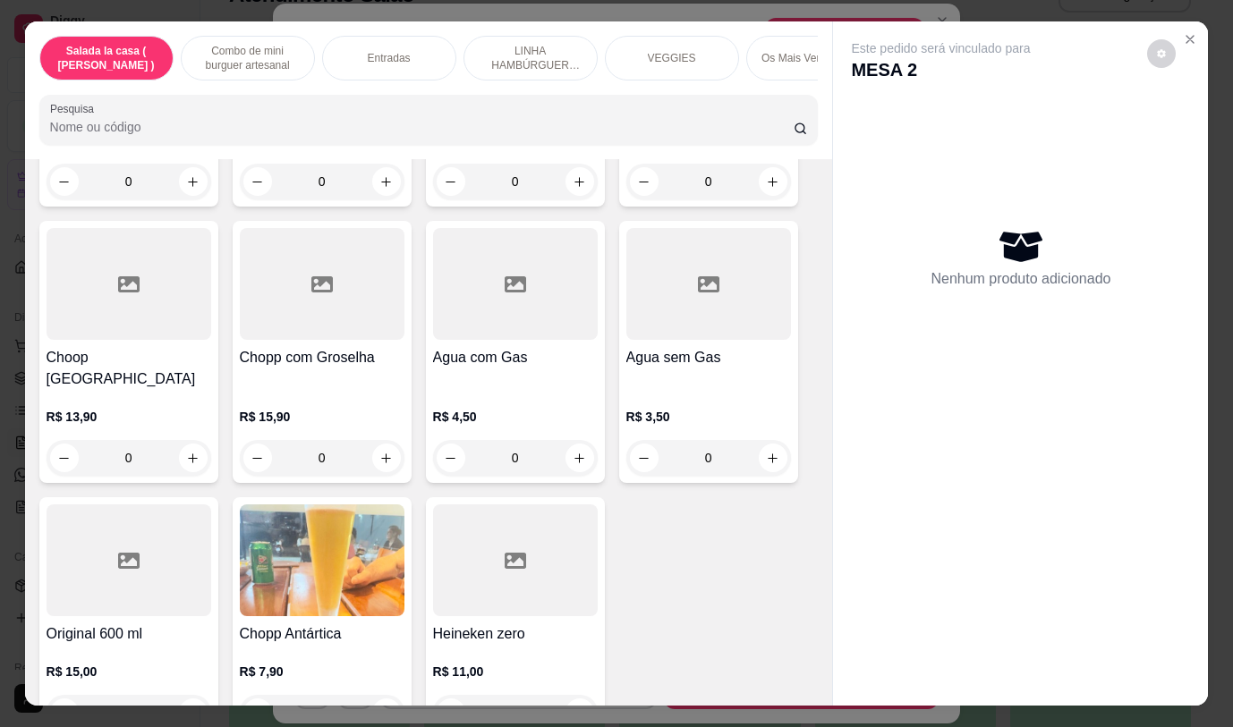
scroll to position [9358, 0]
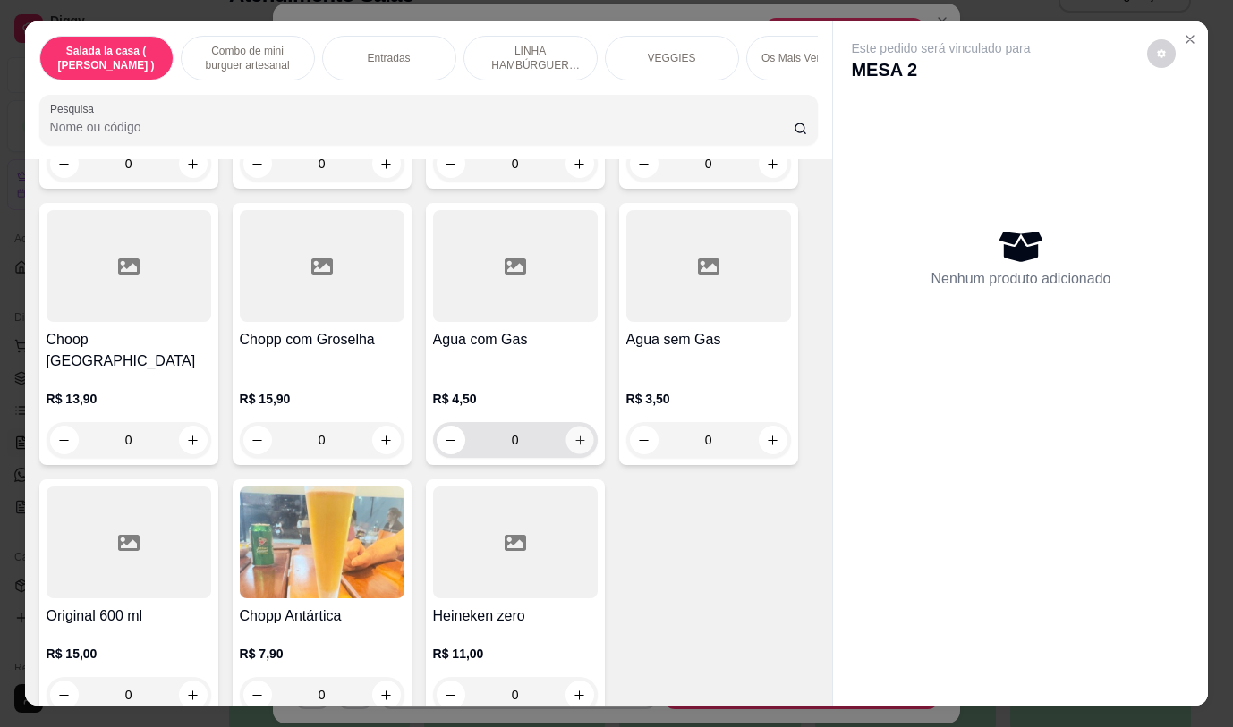
click at [574, 436] on icon "increase-product-quantity" at bounding box center [578, 440] width 9 height 9
type input "1"
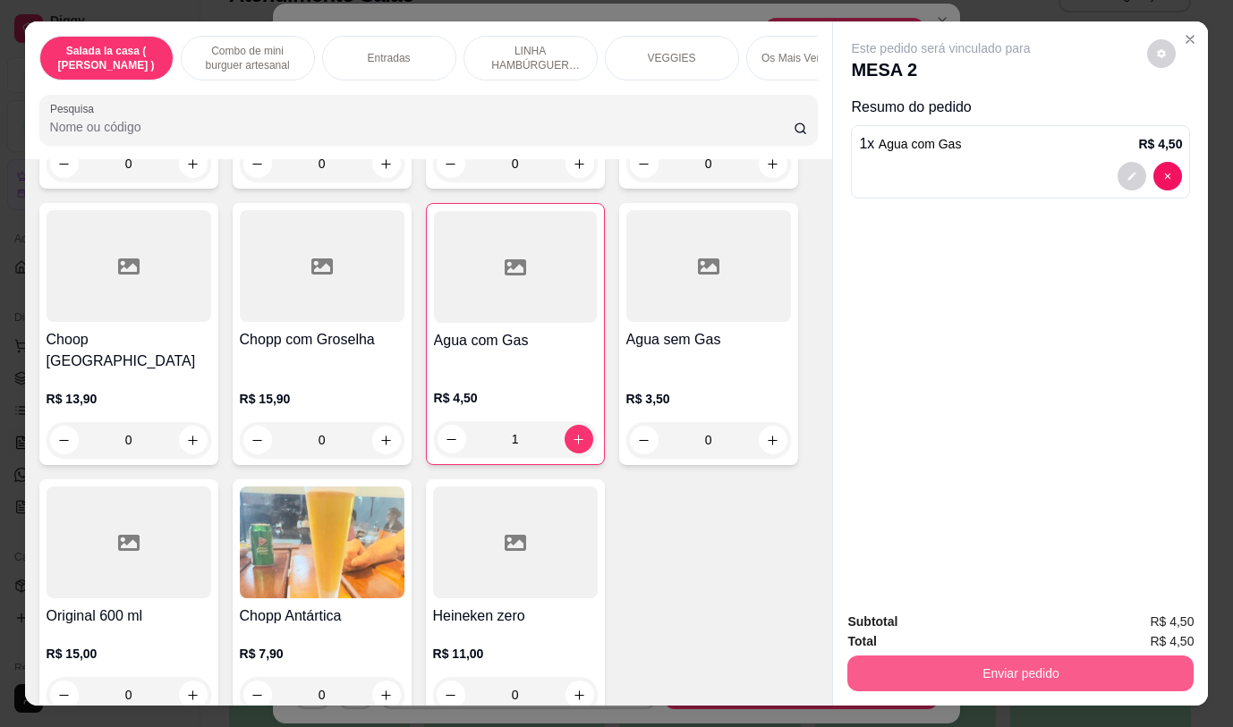
click at [928, 661] on button "Enviar pedido" at bounding box center [1020, 674] width 346 height 36
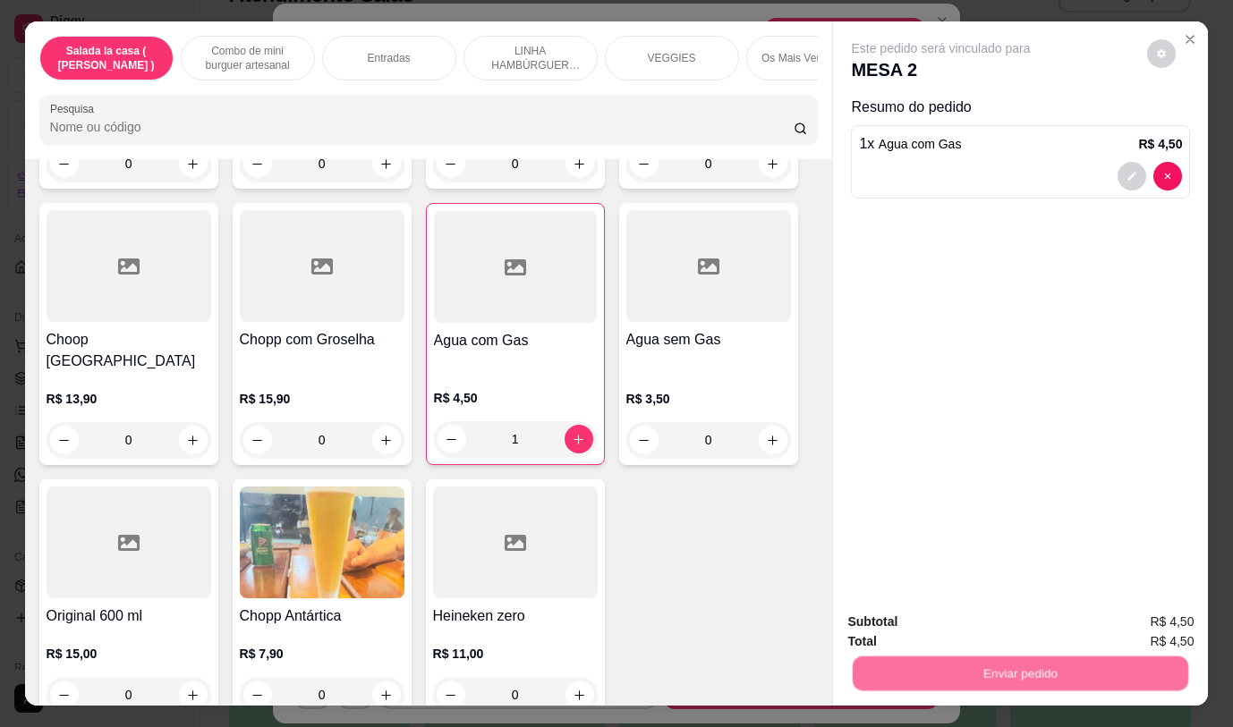
click at [930, 626] on button "Não registrar e enviar pedido" at bounding box center [961, 622] width 181 height 33
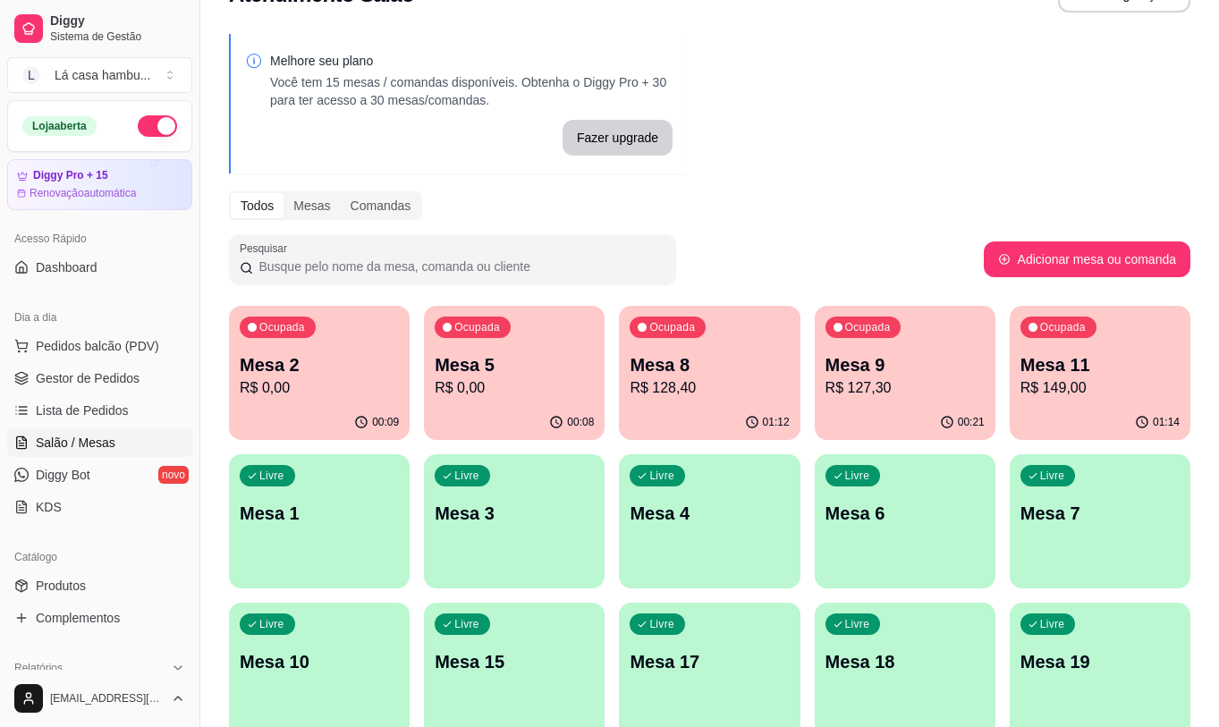
click at [367, 356] on p "Mesa 2" at bounding box center [319, 364] width 159 height 25
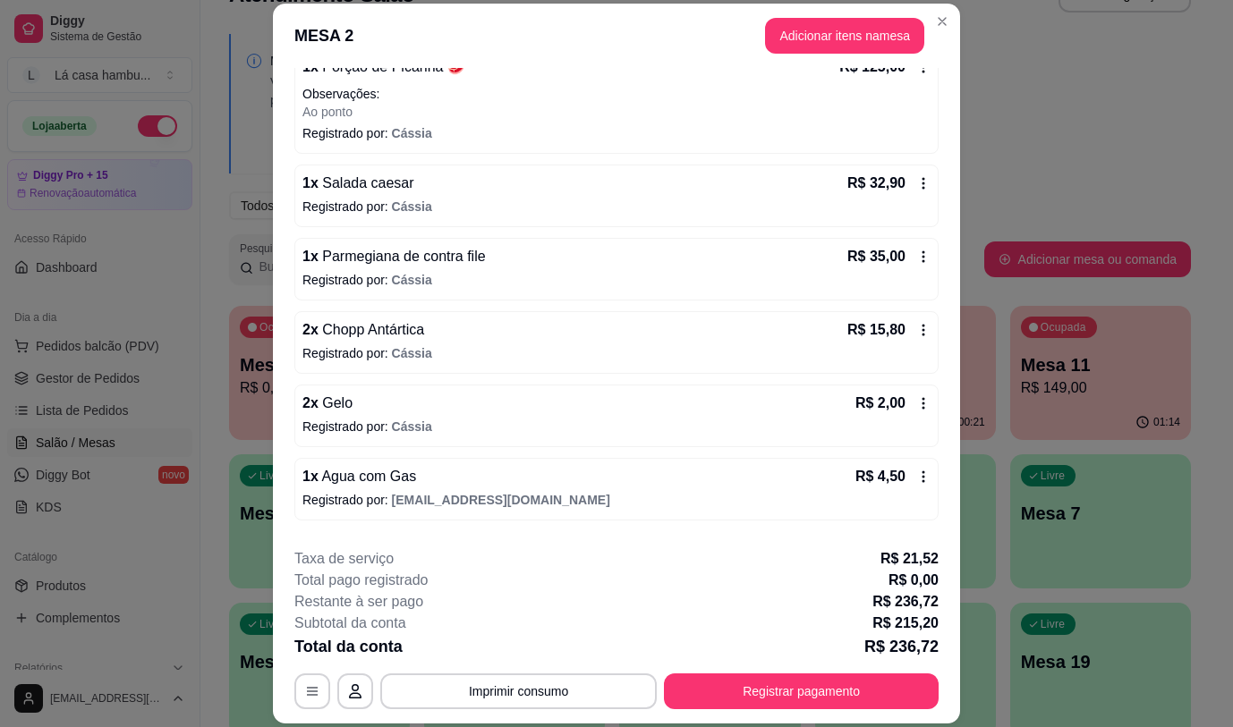
scroll to position [208, 0]
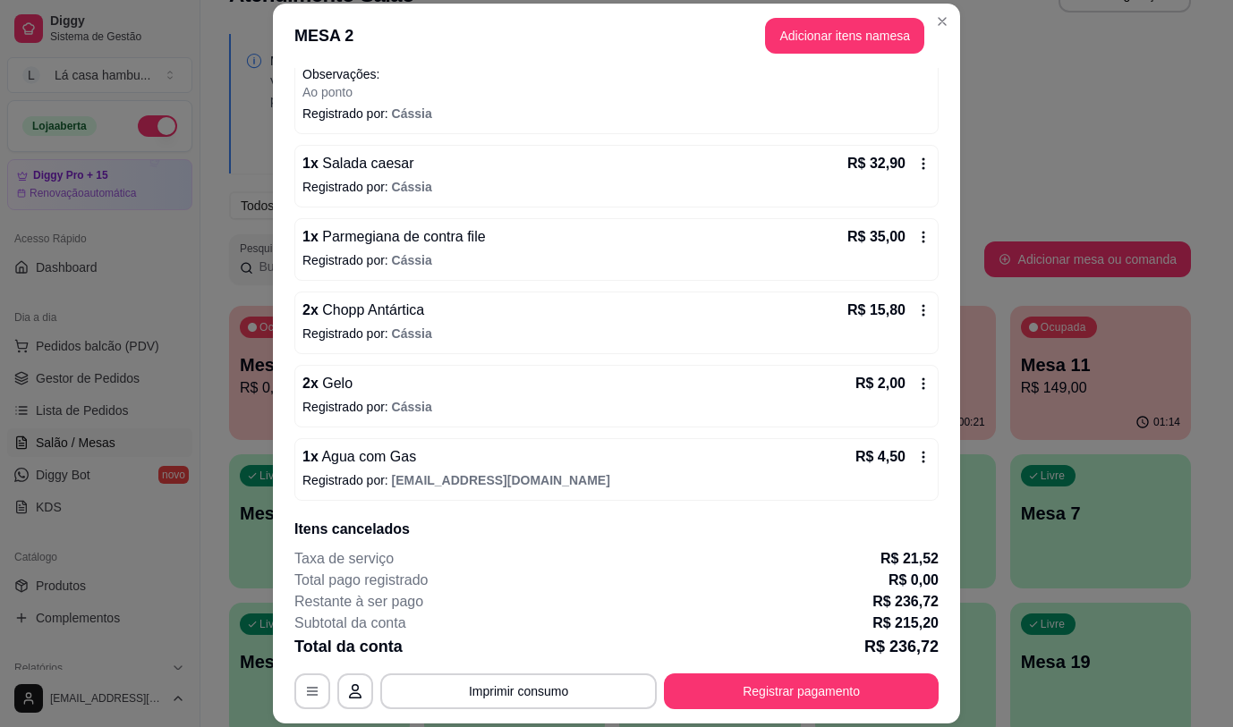
click at [426, 395] on div "2 x Gelo R$ 2,00 Registrado por: [PERSON_NAME]" at bounding box center [616, 396] width 644 height 63
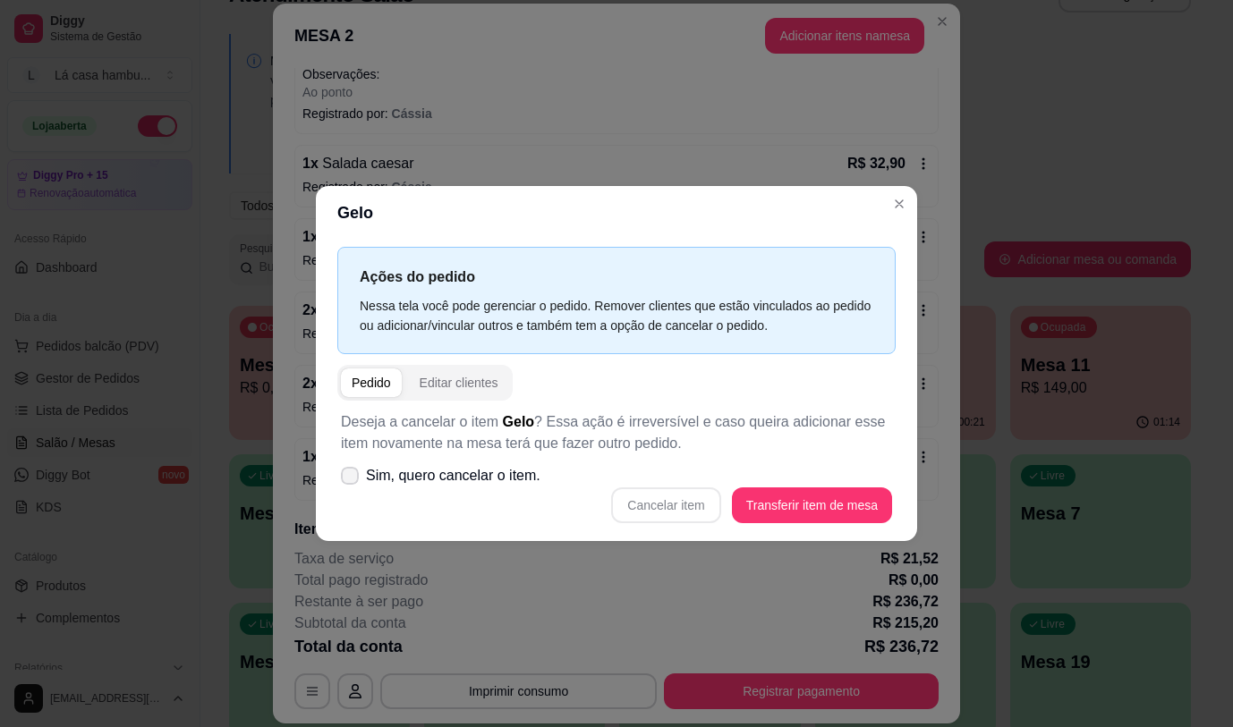
click at [354, 472] on icon at bounding box center [350, 475] width 14 height 11
click at [352, 479] on input "Sim, quero cancelar o item." at bounding box center [346, 485] width 12 height 12
checkbox input "true"
click at [673, 502] on button "Cancelar item" at bounding box center [666, 504] width 106 height 35
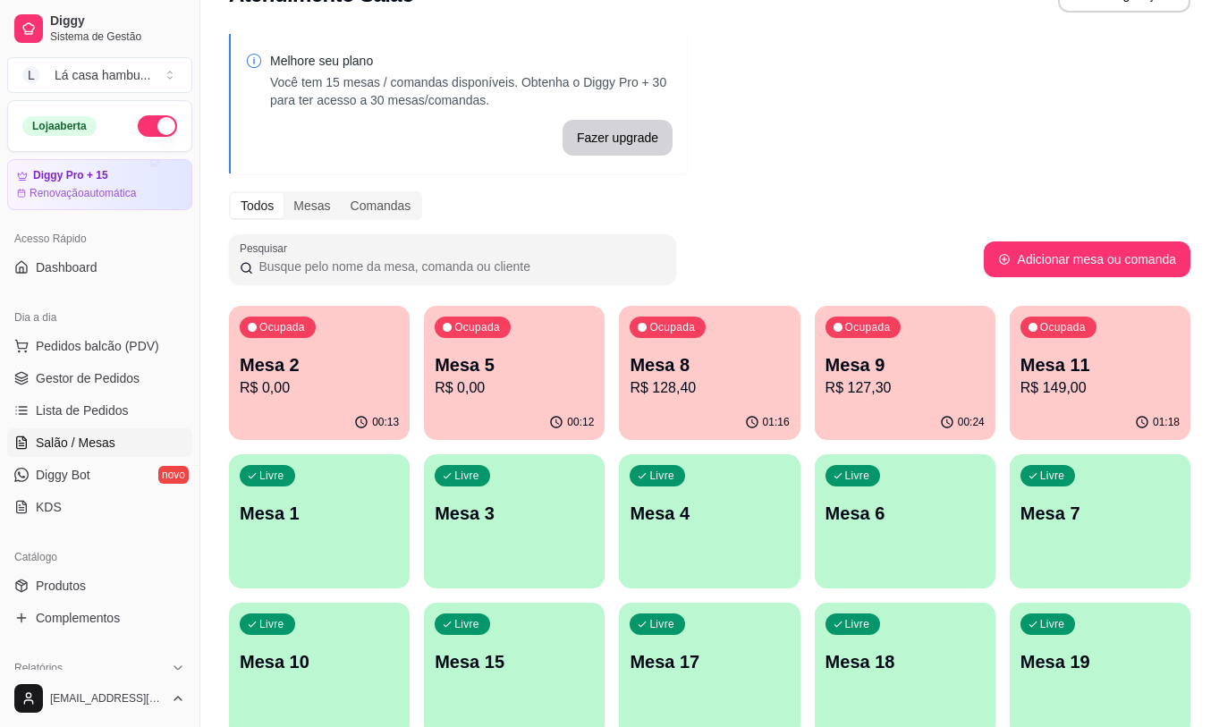
click at [1105, 373] on p "Mesa 11" at bounding box center [1100, 364] width 159 height 25
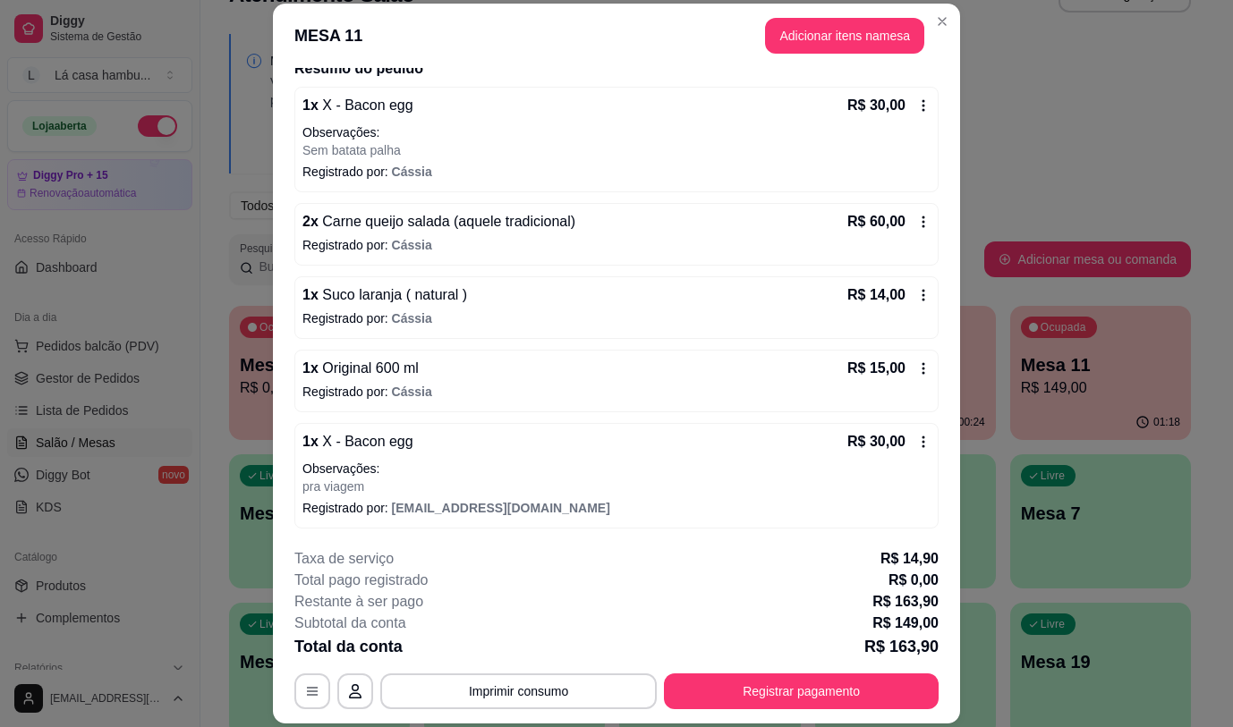
scroll to position [152, 0]
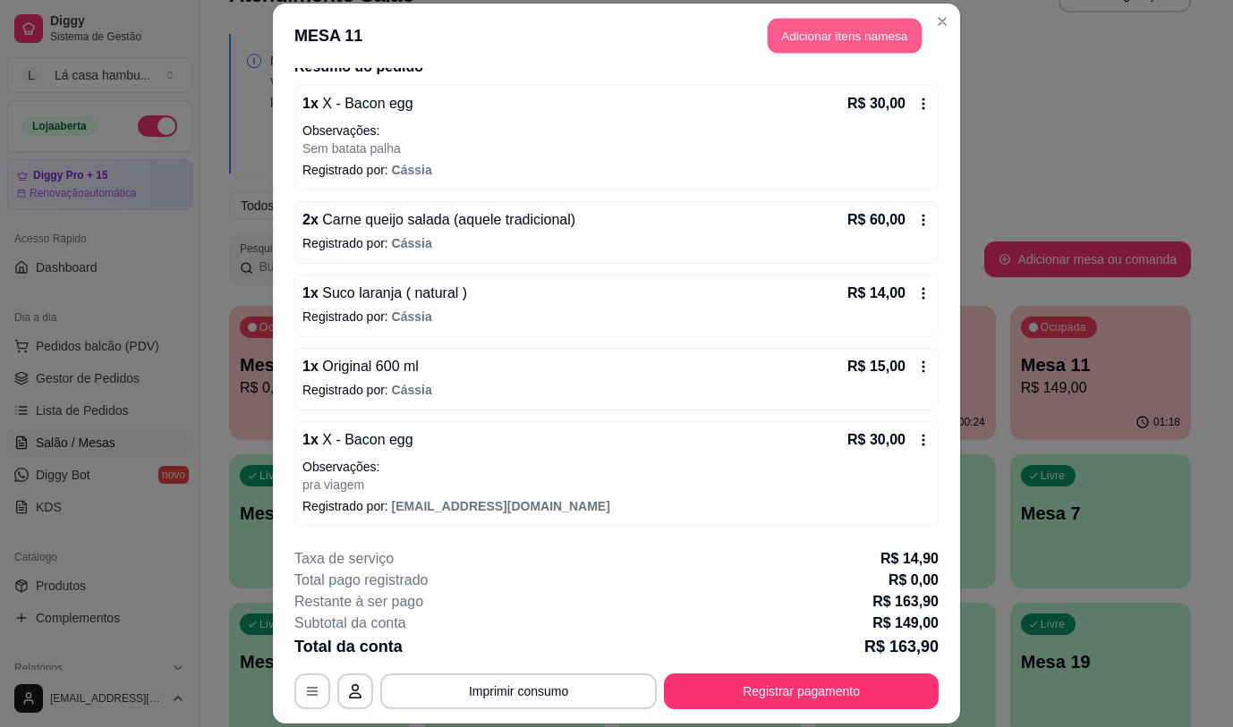
click at [881, 38] on button "Adicionar itens na mesa" at bounding box center [844, 36] width 154 height 35
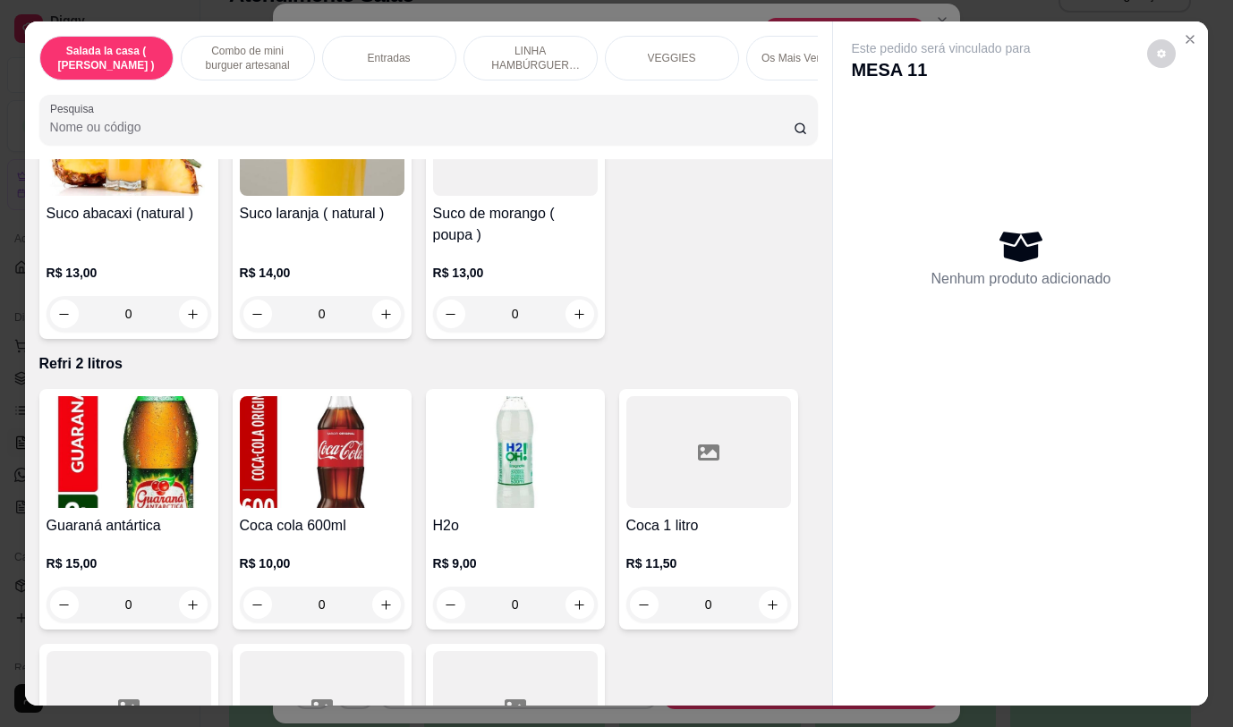
scroll to position [9358, 0]
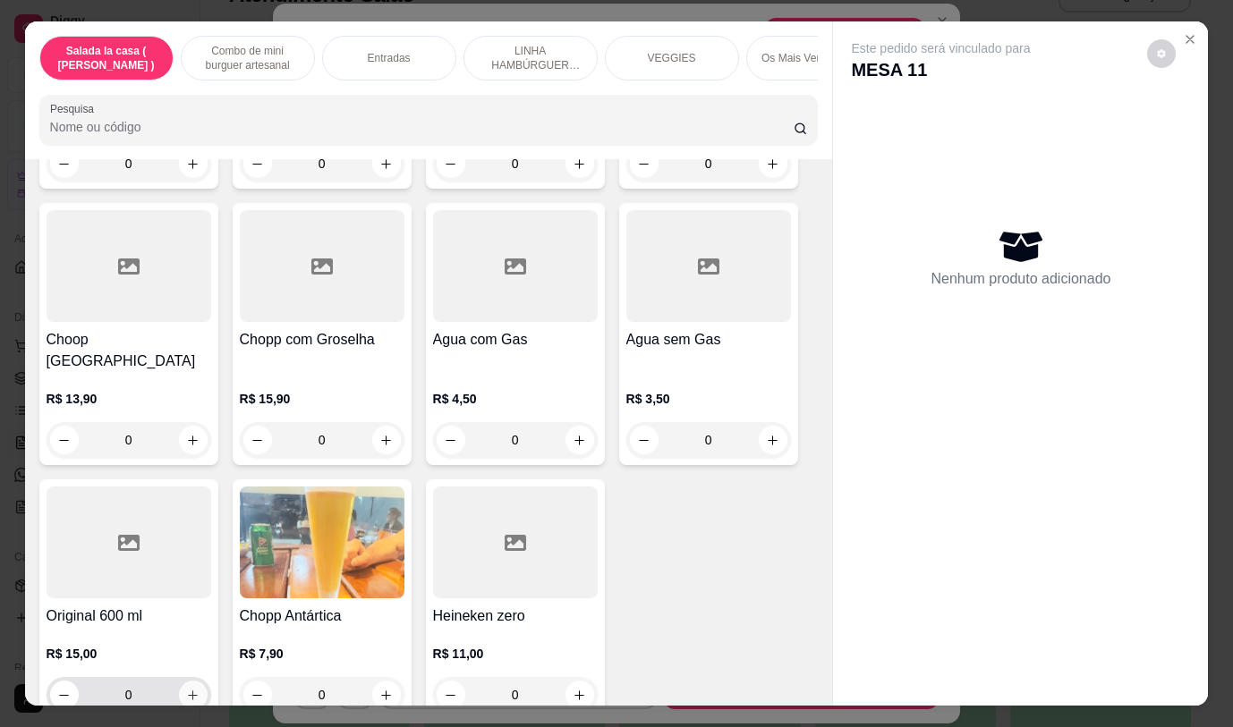
click at [189, 689] on icon "increase-product-quantity" at bounding box center [192, 695] width 13 height 13
type input "1"
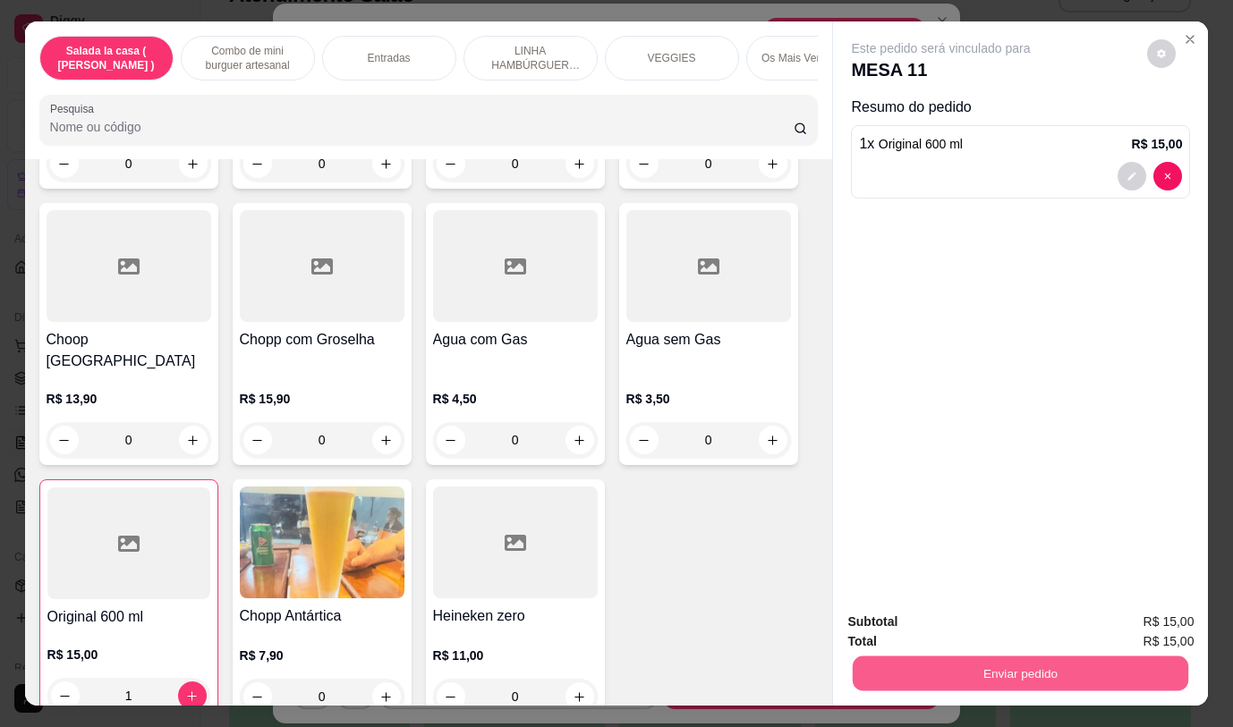
click at [1025, 673] on button "Enviar pedido" at bounding box center [1019, 673] width 335 height 35
click at [986, 629] on button "Não registrar e enviar pedido" at bounding box center [962, 623] width 186 height 34
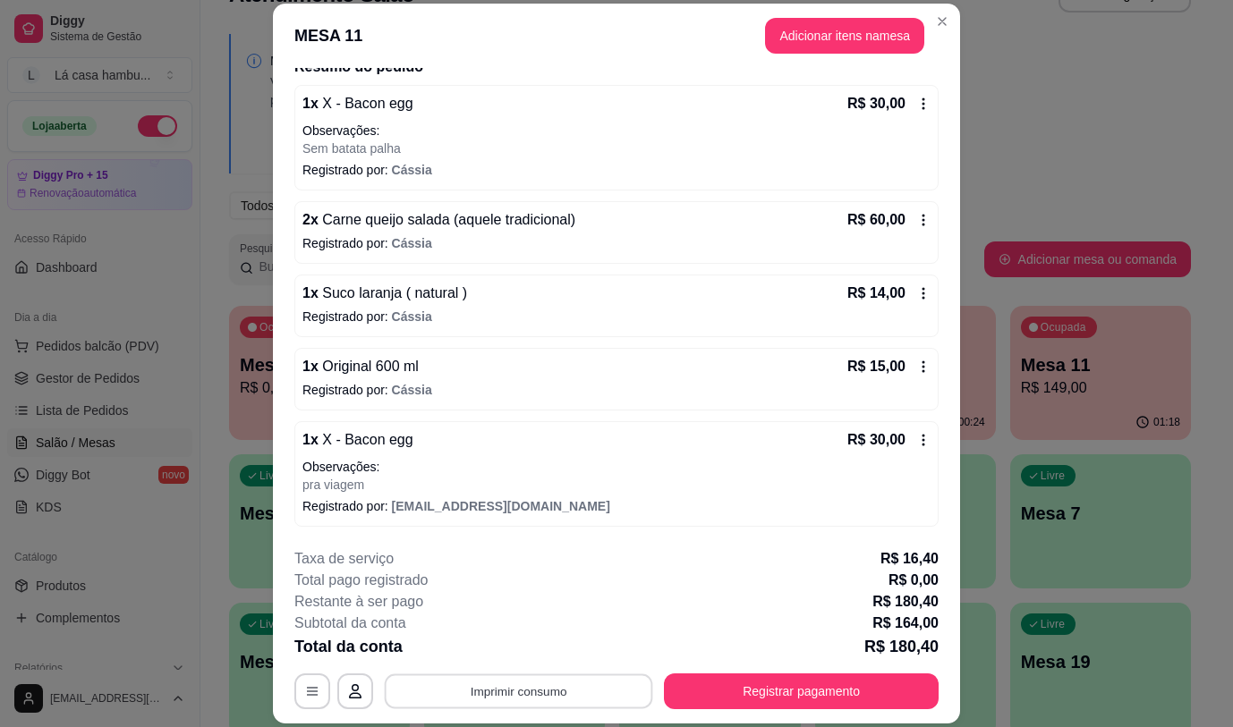
click at [560, 687] on button "Imprimir consumo" at bounding box center [519, 691] width 268 height 35
click at [529, 656] on button "IMPRESSORA" at bounding box center [518, 650] width 130 height 29
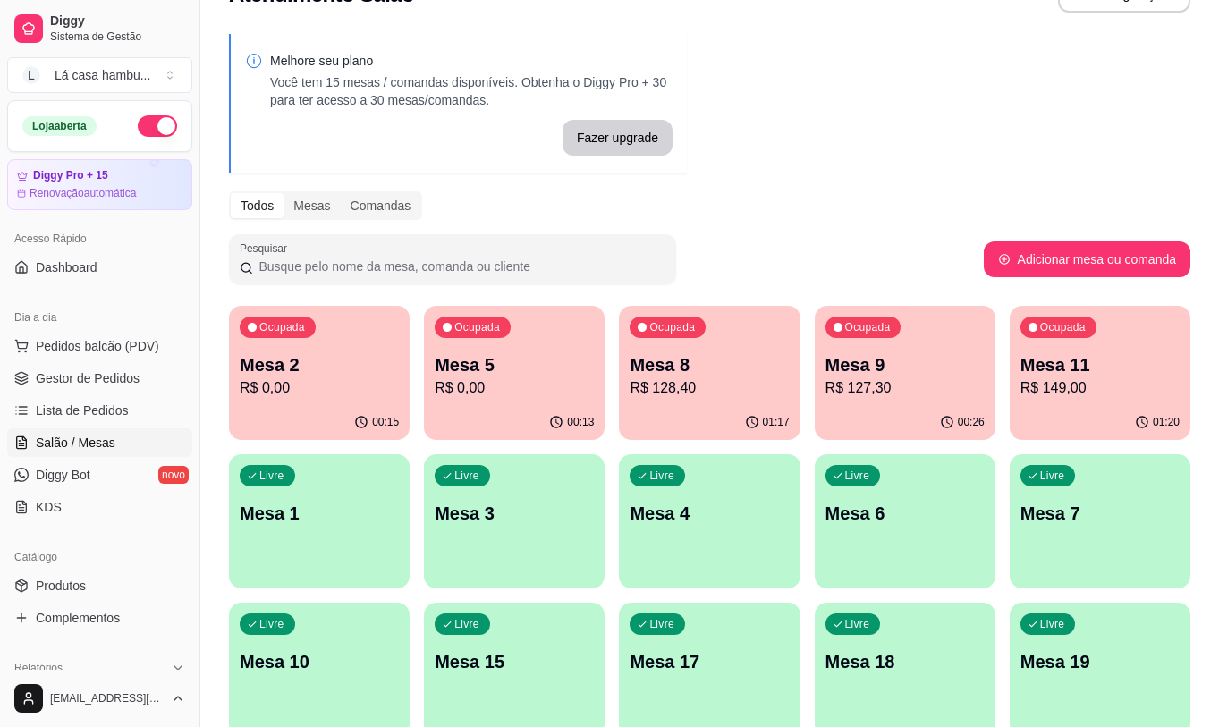
click at [387, 369] on p "Mesa 2" at bounding box center [319, 364] width 159 height 25
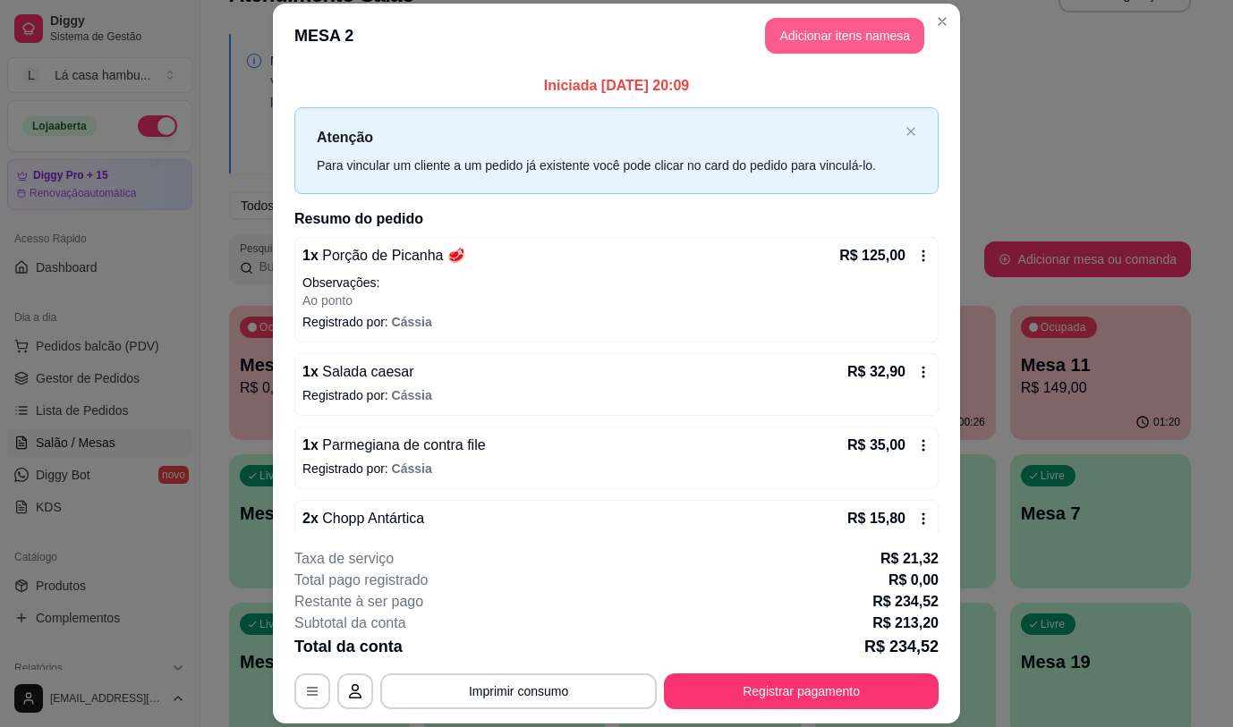
click at [840, 34] on button "Adicionar itens na mesa" at bounding box center [844, 36] width 159 height 36
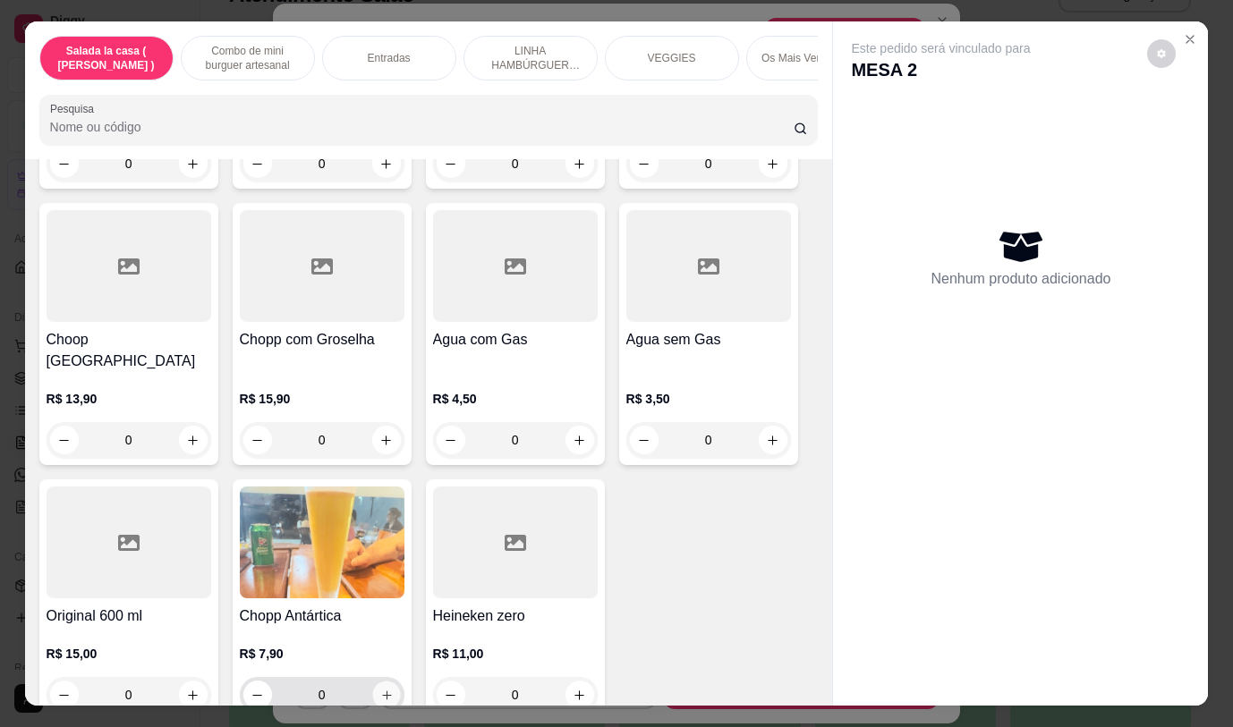
click at [377, 682] on button "increase-product-quantity" at bounding box center [386, 696] width 28 height 28
type input "1"
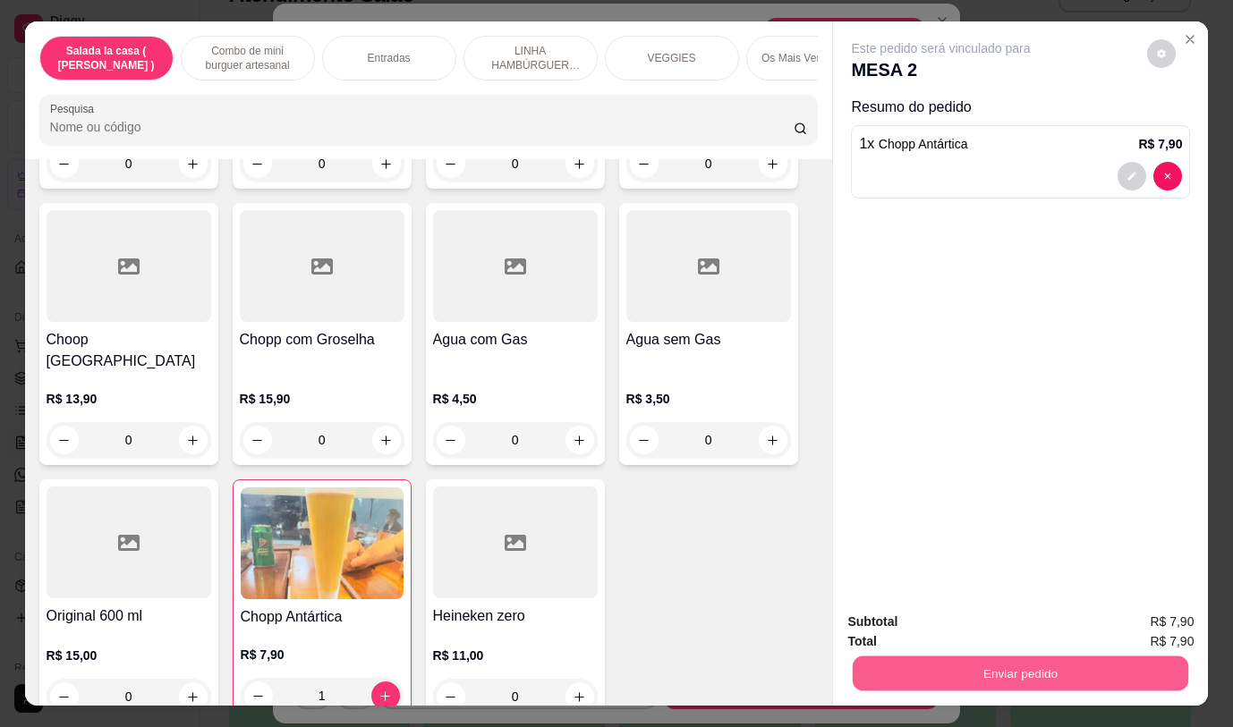
click at [993, 665] on button "Enviar pedido" at bounding box center [1019, 673] width 335 height 35
click at [980, 626] on button "Não registrar e enviar pedido" at bounding box center [961, 622] width 181 height 33
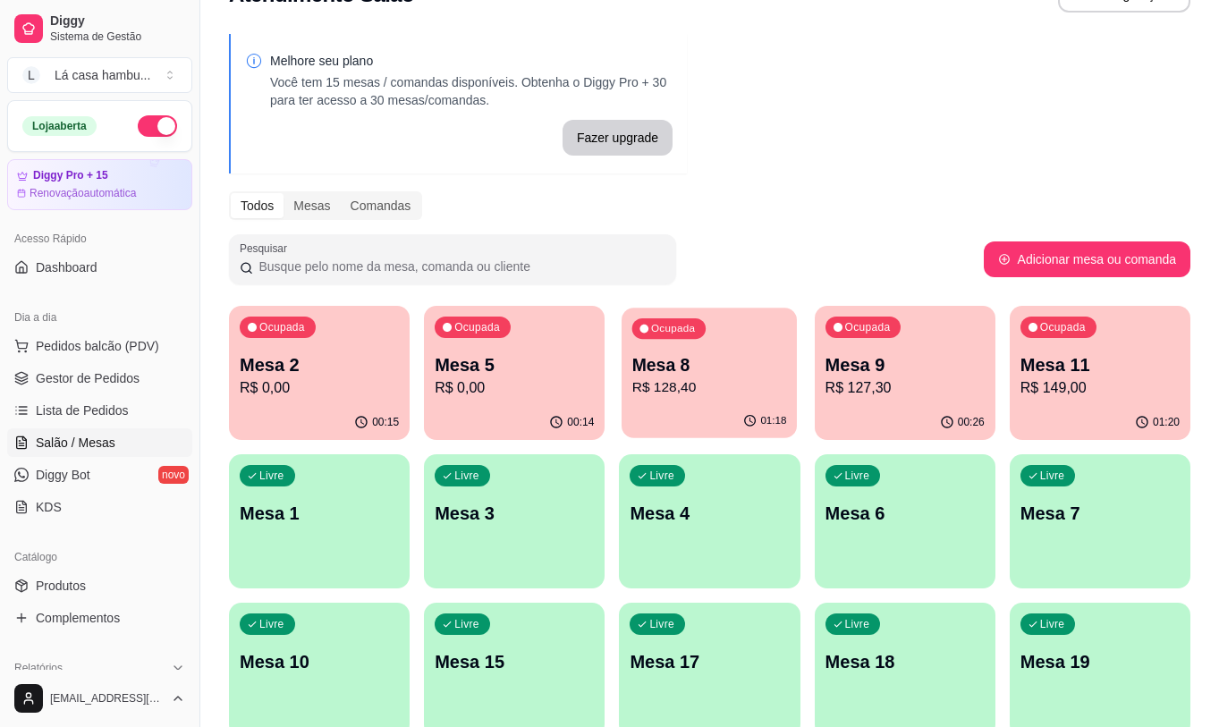
click at [708, 396] on p "R$ 128,40" at bounding box center [709, 387] width 155 height 21
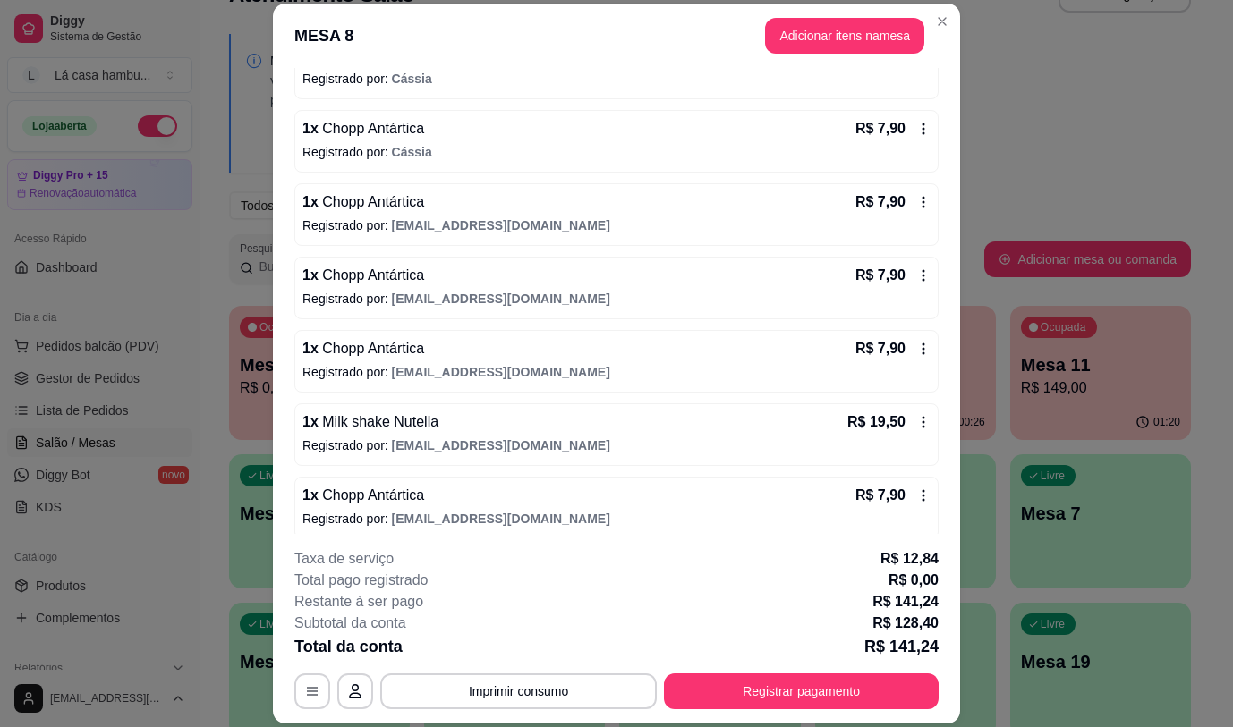
scroll to position [286, 0]
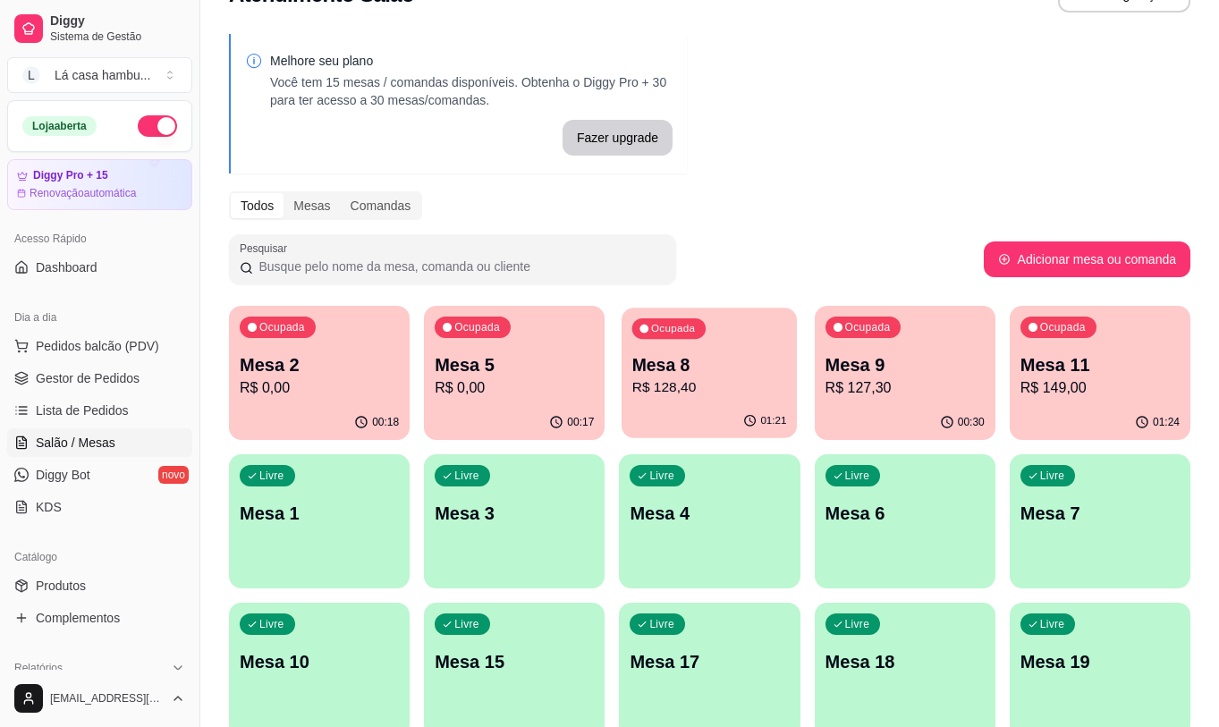
click at [681, 381] on p "R$ 128,40" at bounding box center [709, 387] width 155 height 21
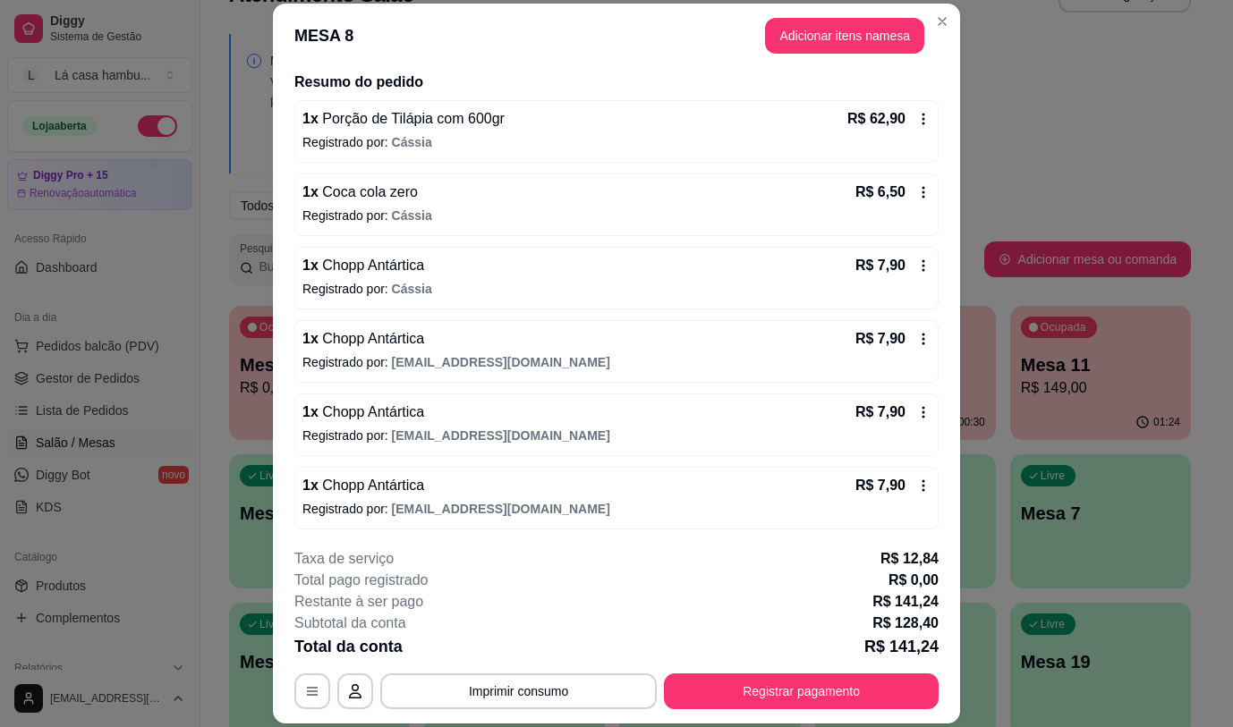
scroll to position [179, 0]
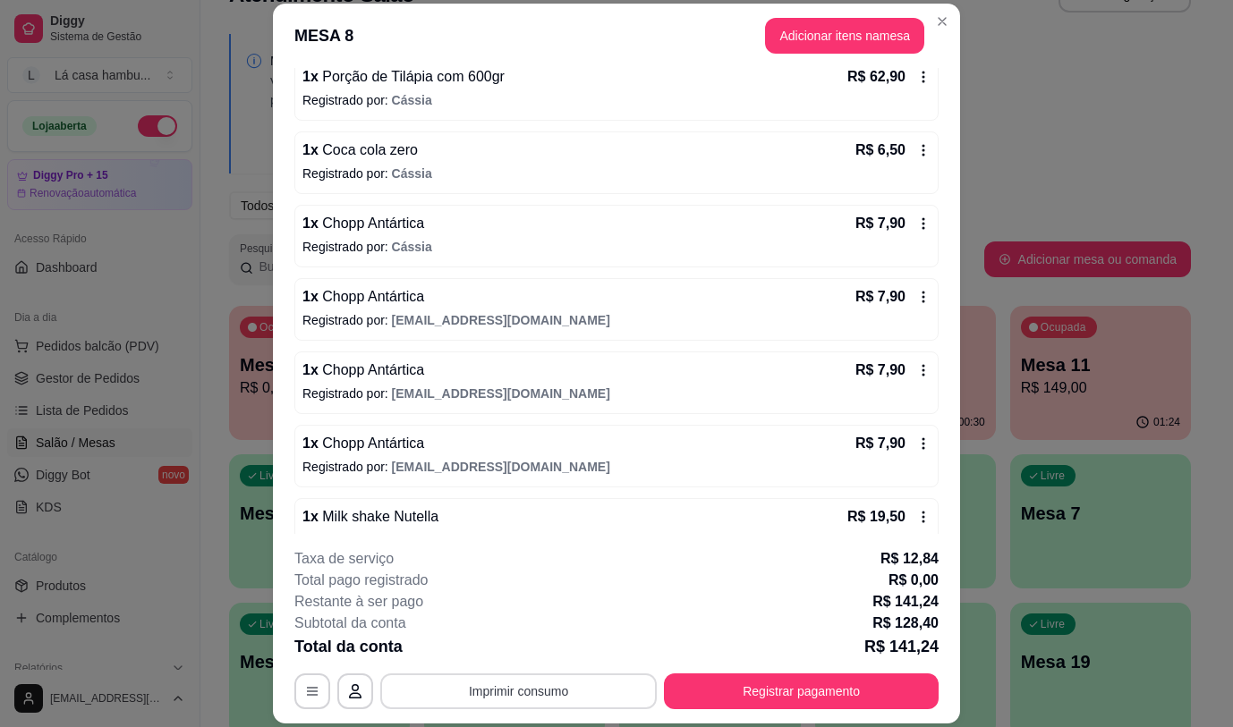
click at [472, 702] on button "Imprimir consumo" at bounding box center [518, 692] width 276 height 36
click at [487, 649] on button "IMPRESSORA" at bounding box center [517, 653] width 104 height 23
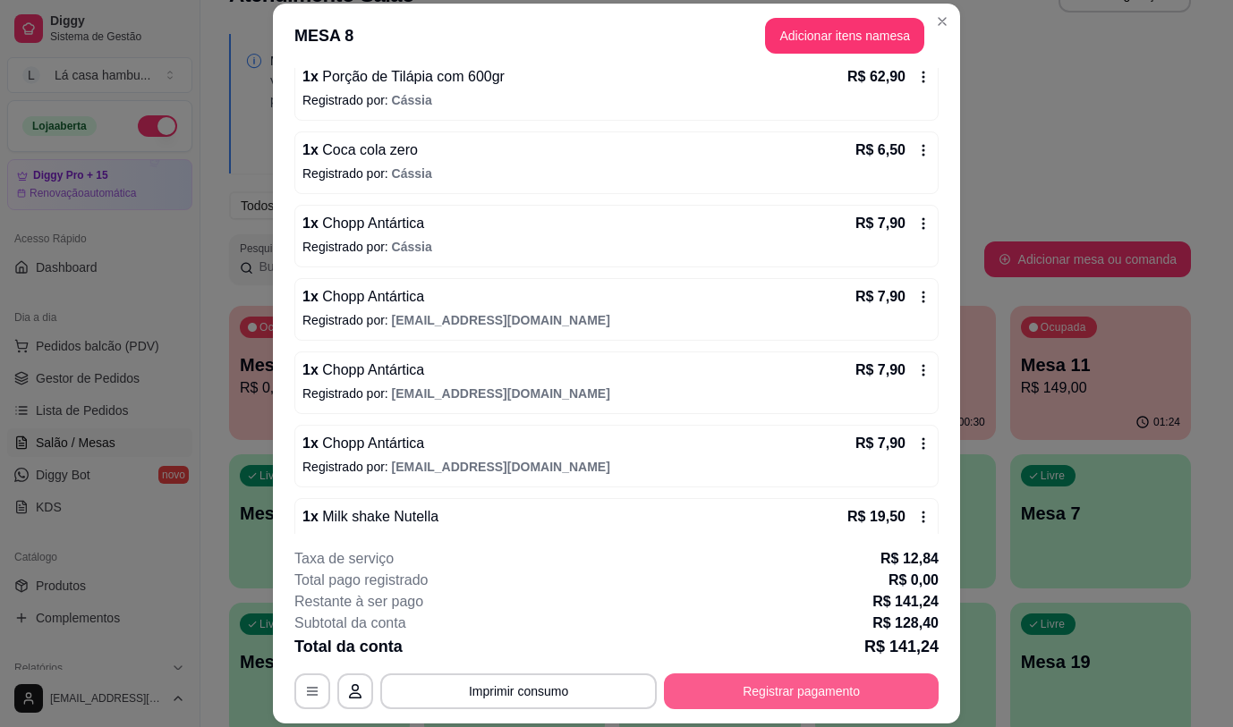
click at [793, 701] on button "Registrar pagamento" at bounding box center [801, 692] width 275 height 36
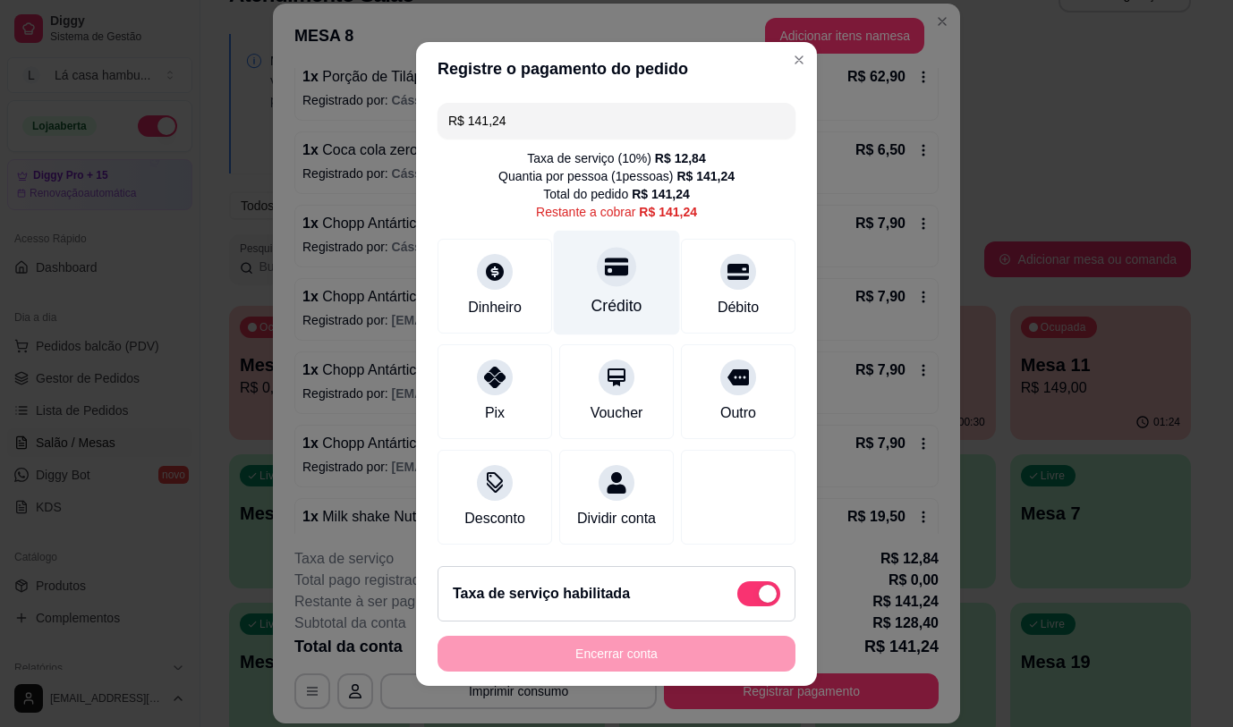
click at [605, 279] on div at bounding box center [616, 266] width 39 height 39
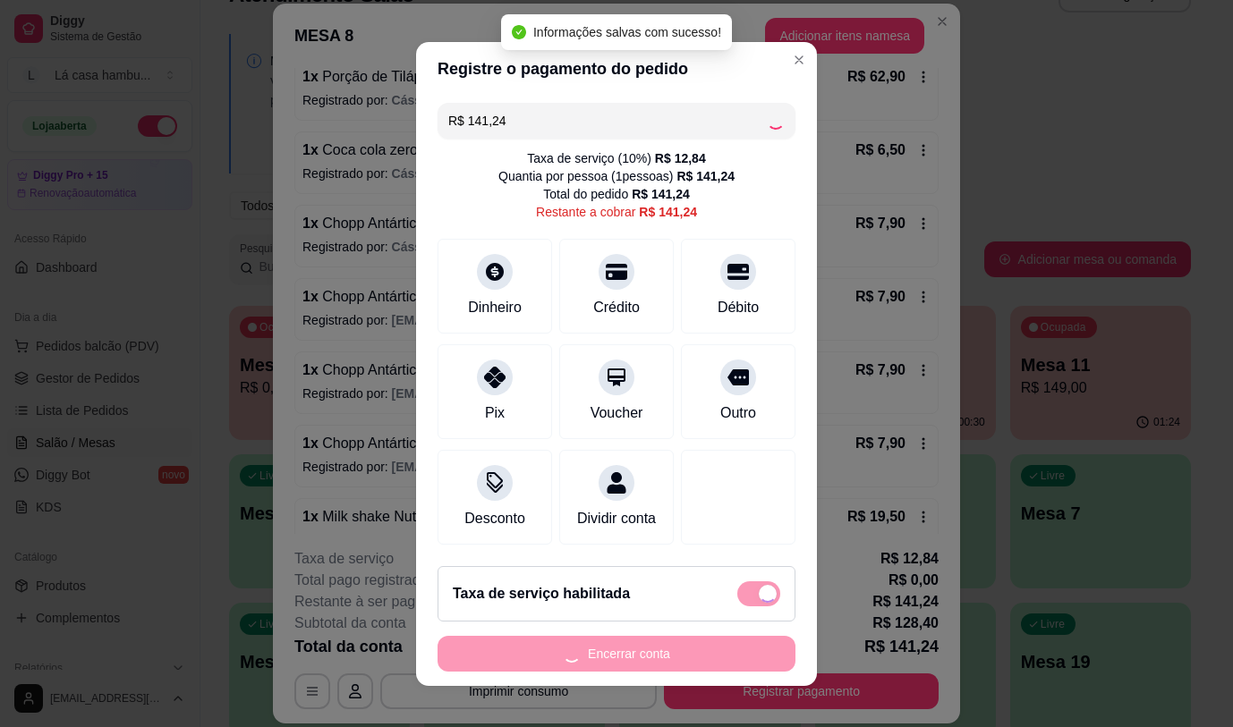
type input "R$ 0,00"
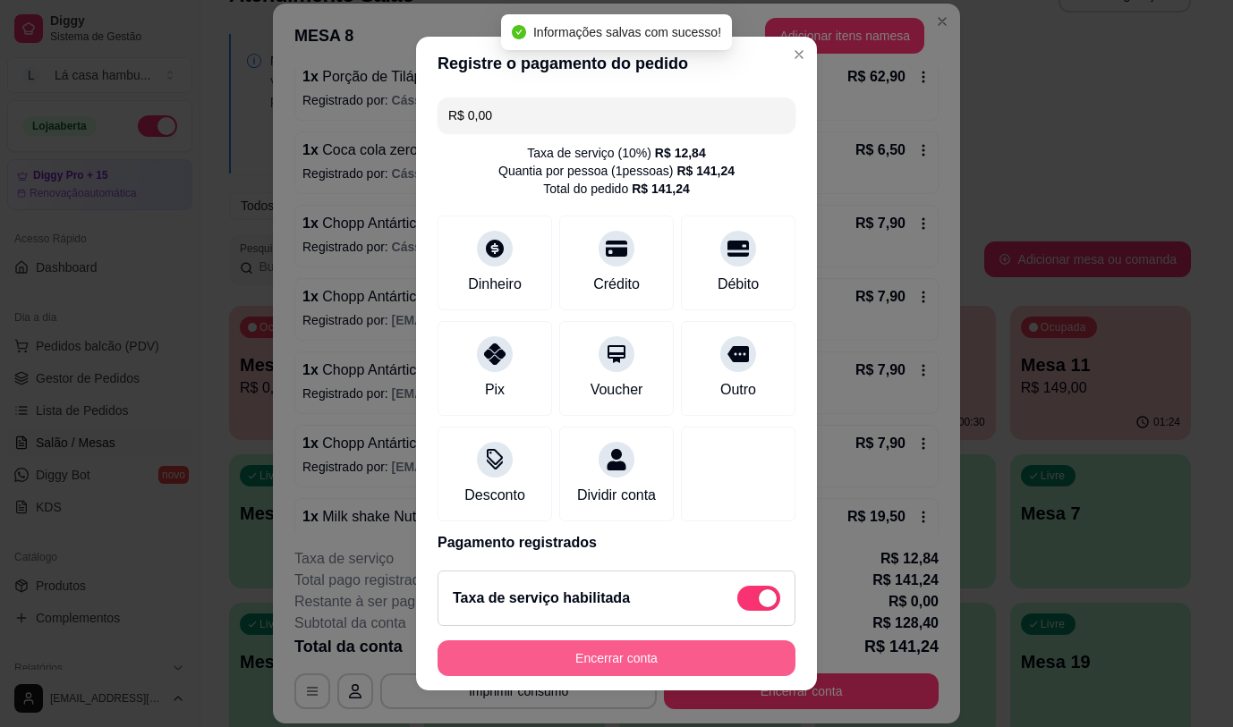
click at [643, 657] on button "Encerrar conta" at bounding box center [616, 658] width 358 height 36
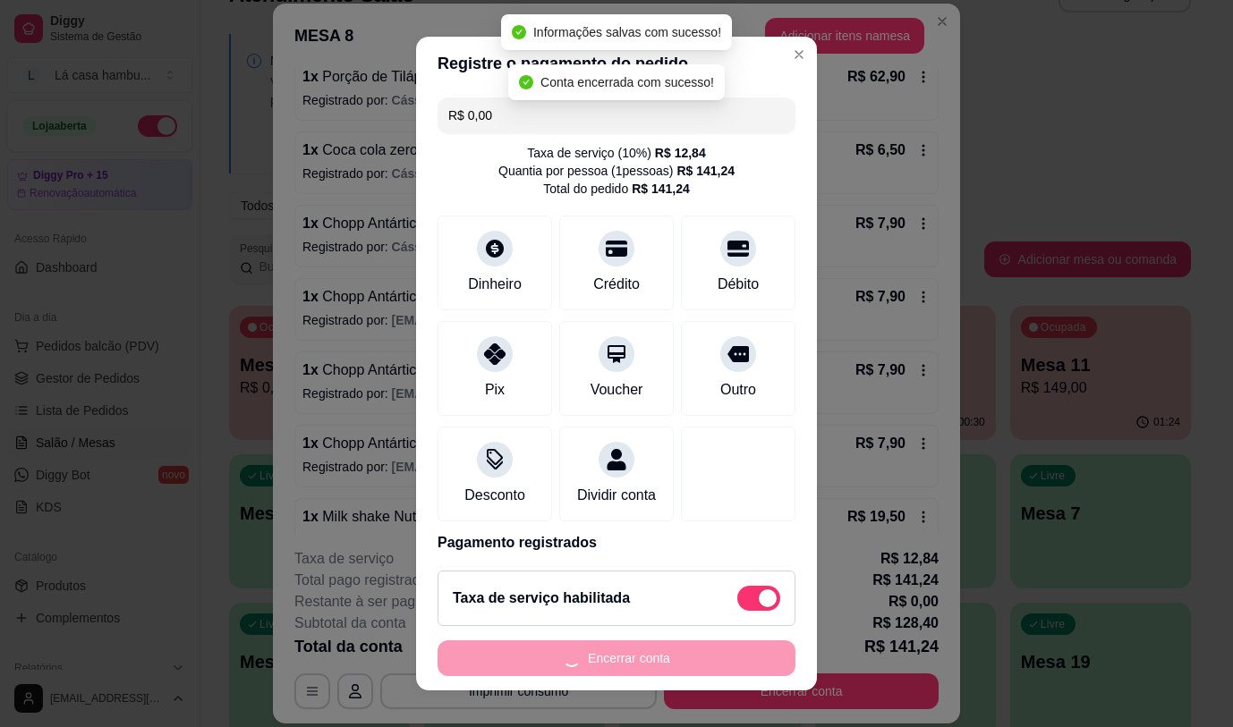
scroll to position [0, 0]
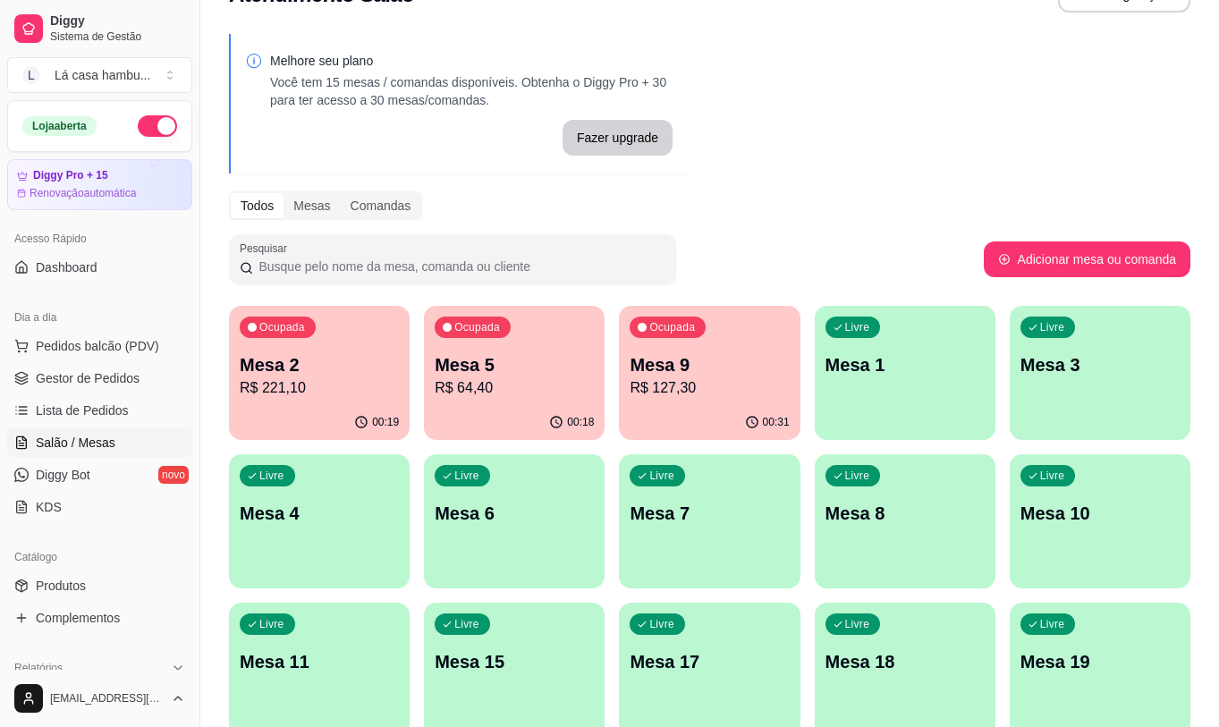
click at [963, 167] on div "Melhore seu plano Você tem 15 mesas / comandas disponíveis. Obtenha o Diggy Pro…" at bounding box center [709, 390] width 1019 height 735
click at [740, 386] on p "R$ 127,30" at bounding box center [709, 387] width 159 height 21
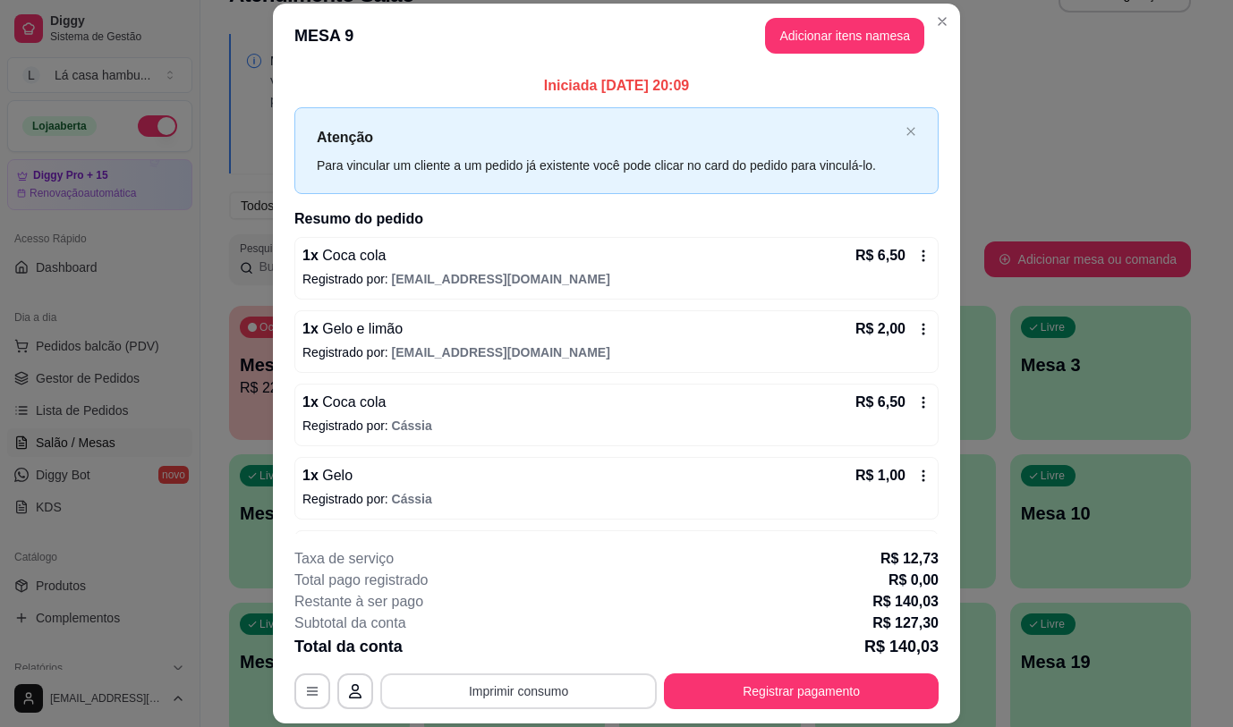
click at [551, 700] on button "Imprimir consumo" at bounding box center [518, 692] width 276 height 36
click at [544, 656] on button "IMPRESSORA" at bounding box center [516, 650] width 125 height 28
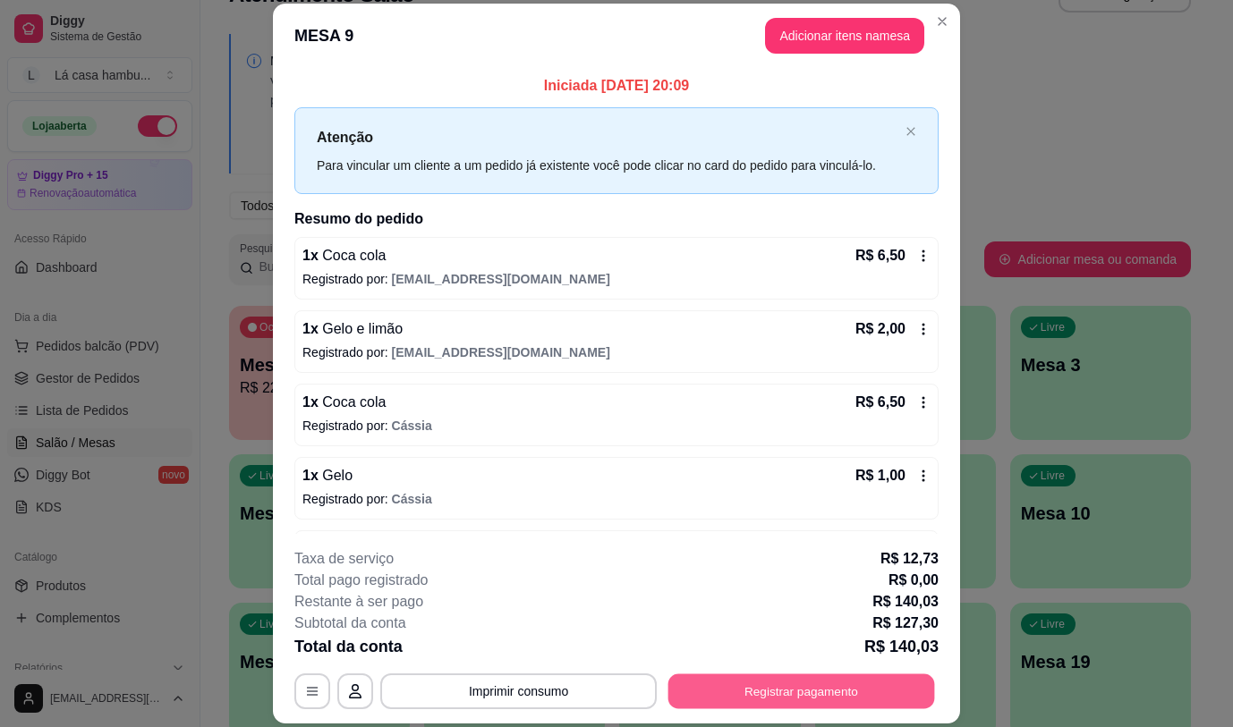
click at [746, 689] on button "Registrar pagamento" at bounding box center [801, 691] width 267 height 35
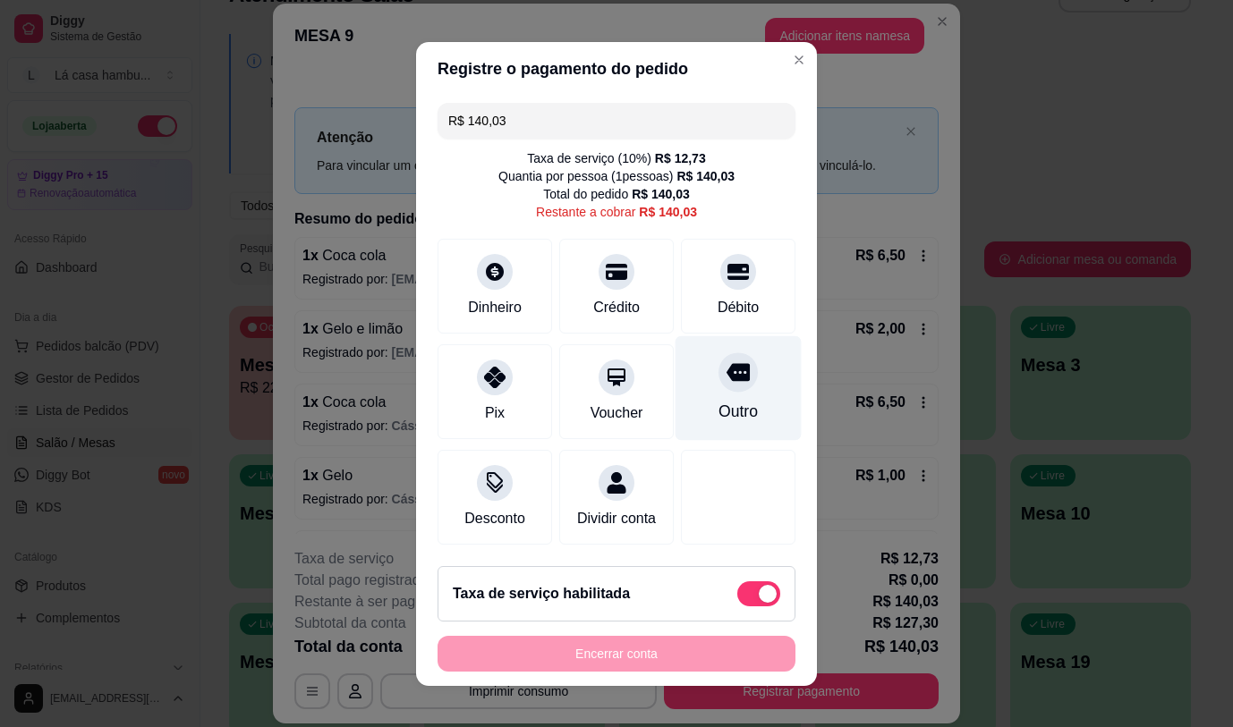
click at [718, 381] on div at bounding box center [737, 371] width 39 height 39
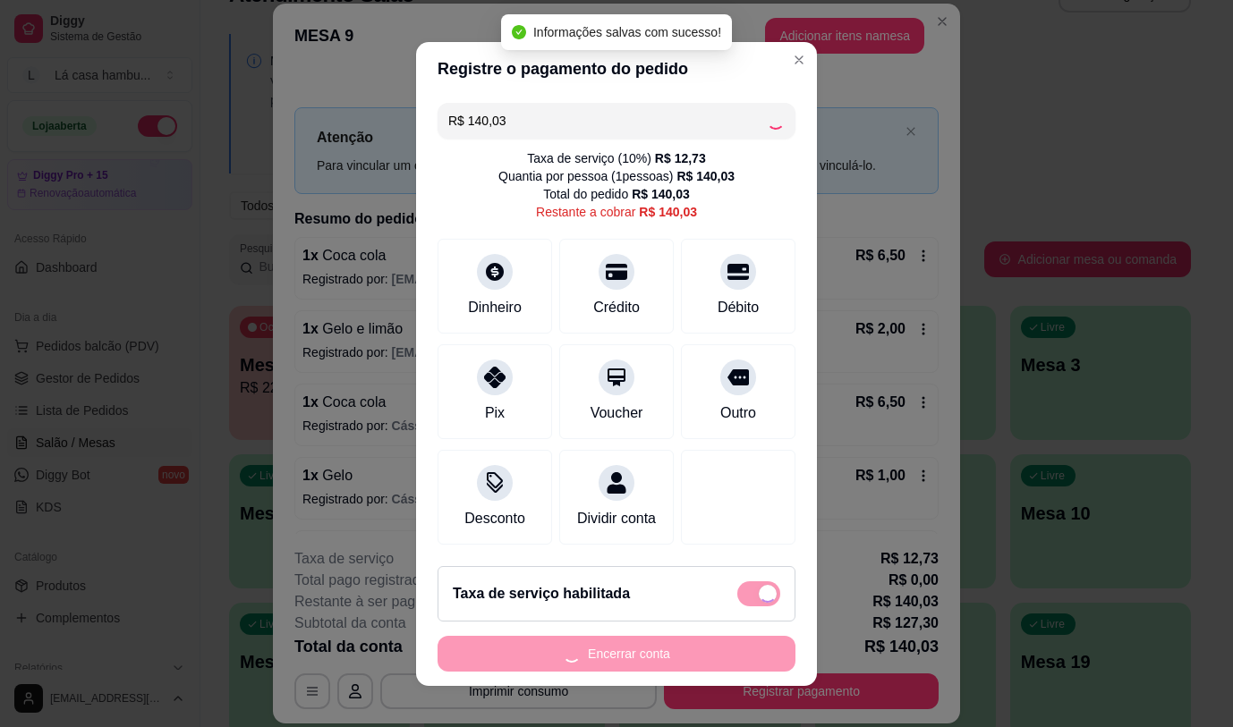
type input "R$ 0,00"
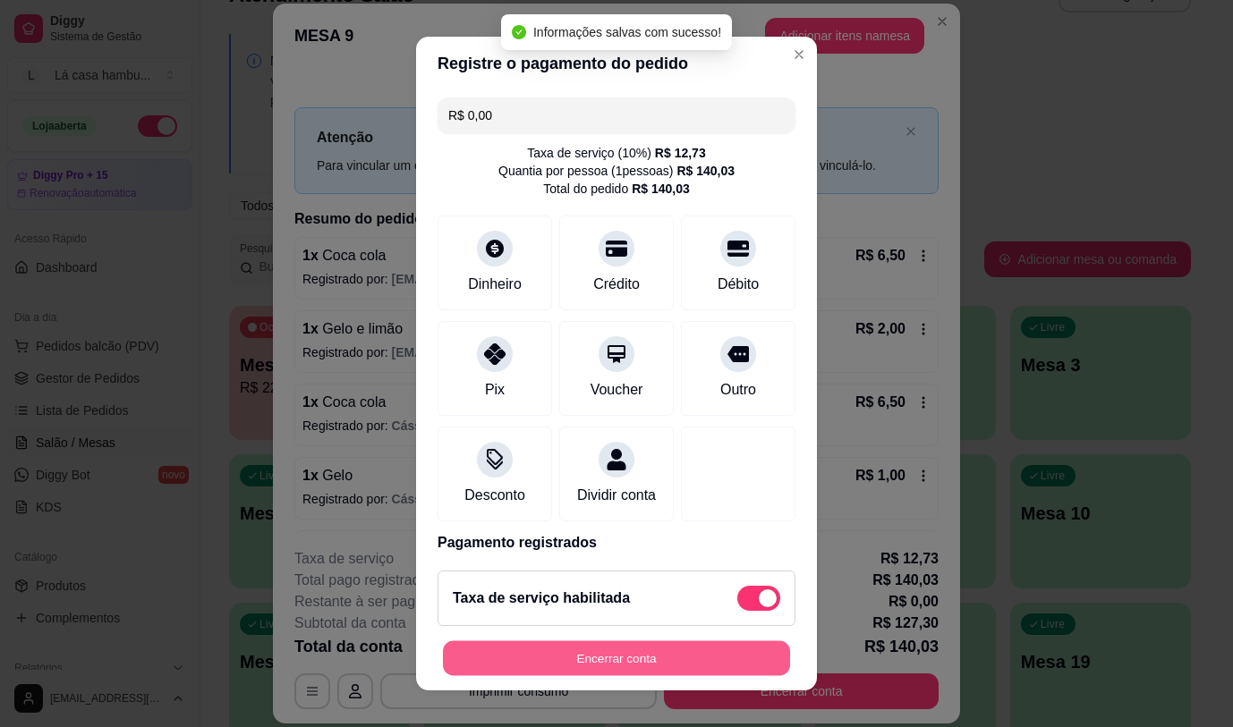
click at [668, 662] on button "Encerrar conta" at bounding box center [616, 658] width 347 height 35
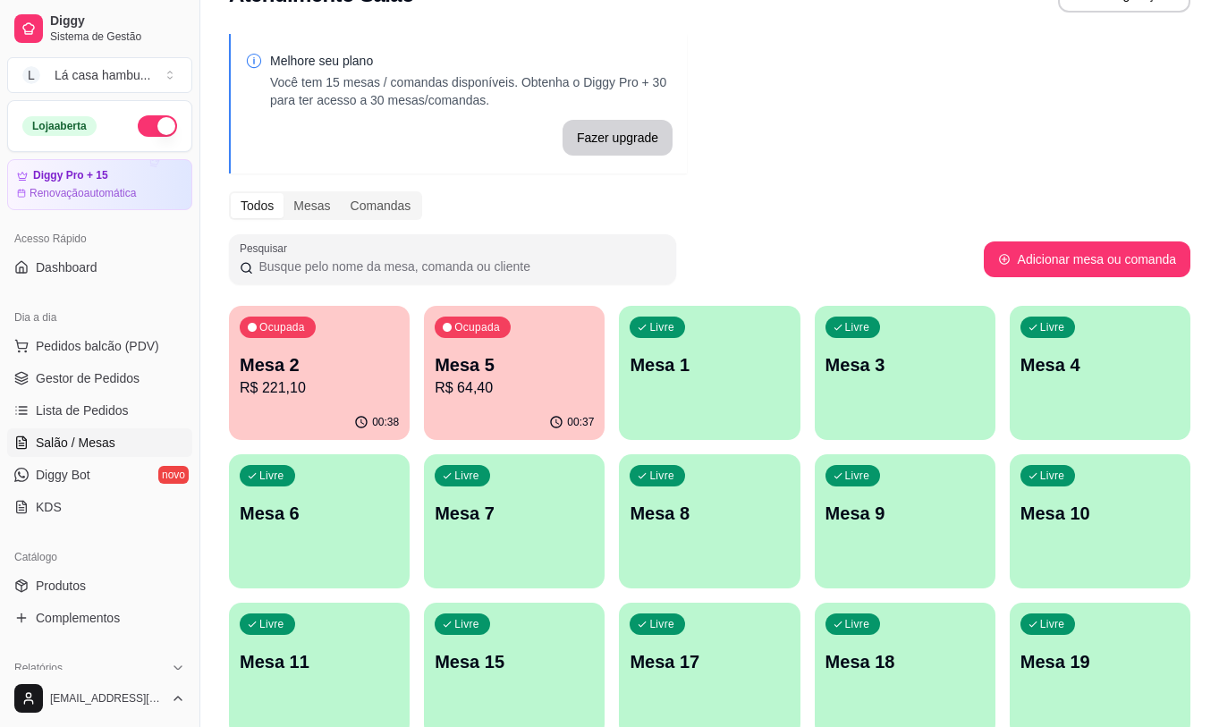
click at [513, 418] on div "00:37" at bounding box center [514, 422] width 181 height 35
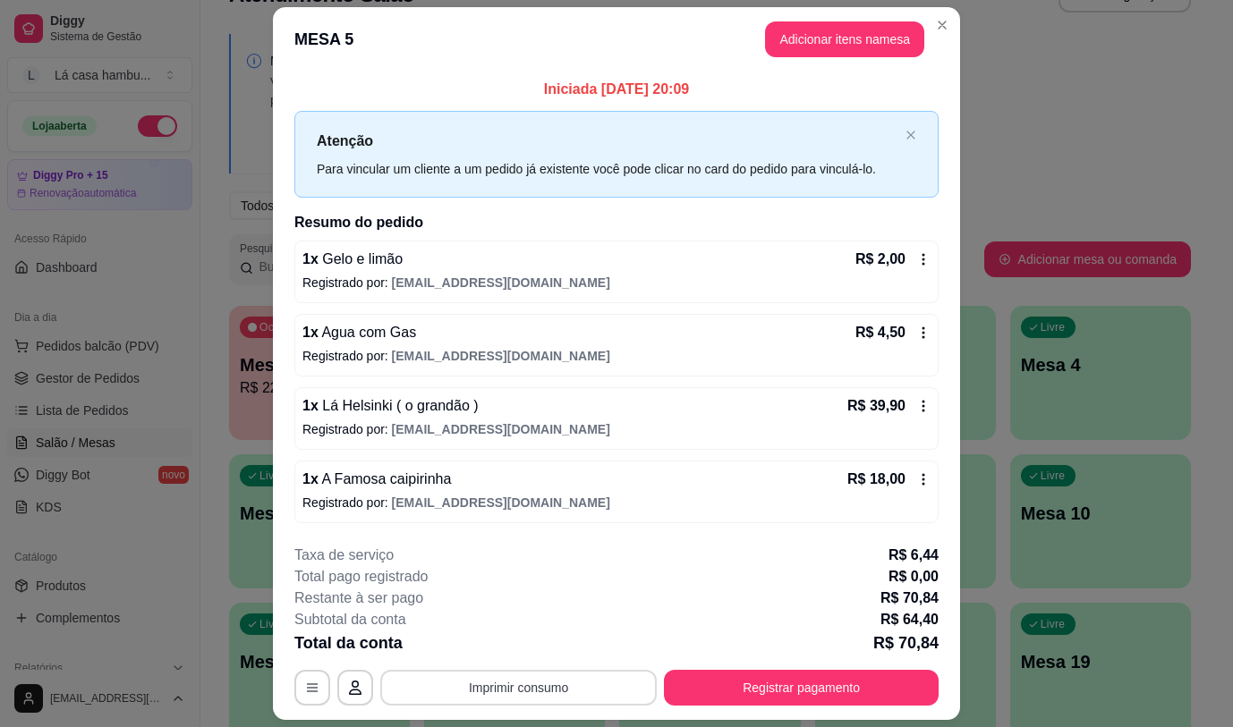
click at [546, 694] on button "Imprimir consumo" at bounding box center [518, 688] width 276 height 36
click at [545, 640] on button "IMPRESSORA" at bounding box center [518, 646] width 130 height 29
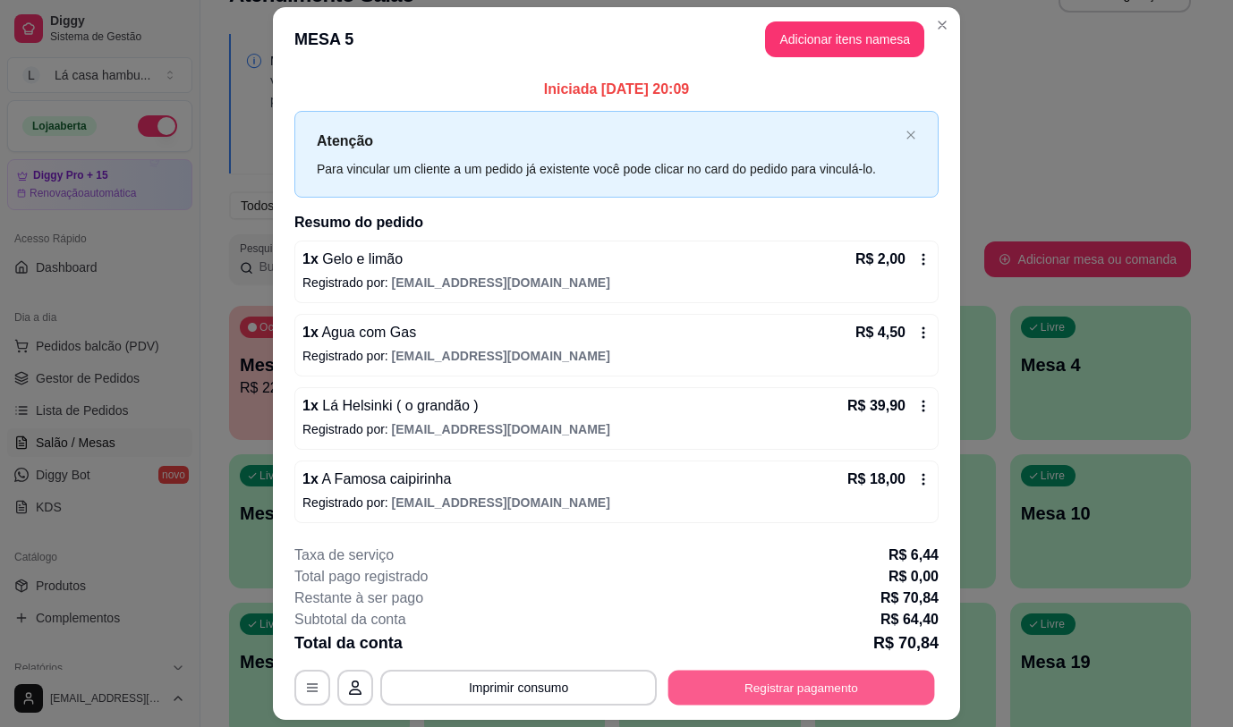
click at [787, 682] on button "Registrar pagamento" at bounding box center [801, 688] width 267 height 35
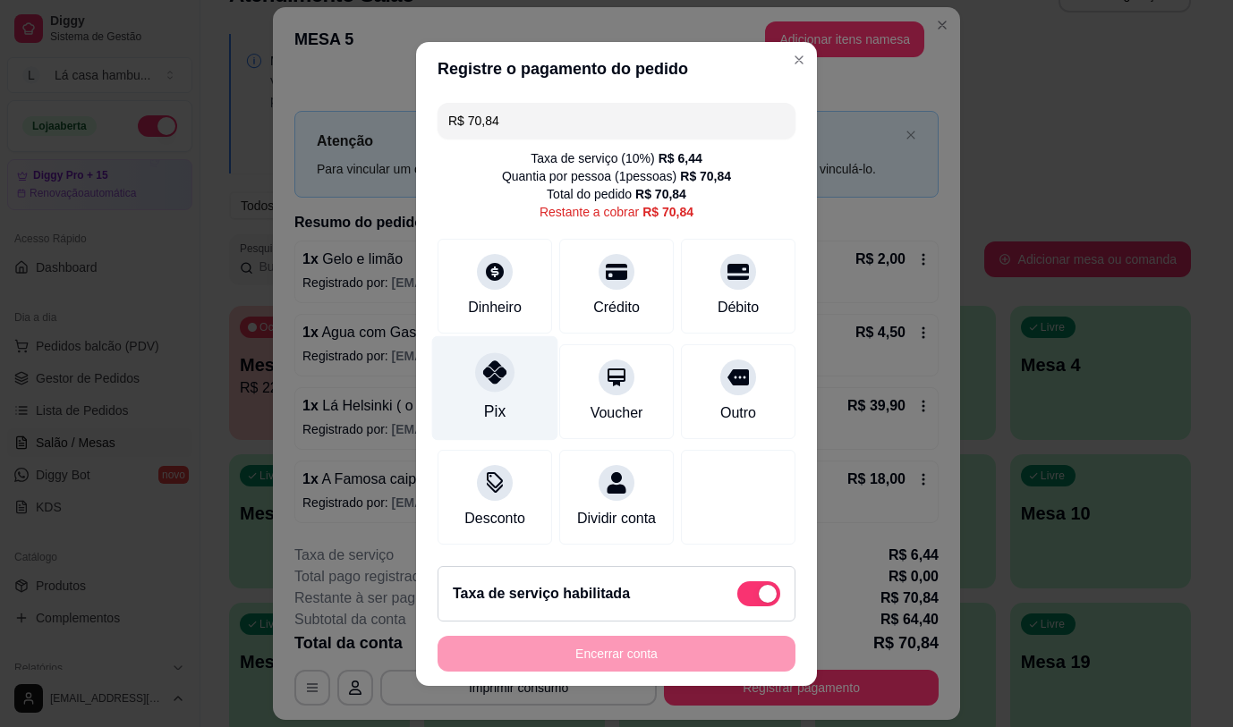
click at [481, 346] on div "Pix" at bounding box center [495, 387] width 126 height 105
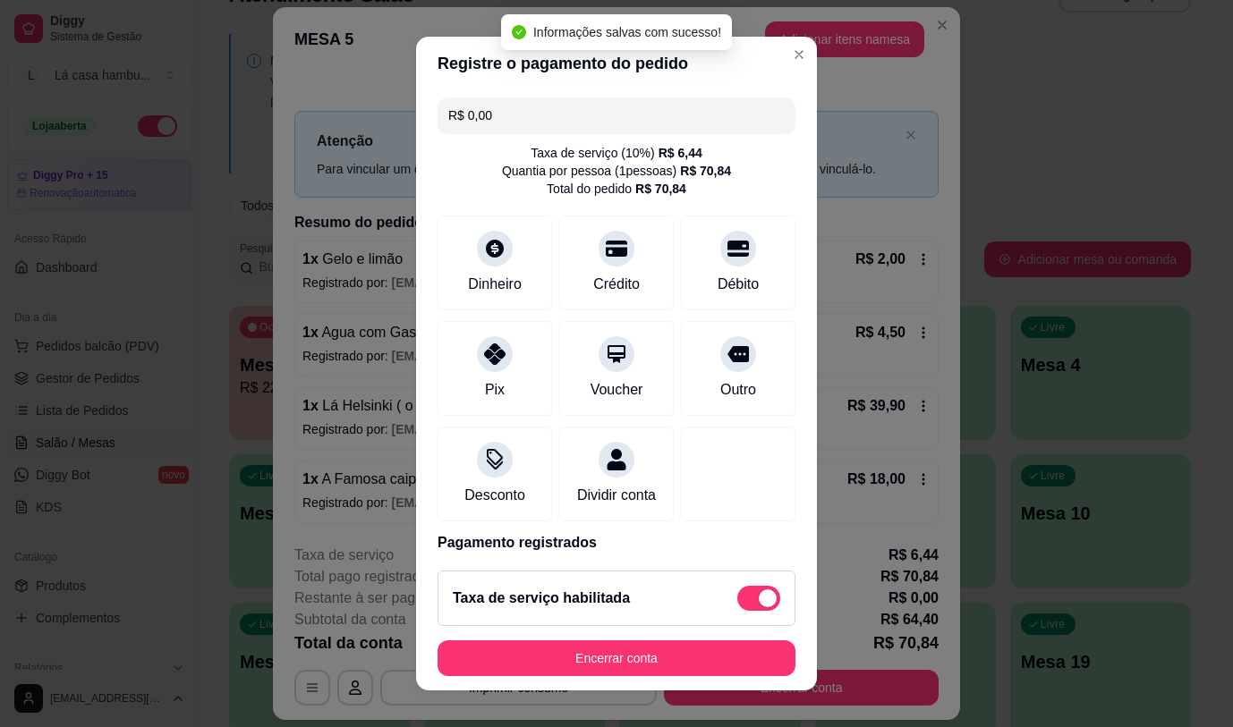
type input "R$ 0,00"
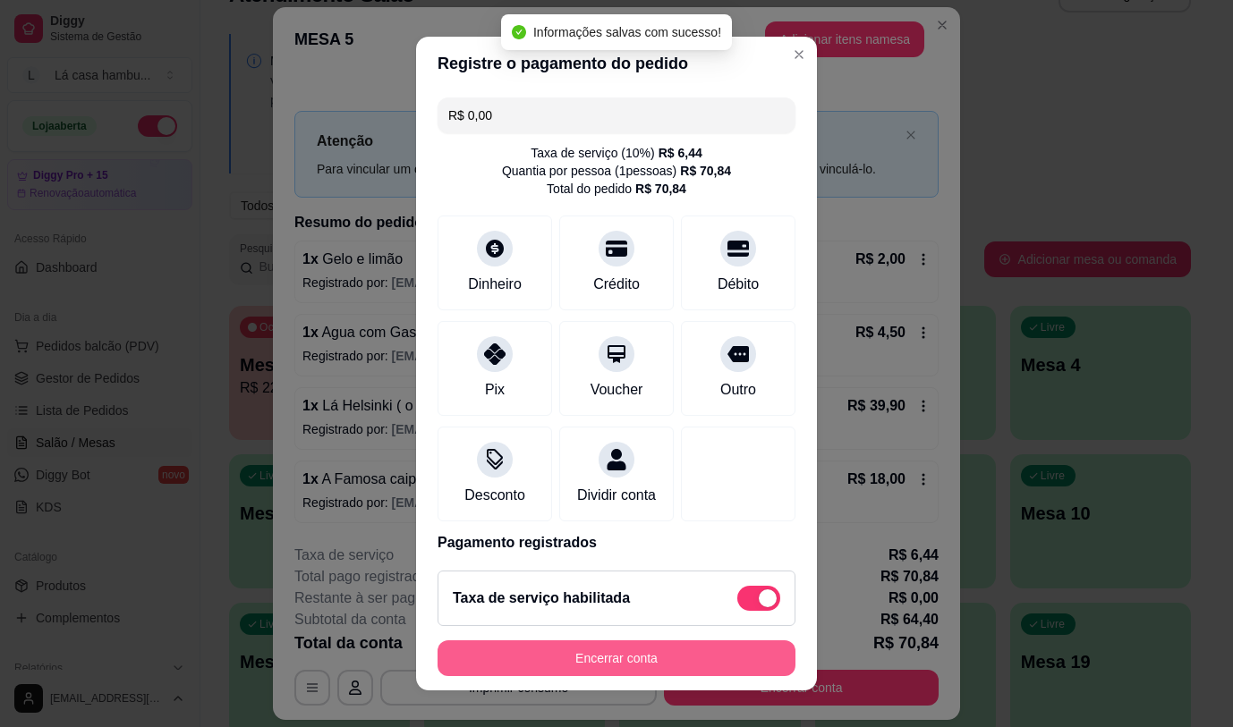
click at [681, 660] on button "Encerrar conta" at bounding box center [616, 658] width 358 height 36
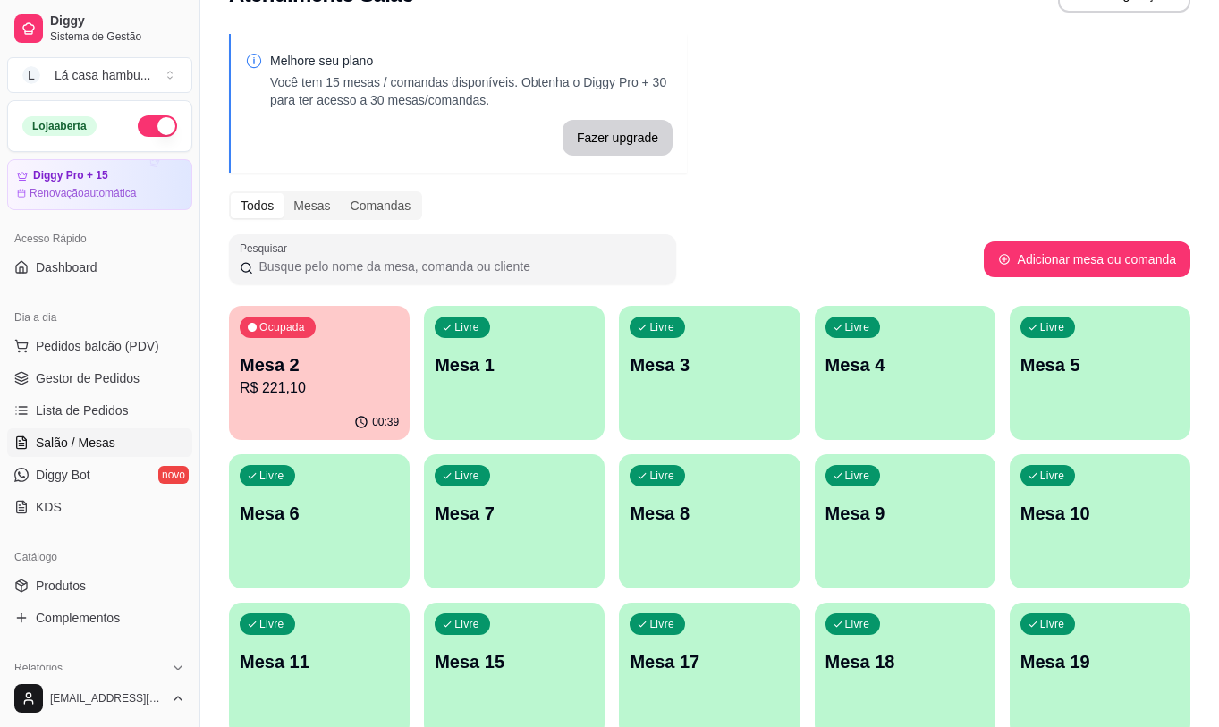
click at [887, 168] on div "Melhore seu plano Você tem 15 mesas / comandas disponíveis. Obtenha o Diggy Pro…" at bounding box center [709, 390] width 1019 height 735
click at [317, 372] on p "Mesa 2" at bounding box center [319, 364] width 159 height 25
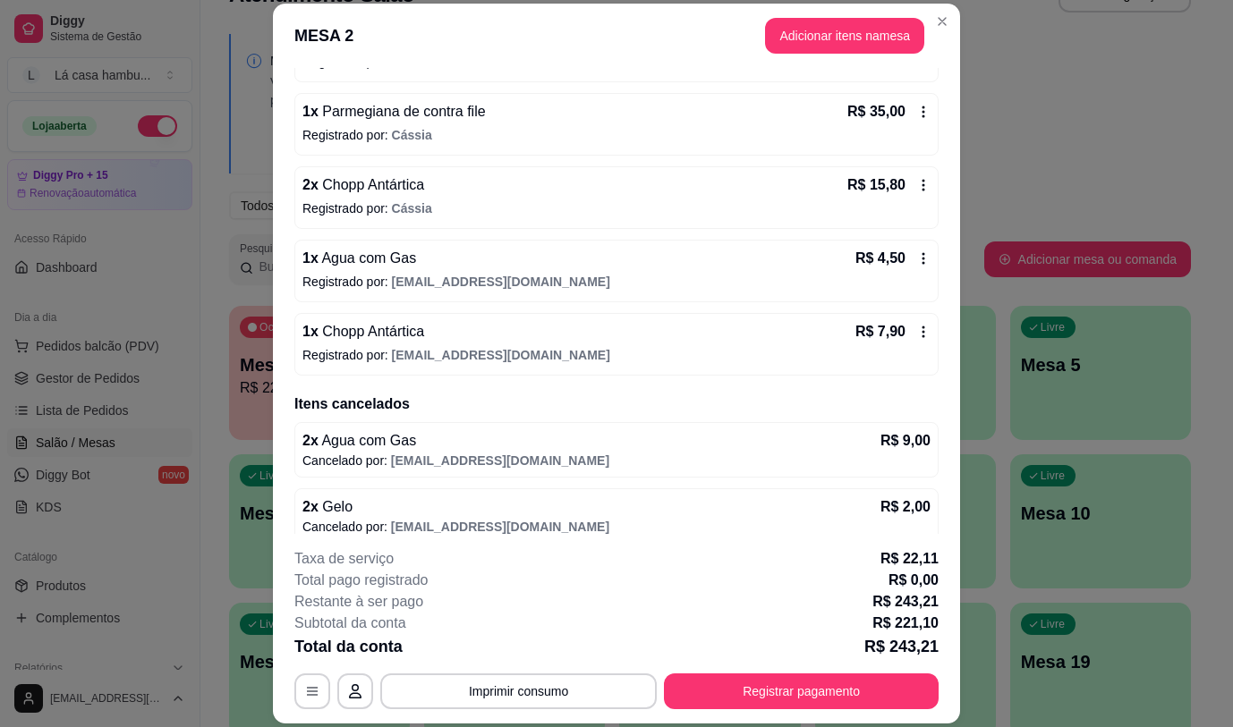
scroll to position [351, 0]
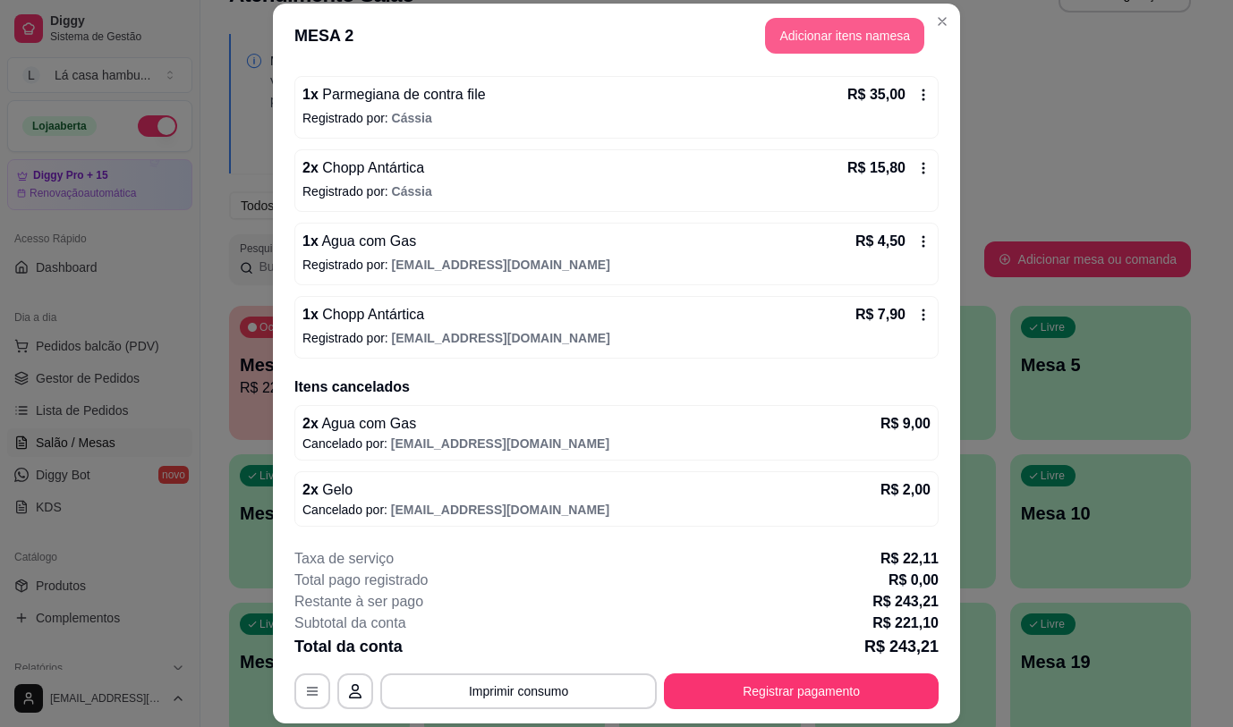
click at [848, 43] on button "Adicionar itens na mesa" at bounding box center [844, 36] width 159 height 36
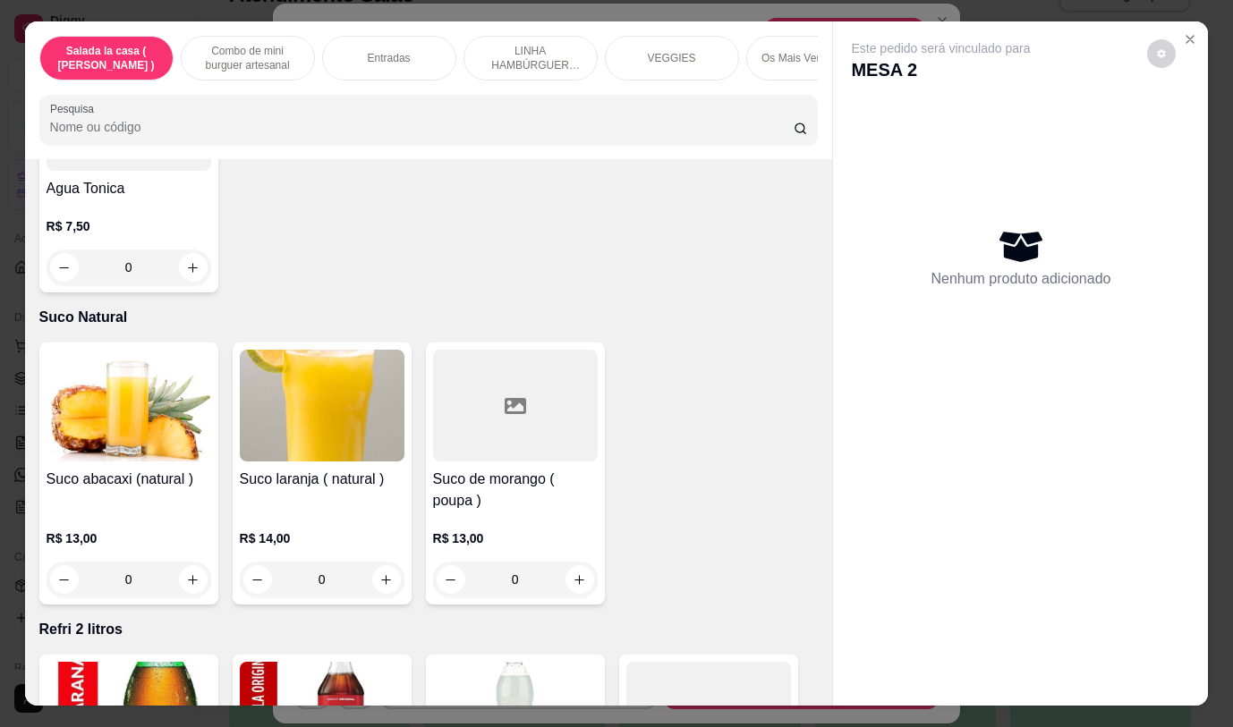
scroll to position [9358, 0]
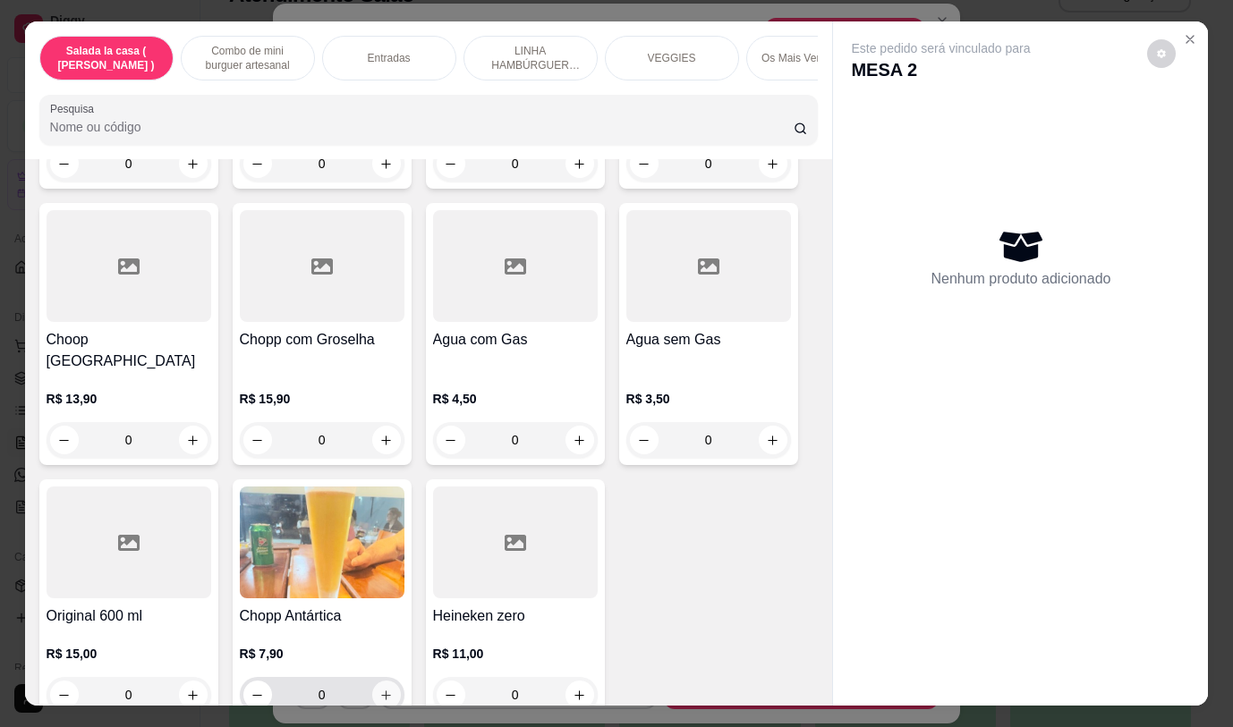
click at [377, 681] on button "increase-product-quantity" at bounding box center [386, 695] width 29 height 29
type input "1"
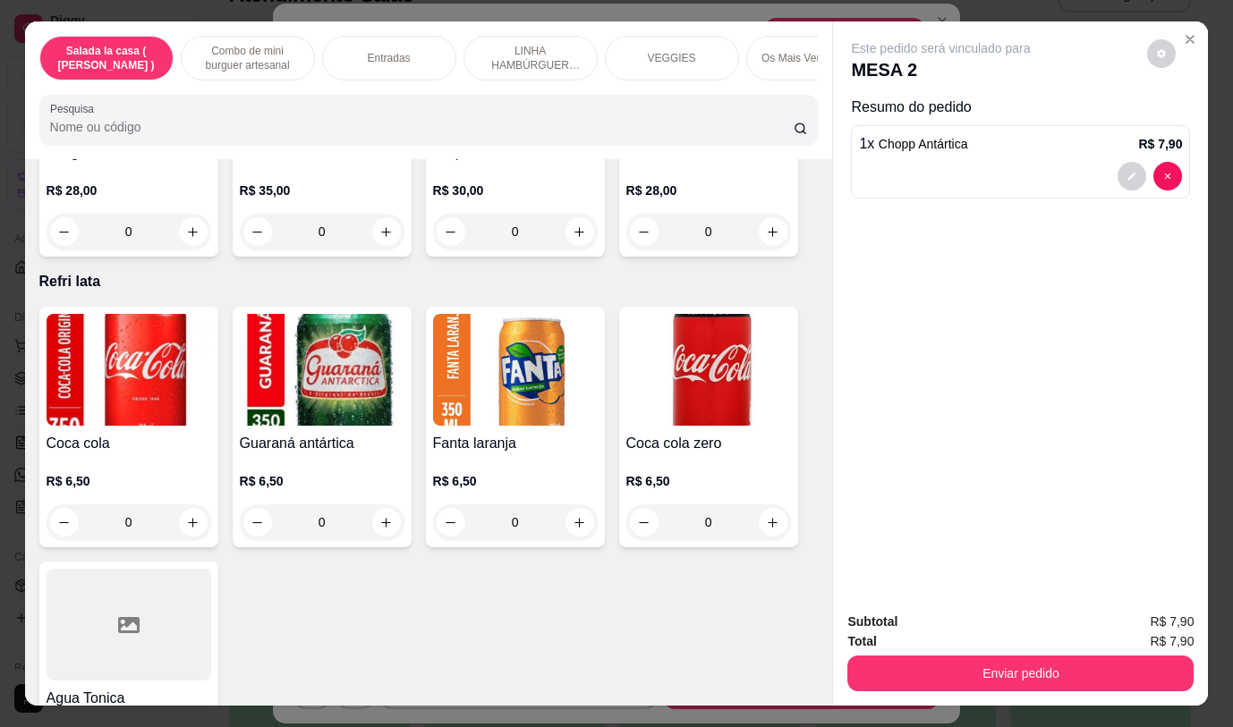
scroll to position [7569, 0]
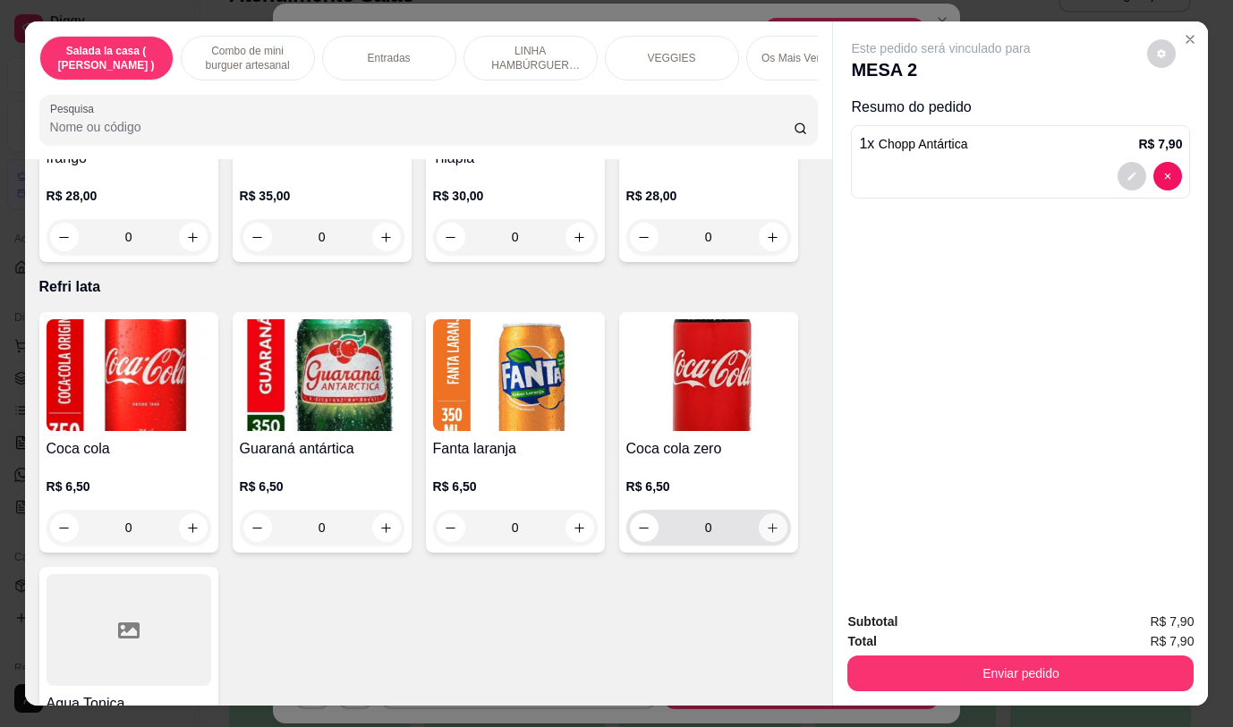
click at [769, 521] on icon "increase-product-quantity" at bounding box center [772, 527] width 13 height 13
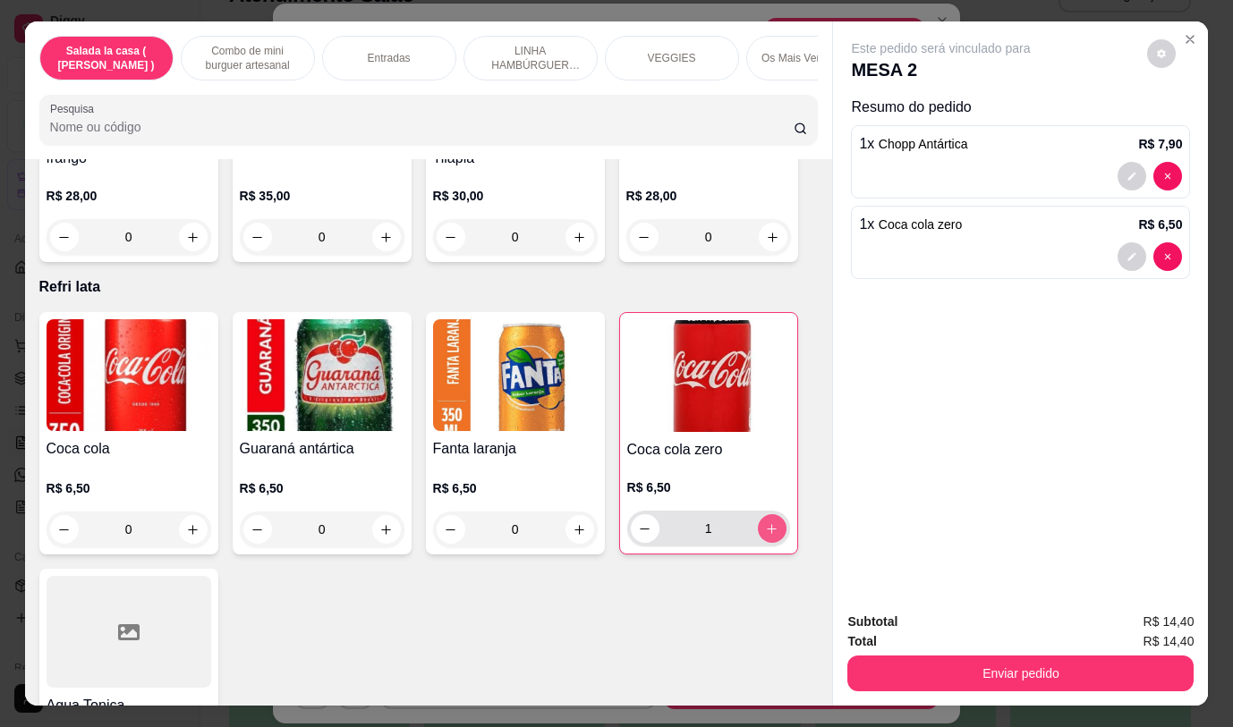
type input "1"
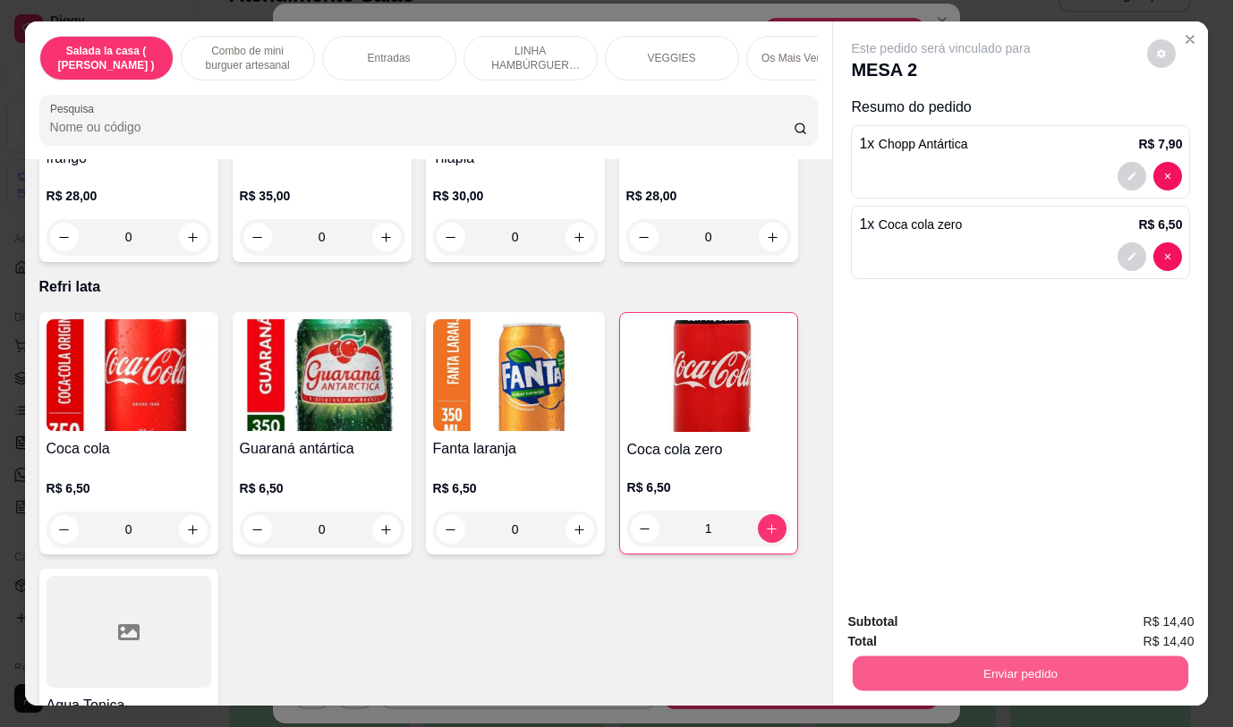
click at [988, 667] on button "Enviar pedido" at bounding box center [1019, 673] width 335 height 35
click at [957, 627] on button "Não registrar e enviar pedido" at bounding box center [962, 623] width 186 height 34
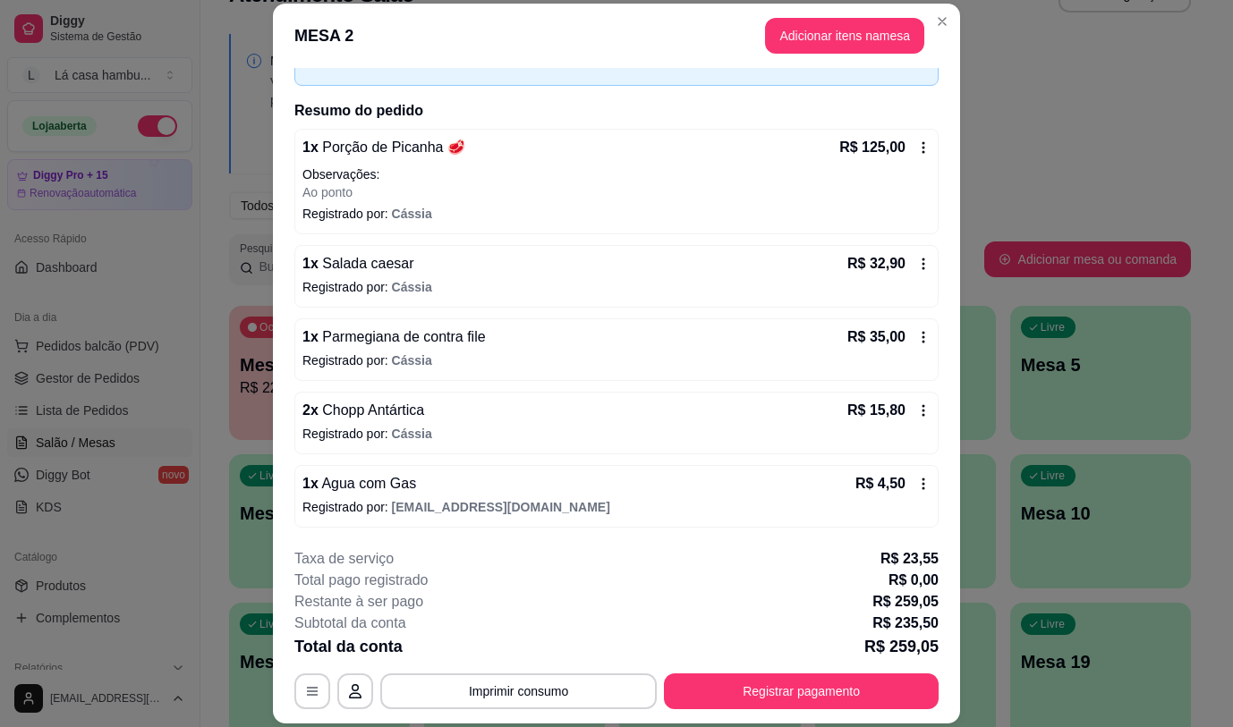
scroll to position [0, 0]
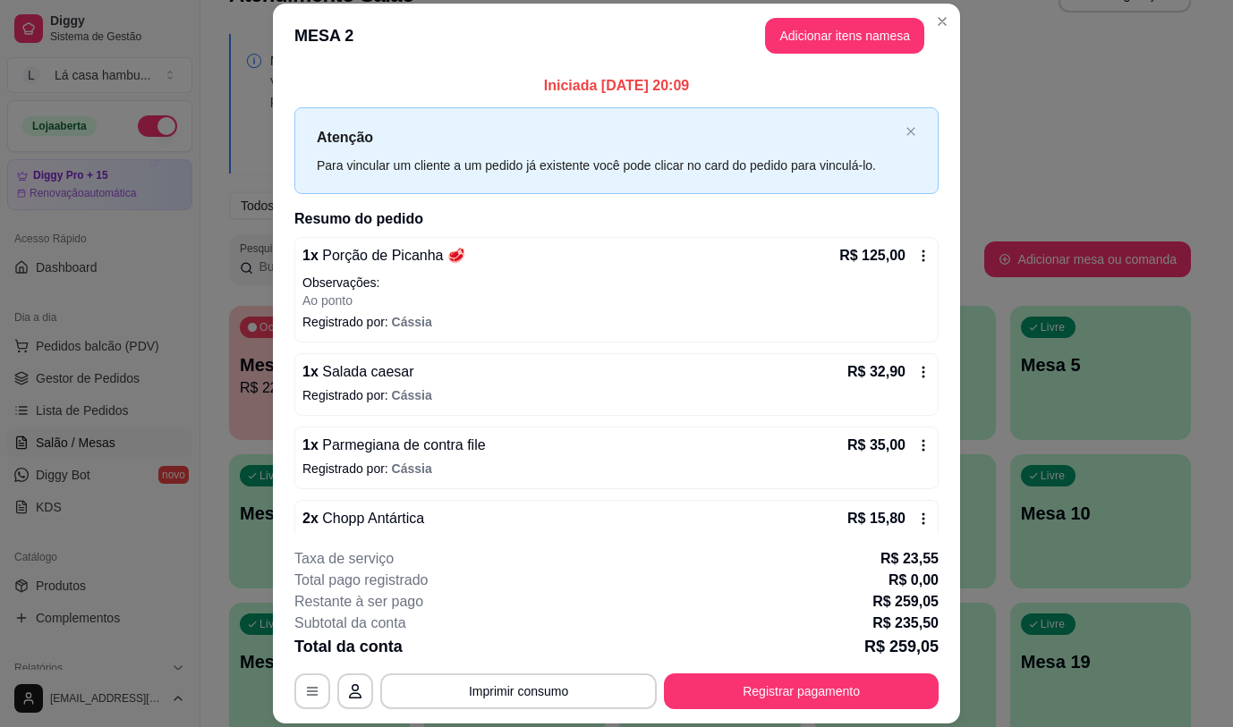
click at [860, 6] on header "MESA 2 Adicionar itens na mesa" at bounding box center [616, 36] width 687 height 64
click at [846, 49] on button "Adicionar itens na mesa" at bounding box center [844, 36] width 159 height 36
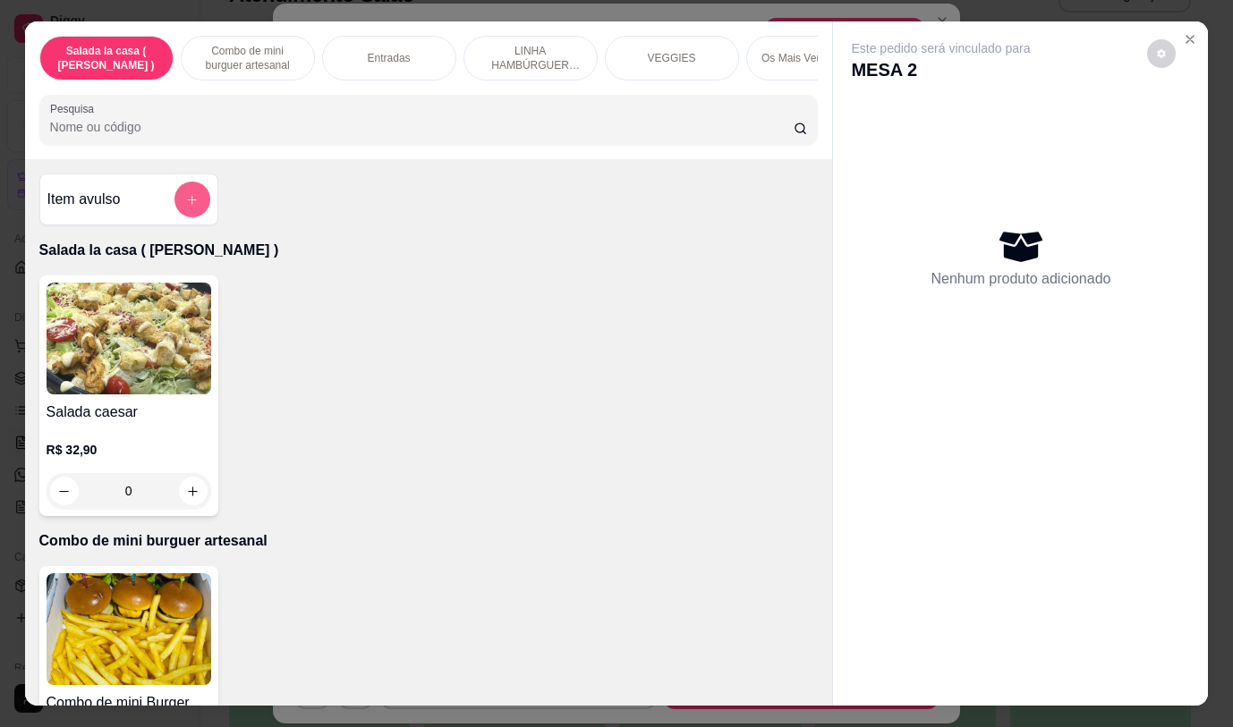
click at [185, 207] on icon "add-separate-item" at bounding box center [191, 199] width 13 height 13
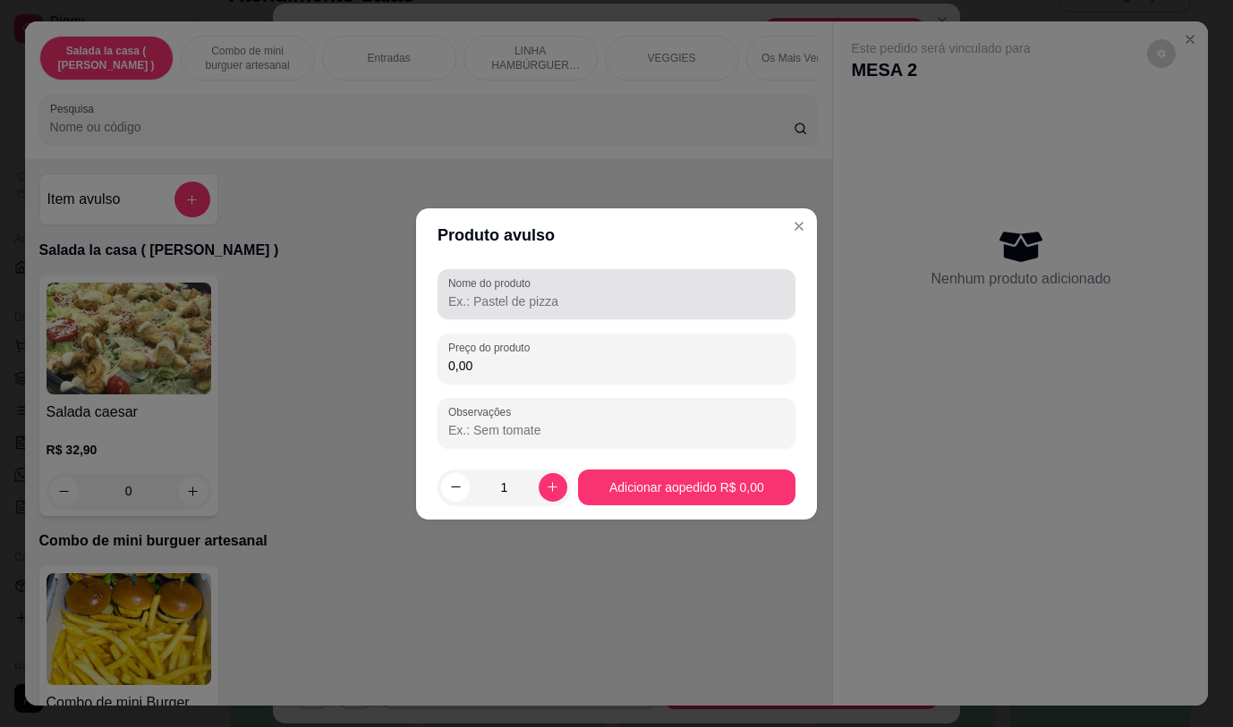
click at [504, 299] on input "Nome do produto" at bounding box center [616, 301] width 336 height 18
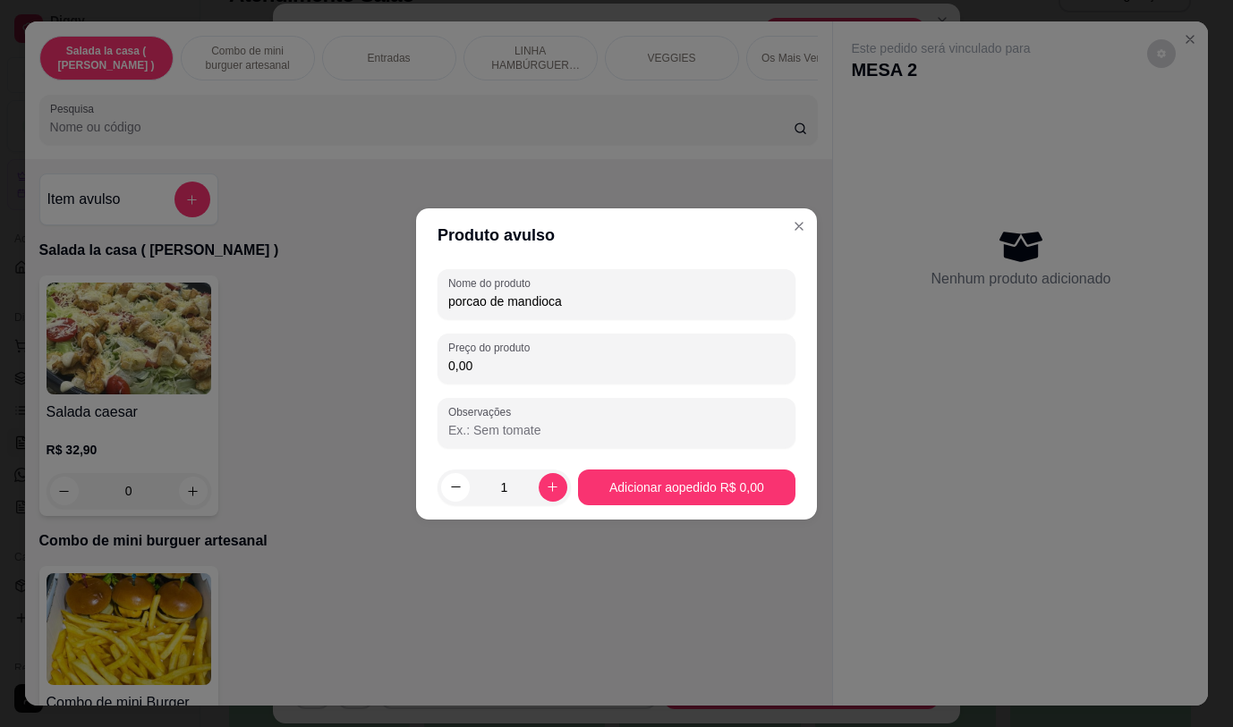
type input "porcao de mandioca"
click at [547, 366] on input "0,00" at bounding box center [616, 366] width 336 height 18
type input "19,90"
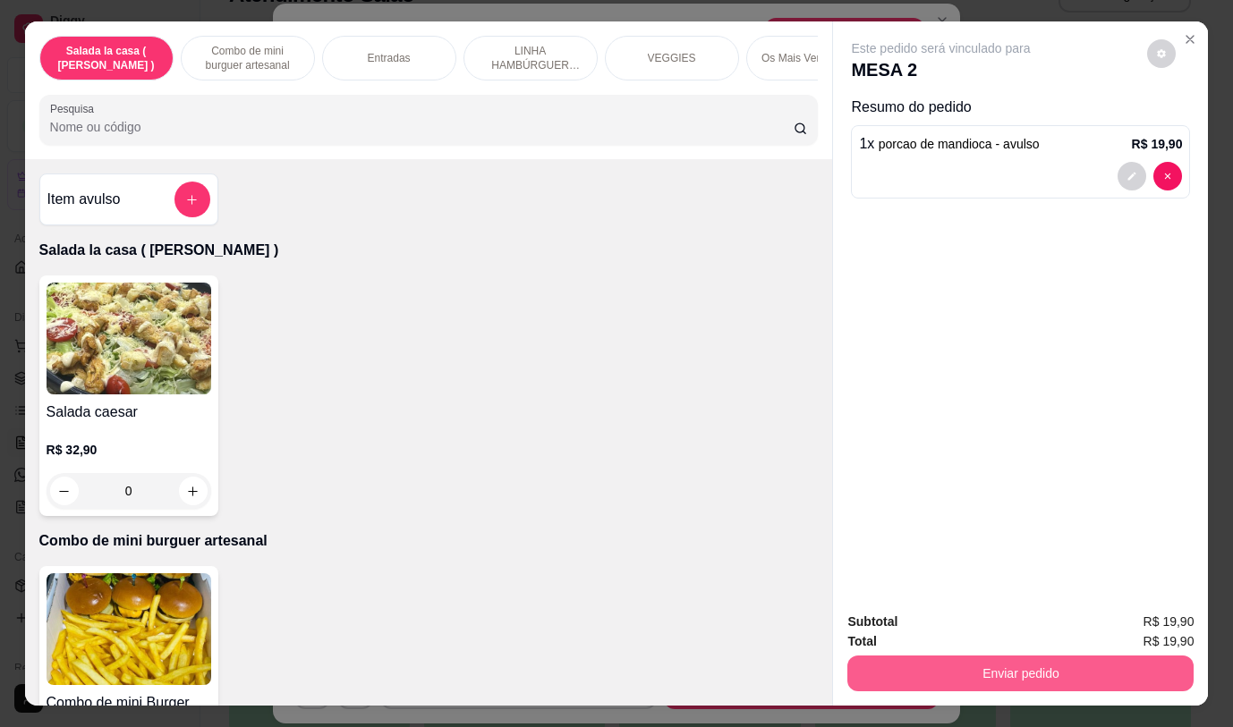
click at [954, 660] on button "Enviar pedido" at bounding box center [1020, 674] width 346 height 36
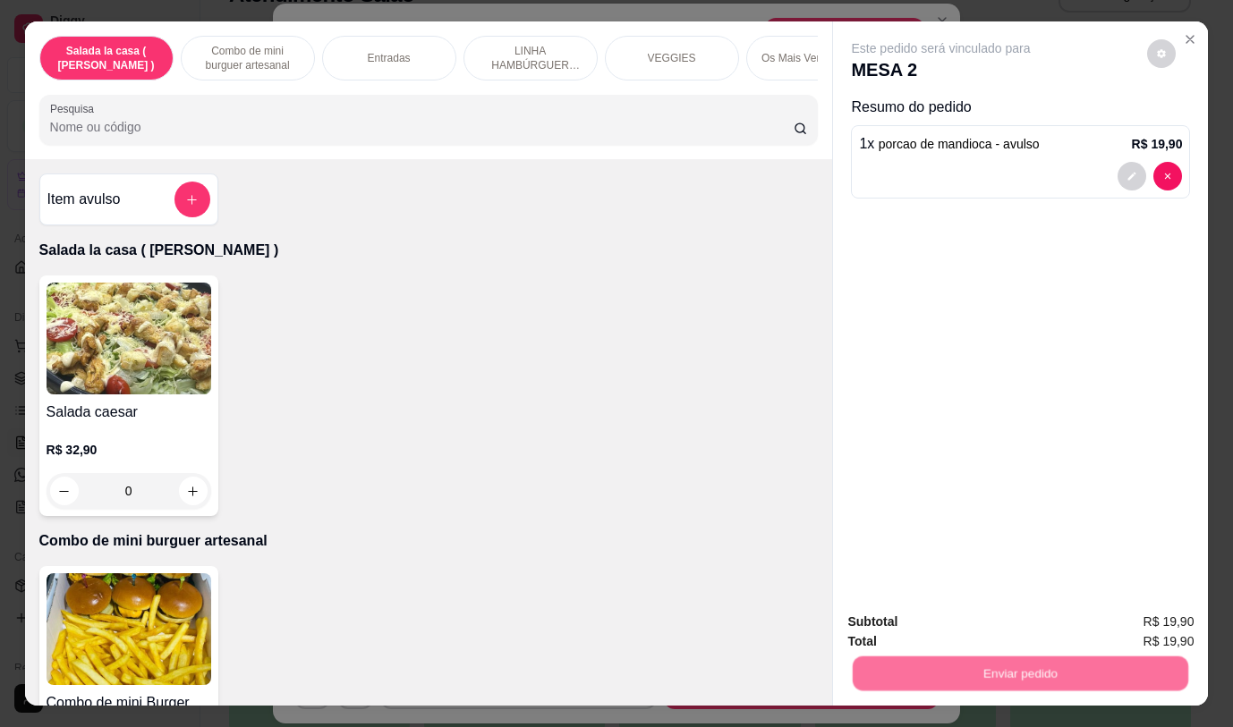
click at [942, 620] on button "Não registrar e enviar pedido" at bounding box center [962, 623] width 186 height 34
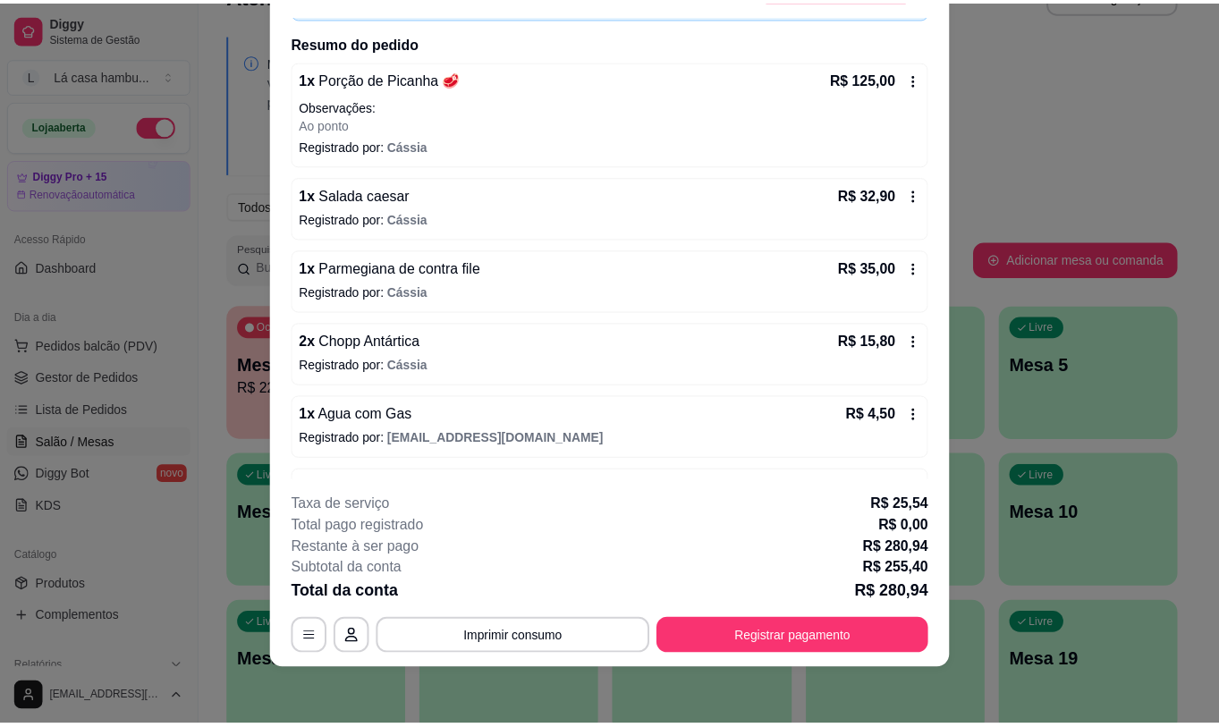
scroll to position [34, 0]
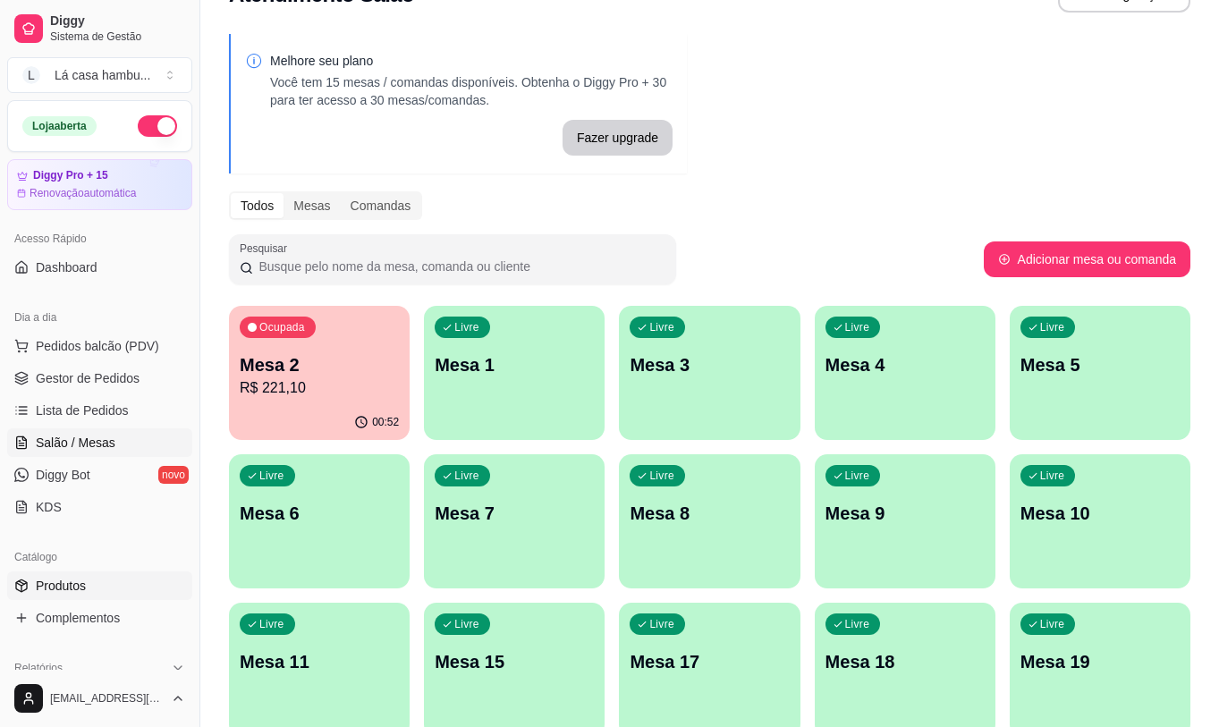
click at [72, 591] on span "Produtos" at bounding box center [61, 586] width 50 height 18
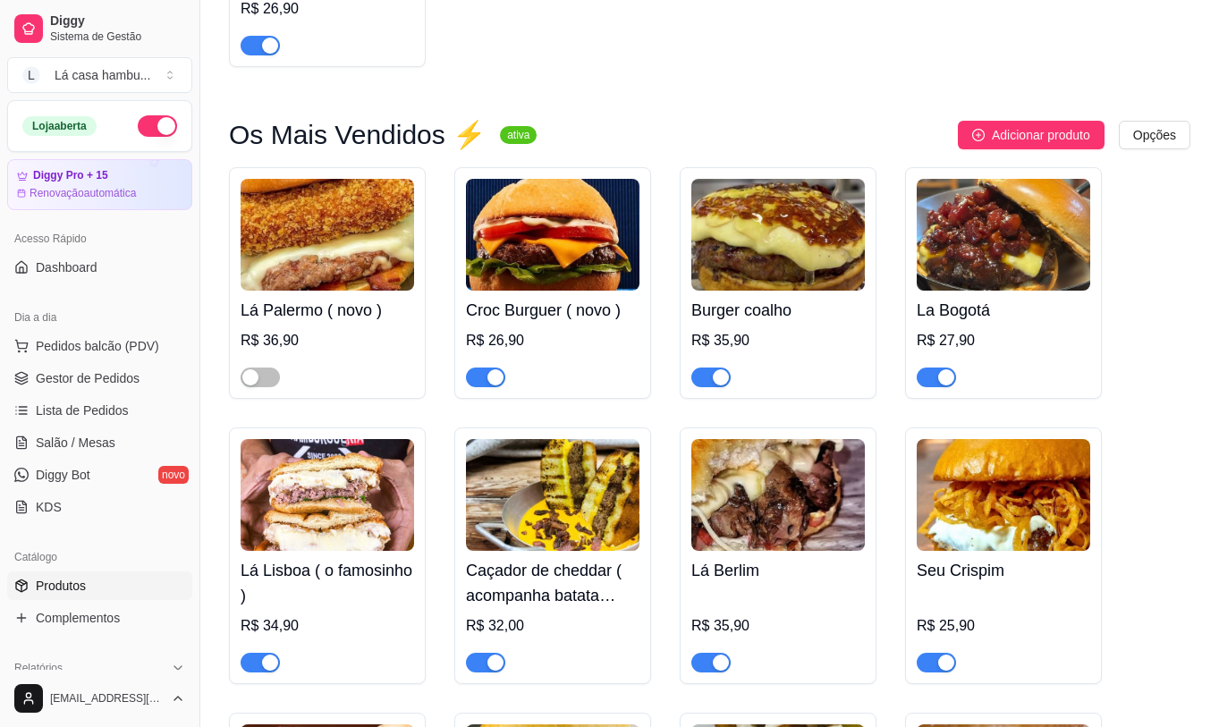
scroll to position [3488, 0]
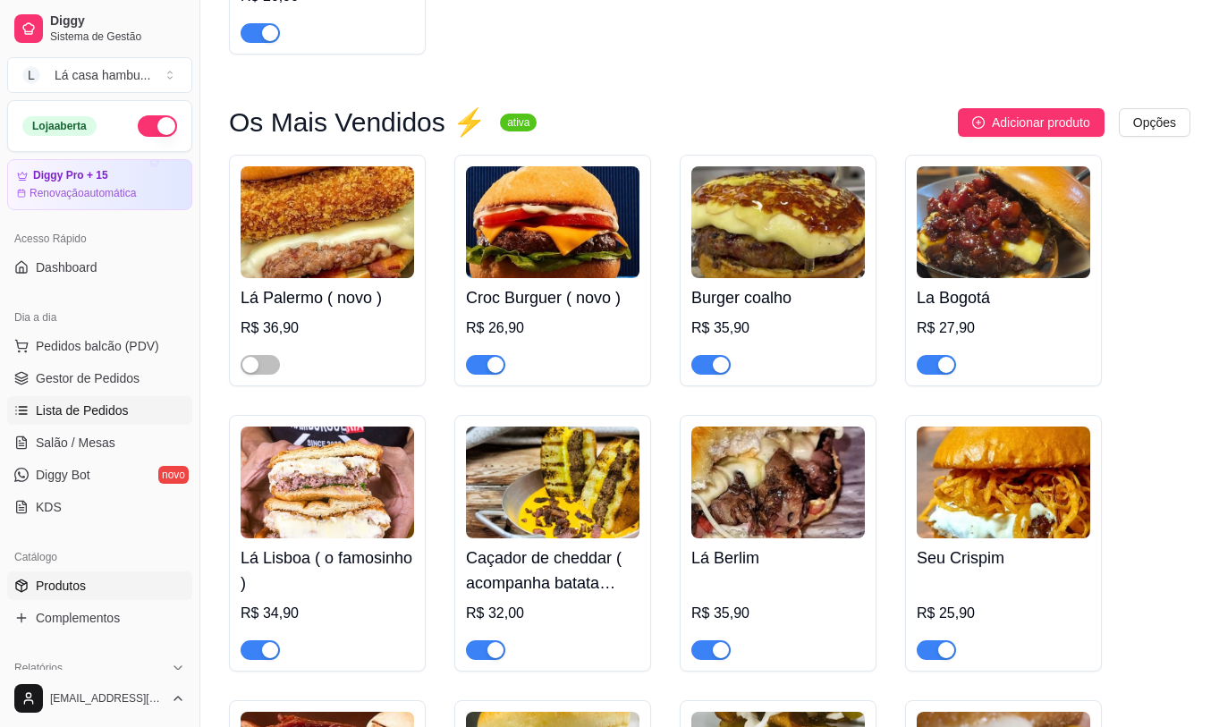
click at [103, 413] on span "Lista de Pedidos" at bounding box center [82, 411] width 93 height 18
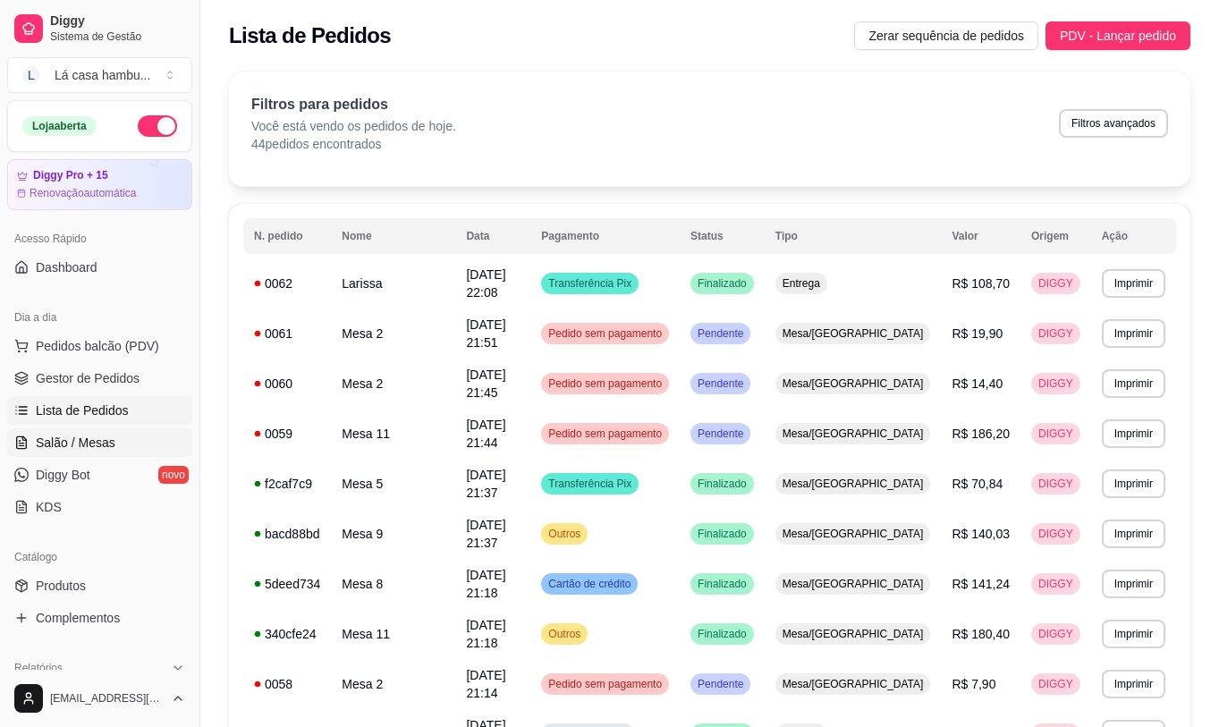
click at [91, 438] on span "Salão / Mesas" at bounding box center [76, 443] width 80 height 18
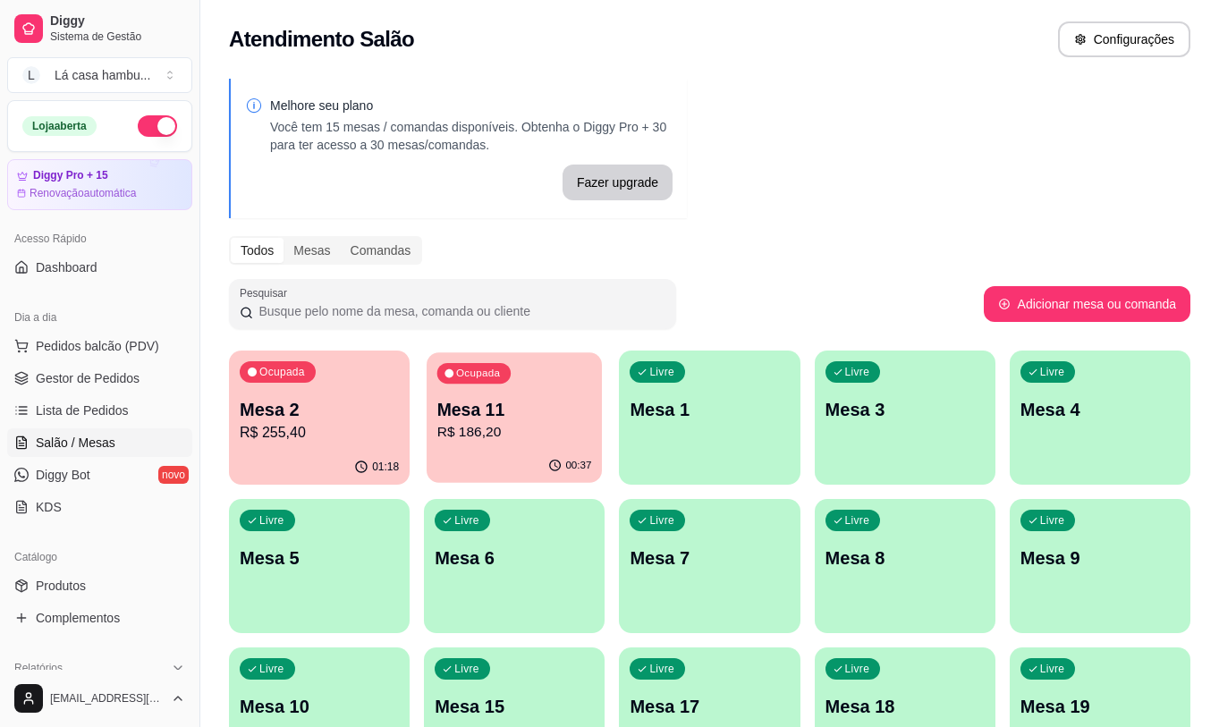
click at [534, 423] on p "R$ 186,20" at bounding box center [514, 432] width 155 height 21
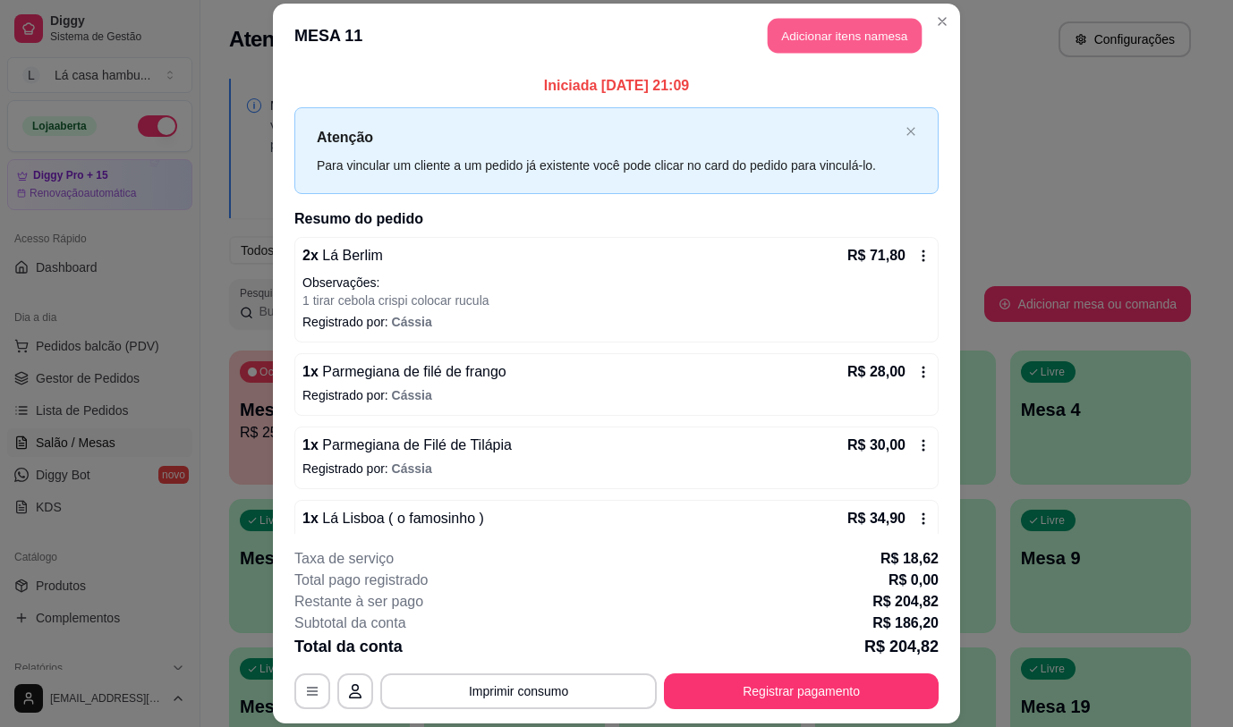
click at [842, 45] on button "Adicionar itens na mesa" at bounding box center [844, 36] width 154 height 35
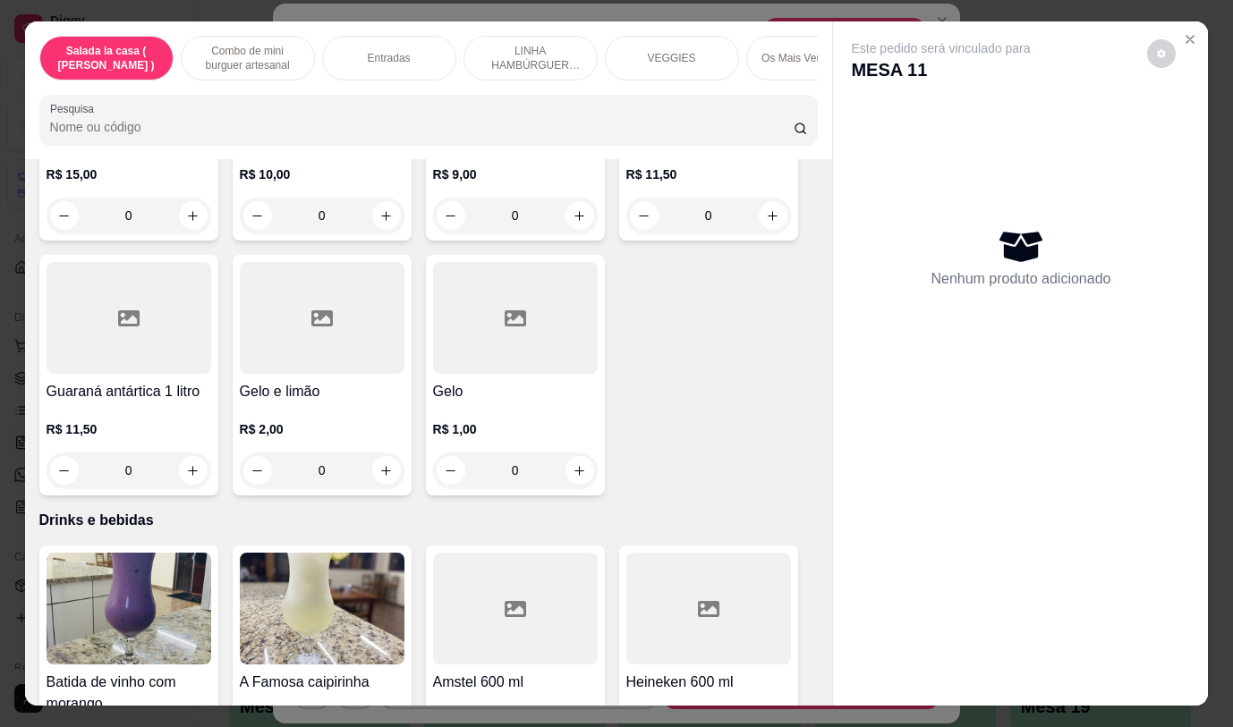
scroll to position [8526, 0]
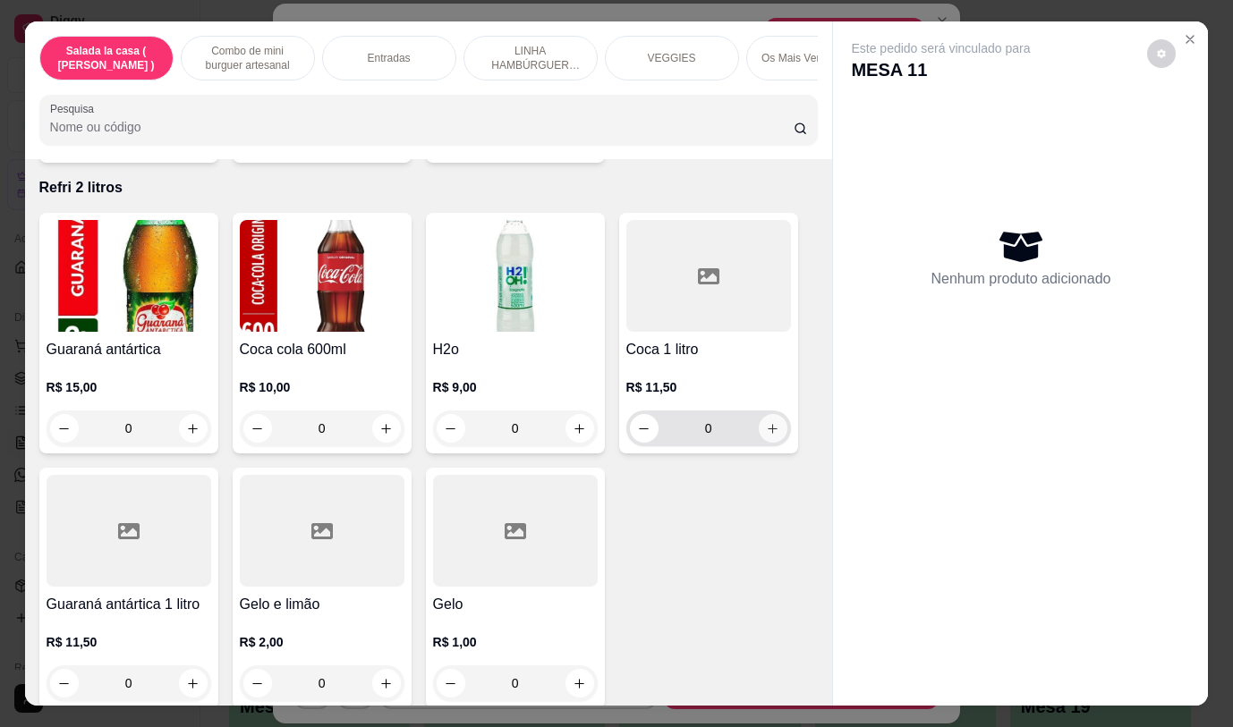
click at [768, 422] on icon "increase-product-quantity" at bounding box center [772, 428] width 13 height 13
type input "1"
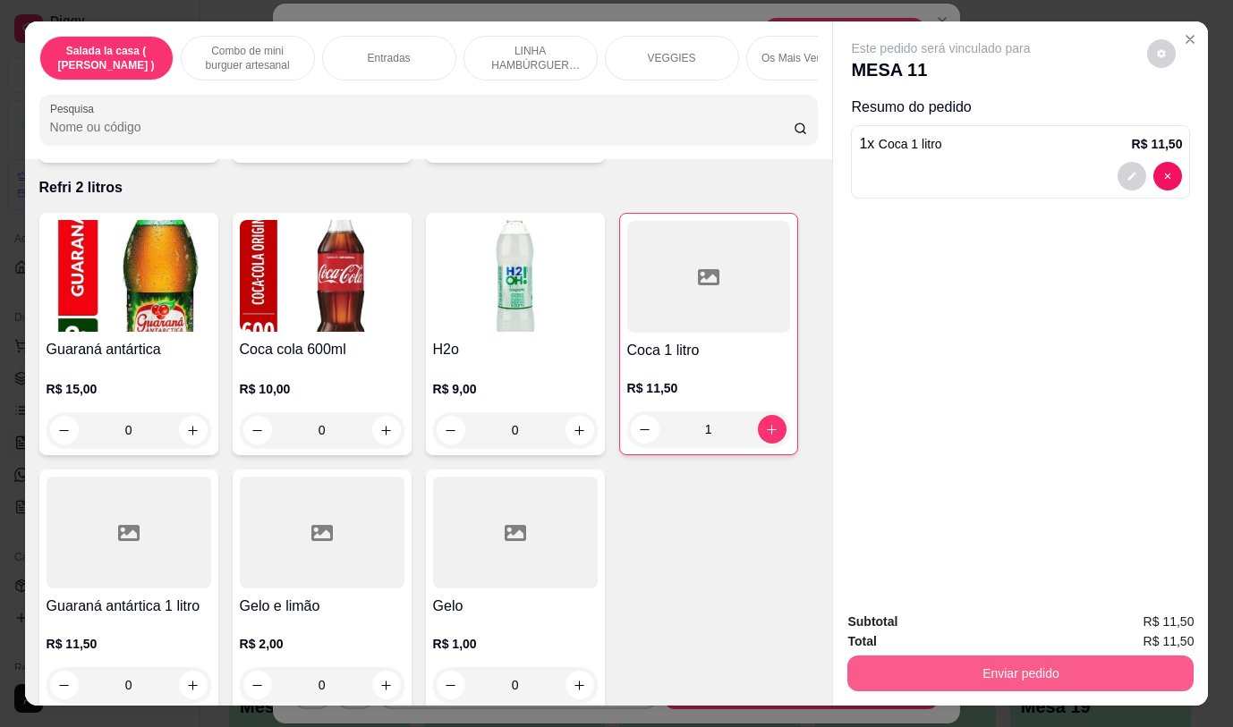
click at [957, 671] on button "Enviar pedido" at bounding box center [1020, 674] width 346 height 36
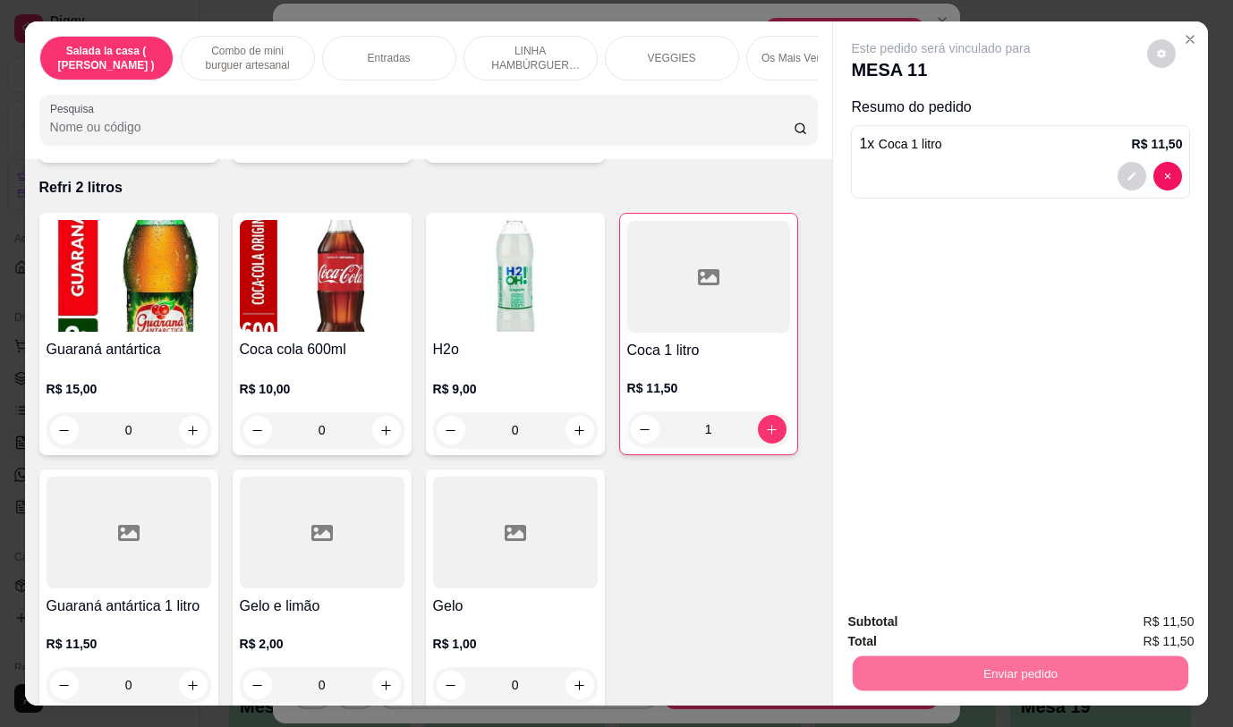
click at [945, 628] on button "Não registrar e enviar pedido" at bounding box center [962, 623] width 186 height 34
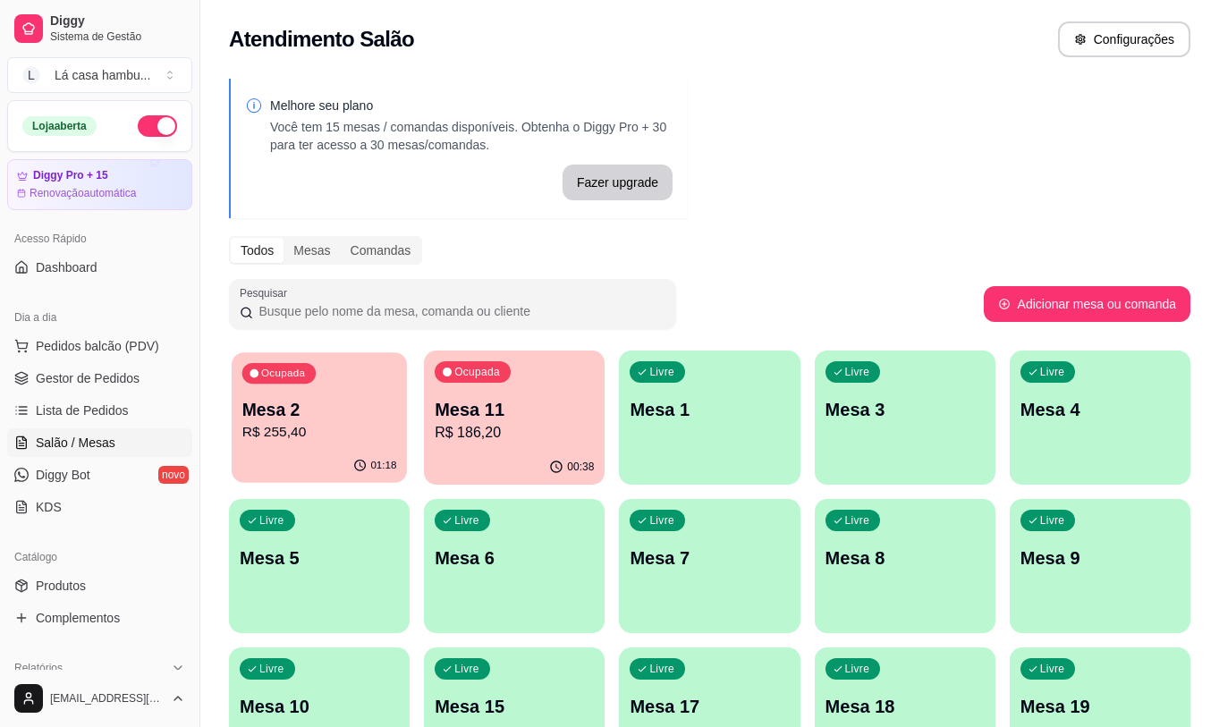
click at [346, 428] on p "R$ 255,40" at bounding box center [319, 432] width 155 height 21
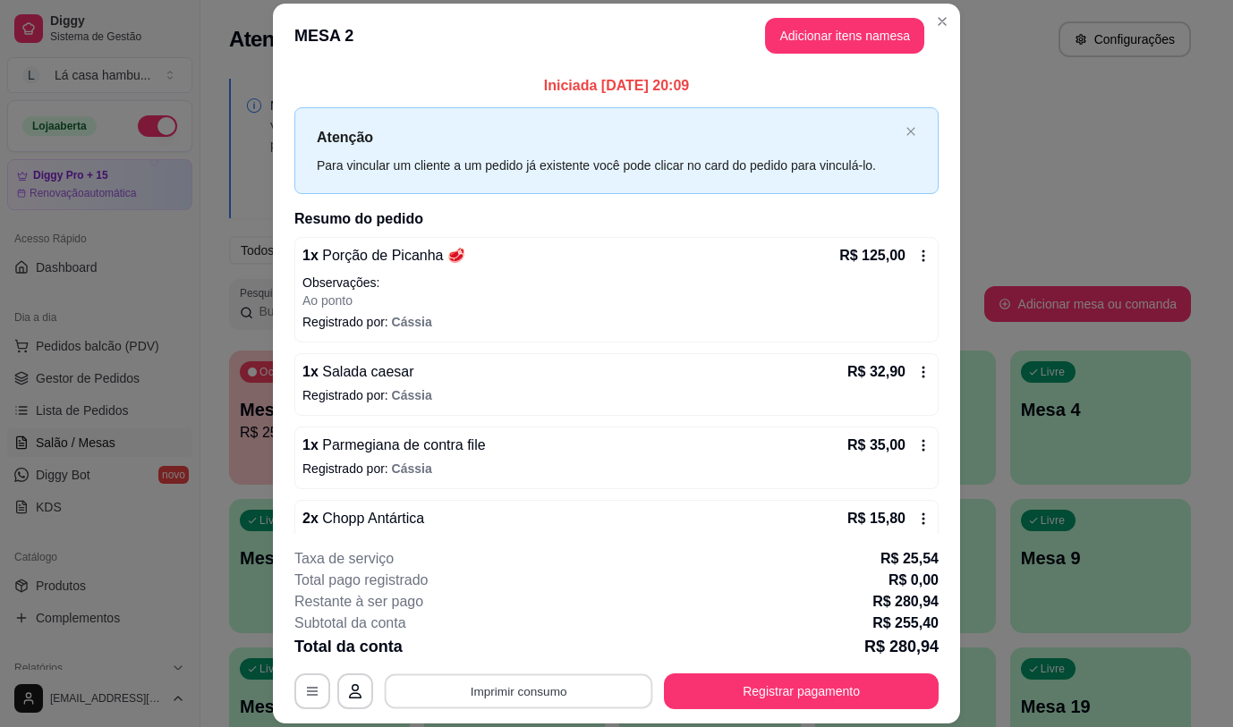
click at [572, 685] on button "Imprimir consumo" at bounding box center [519, 691] width 268 height 35
click at [540, 651] on button "IMPRESSORA" at bounding box center [518, 650] width 130 height 29
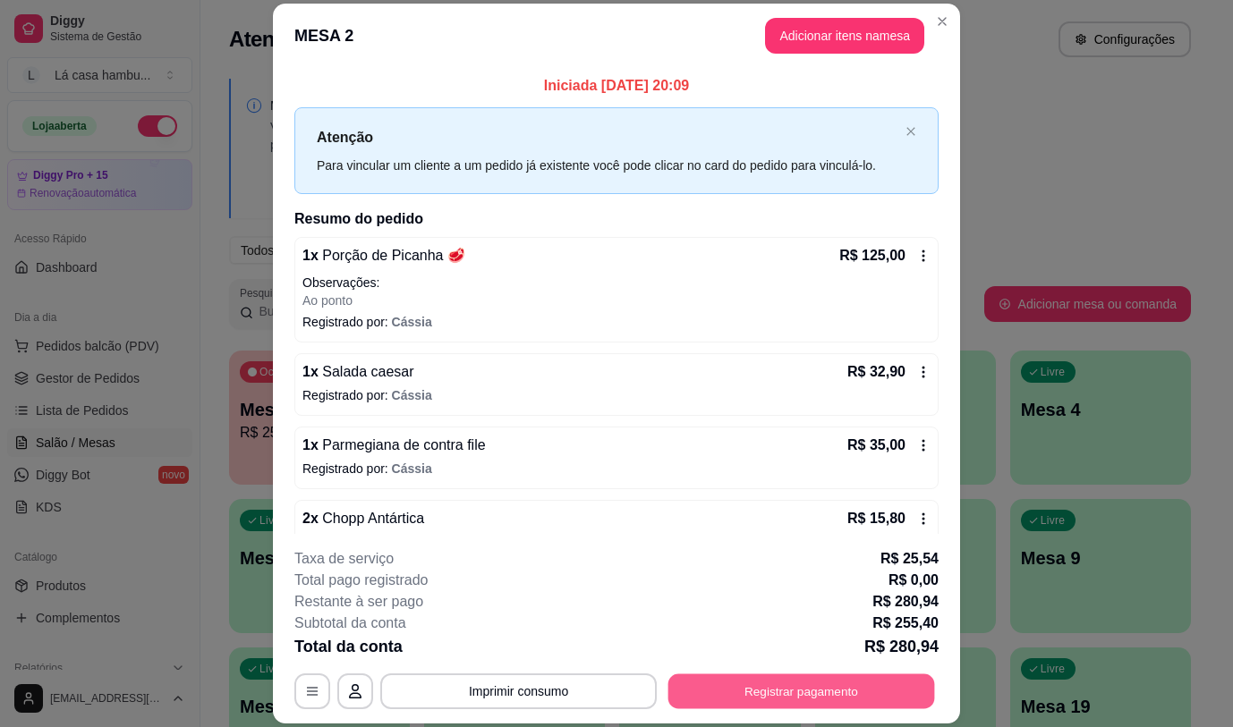
click at [843, 678] on button "Registrar pagamento" at bounding box center [801, 691] width 267 height 35
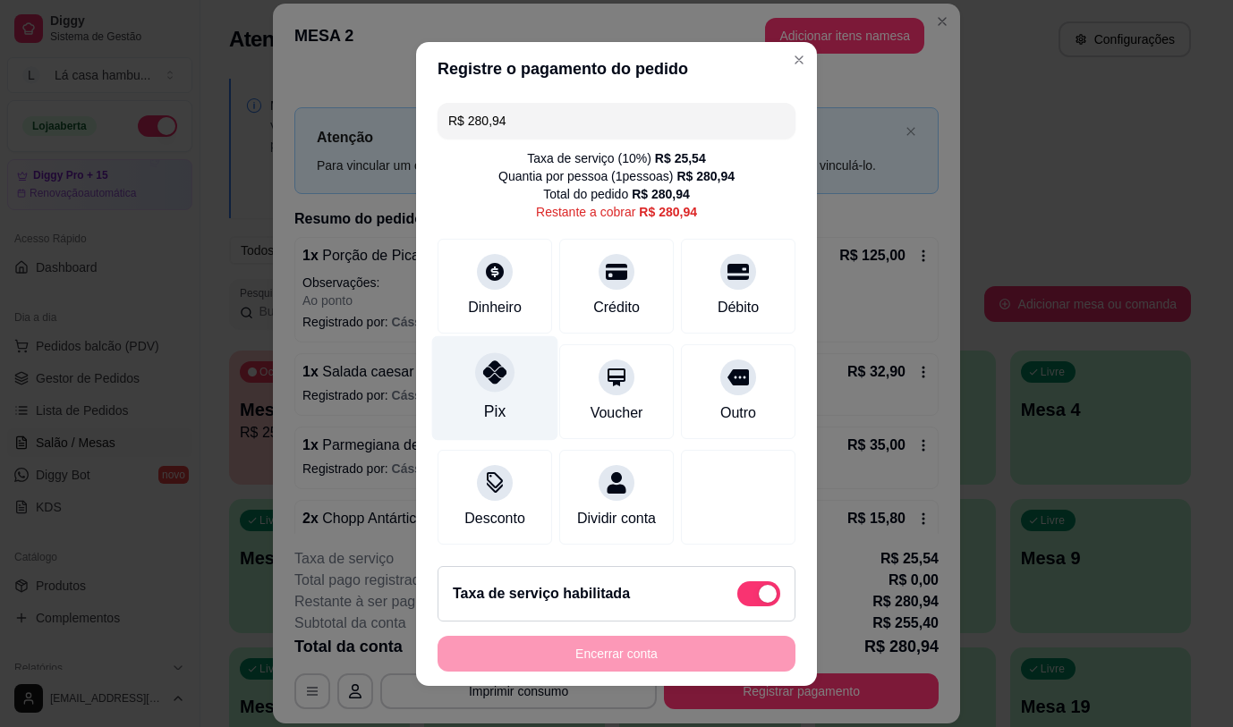
click at [483, 371] on icon at bounding box center [494, 371] width 23 height 23
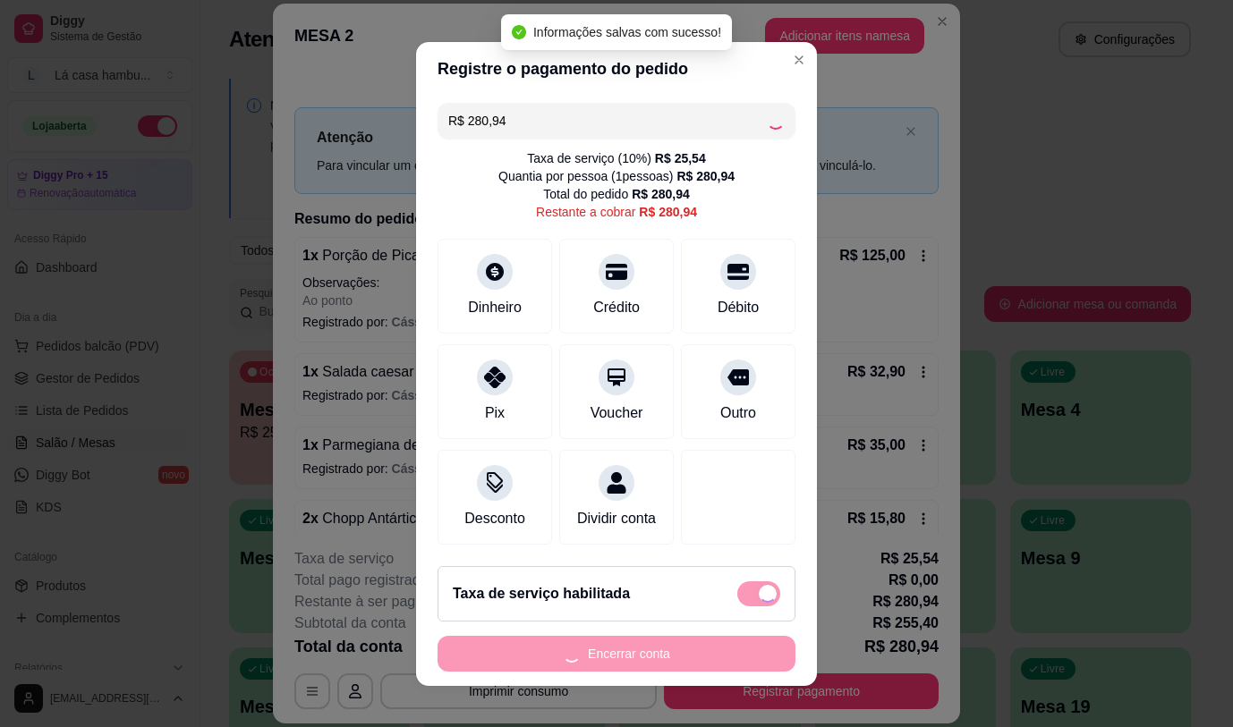
type input "R$ 0,00"
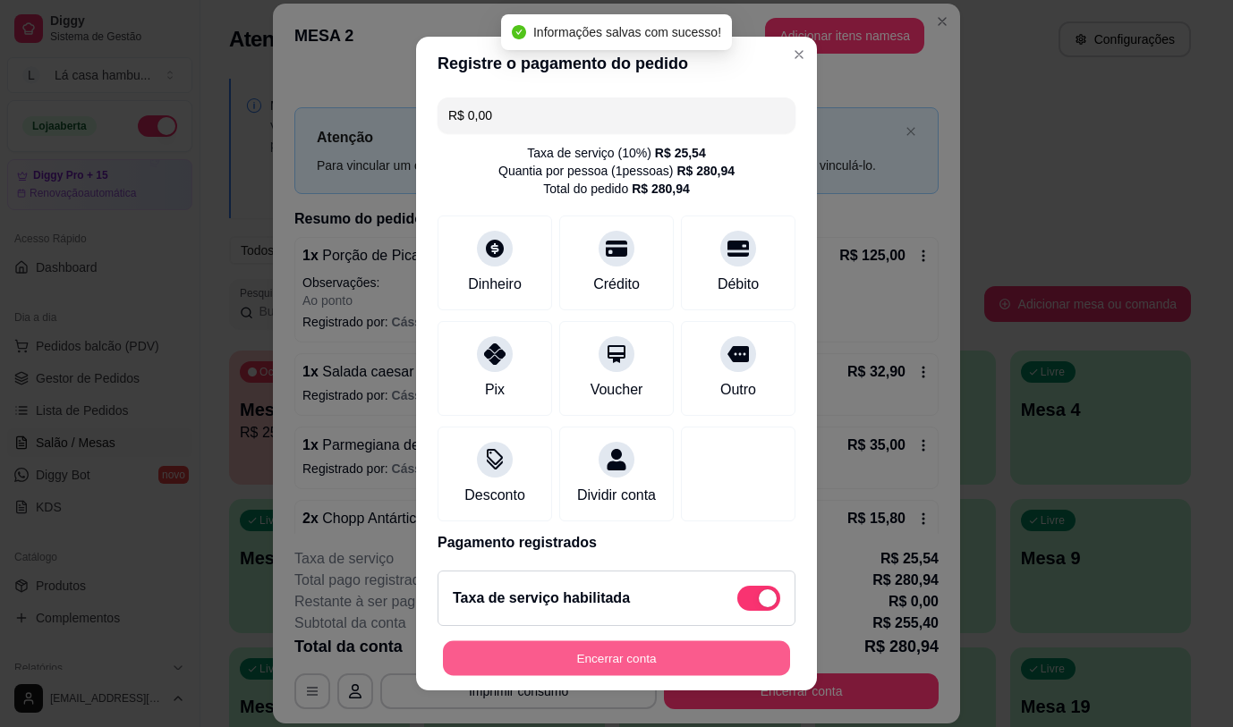
click at [714, 654] on button "Encerrar conta" at bounding box center [616, 658] width 347 height 35
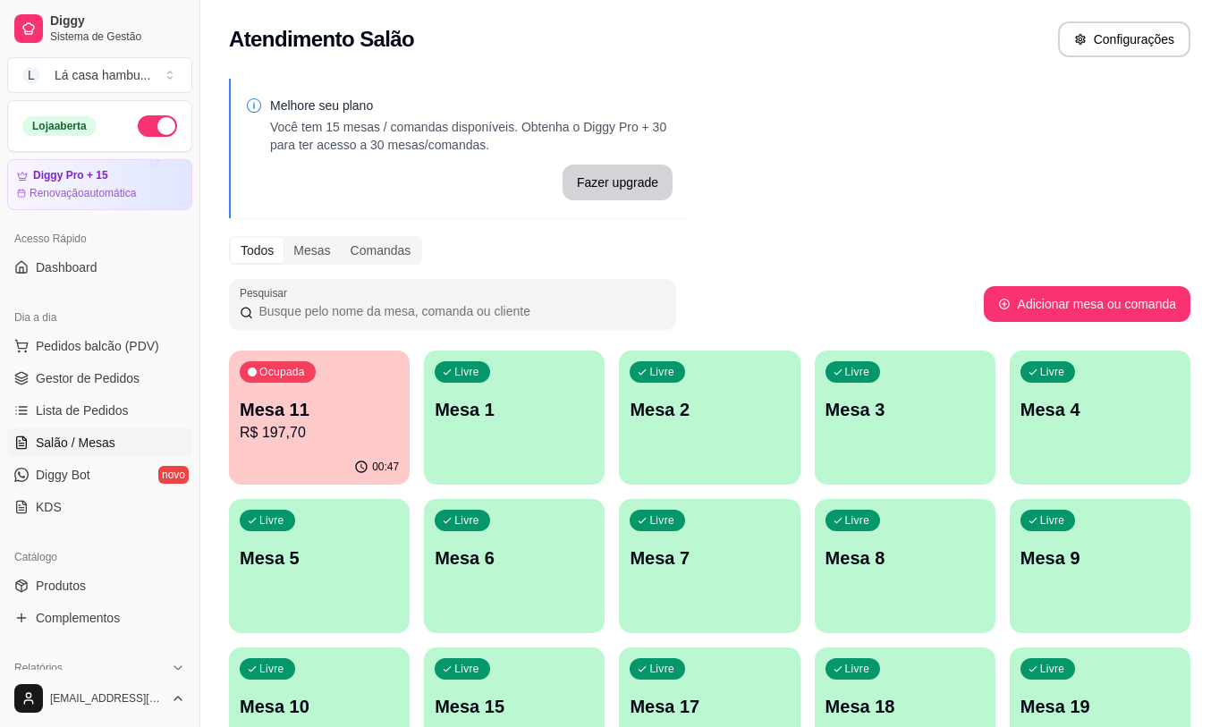
click at [343, 454] on div "00:47" at bounding box center [319, 467] width 181 height 35
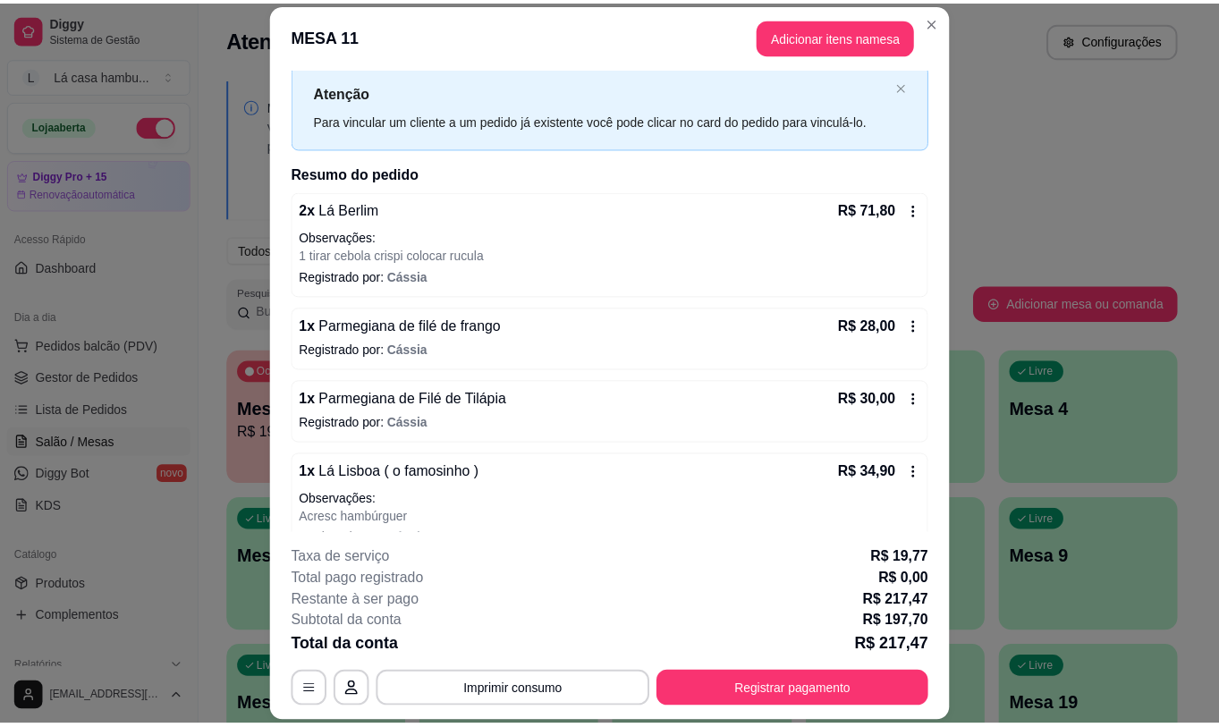
scroll to position [14, 0]
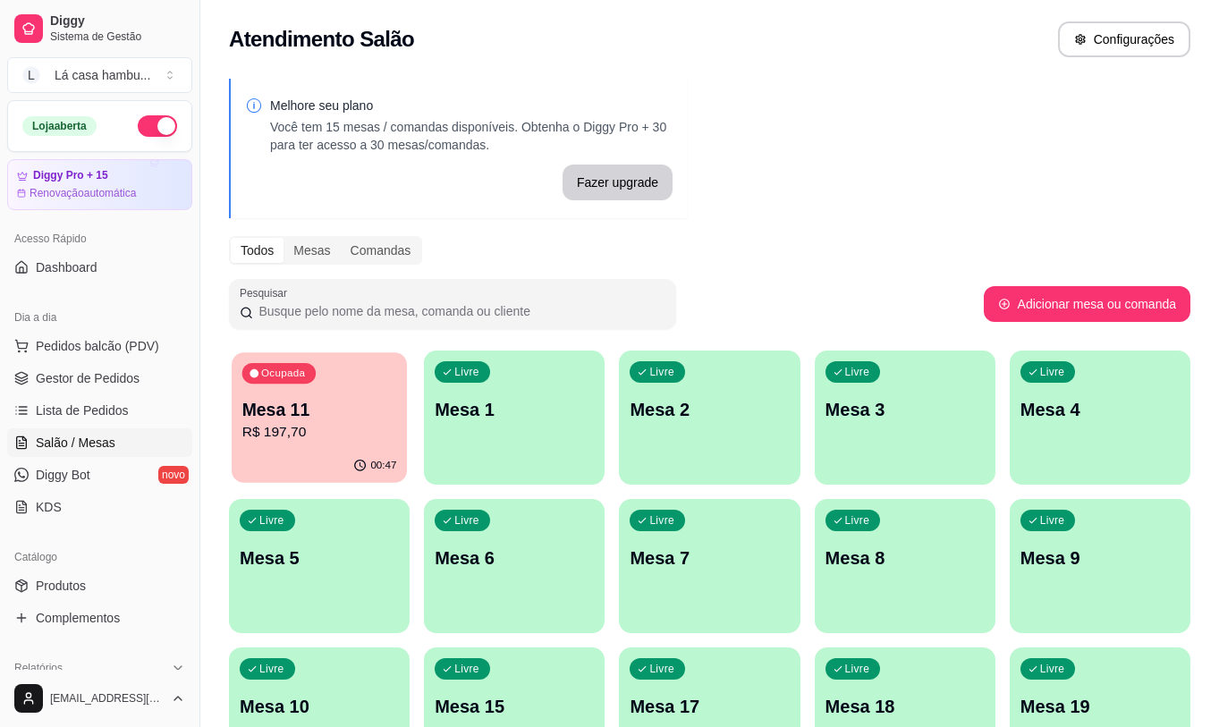
click at [331, 436] on p "R$ 197,70" at bounding box center [319, 432] width 155 height 21
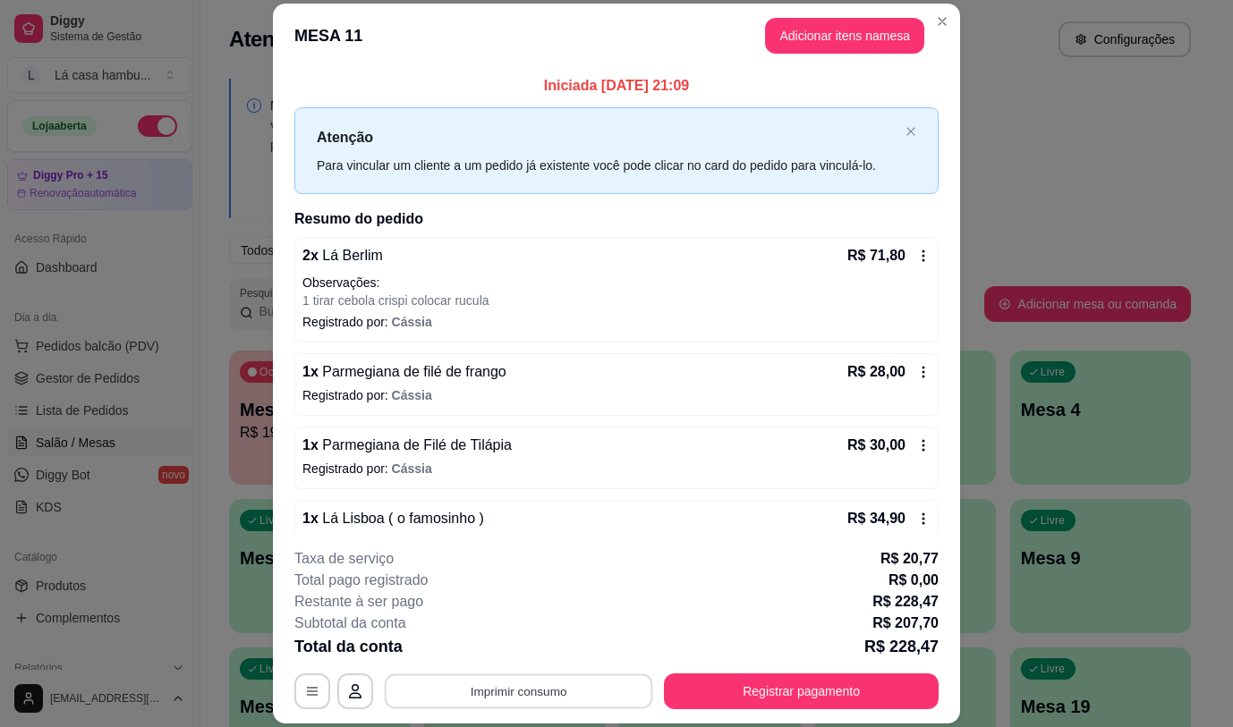
click at [548, 688] on button "Imprimir consumo" at bounding box center [519, 691] width 268 height 35
click at [551, 642] on button "IMPRESSORA" at bounding box center [518, 650] width 130 height 29
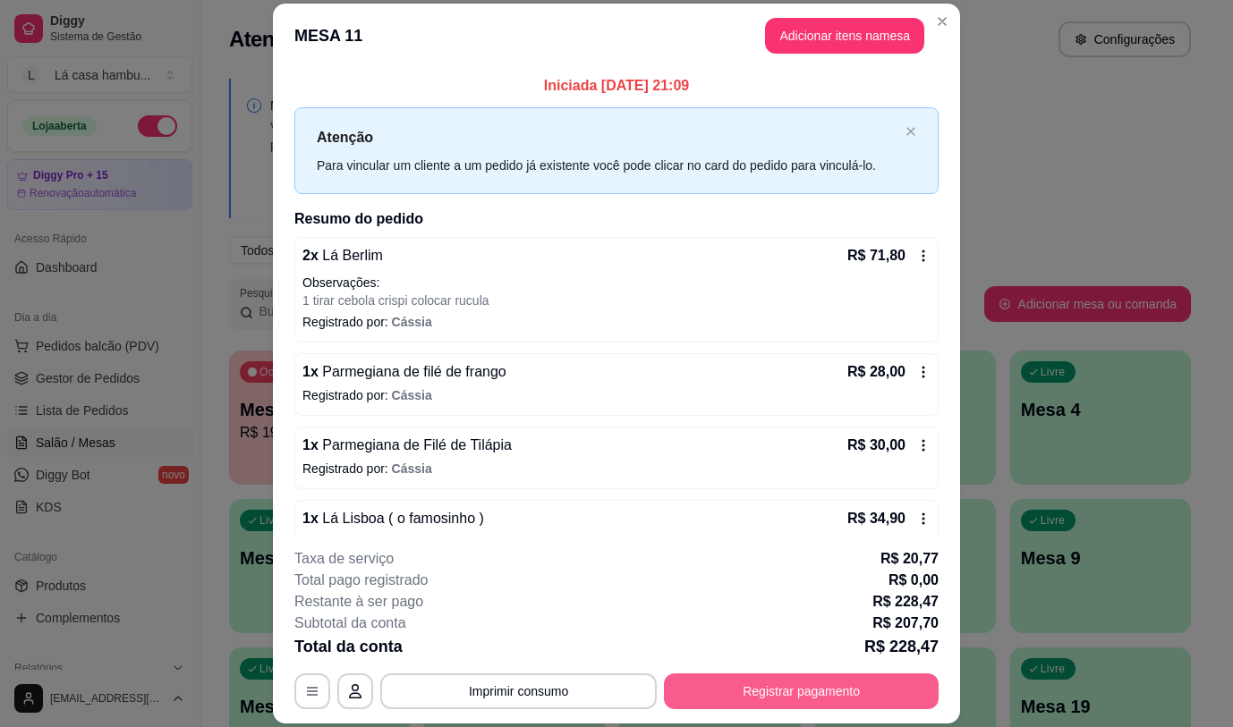
click at [778, 690] on button "Registrar pagamento" at bounding box center [801, 692] width 275 height 36
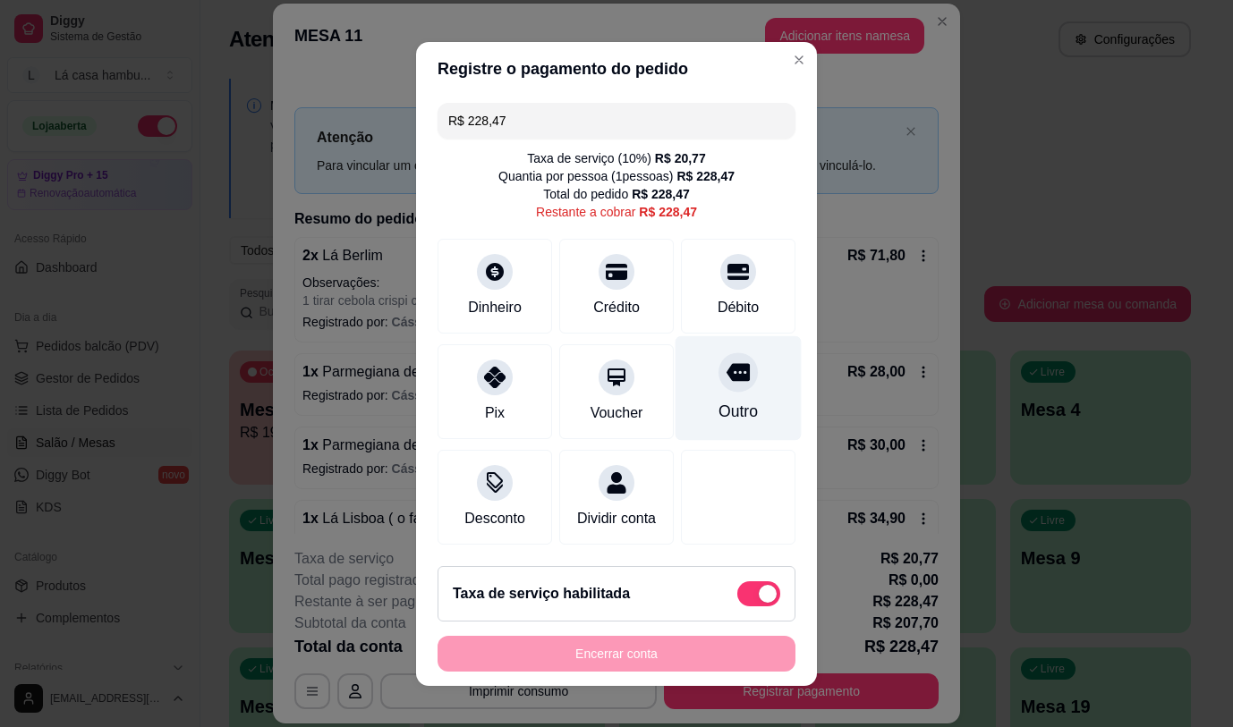
click at [726, 376] on icon at bounding box center [737, 372] width 23 height 18
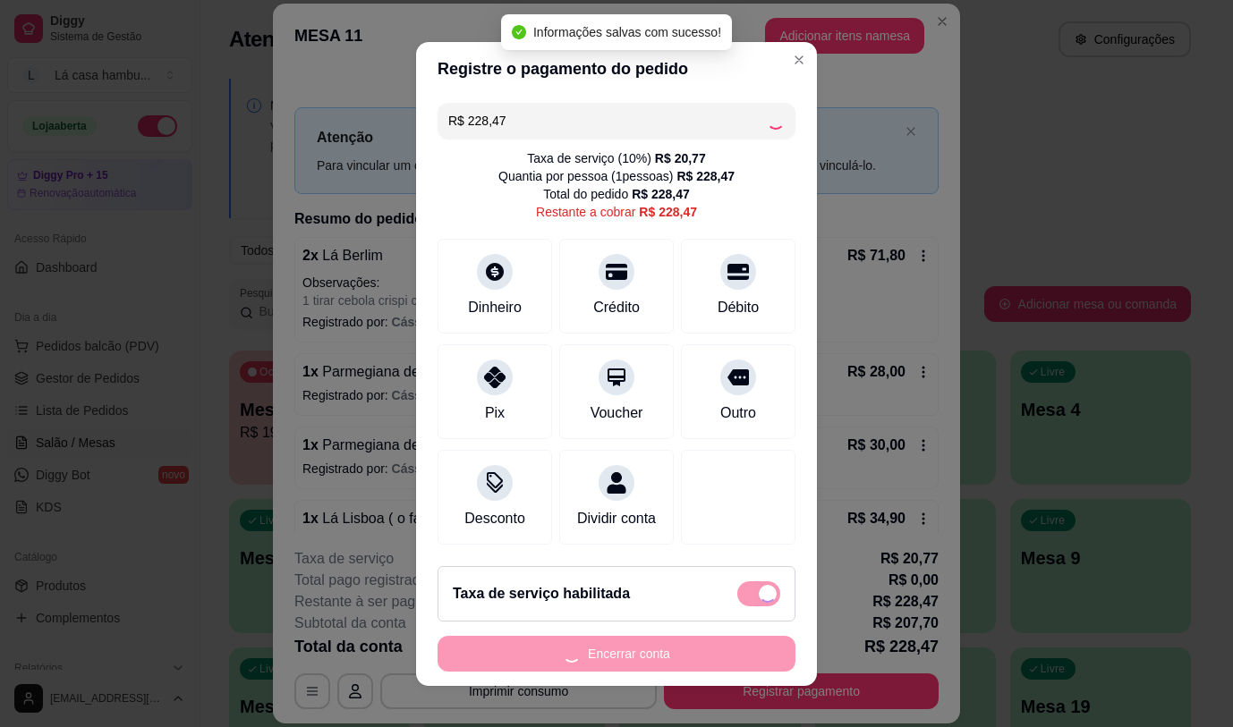
type input "R$ 0,00"
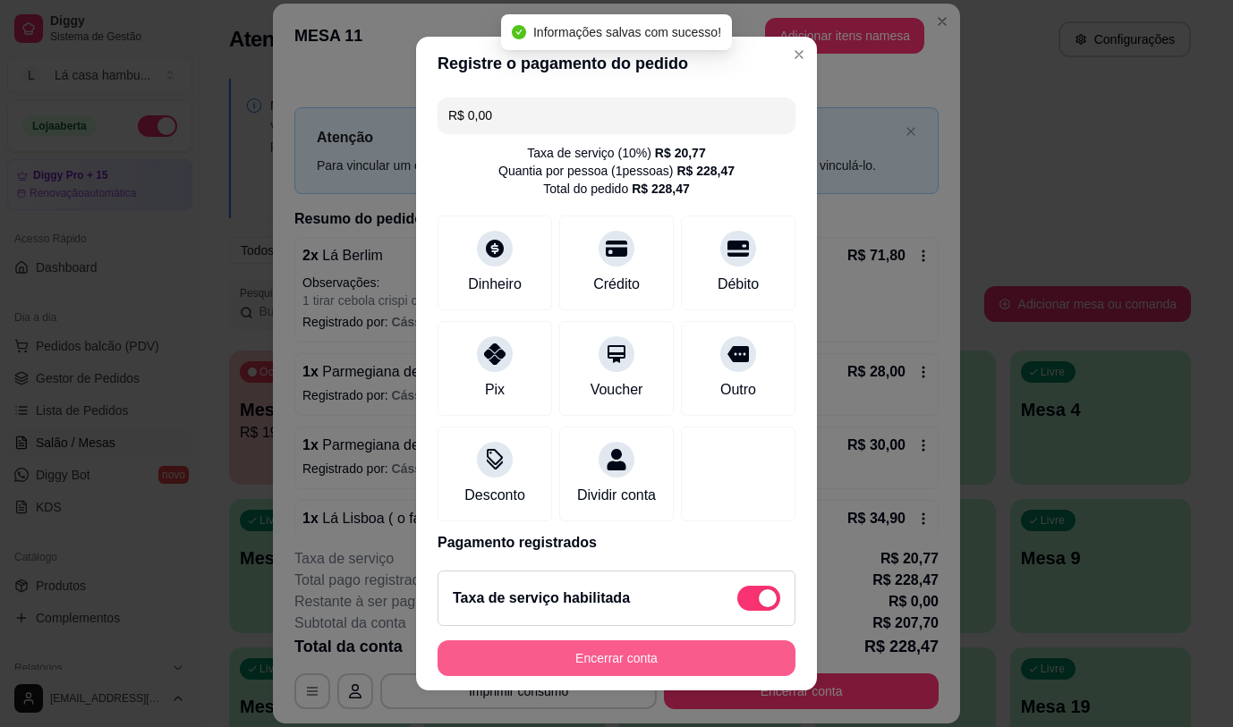
click at [627, 657] on button "Encerrar conta" at bounding box center [616, 658] width 358 height 36
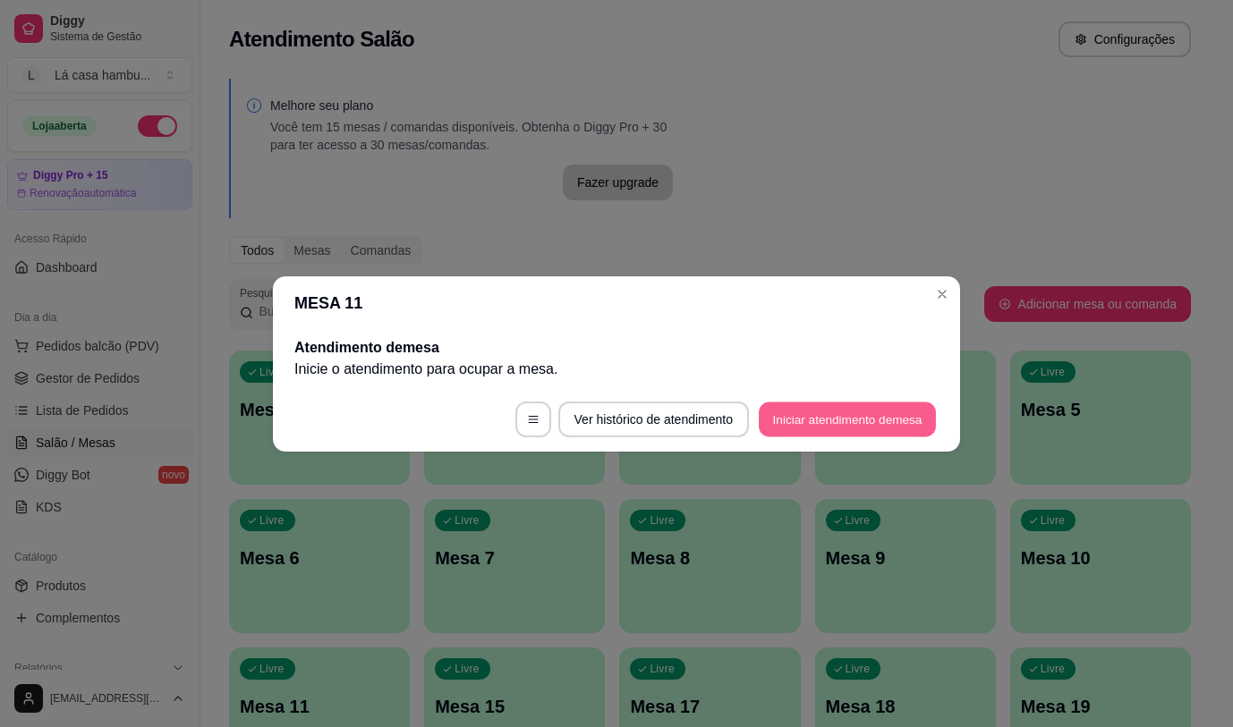
click at [889, 431] on button "Iniciar atendimento de mesa" at bounding box center [847, 419] width 177 height 35
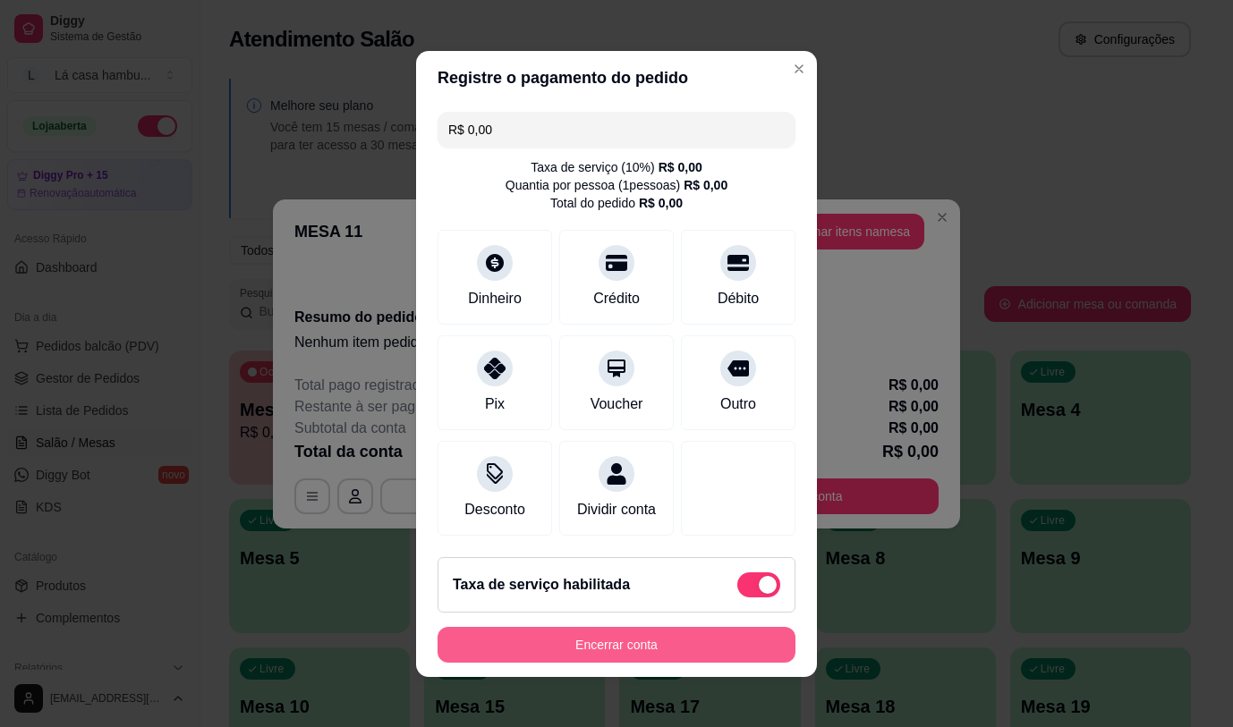
click at [581, 652] on button "Encerrar conta" at bounding box center [616, 645] width 358 height 36
